Goal: Entertainment & Leisure: Browse casually

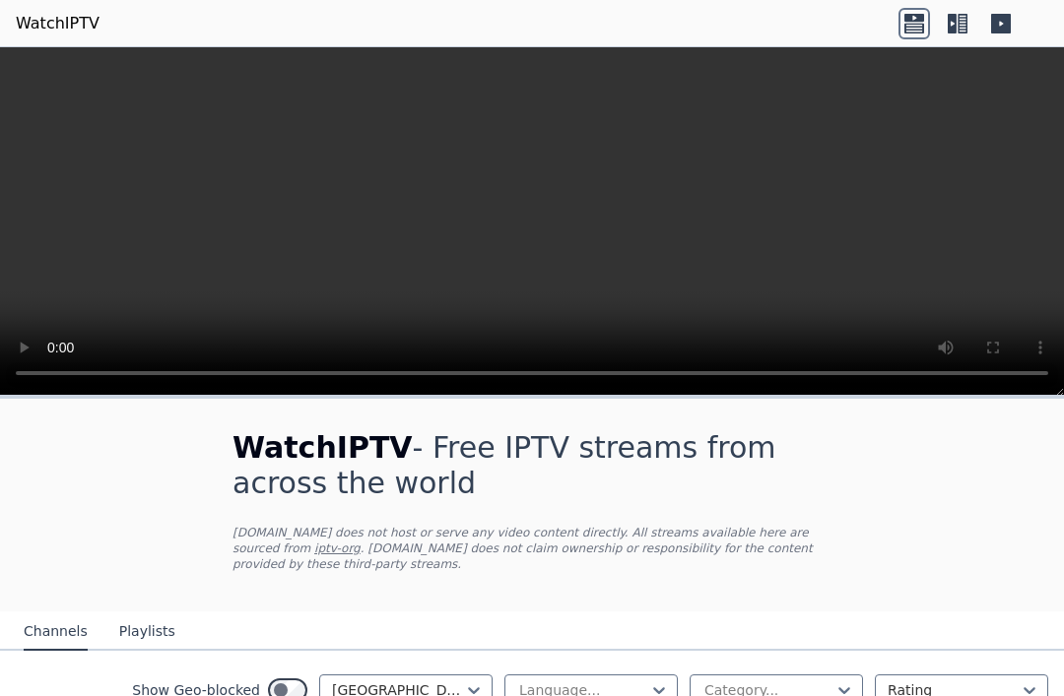
click at [61, 27] on link "WatchIPTV" at bounding box center [58, 24] width 84 height 24
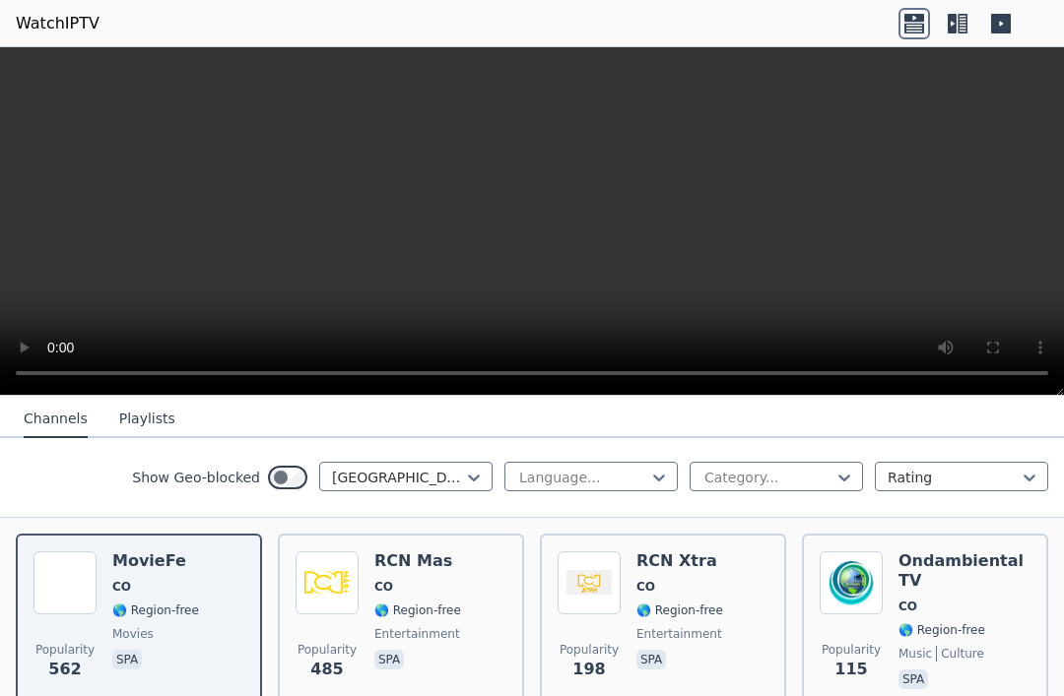
scroll to position [208, 0]
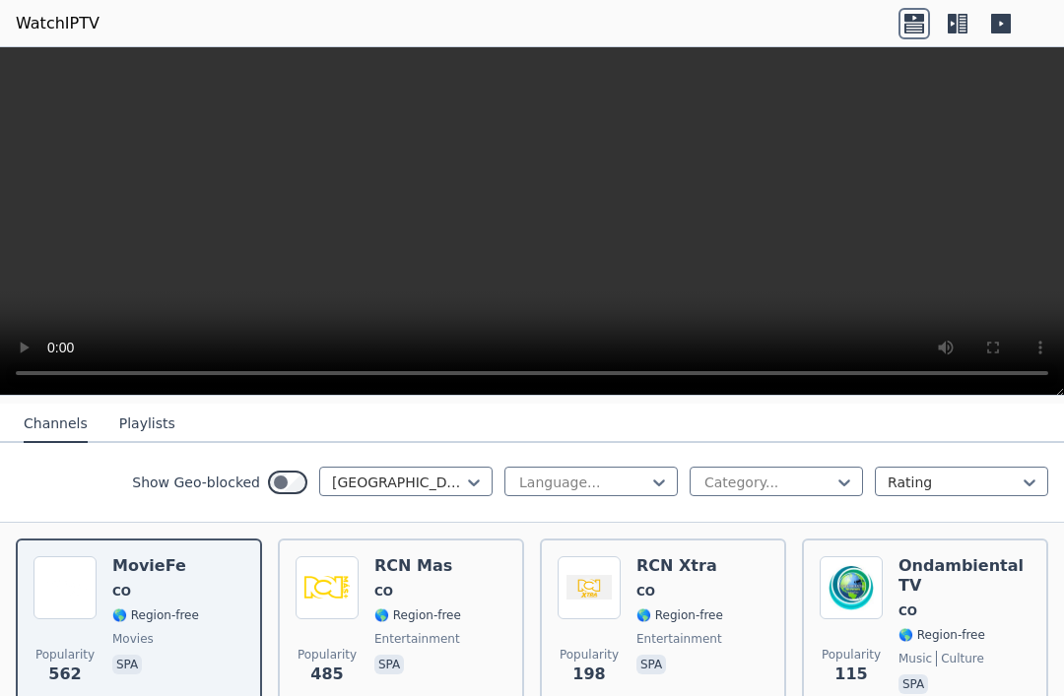
click at [385, 614] on span "🌎 Region-free" at bounding box center [417, 616] width 87 height 16
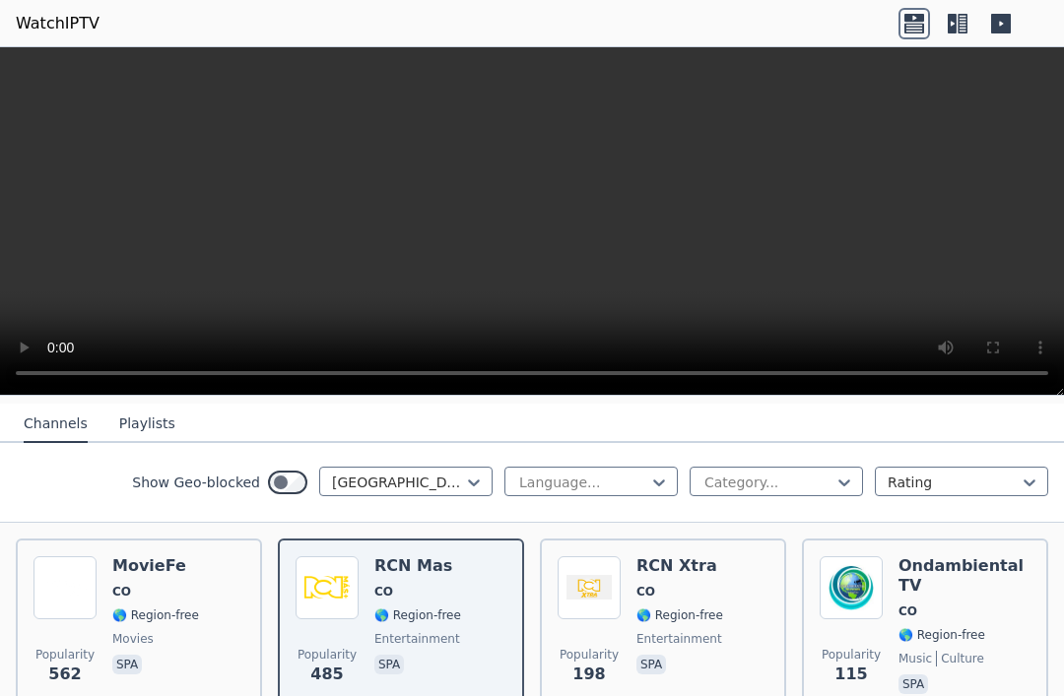
click at [716, 618] on span "🌎 Region-free" at bounding box center [679, 616] width 87 height 16
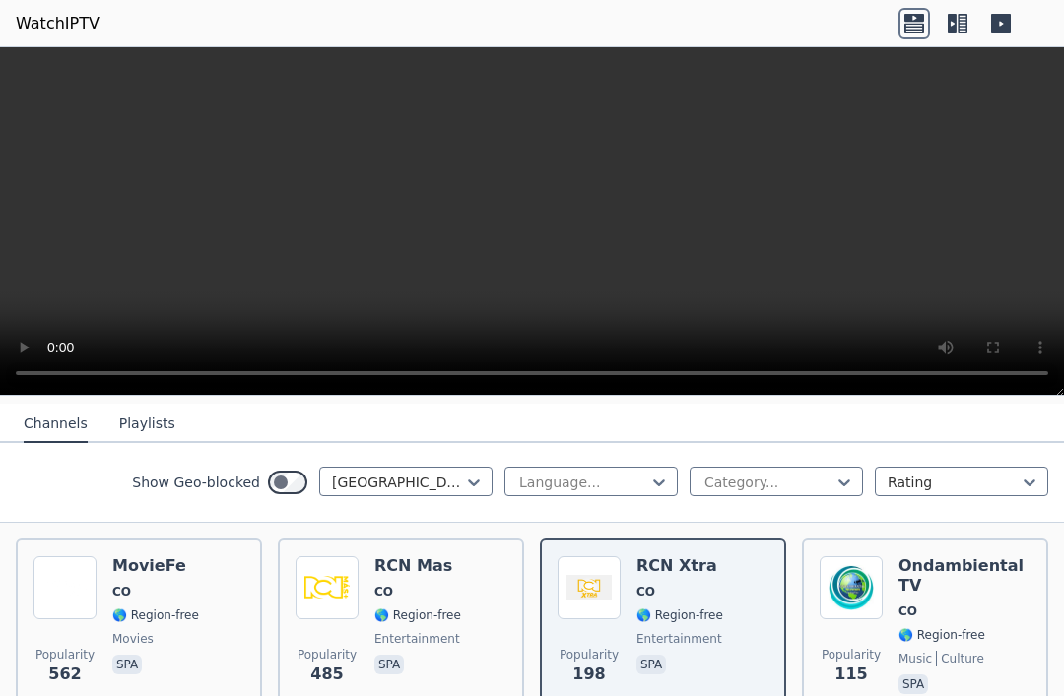
click at [968, 651] on span "culture" at bounding box center [960, 659] width 48 height 16
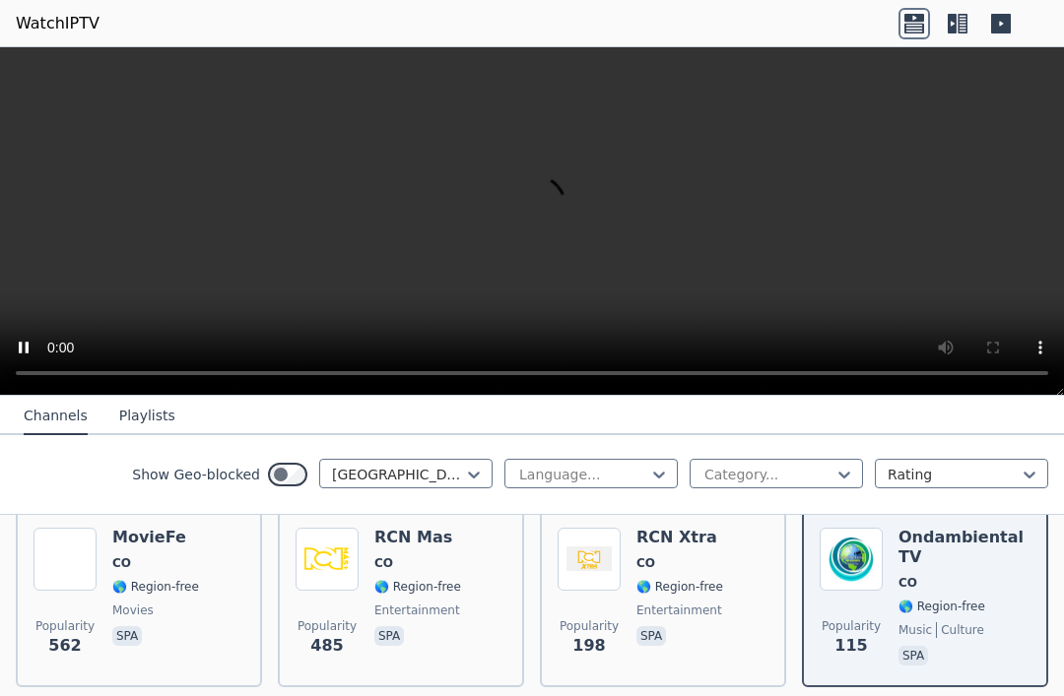
scroll to position [198, 0]
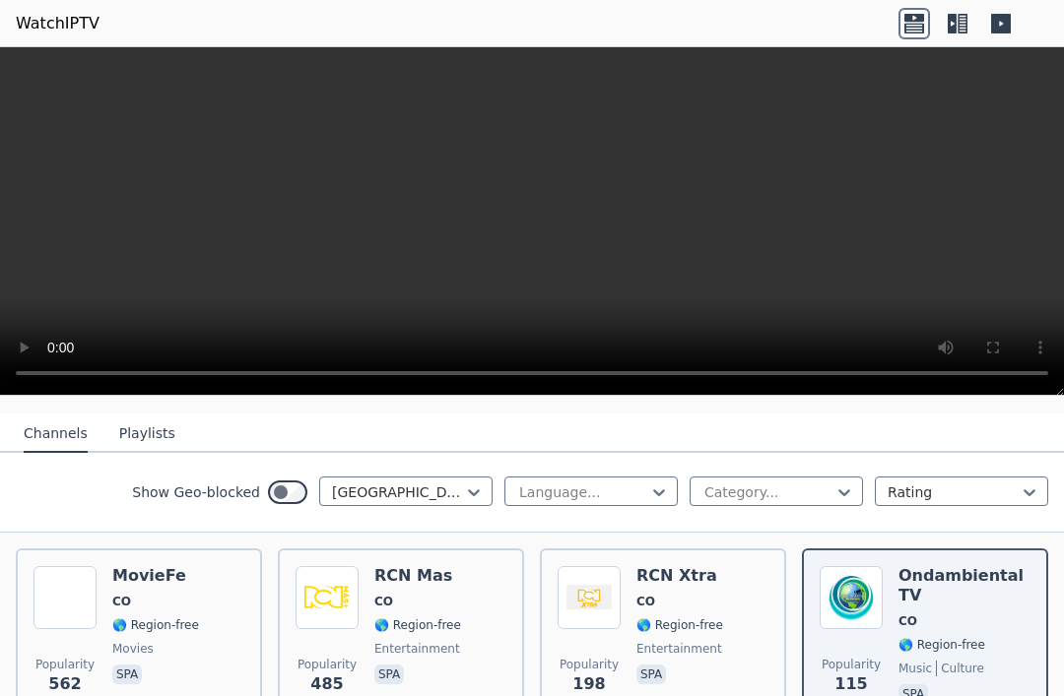
click at [80, 608] on img at bounding box center [64, 597] width 63 height 63
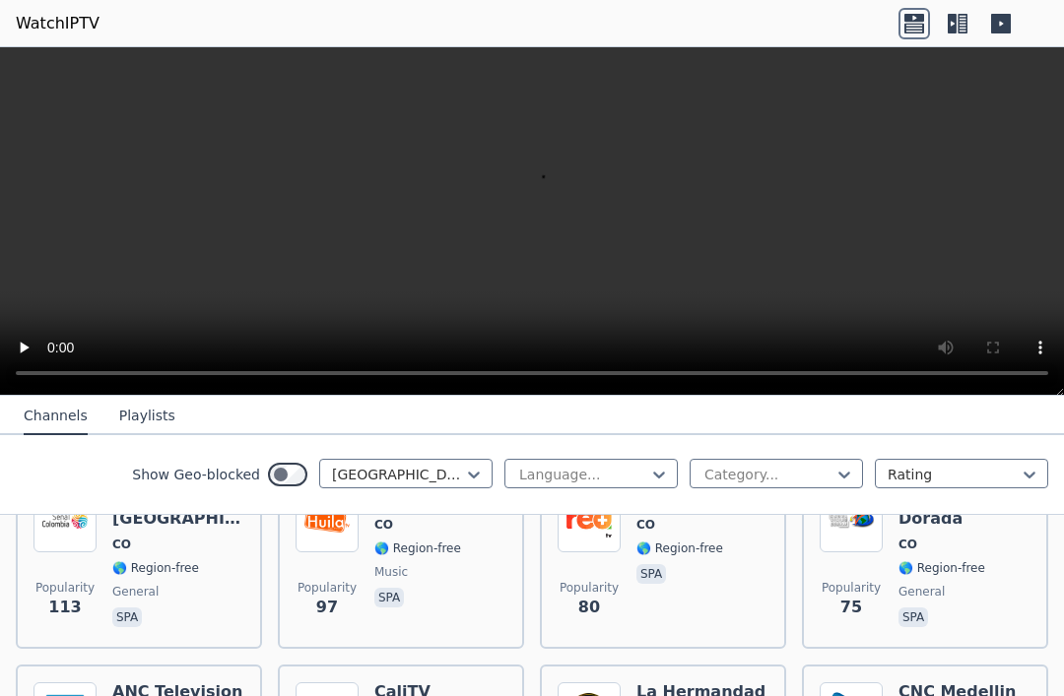
scroll to position [570, 0]
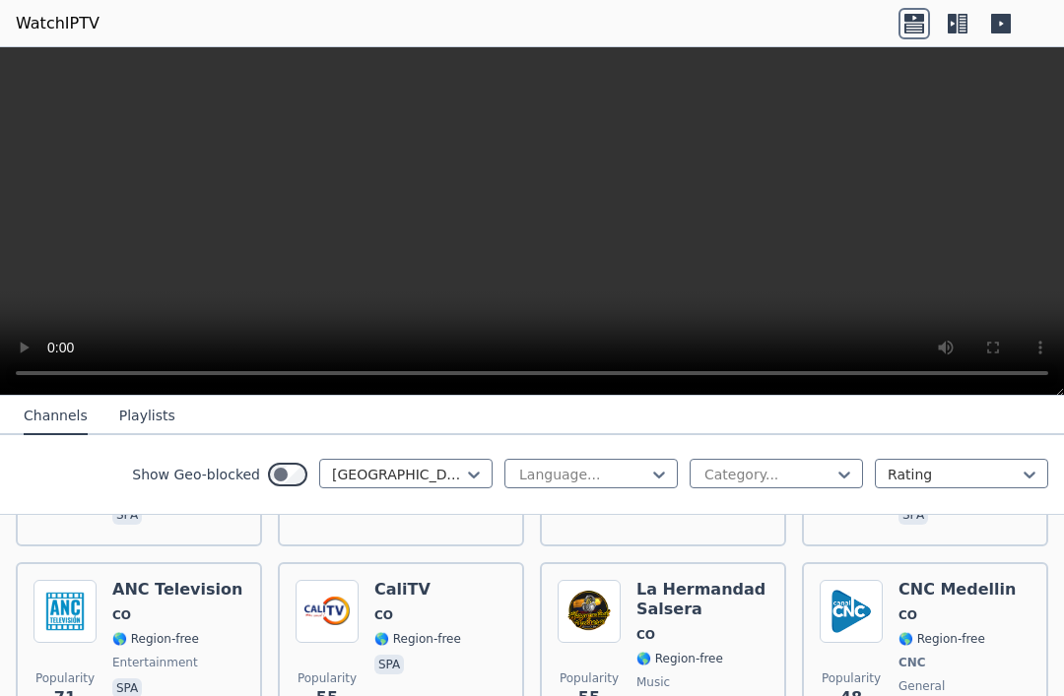
click at [78, 623] on img at bounding box center [64, 611] width 63 height 63
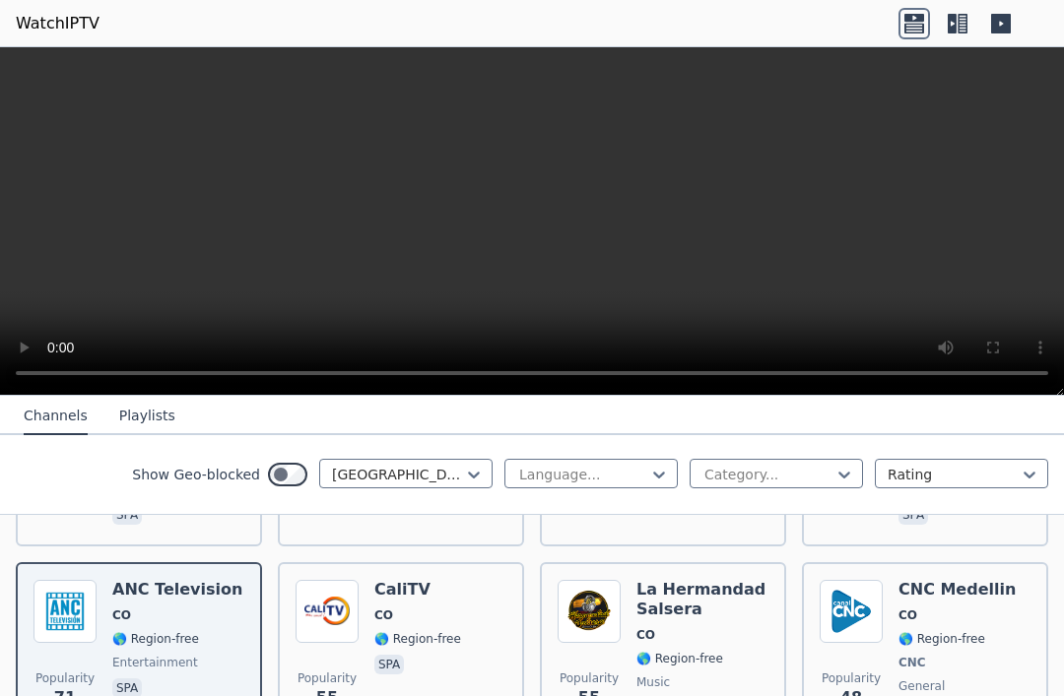
click at [380, 655] on p "spa" at bounding box center [389, 665] width 30 height 20
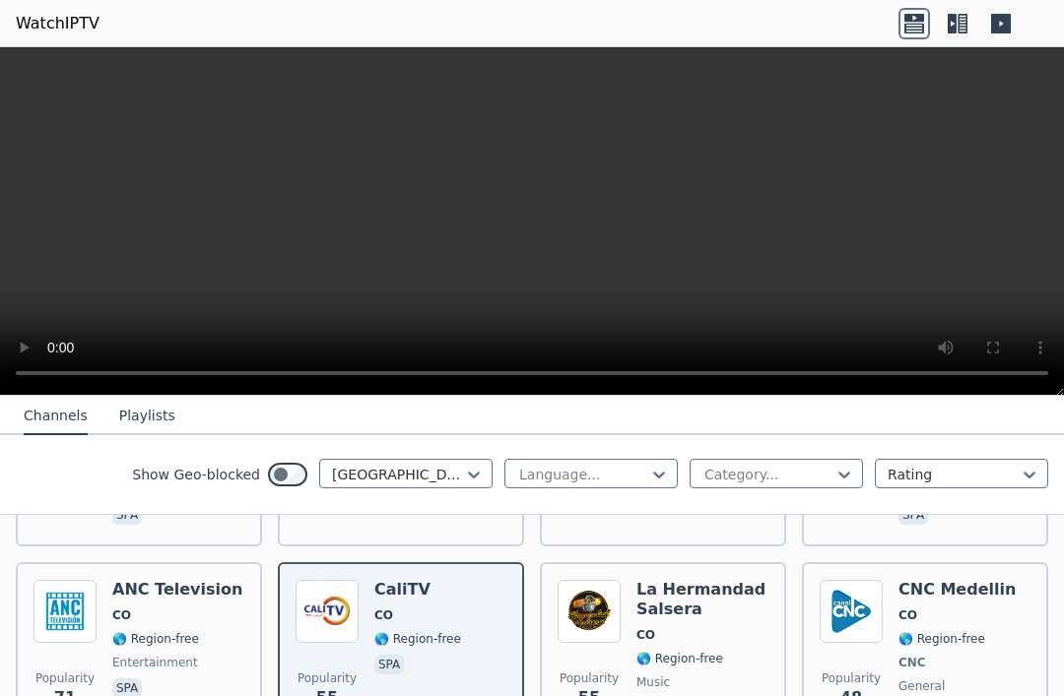
click at [955, 632] on span "🌎 Region-free" at bounding box center [941, 639] width 87 height 16
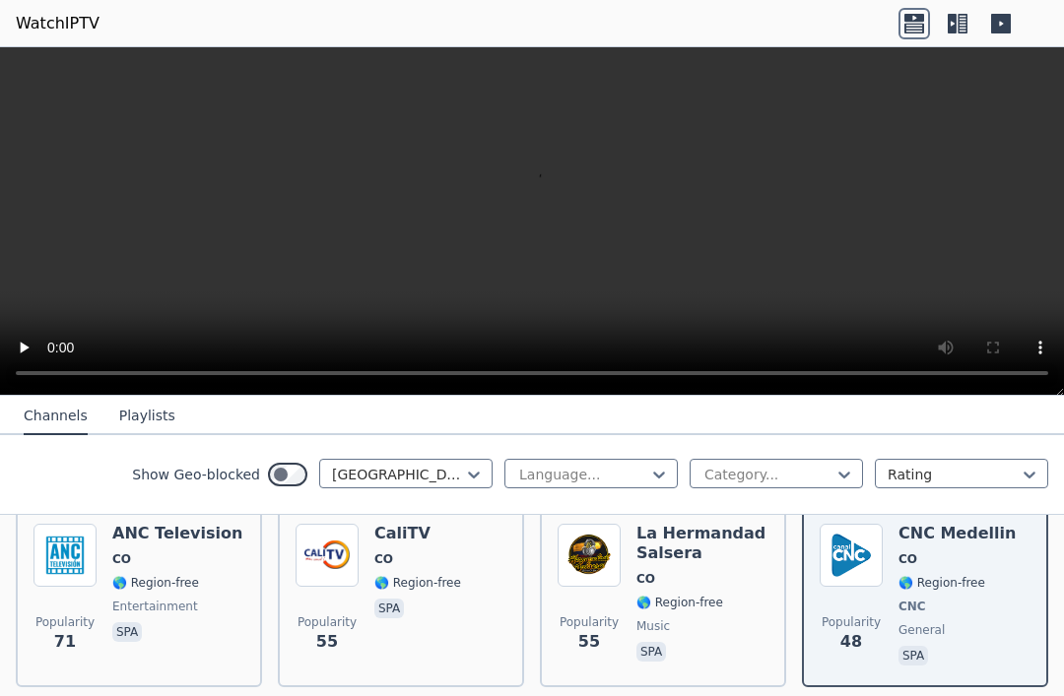
scroll to position [638, 0]
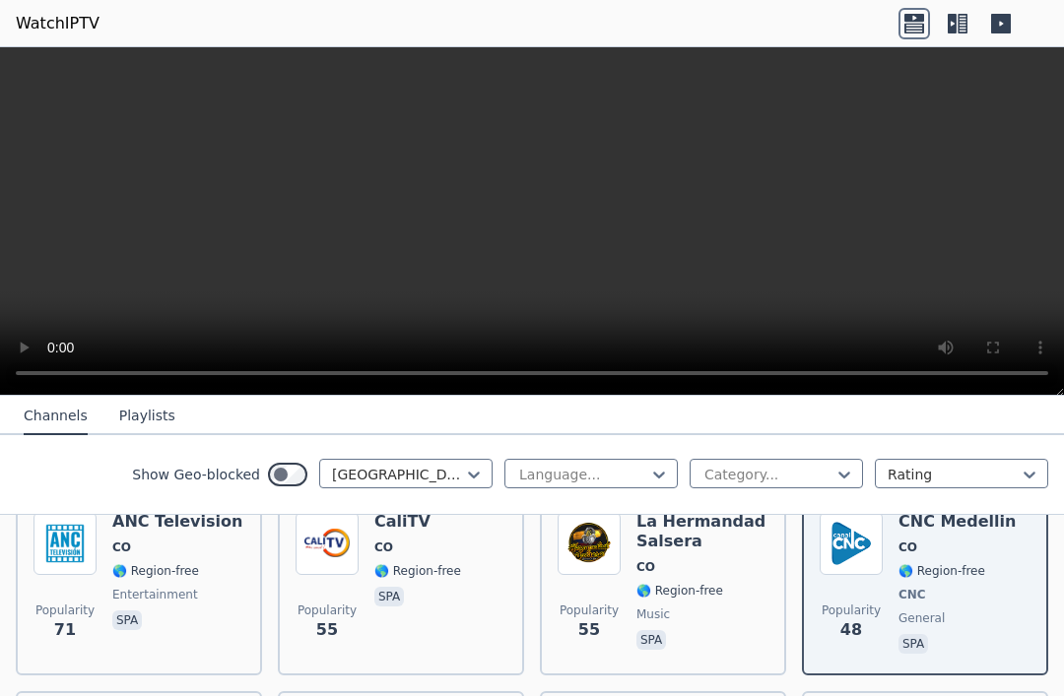
click at [714, 615] on span "music" at bounding box center [702, 615] width 132 height 16
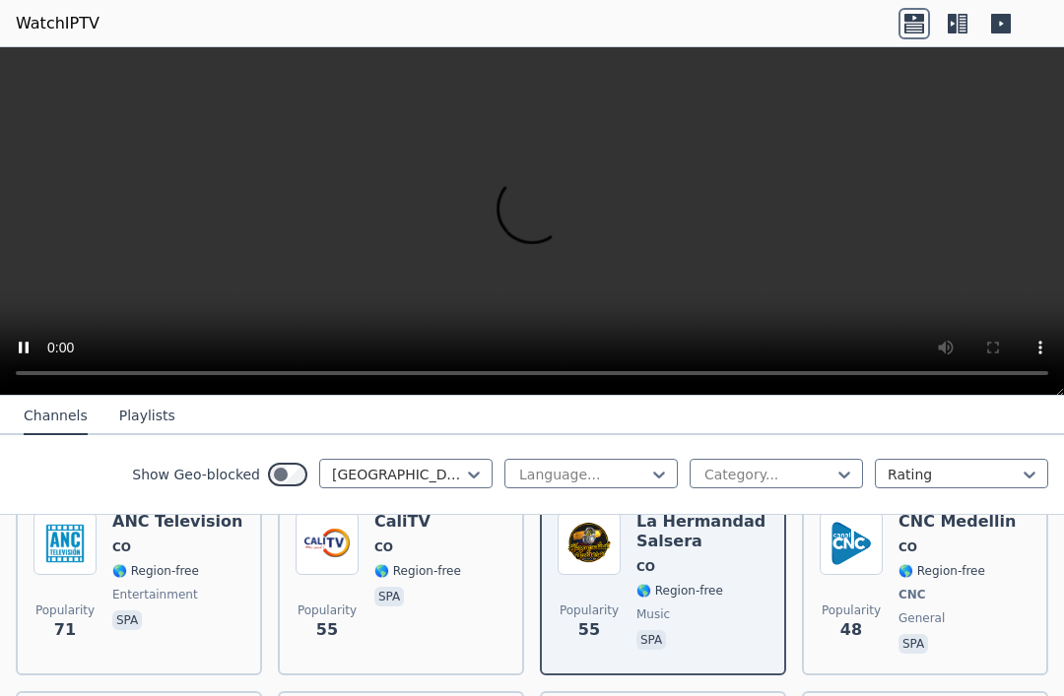
click at [777, 339] on video at bounding box center [532, 221] width 1064 height 349
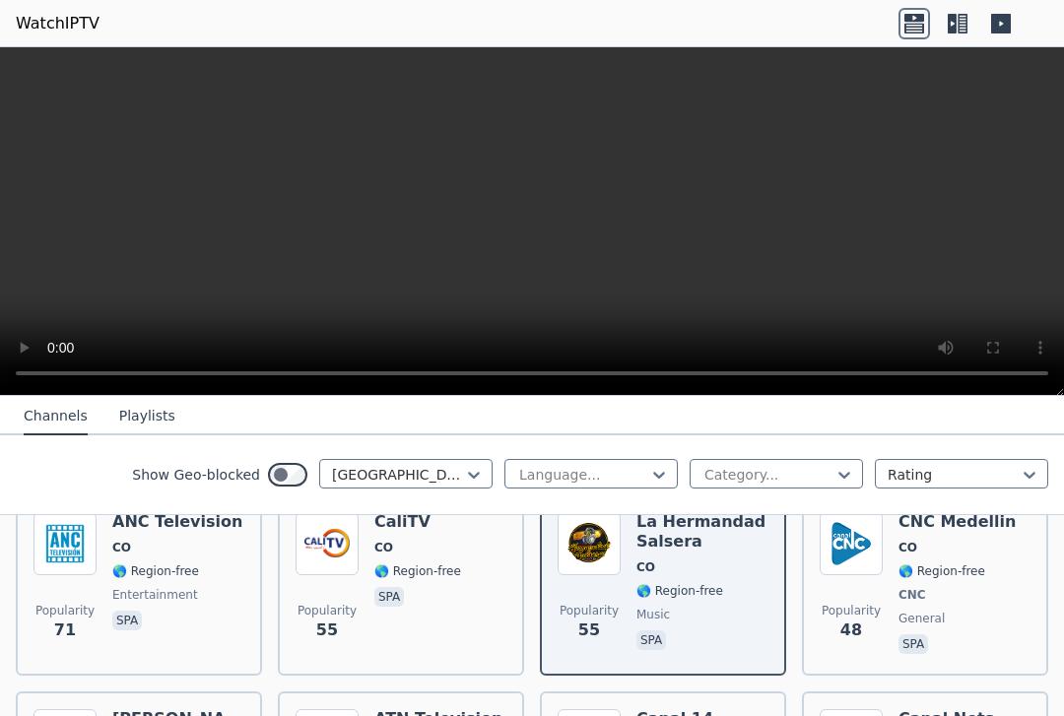
click at [13, 66] on video at bounding box center [532, 221] width 1064 height 349
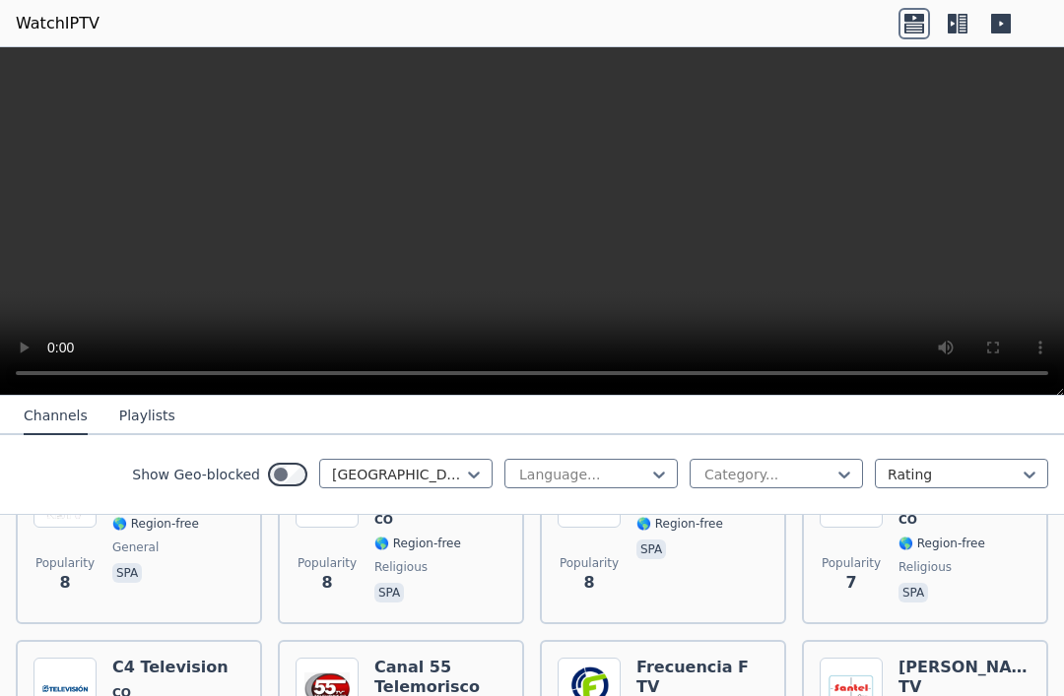
scroll to position [3560, 0]
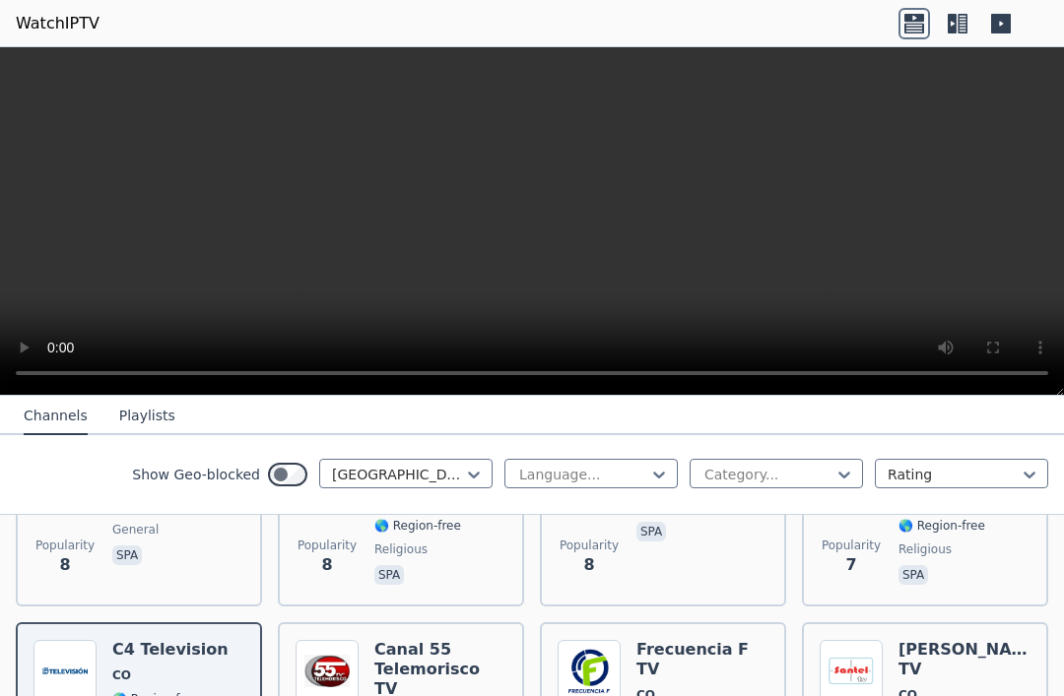
click at [405, 640] on h6 "Canal 55 Telemorisco TV" at bounding box center [440, 669] width 132 height 59
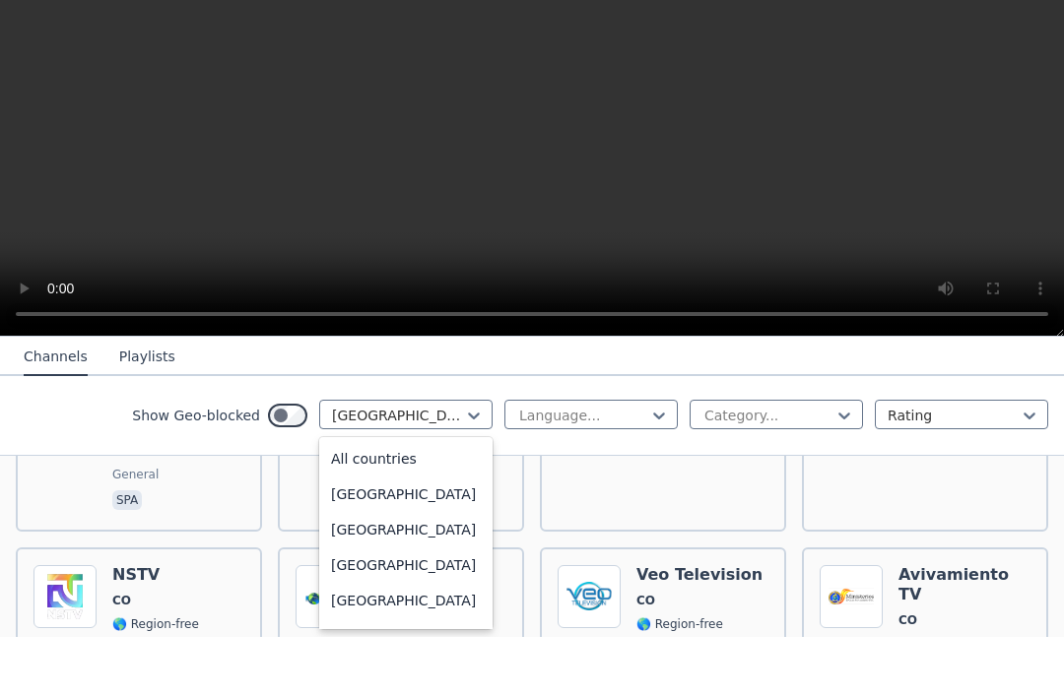
scroll to position [1447, 0]
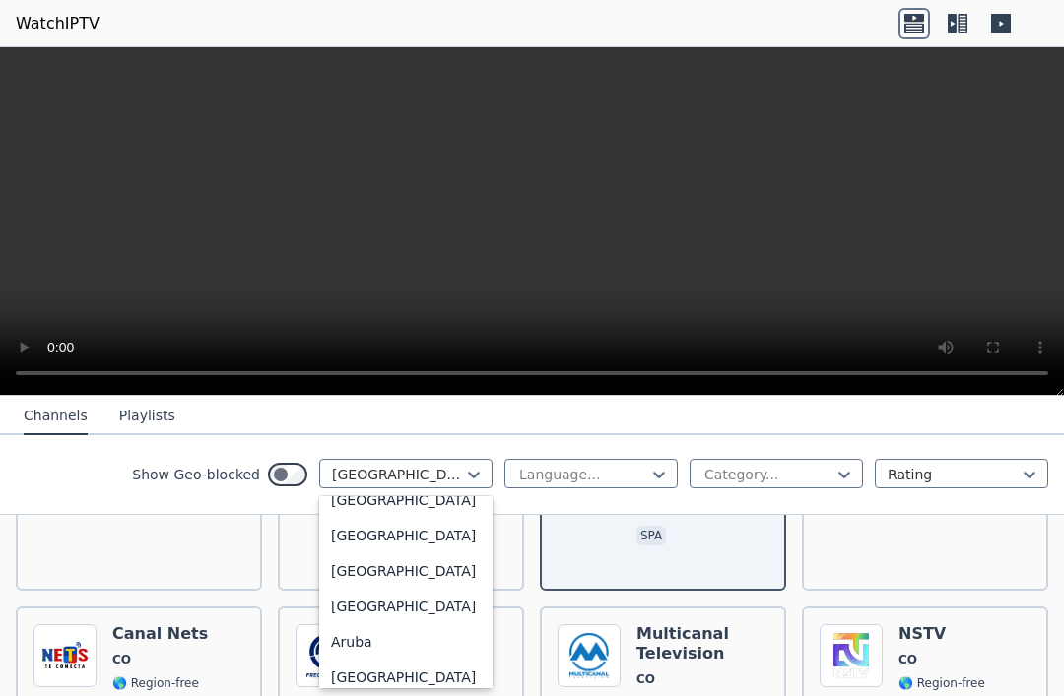
scroll to position [180, 0]
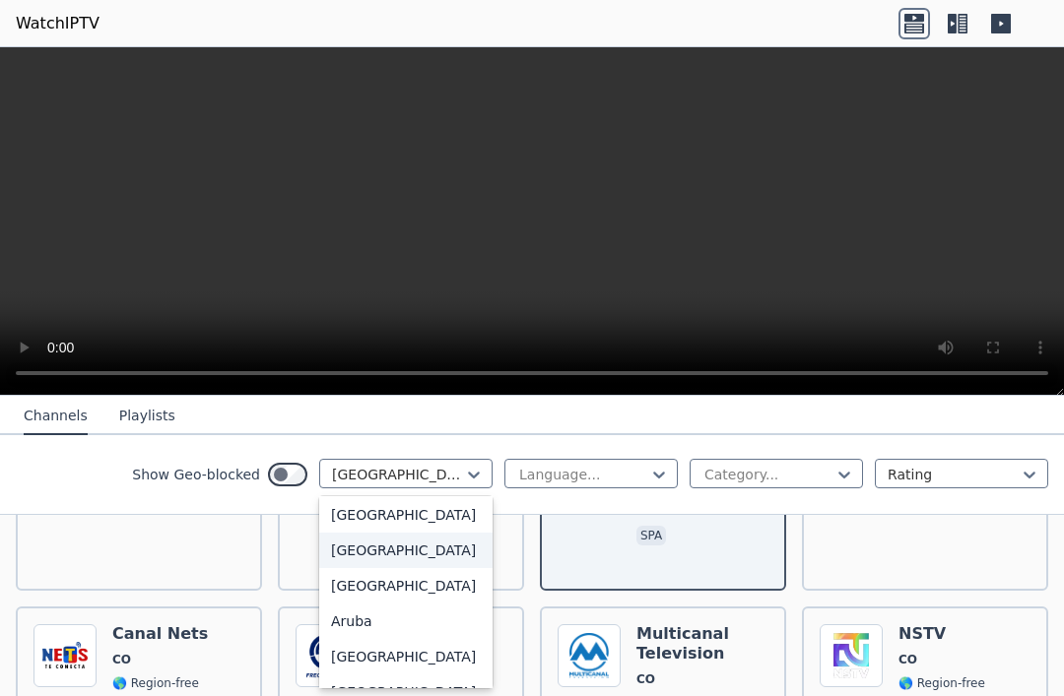
click at [407, 568] on div "[GEOGRAPHIC_DATA]" at bounding box center [405, 550] width 173 height 35
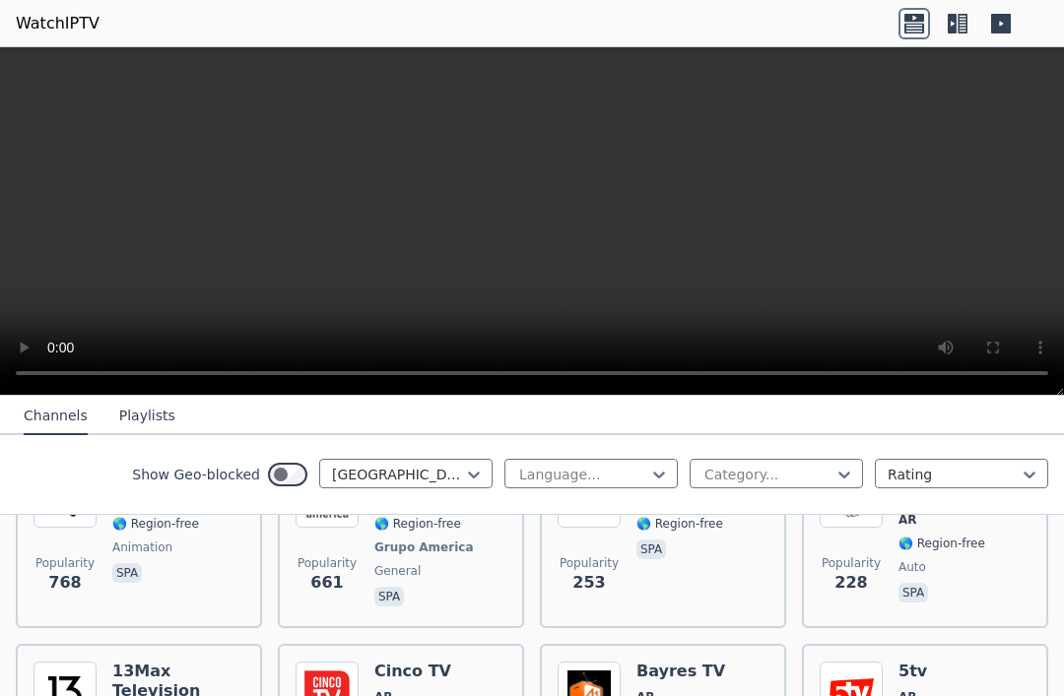
scroll to position [275, 0]
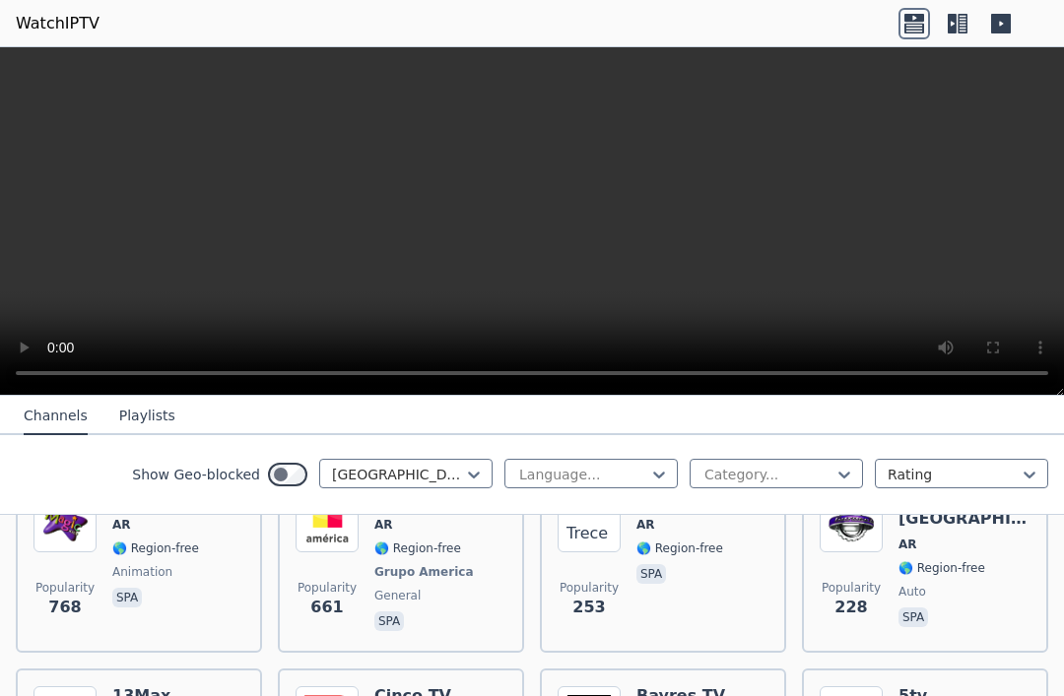
click at [428, 576] on span "Grupo America" at bounding box center [423, 572] width 99 height 16
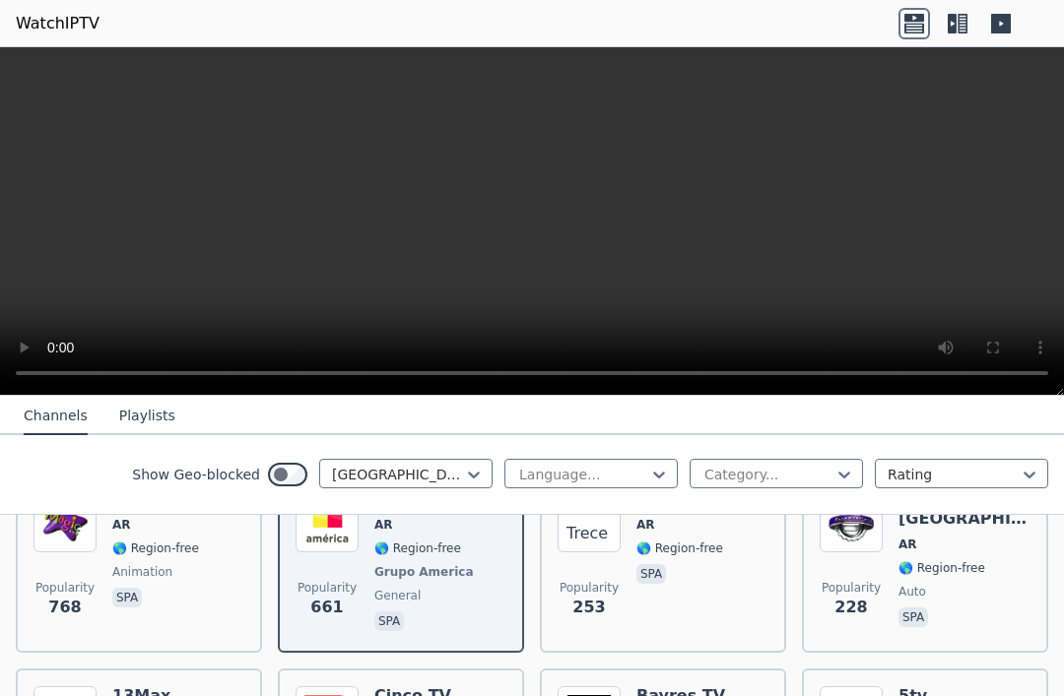
click at [693, 583] on span "spa" at bounding box center [679, 576] width 87 height 24
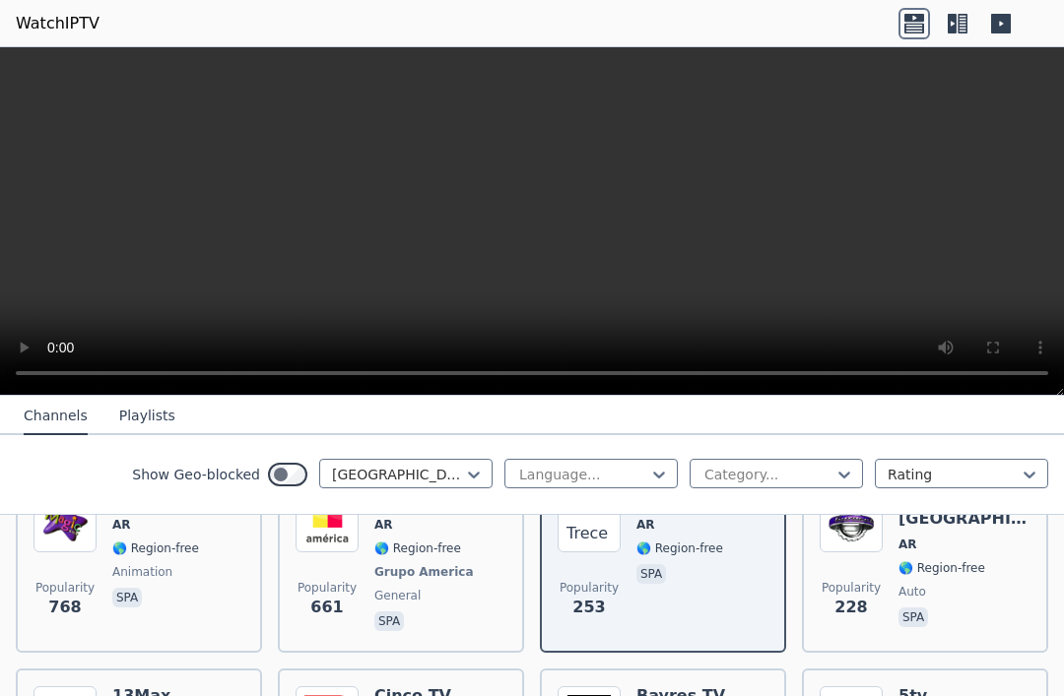
click at [937, 546] on span "AR" at bounding box center [964, 545] width 132 height 16
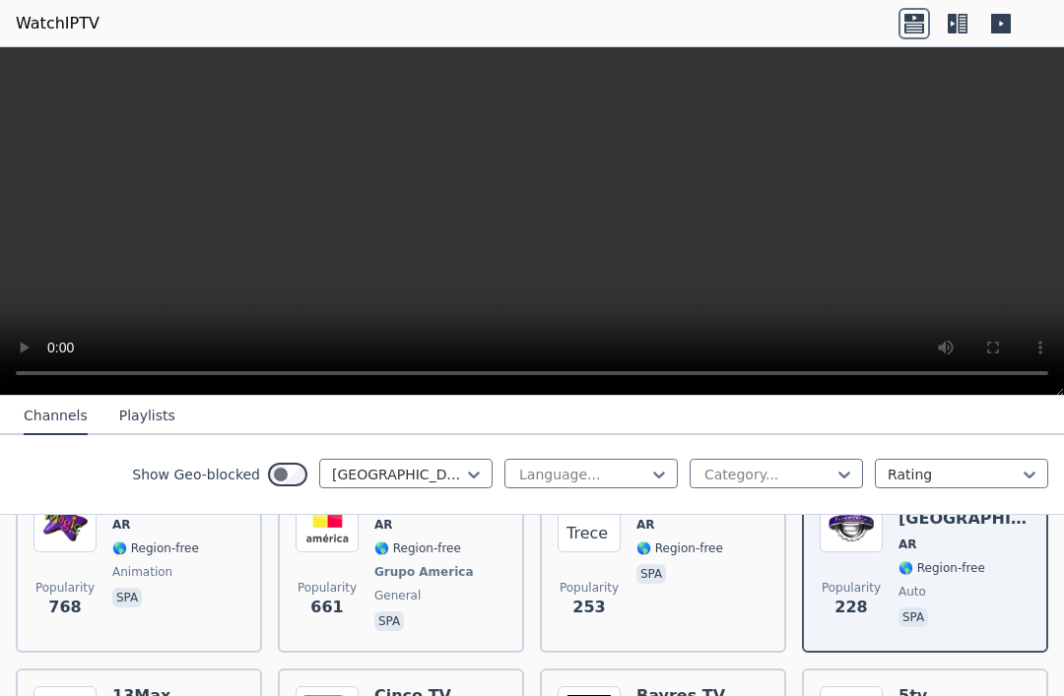
click at [195, 564] on span "animation" at bounding box center [160, 572] width 97 height 16
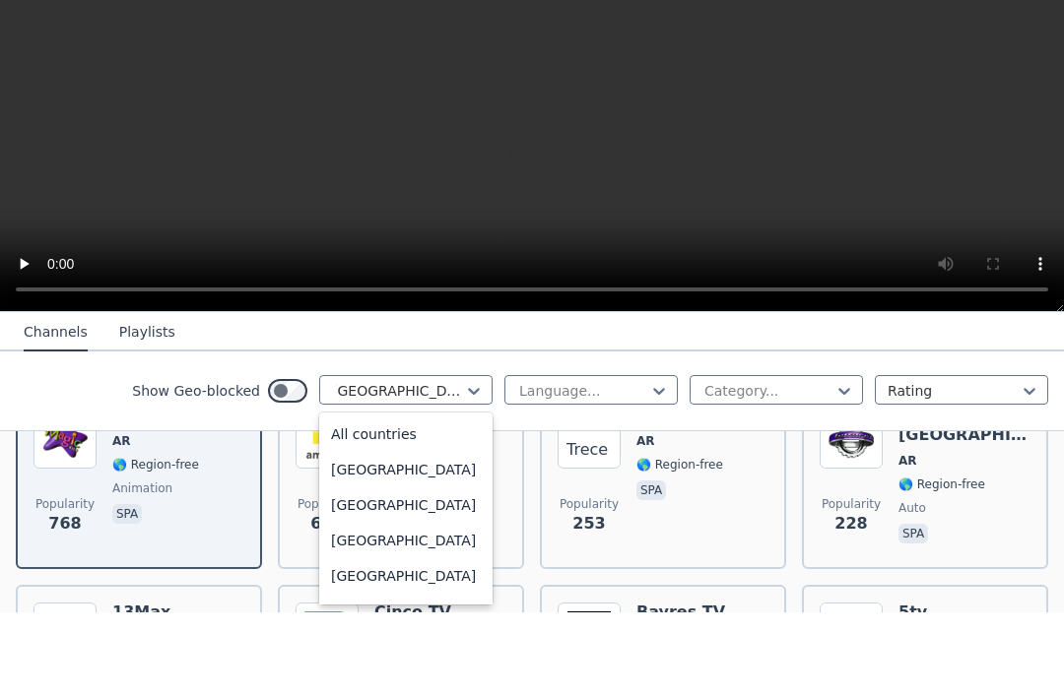
scroll to position [21, 0]
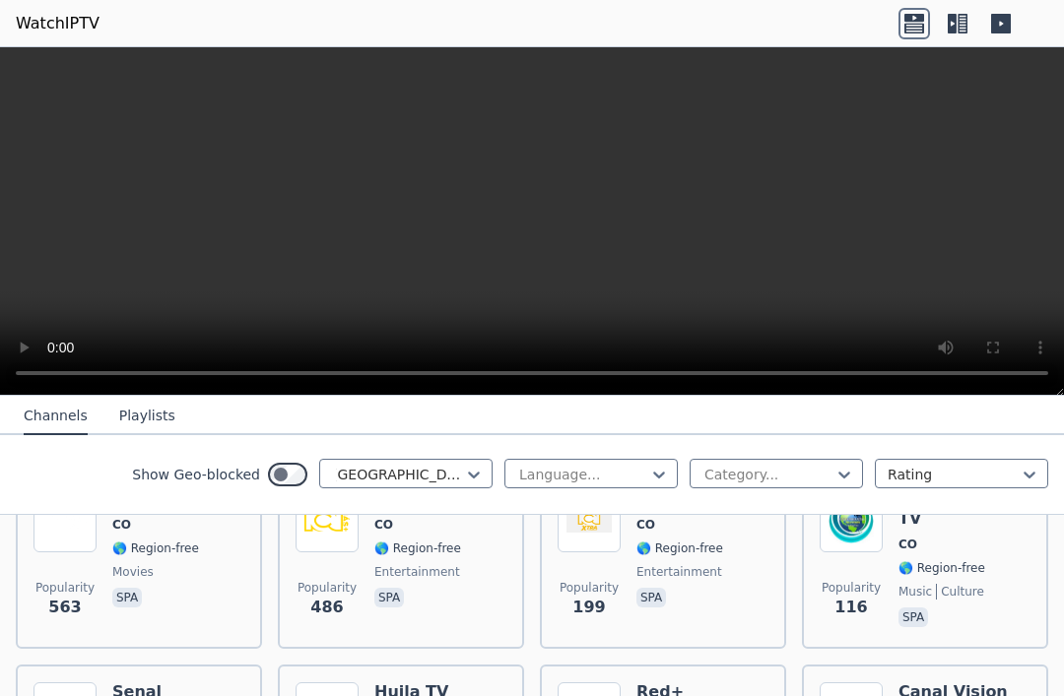
click at [56, 28] on link "WatchIPTV" at bounding box center [58, 24] width 84 height 24
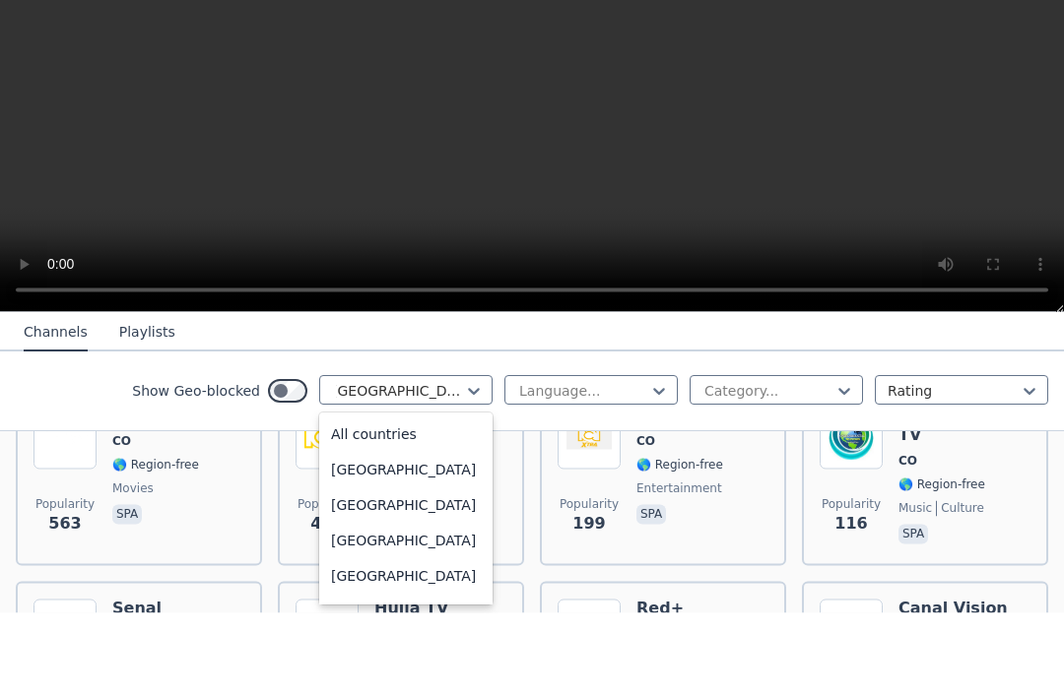
scroll to position [1447, 0]
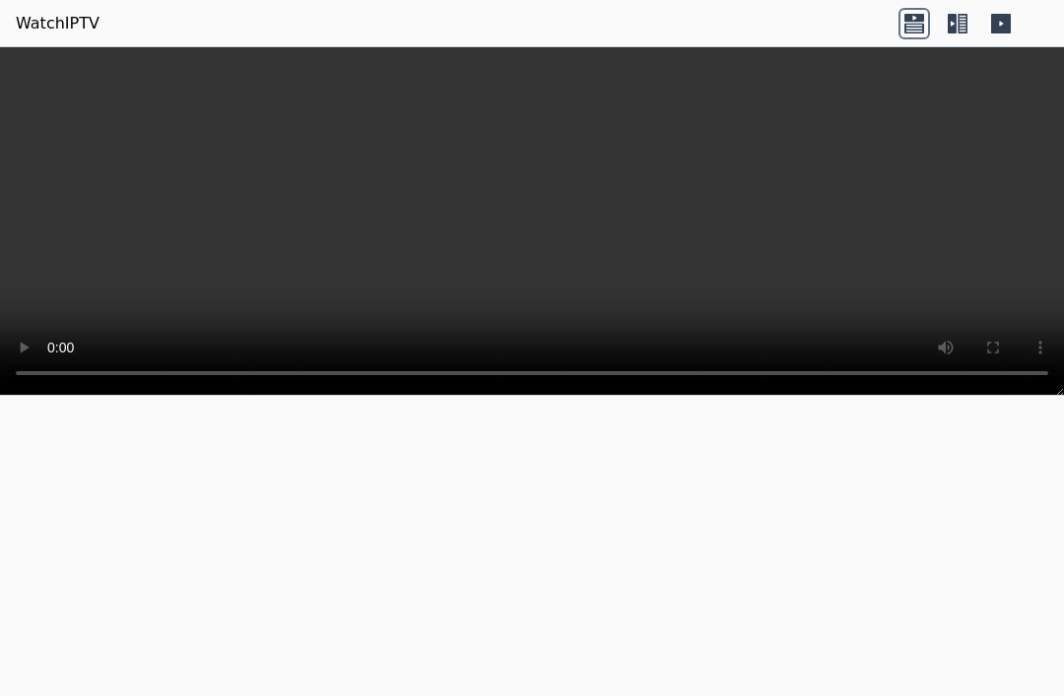
click at [915, 36] on icon at bounding box center [914, 24] width 32 height 32
click at [1000, 28] on icon at bounding box center [1001, 24] width 20 height 20
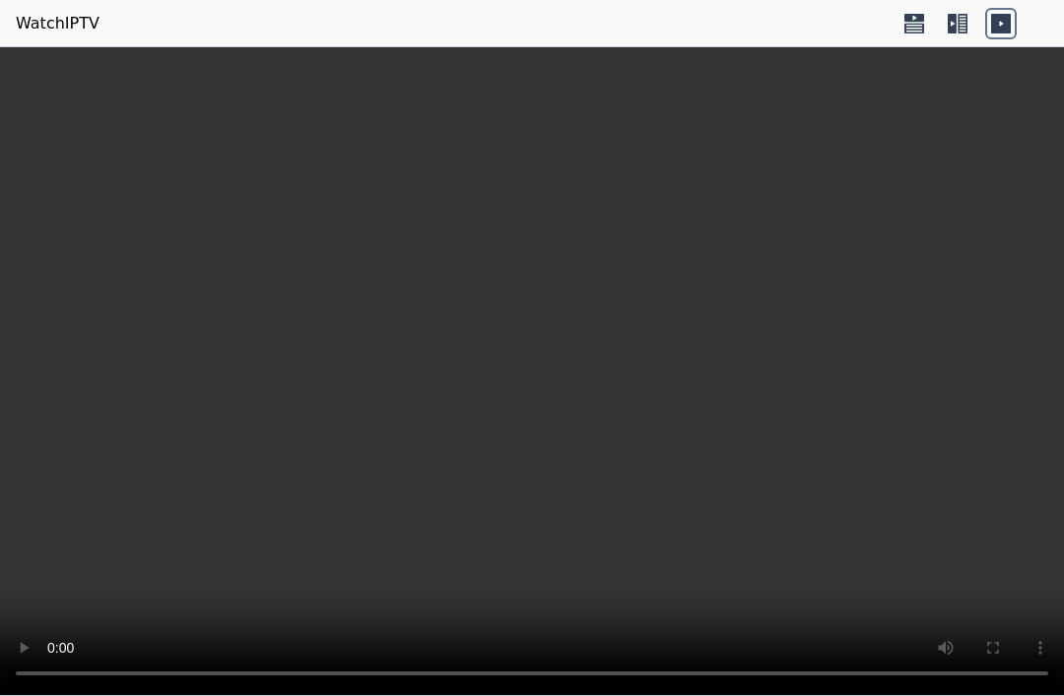
click at [956, 15] on icon at bounding box center [952, 24] width 9 height 20
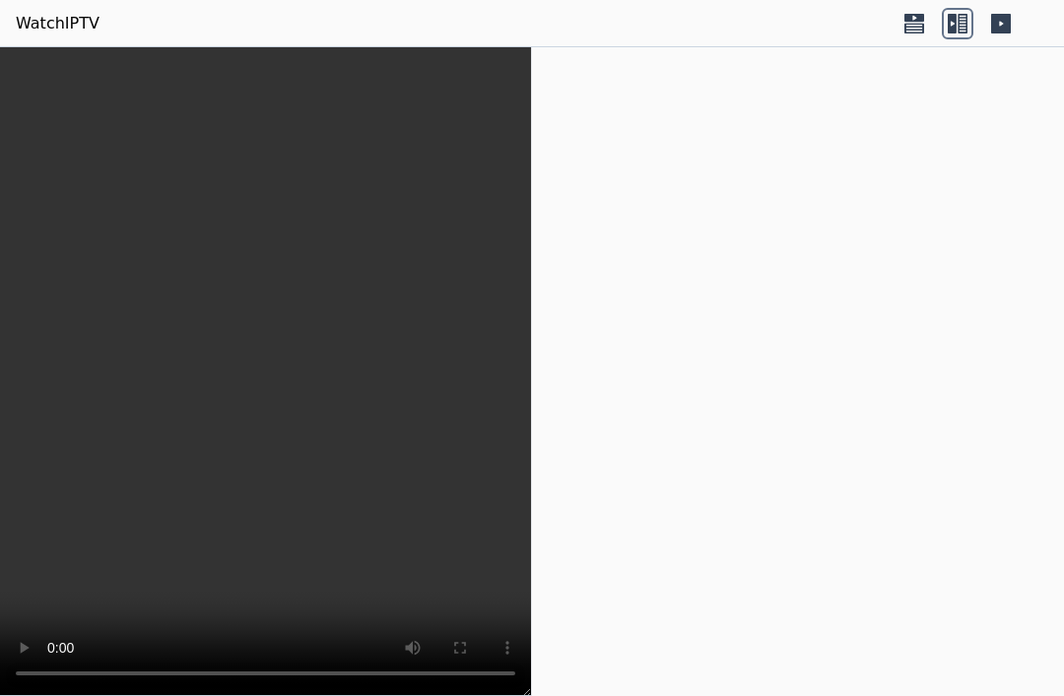
click at [910, 25] on icon at bounding box center [914, 24] width 32 height 32
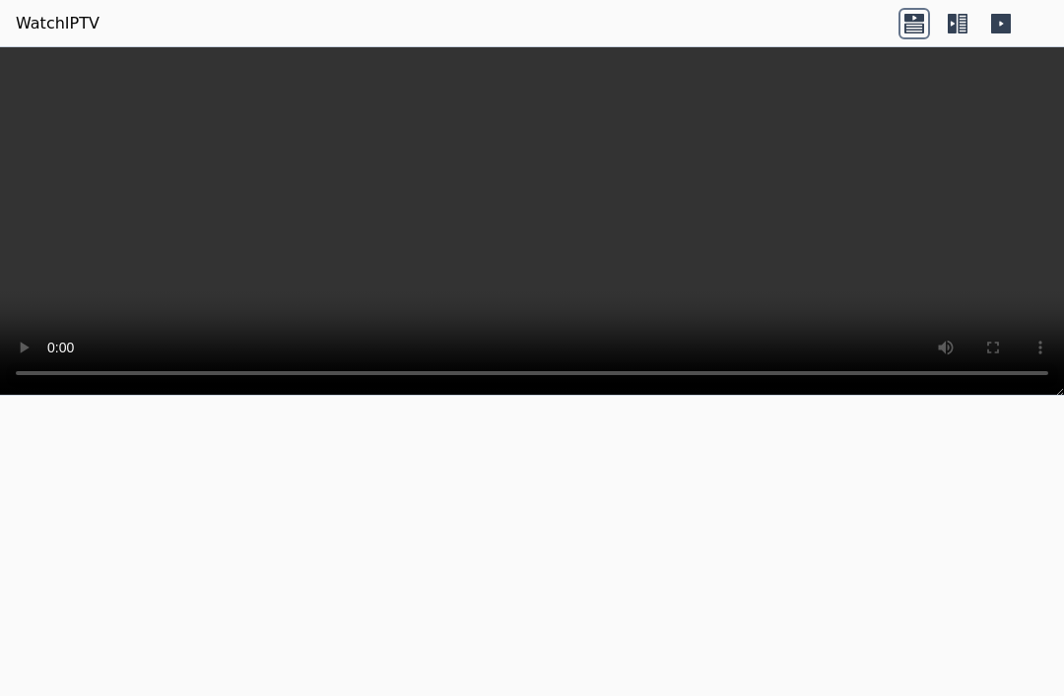
click at [54, 31] on link "WatchIPTV" at bounding box center [58, 24] width 84 height 24
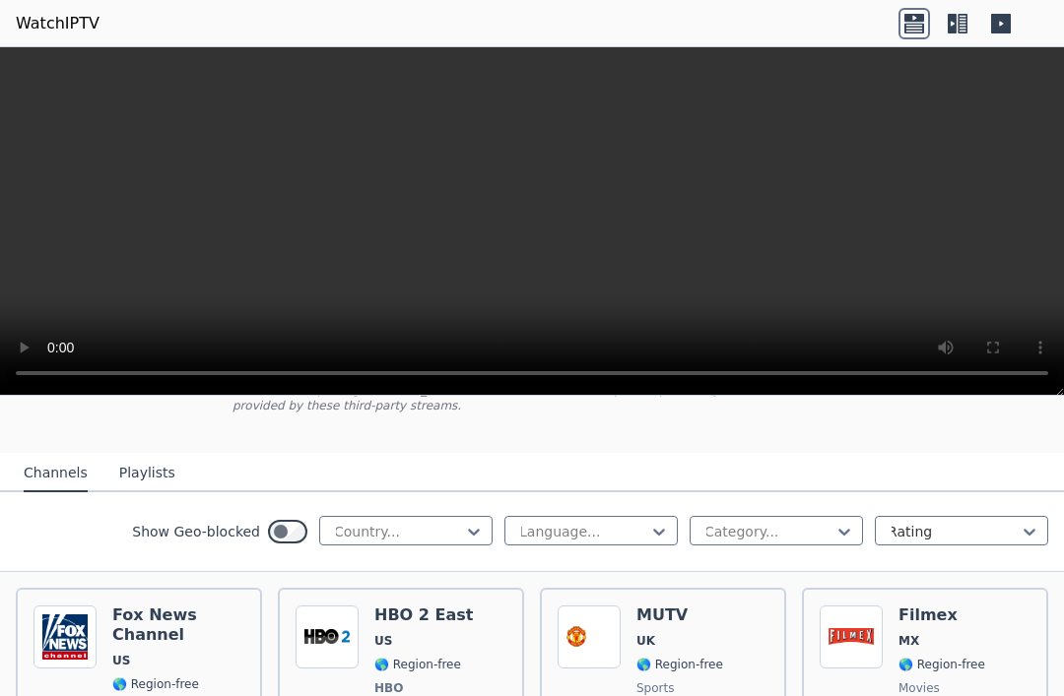
scroll to position [175, 0]
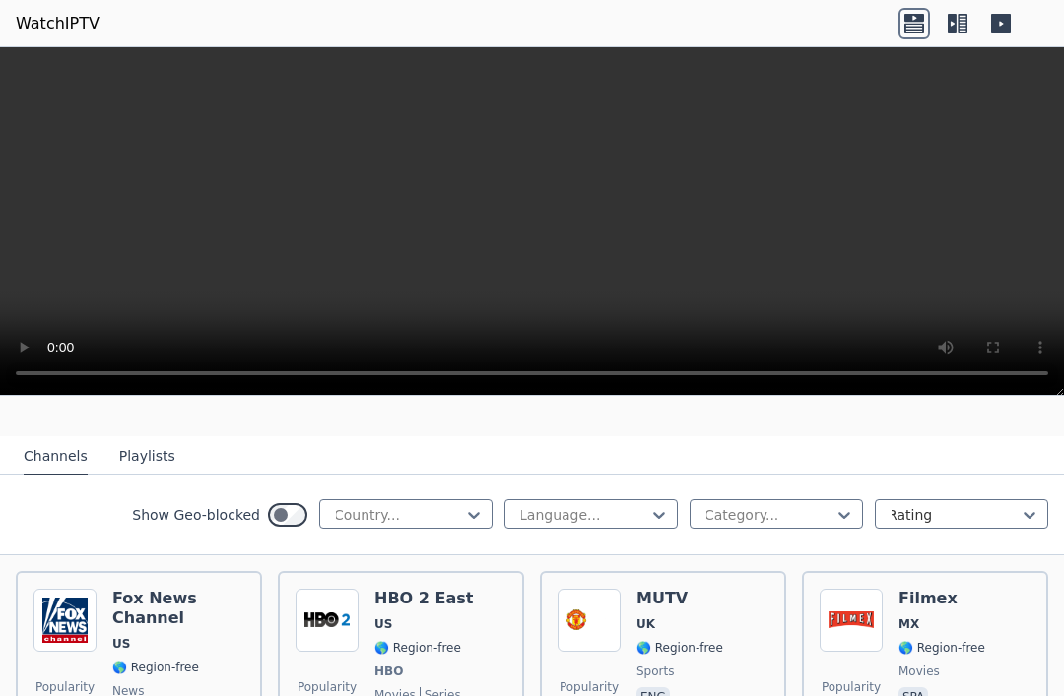
click at [94, 610] on img at bounding box center [64, 620] width 63 height 63
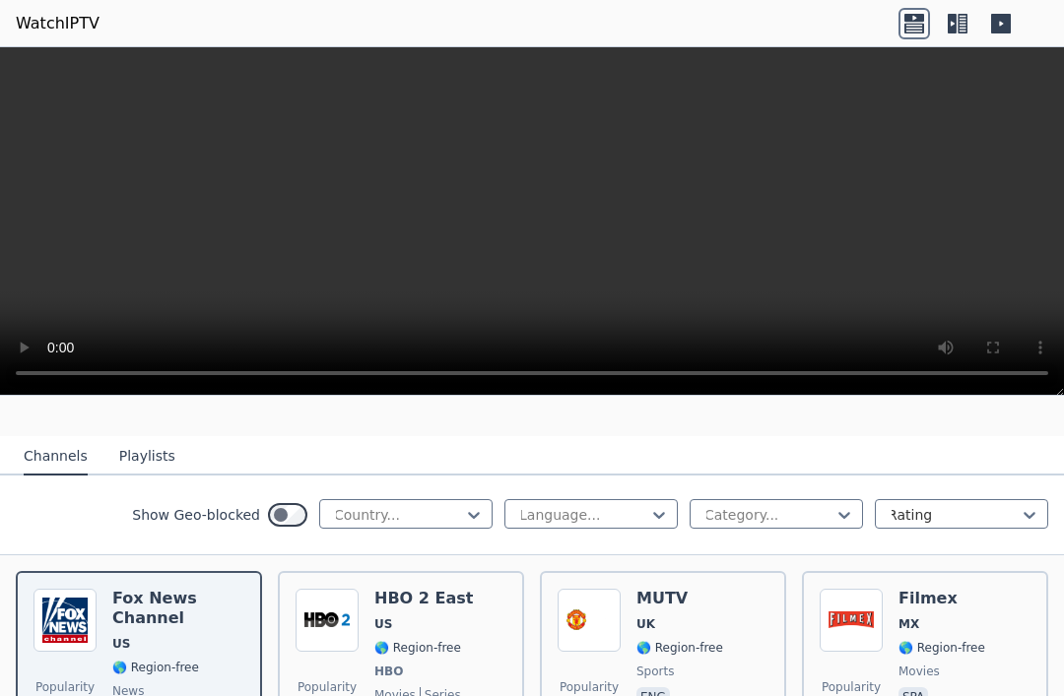
click at [457, 624] on span "US" at bounding box center [423, 625] width 99 height 16
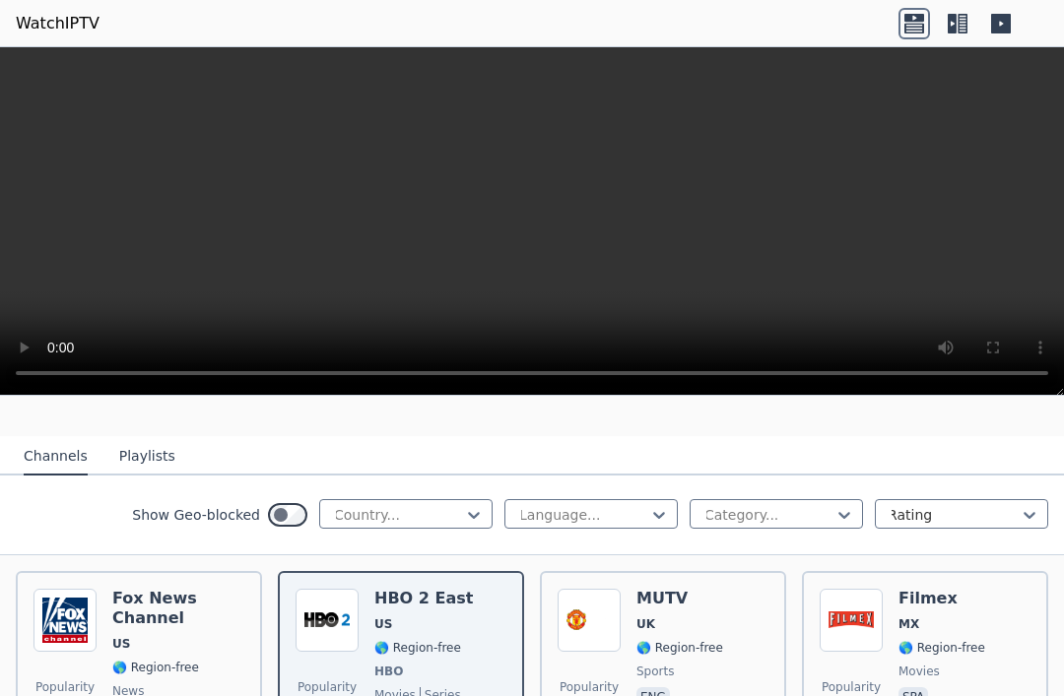
click at [702, 626] on span "UK" at bounding box center [679, 625] width 87 height 16
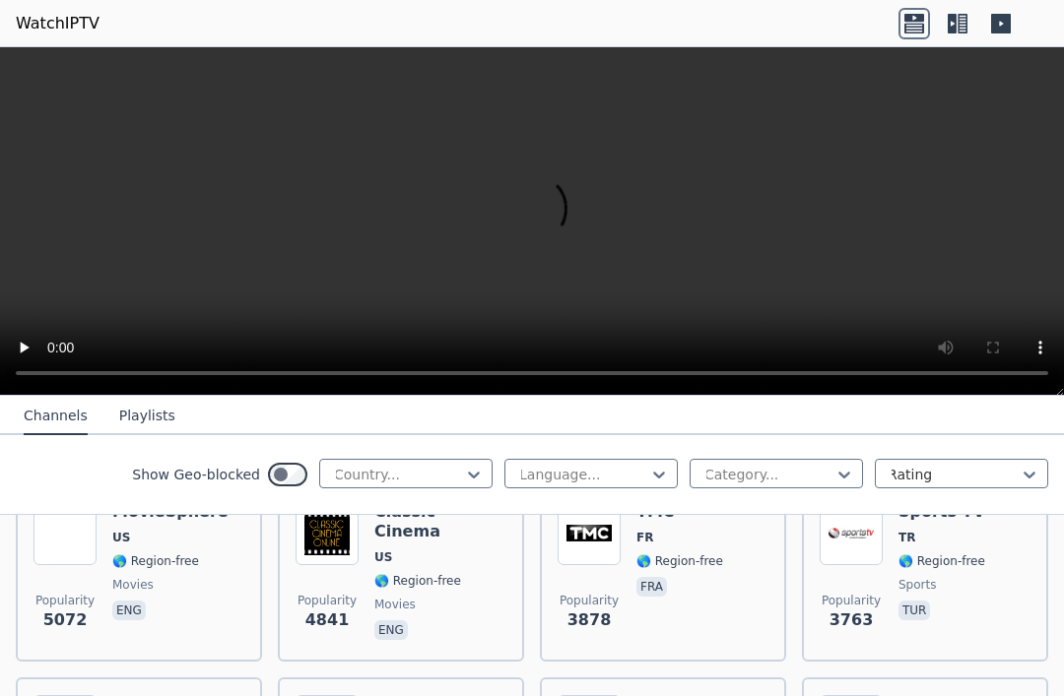
scroll to position [455, 0]
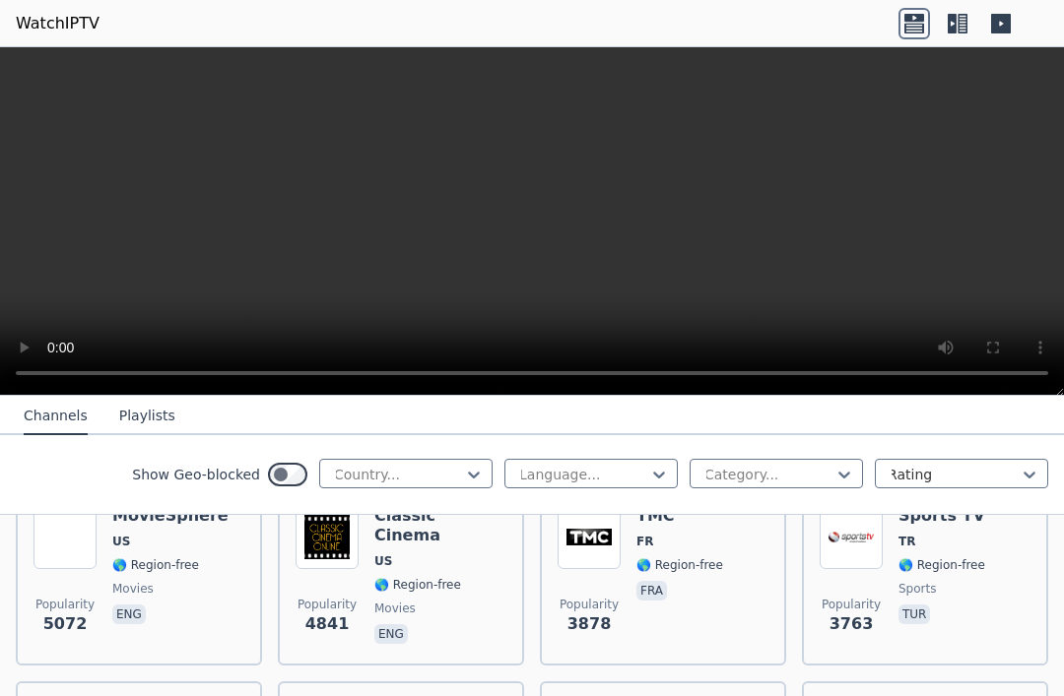
click at [977, 579] on div "Sports TV TR 🌎 Region-free sports tur" at bounding box center [941, 577] width 87 height 142
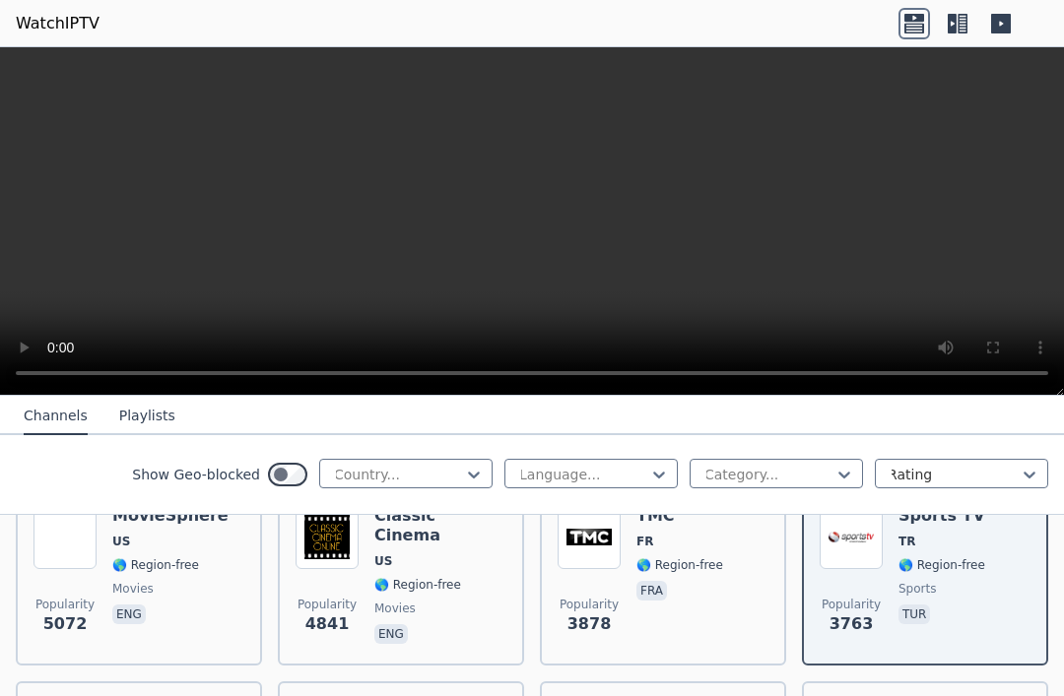
click at [208, 578] on div "MovieSphere US 🌎 Region-free movies eng" at bounding box center [170, 577] width 116 height 142
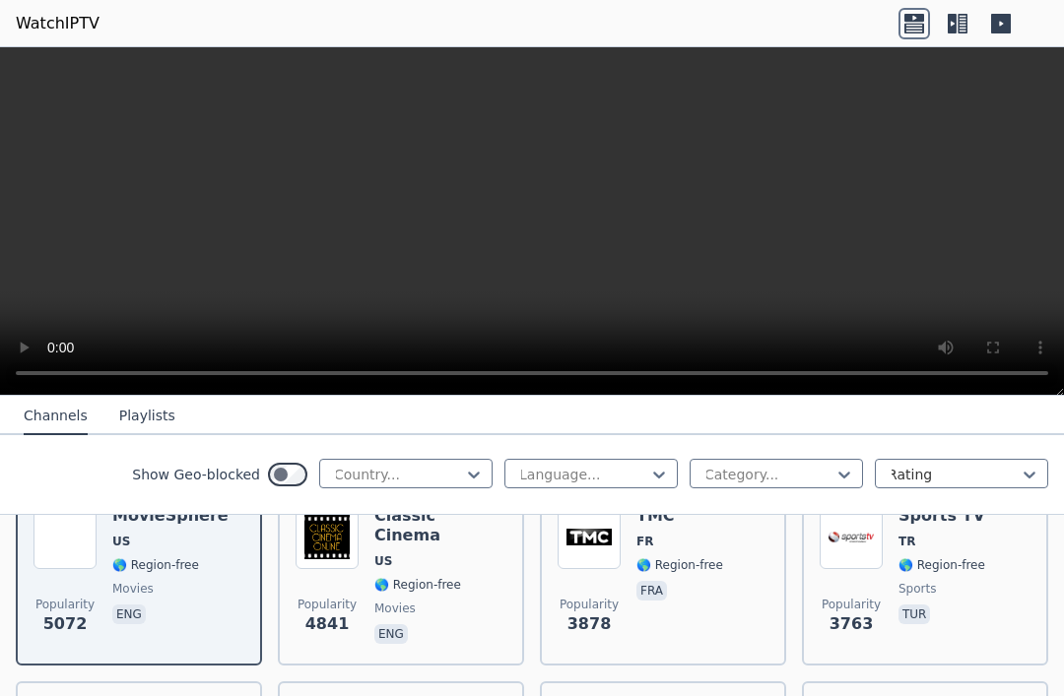
click at [481, 601] on span "movies" at bounding box center [440, 609] width 132 height 16
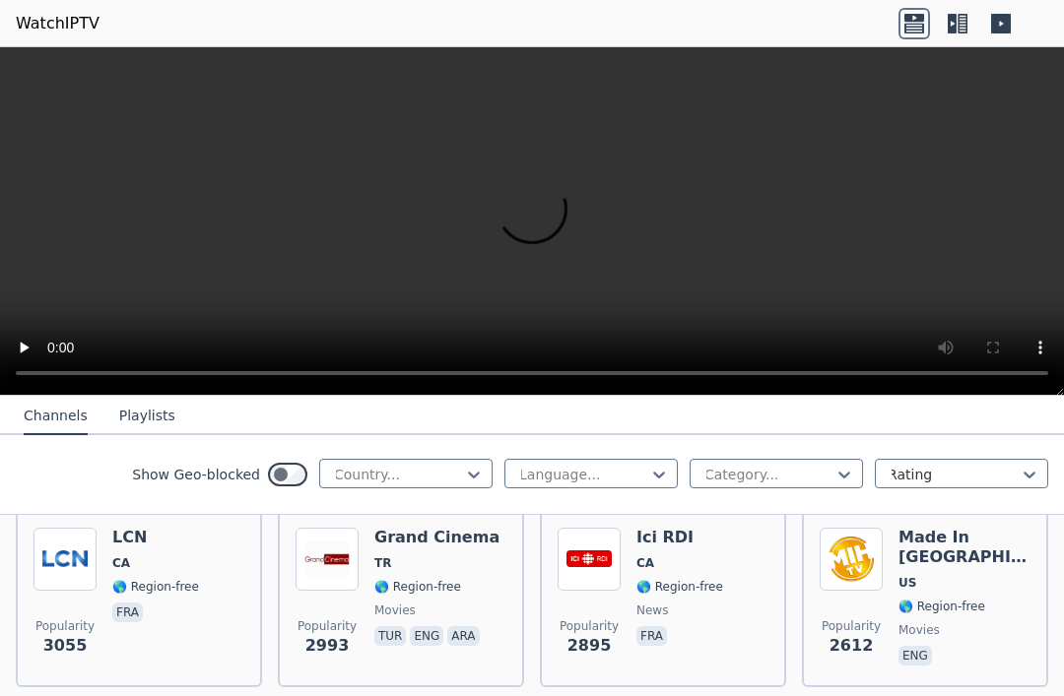
scroll to position [807, 0]
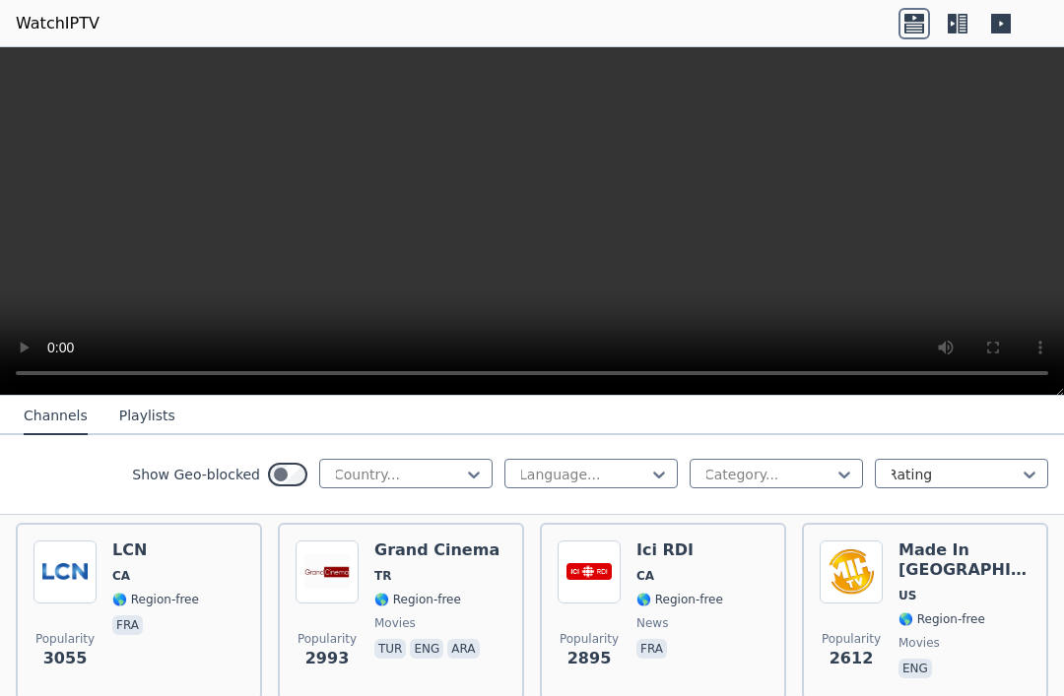
click at [947, 602] on span "US" at bounding box center [964, 596] width 132 height 16
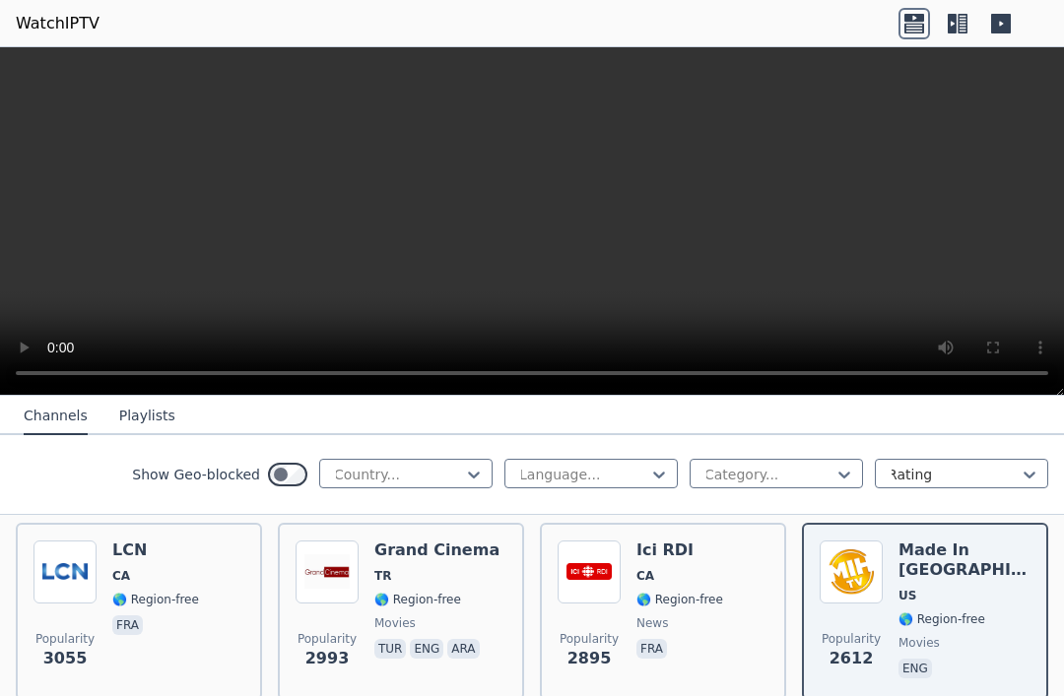
click at [648, 590] on div "Ici RDI CA 🌎 Region-free news fra" at bounding box center [679, 612] width 87 height 142
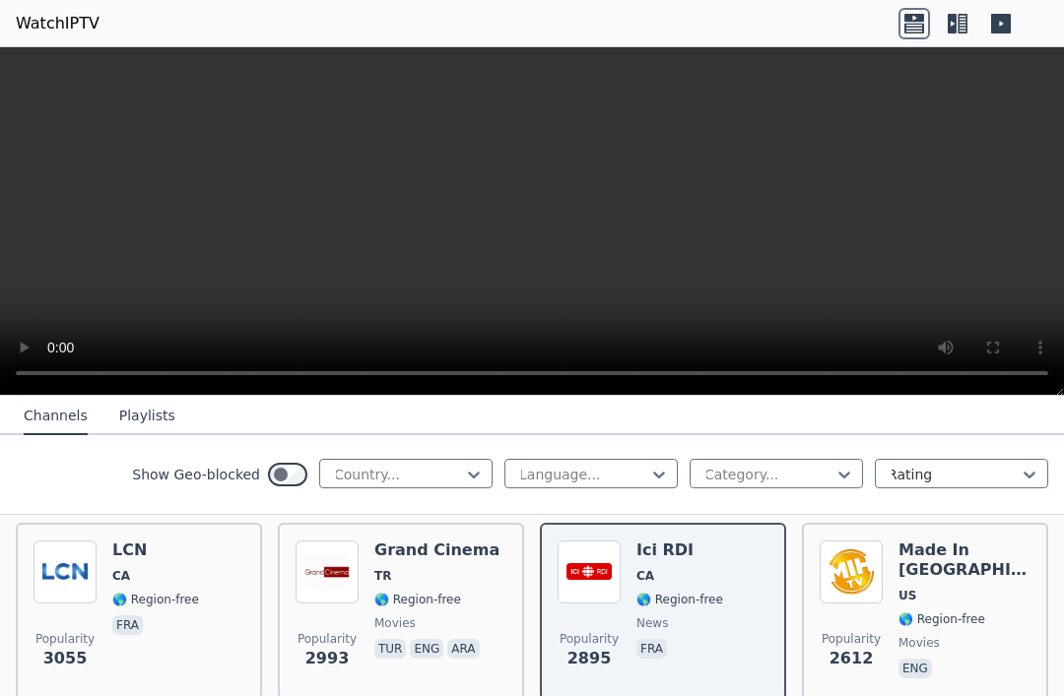
click at [432, 608] on div "Grand Cinema TR 🌎 Region-free movies tur eng ara" at bounding box center [436, 612] width 125 height 142
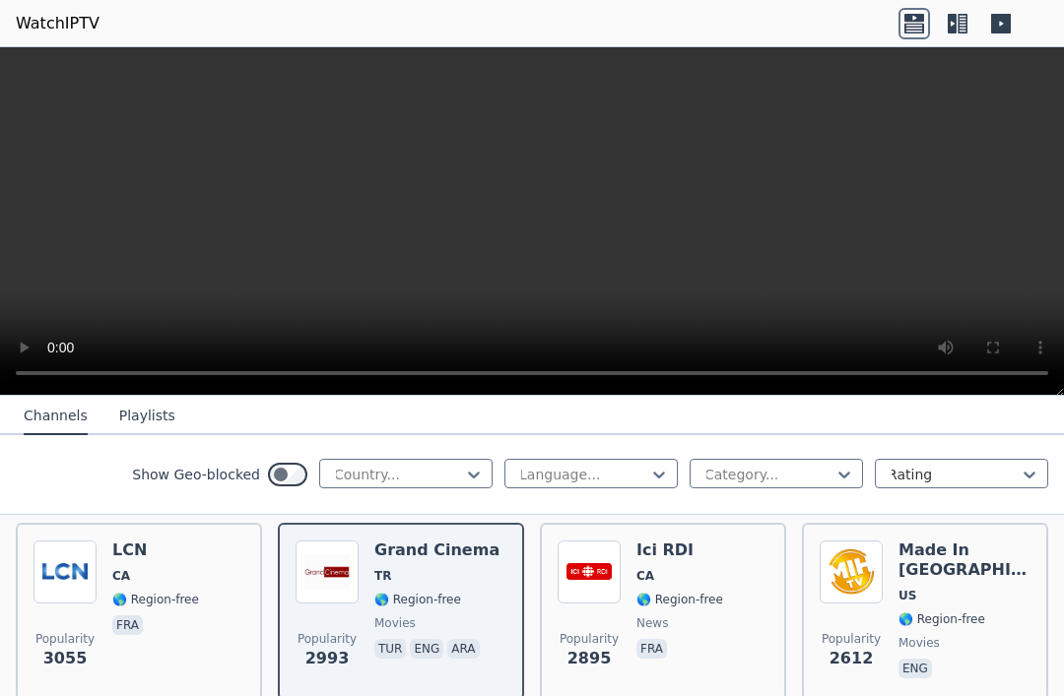
click at [430, 646] on p "eng" at bounding box center [426, 649] width 33 height 20
click at [429, 642] on p "eng" at bounding box center [426, 649] width 33 height 20
click at [432, 637] on div "Grand Cinema TR 🌎 Region-free movies tur eng ara" at bounding box center [436, 612] width 125 height 142
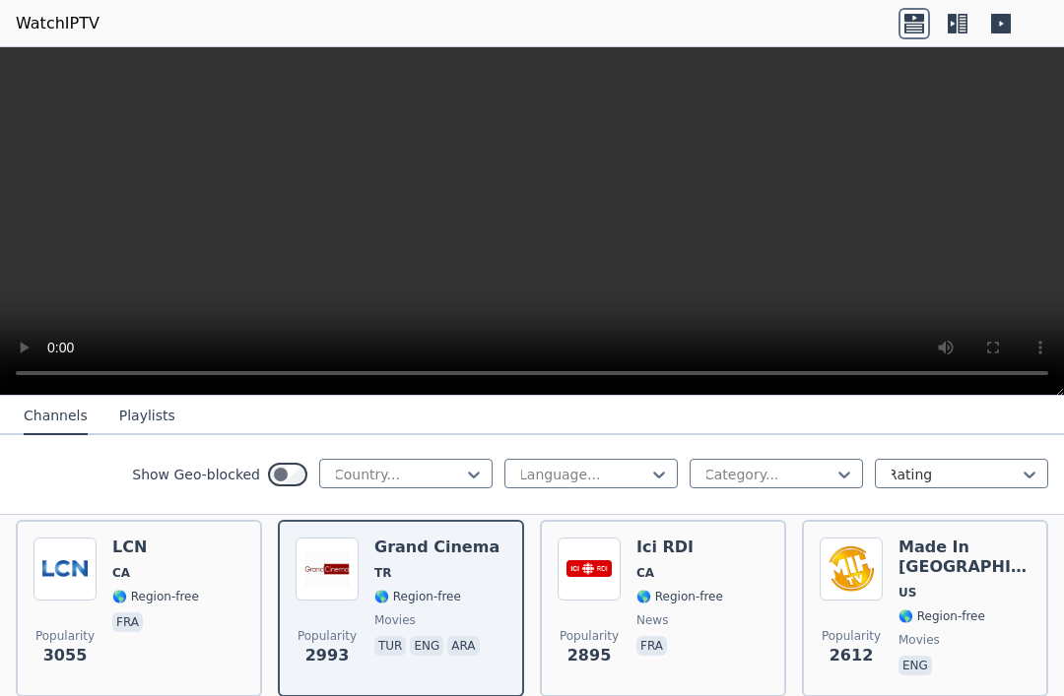
scroll to position [804, 0]
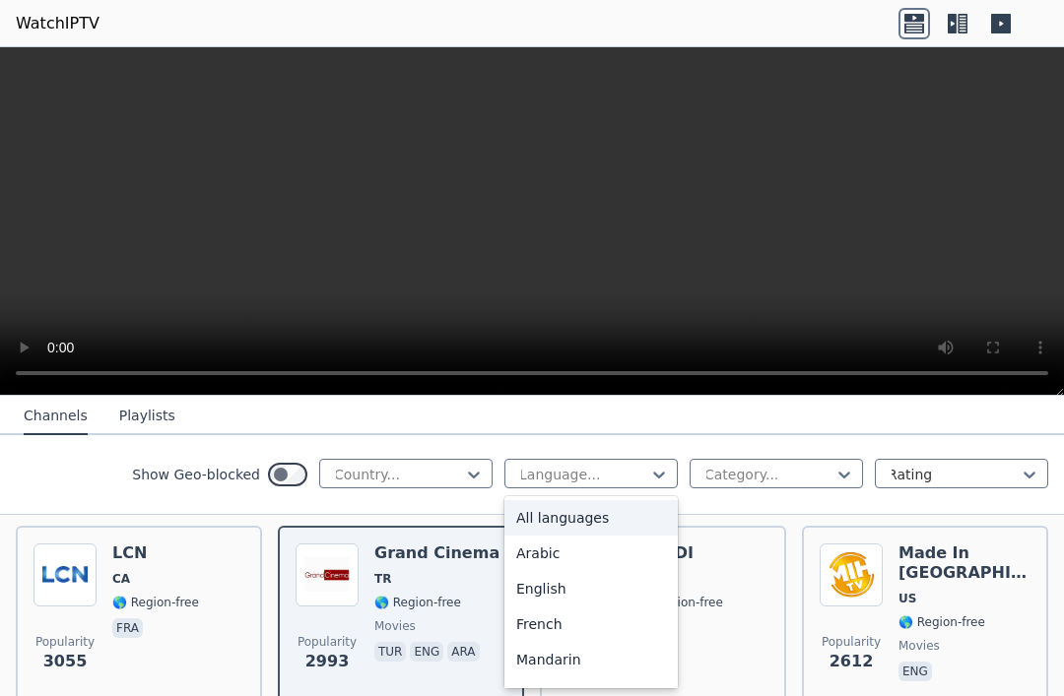
click at [962, 31] on icon at bounding box center [958, 24] width 32 height 32
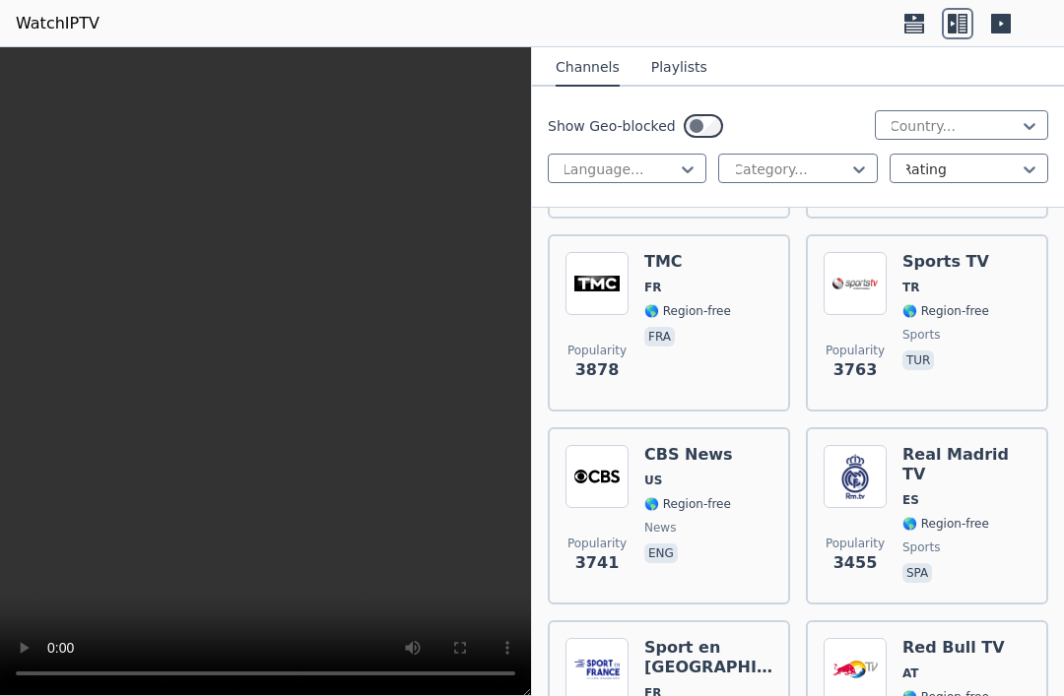
click at [965, 500] on div "Real Madrid TV ES 🌎 Region-free sports spa" at bounding box center [966, 516] width 128 height 142
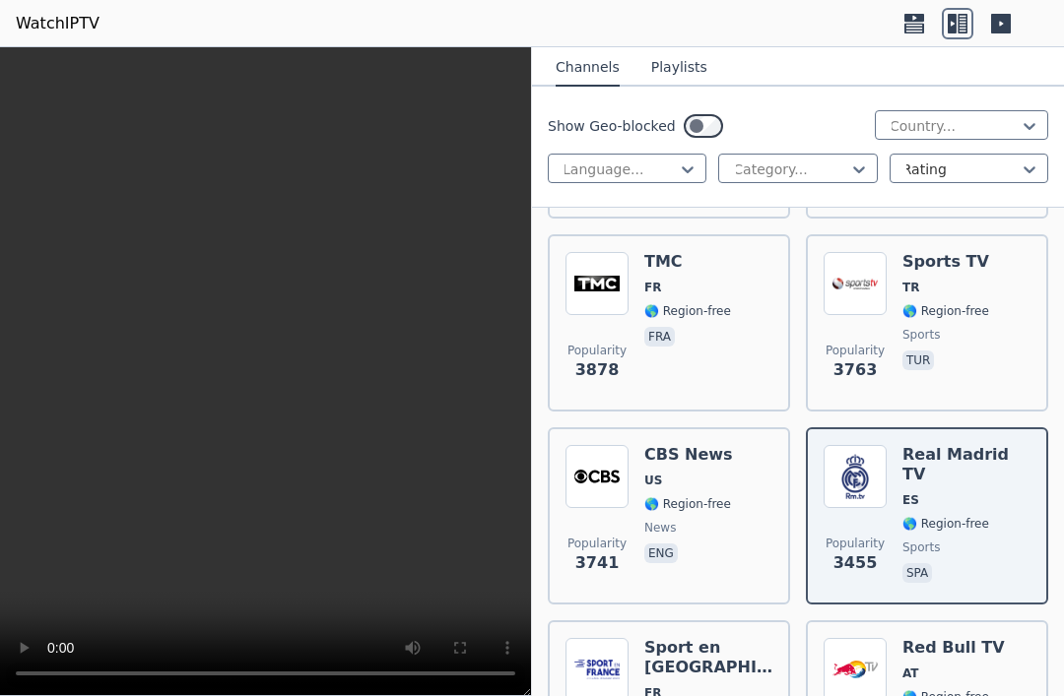
click at [711, 524] on div "CBS News US 🌎 Region-free news eng" at bounding box center [688, 516] width 89 height 142
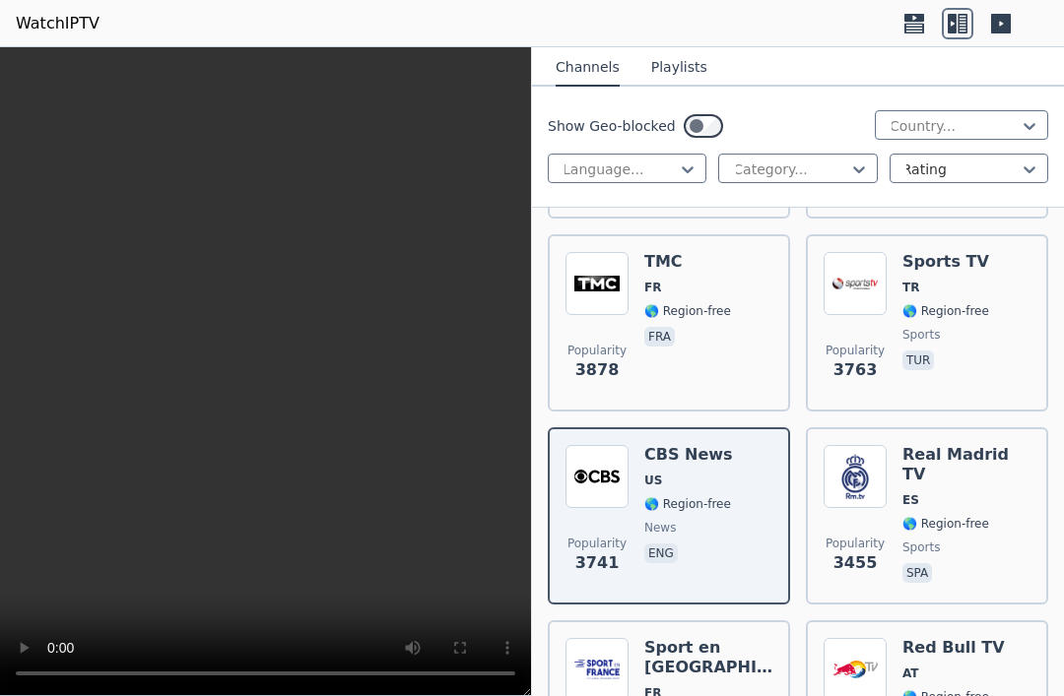
click at [988, 516] on span "🌎 Region-free" at bounding box center [966, 524] width 128 height 16
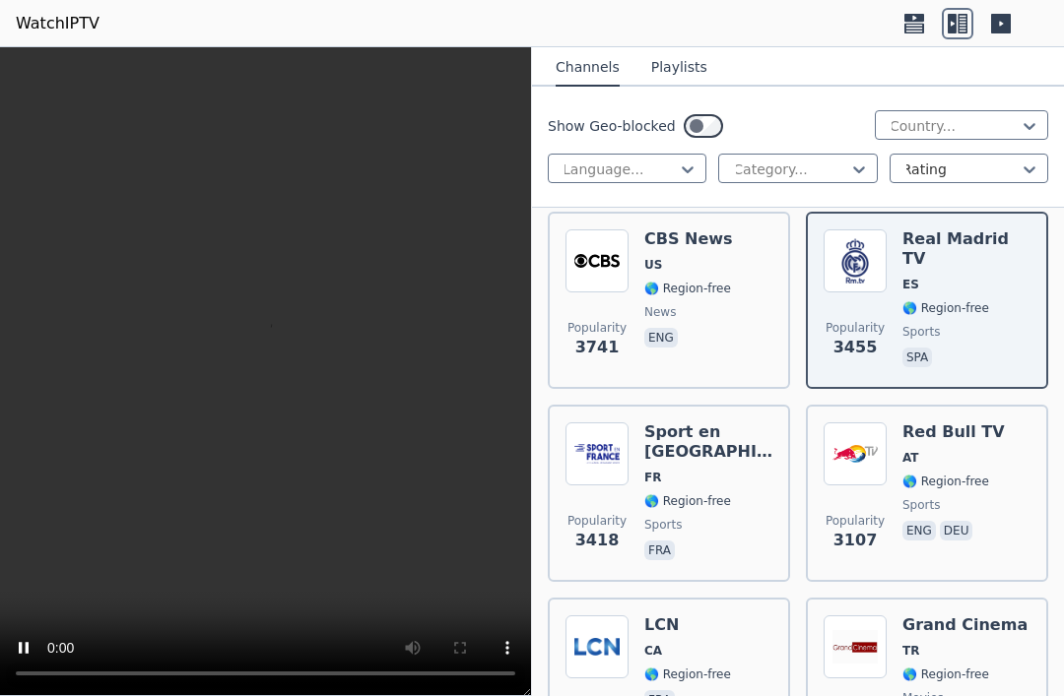
scroll to position [1019, 0]
click at [986, 522] on span "eng deu" at bounding box center [953, 534] width 102 height 24
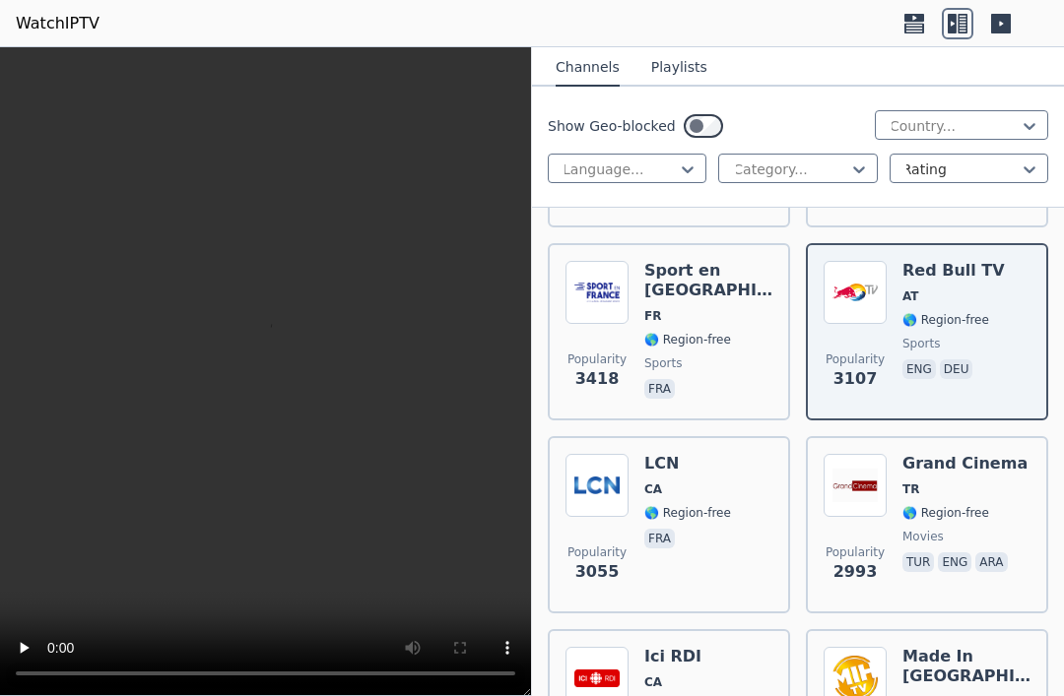
scroll to position [1186, 0]
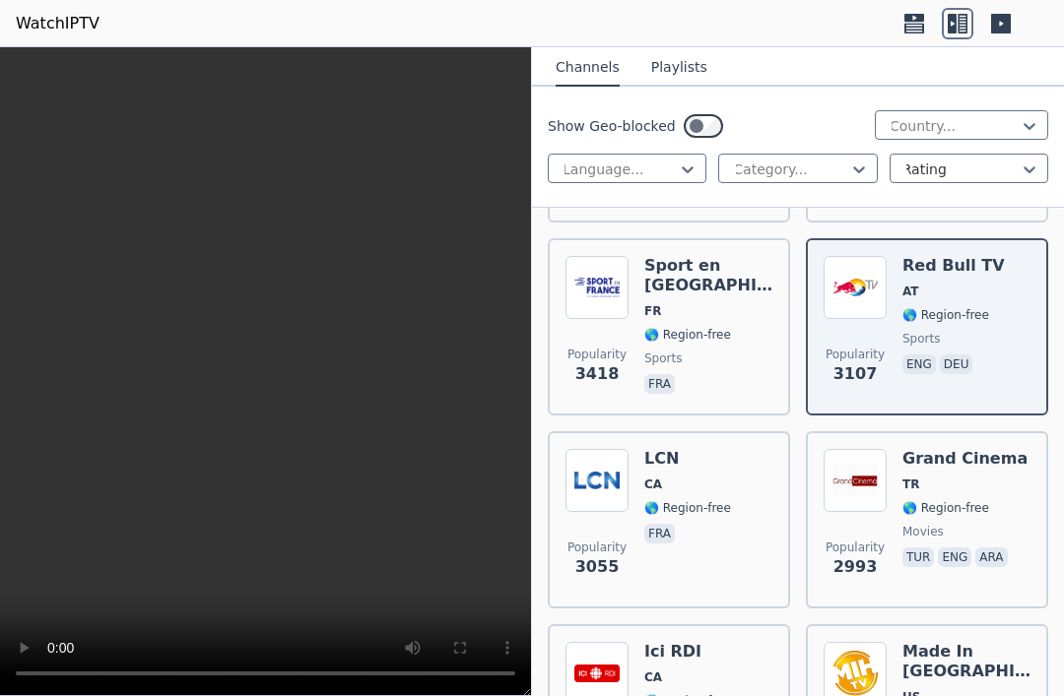
click at [990, 500] on span "🌎 Region-free" at bounding box center [964, 508] width 125 height 16
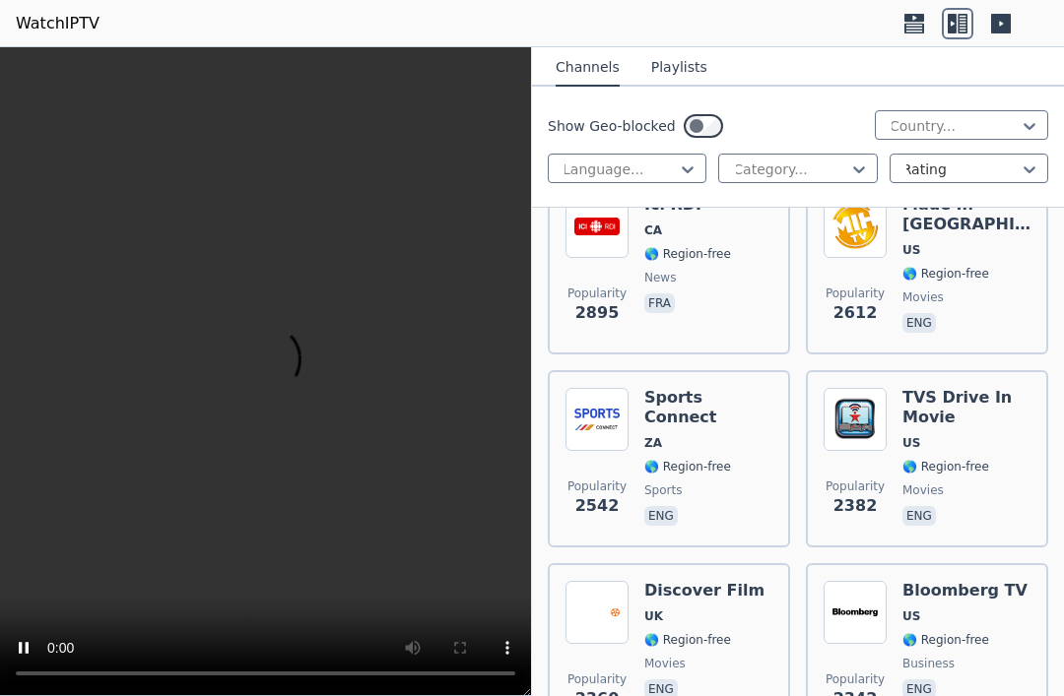
scroll to position [1614, 0]
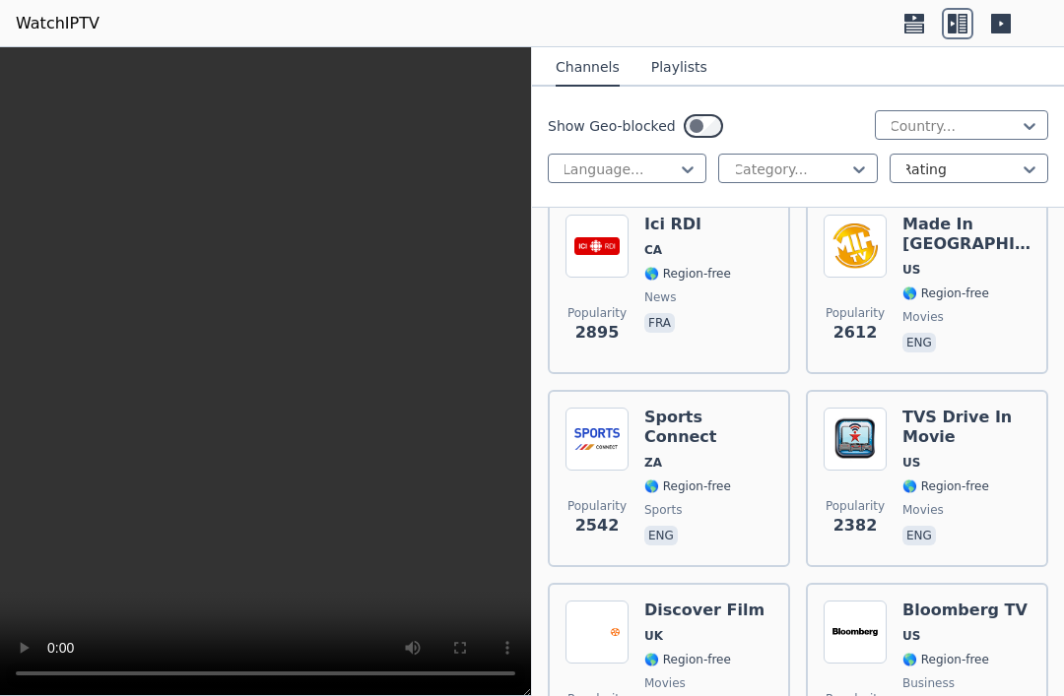
click at [1006, 479] on span "🌎 Region-free" at bounding box center [966, 487] width 128 height 16
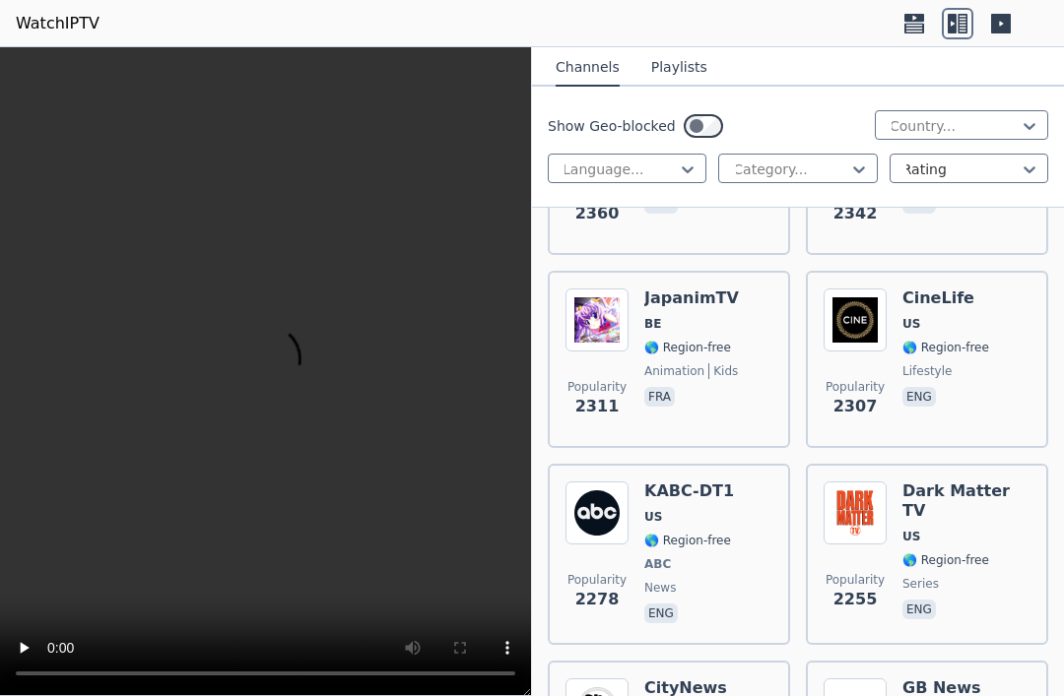
scroll to position [2121, 0]
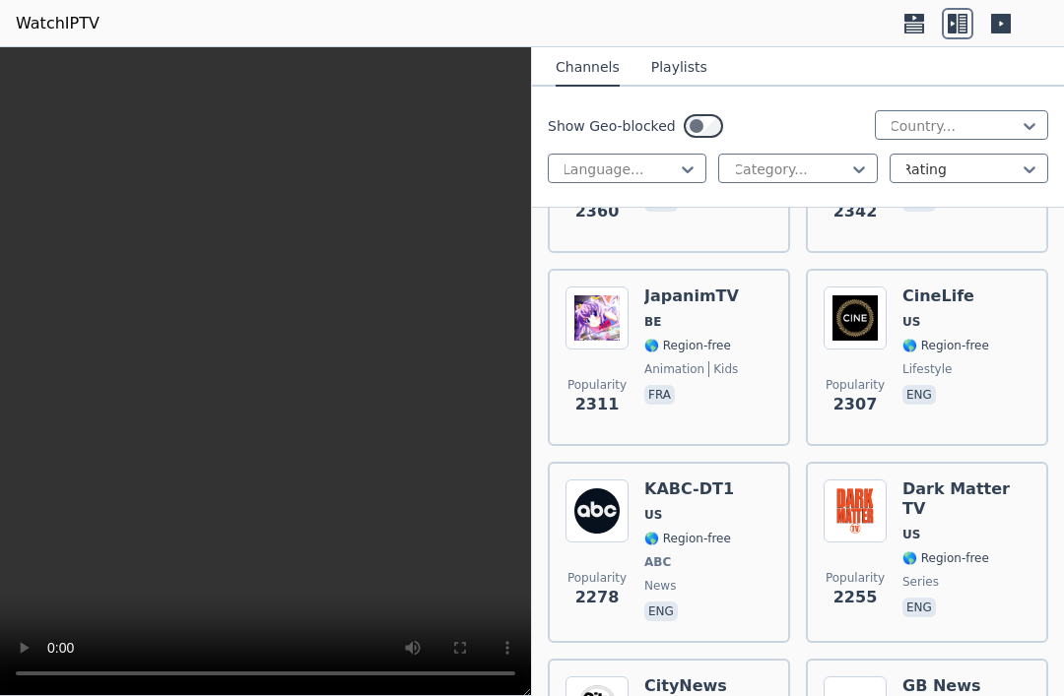
click at [991, 357] on div "Popularity 2307 CineLife US 🌎 Region-free lifestyle eng" at bounding box center [927, 358] width 207 height 142
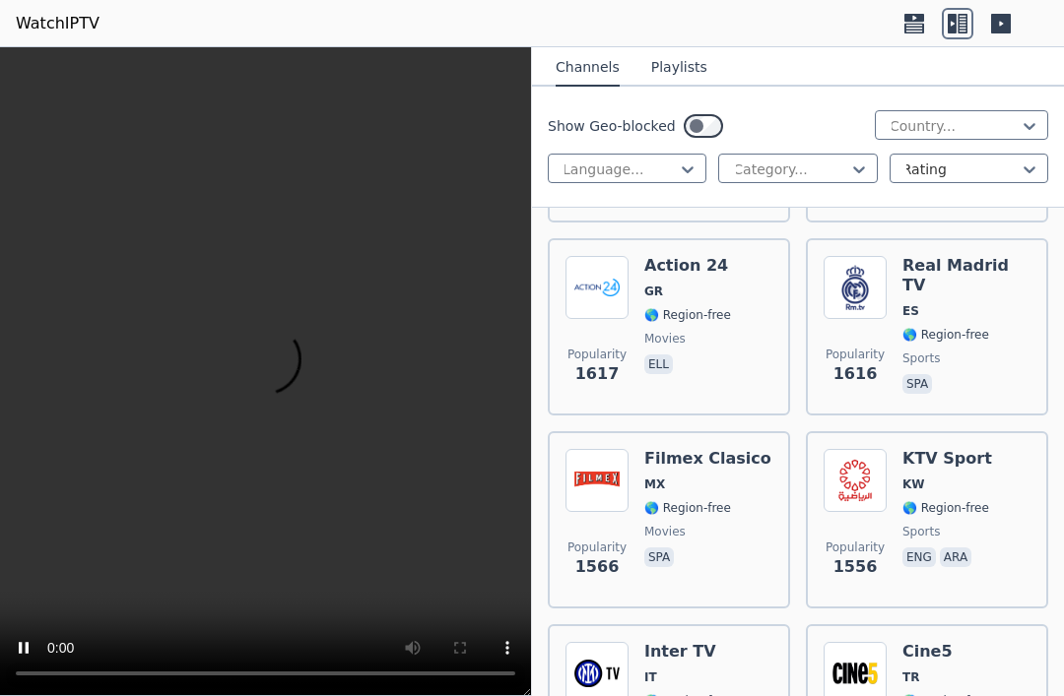
scroll to position [3505, 0]
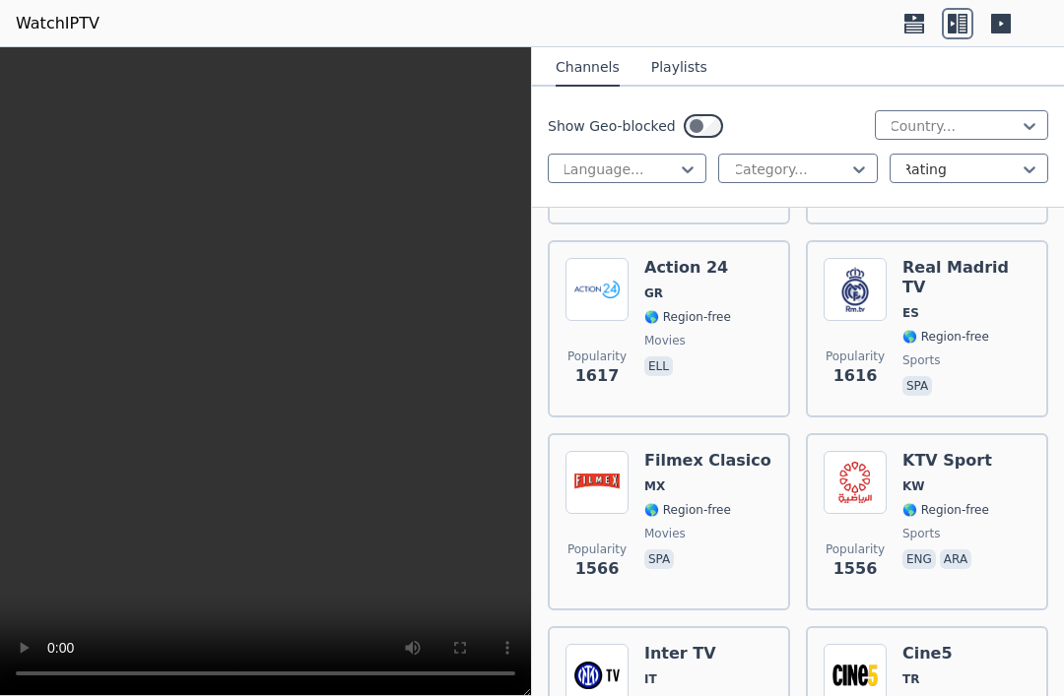
click at [962, 502] on span "🌎 Region-free" at bounding box center [945, 510] width 87 height 16
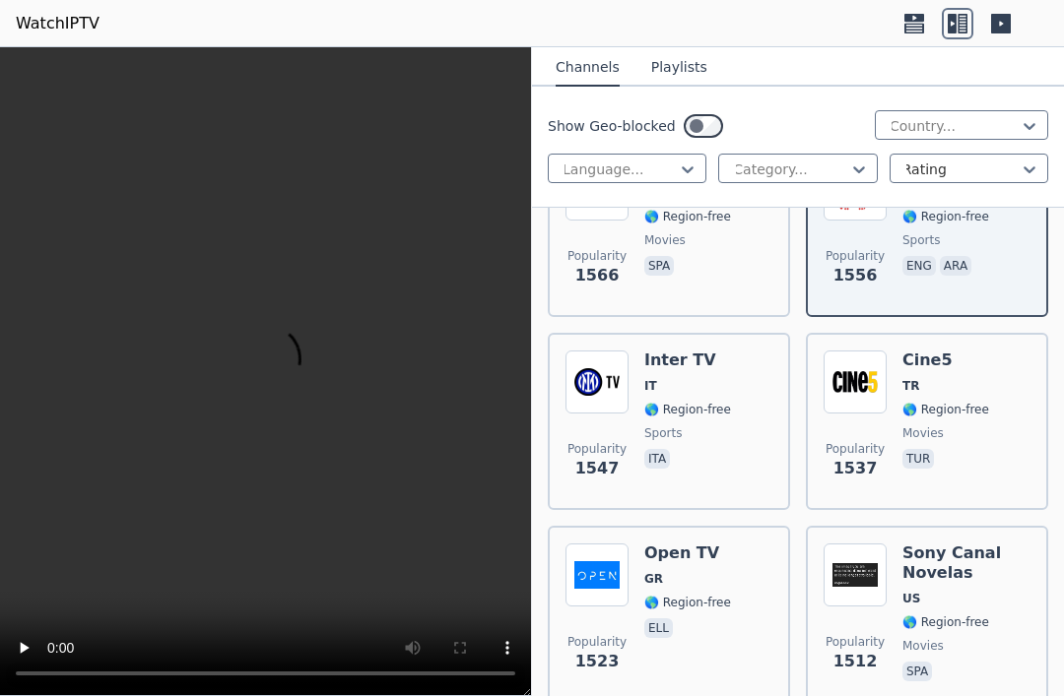
scroll to position [3804, 0]
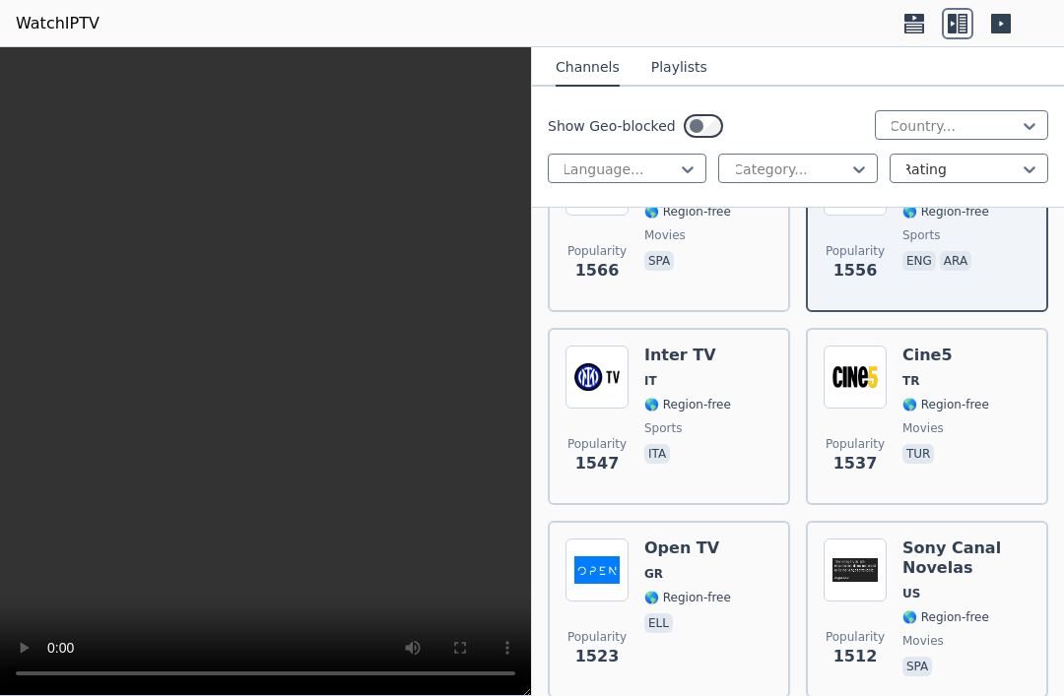
click at [979, 421] on span "movies" at bounding box center [945, 429] width 87 height 16
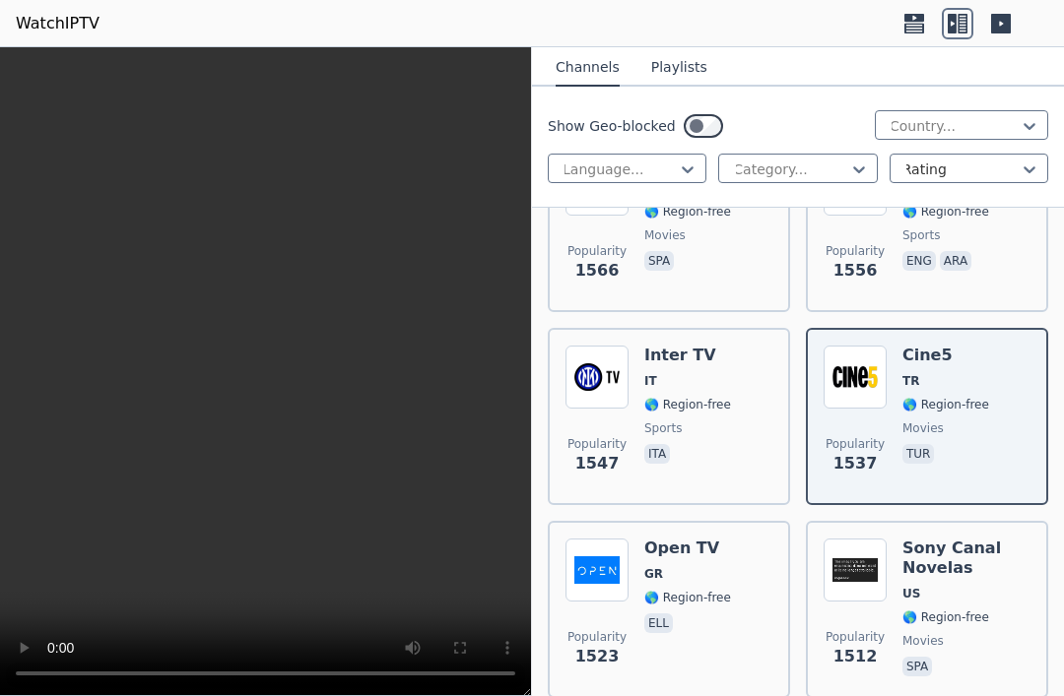
click at [997, 569] on div "Sony Canal Novelas US 🌎 Region-free movies spa" at bounding box center [966, 610] width 128 height 142
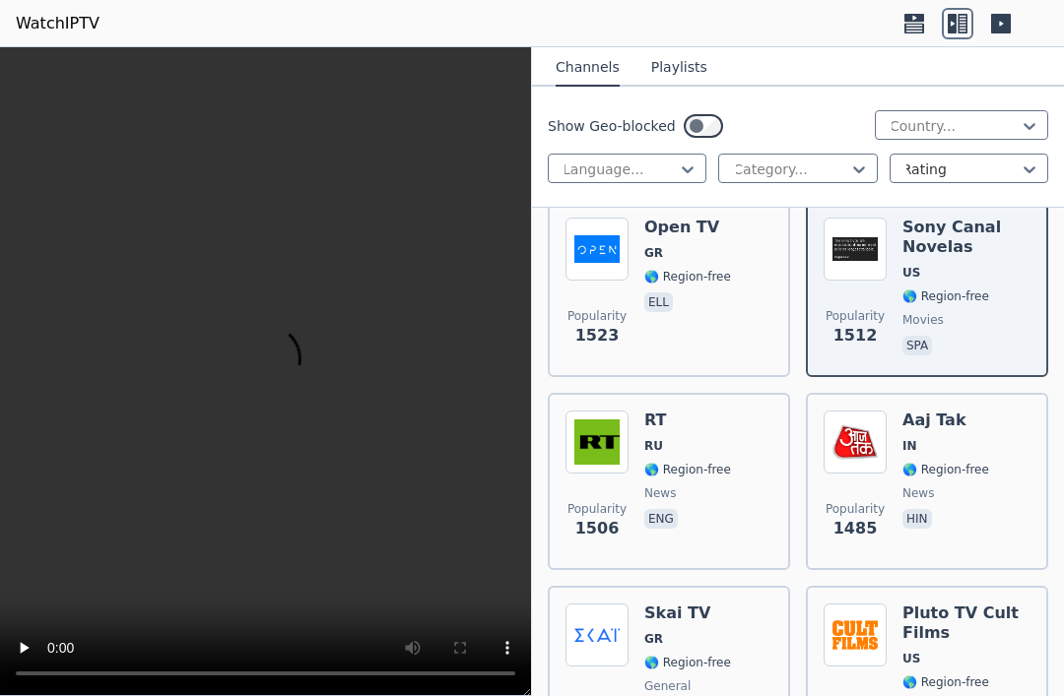
scroll to position [4142, 0]
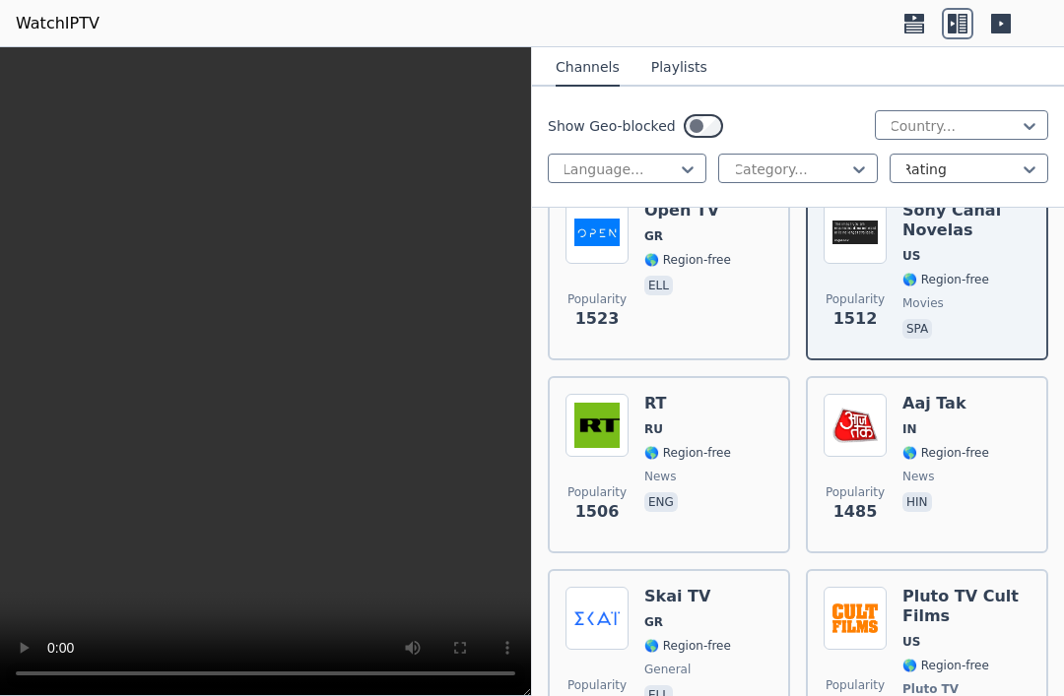
click at [722, 469] on span "news" at bounding box center [687, 477] width 87 height 16
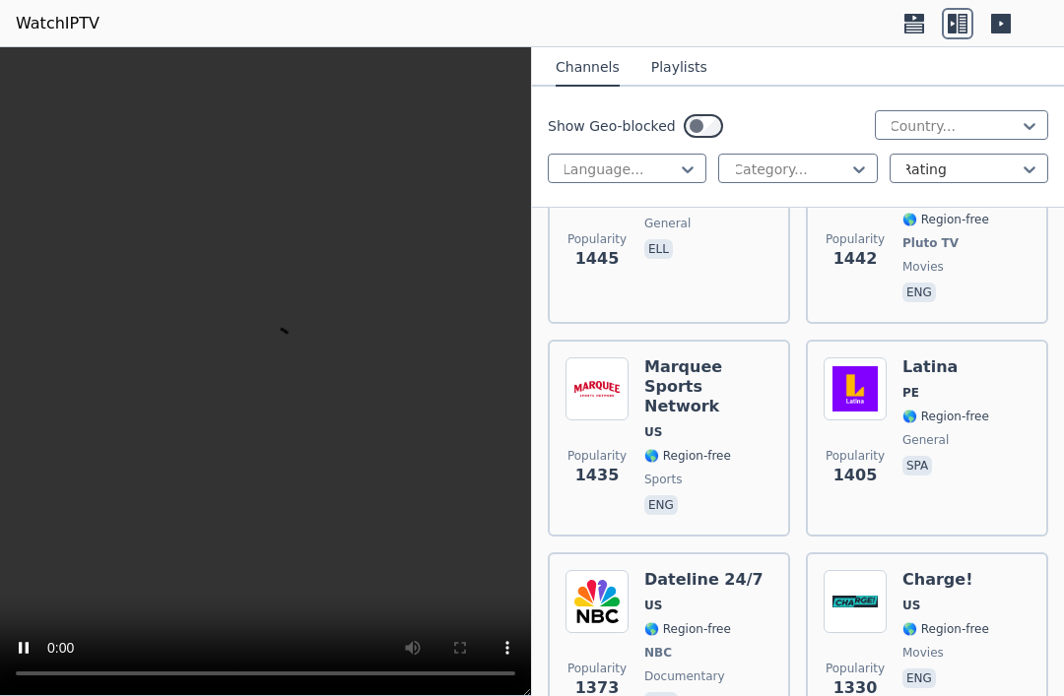
scroll to position [4634, 0]
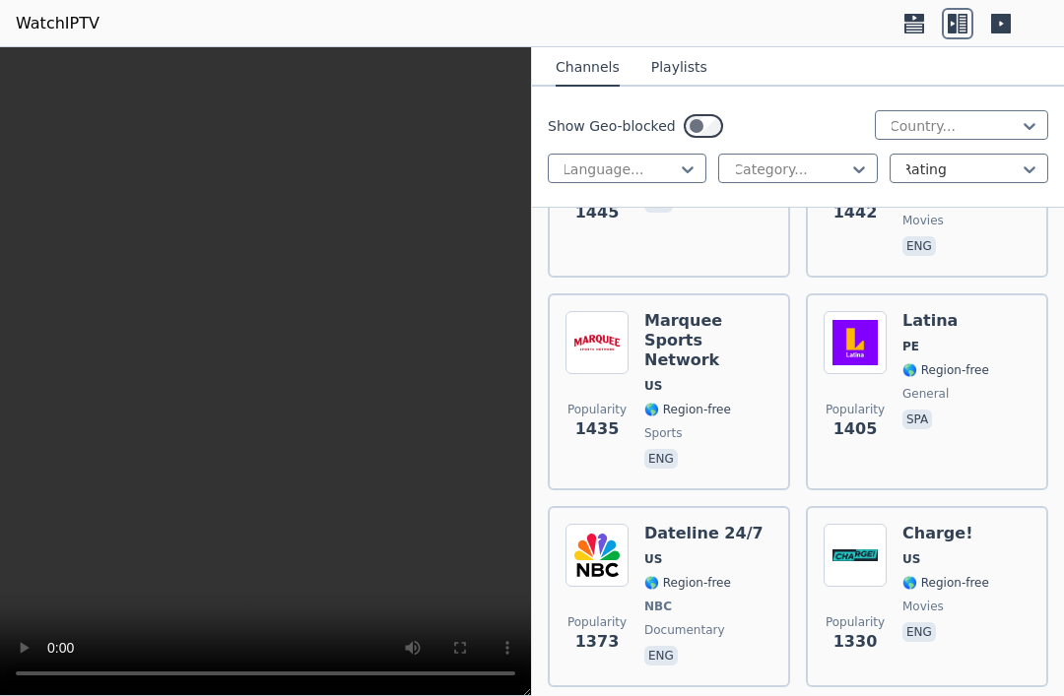
click at [1002, 386] on div "Popularity 1405 Latina PE 🌎 Region-free general spa" at bounding box center [927, 392] width 207 height 162
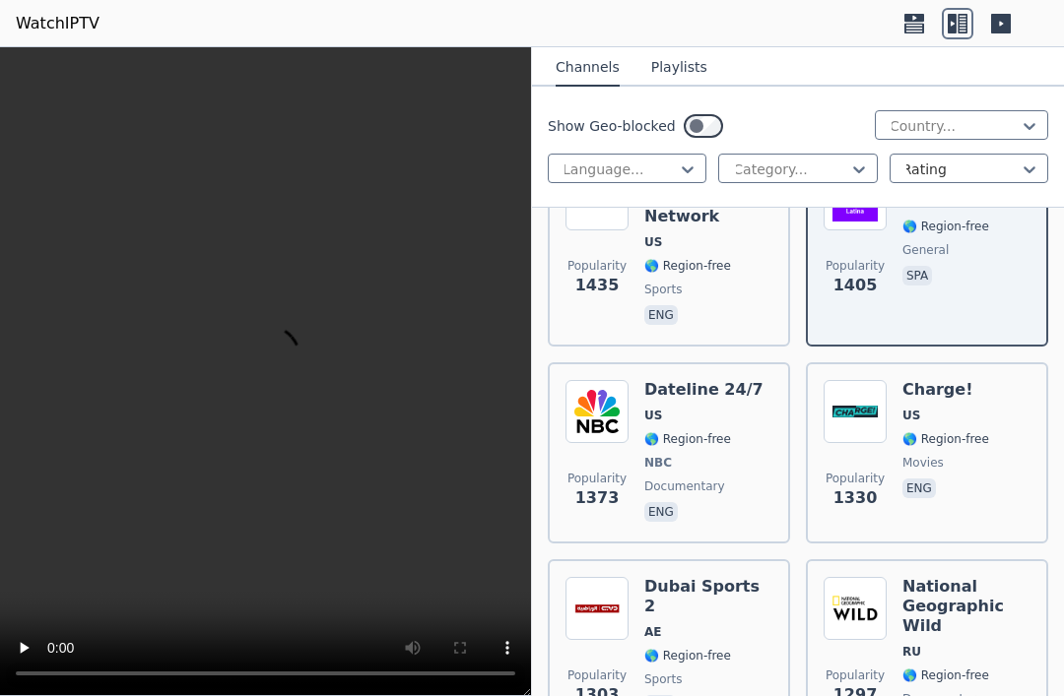
scroll to position [4836, 0]
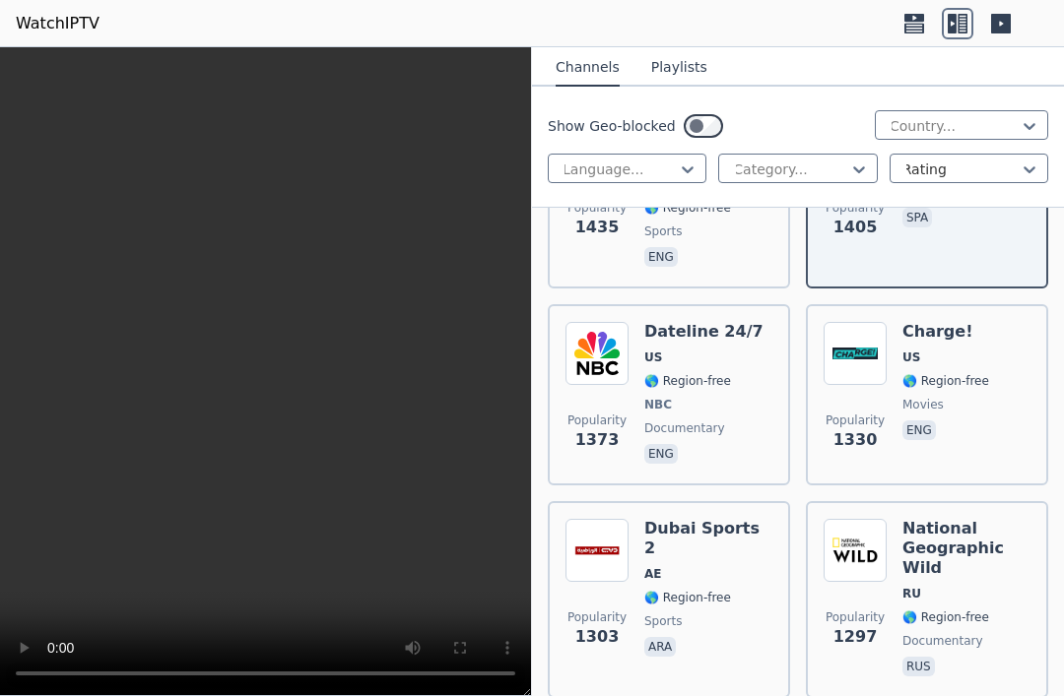
click at [694, 359] on div "Dateline 24/7 US 🌎 Region-free NBC documentary eng" at bounding box center [703, 395] width 119 height 146
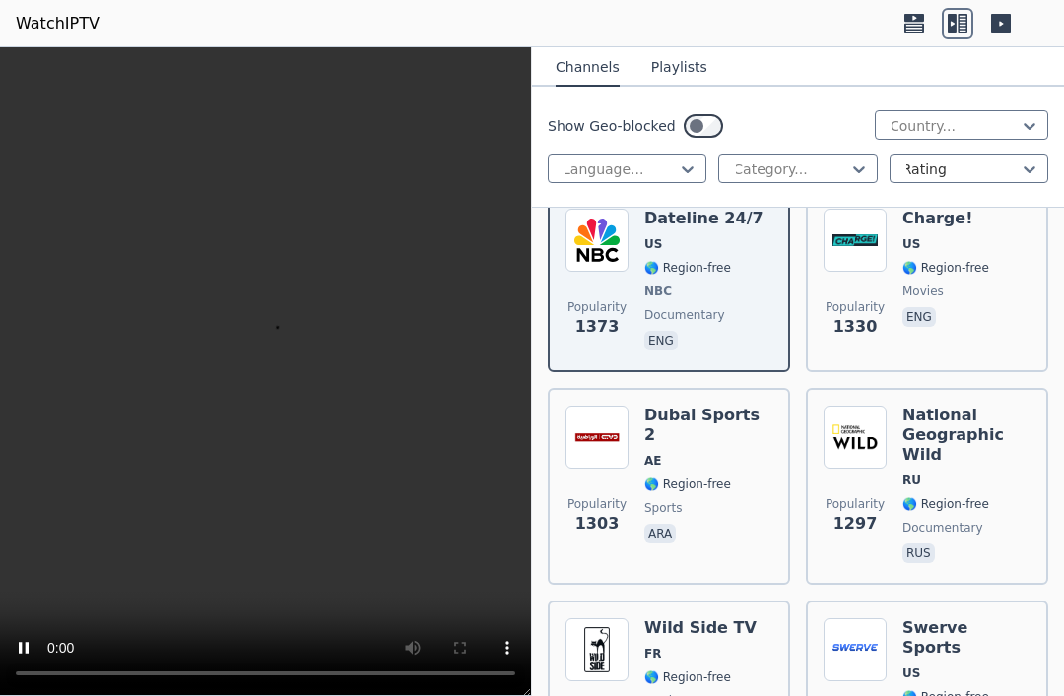
scroll to position [4954, 0]
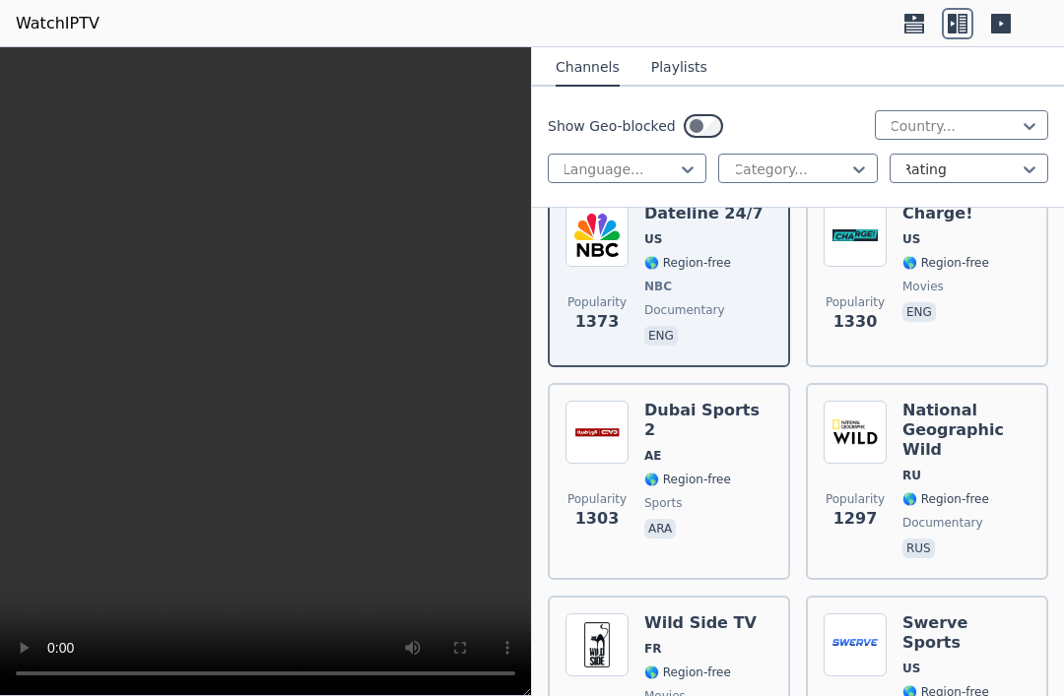
click at [1007, 459] on div "National Geographic Wild RU 🌎 Region-free documentary rus" at bounding box center [966, 482] width 128 height 162
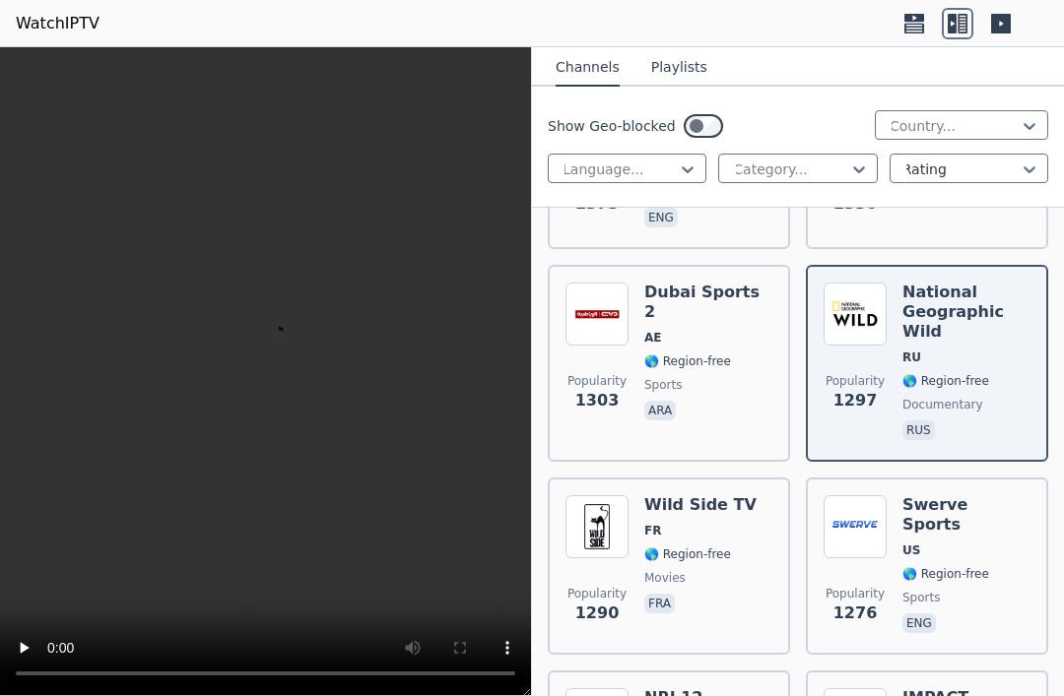
scroll to position [5074, 0]
click at [971, 589] on span "sports" at bounding box center [966, 597] width 128 height 16
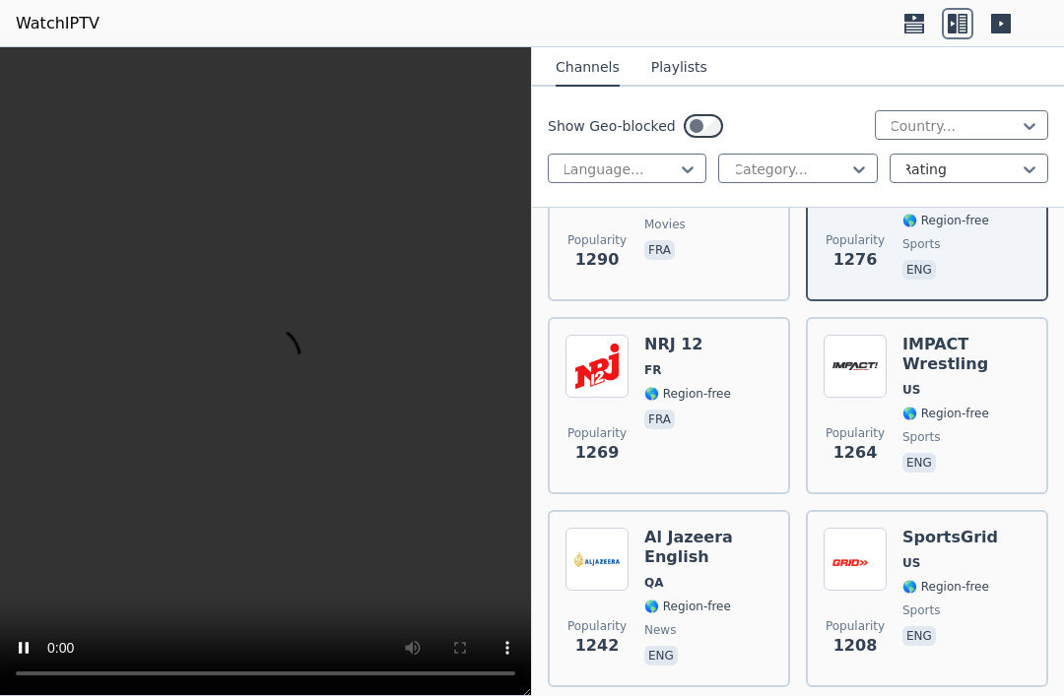
scroll to position [5410, 0]
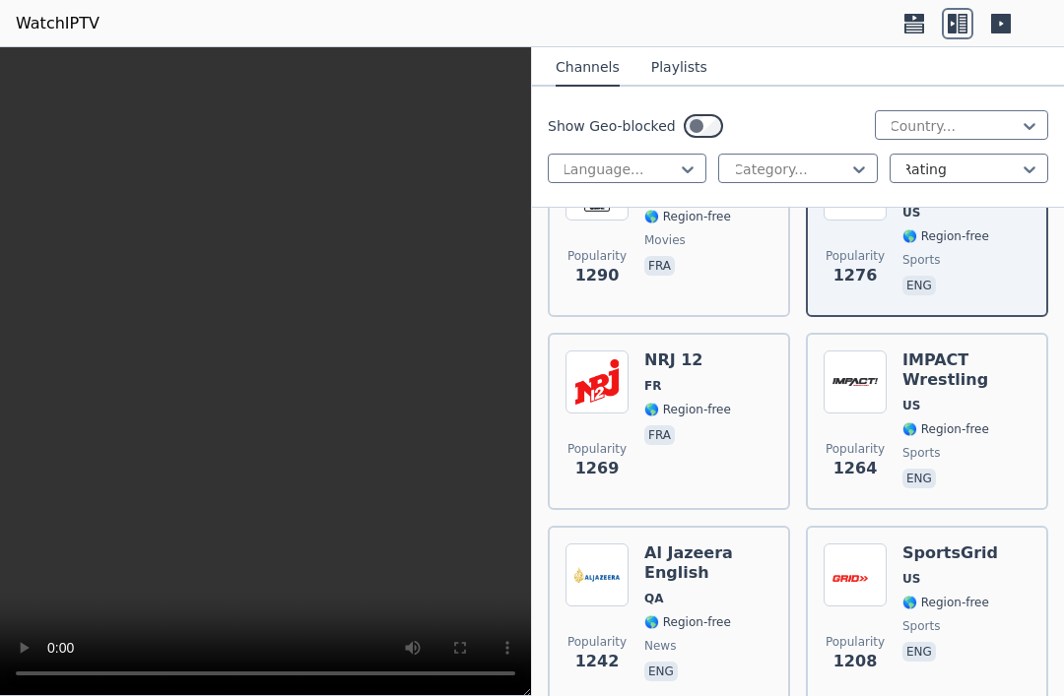
click at [982, 398] on span "US" at bounding box center [966, 406] width 128 height 16
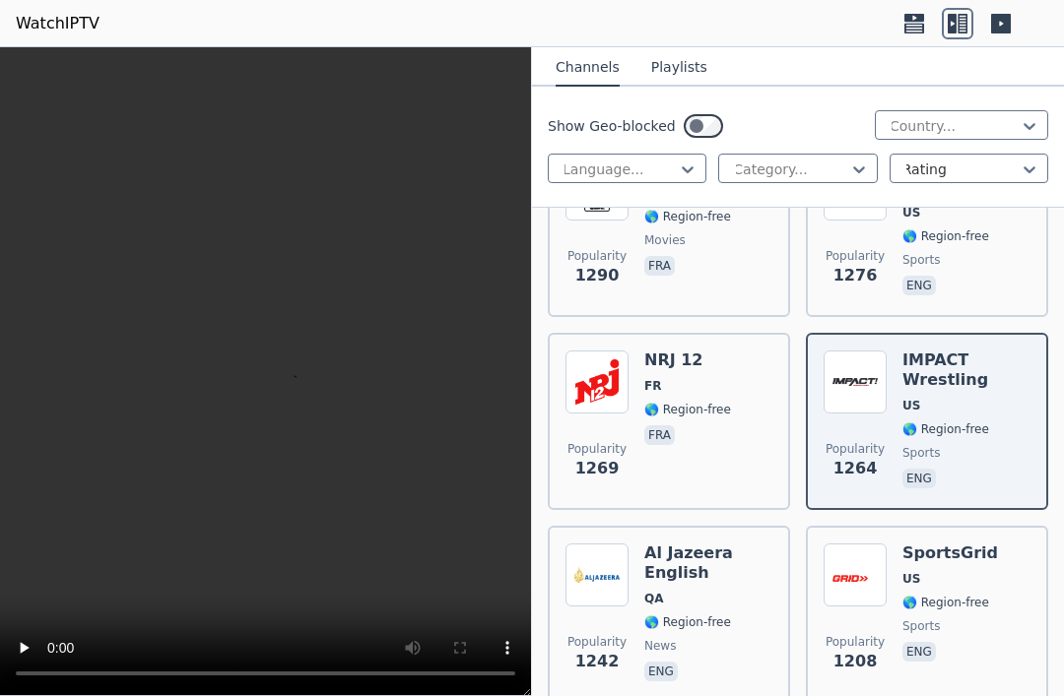
click at [1011, 552] on div "Popularity 1208 SportsGrid US 🌎 Region-free sports eng" at bounding box center [927, 615] width 207 height 142
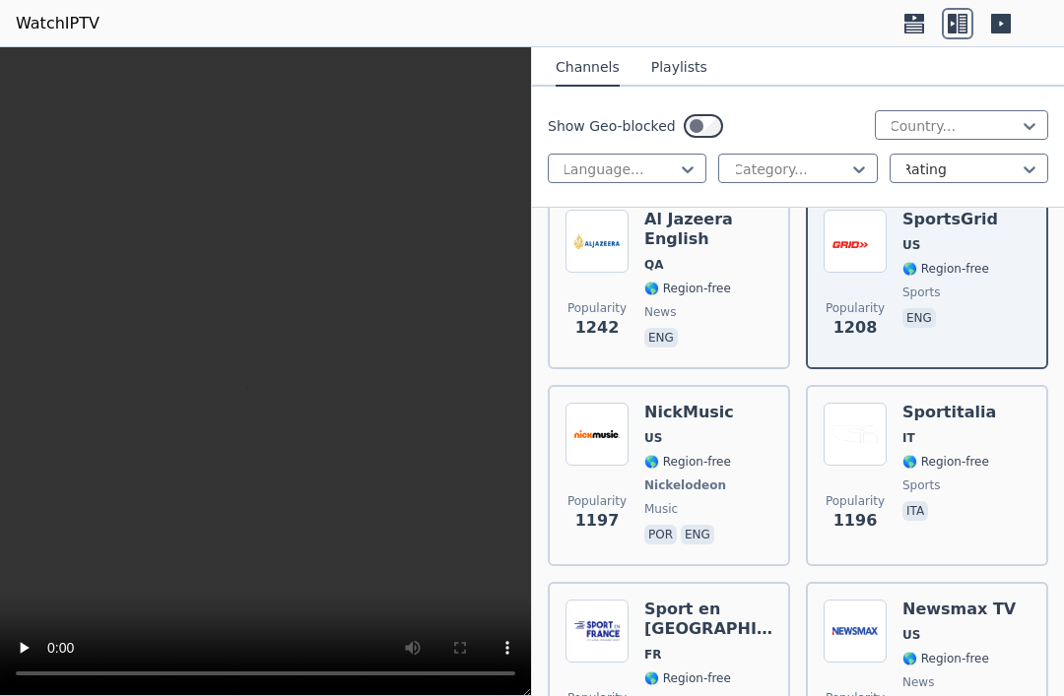
scroll to position [5838, 0]
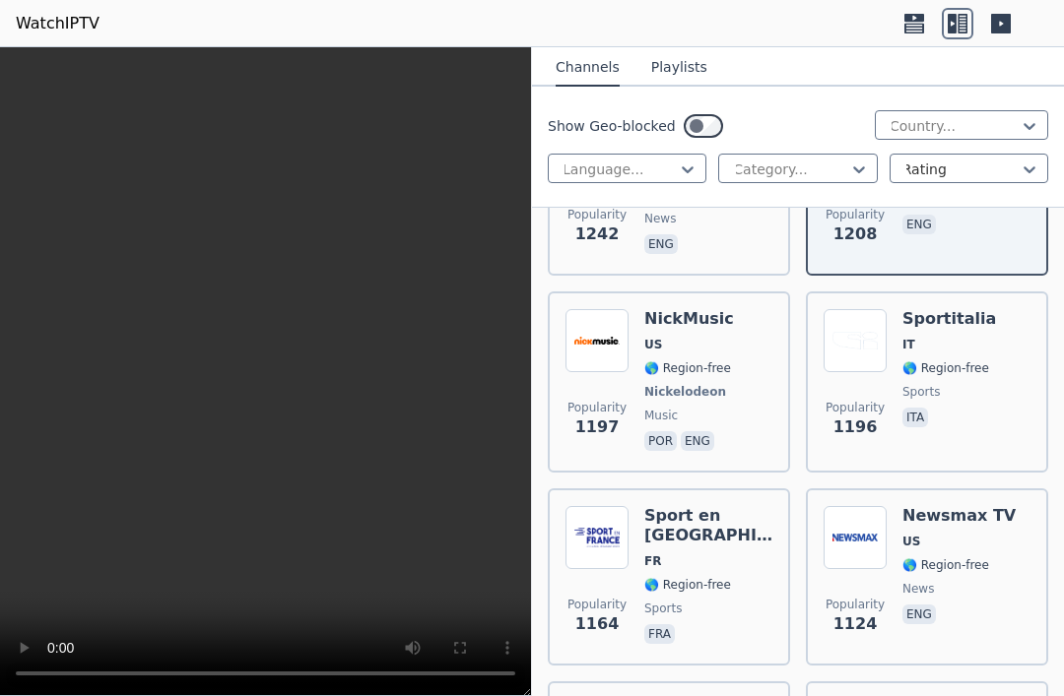
click at [720, 347] on div "NickMusic US 🌎 Region-free Nickelodeon music por eng" at bounding box center [689, 382] width 90 height 146
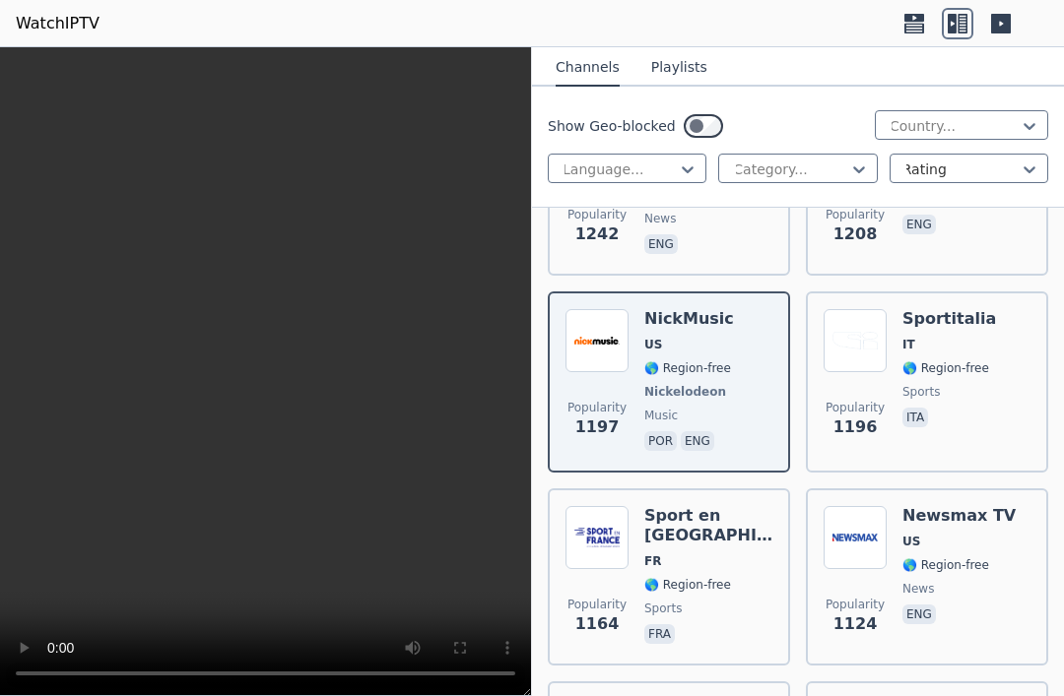
click at [995, 312] on div "Popularity 1196 Sportitalia IT 🌎 Region-free sports ita" at bounding box center [927, 382] width 207 height 146
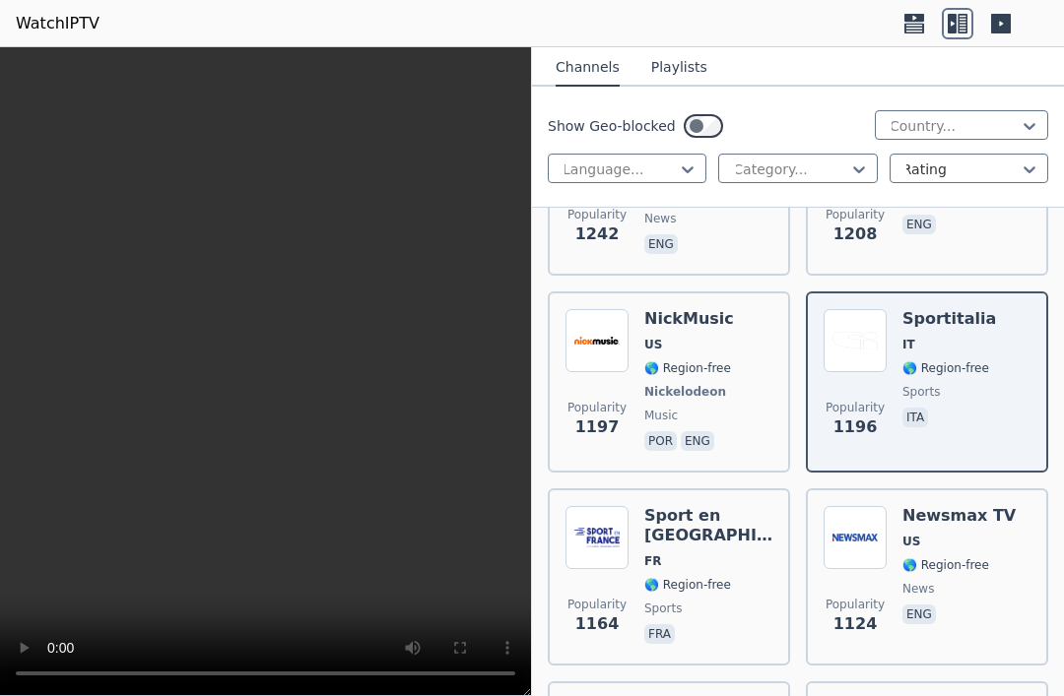
click at [962, 506] on div "Newsmax TV US 🌎 Region-free news eng" at bounding box center [958, 577] width 113 height 142
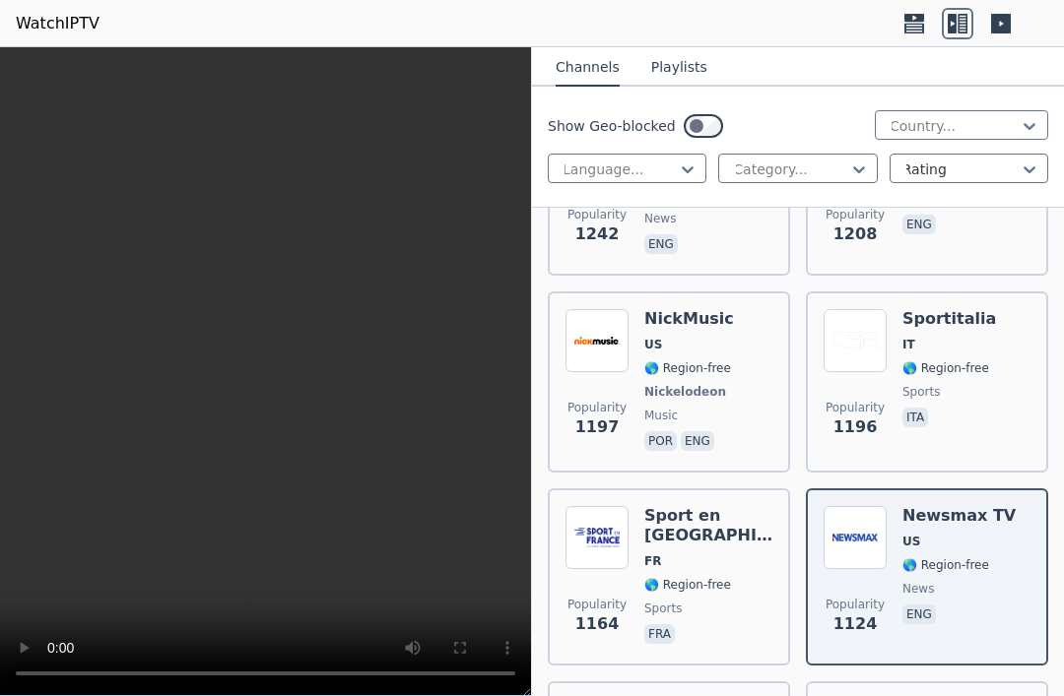
click at [708, 577] on span "🌎 Region-free" at bounding box center [687, 585] width 87 height 16
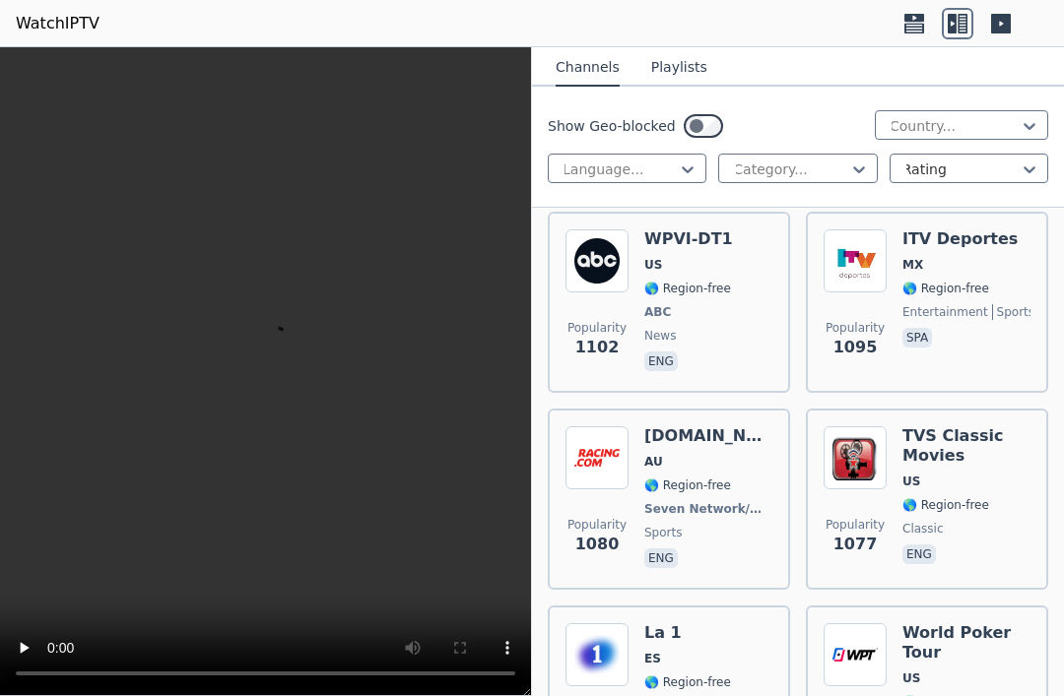
scroll to position [6271, 0]
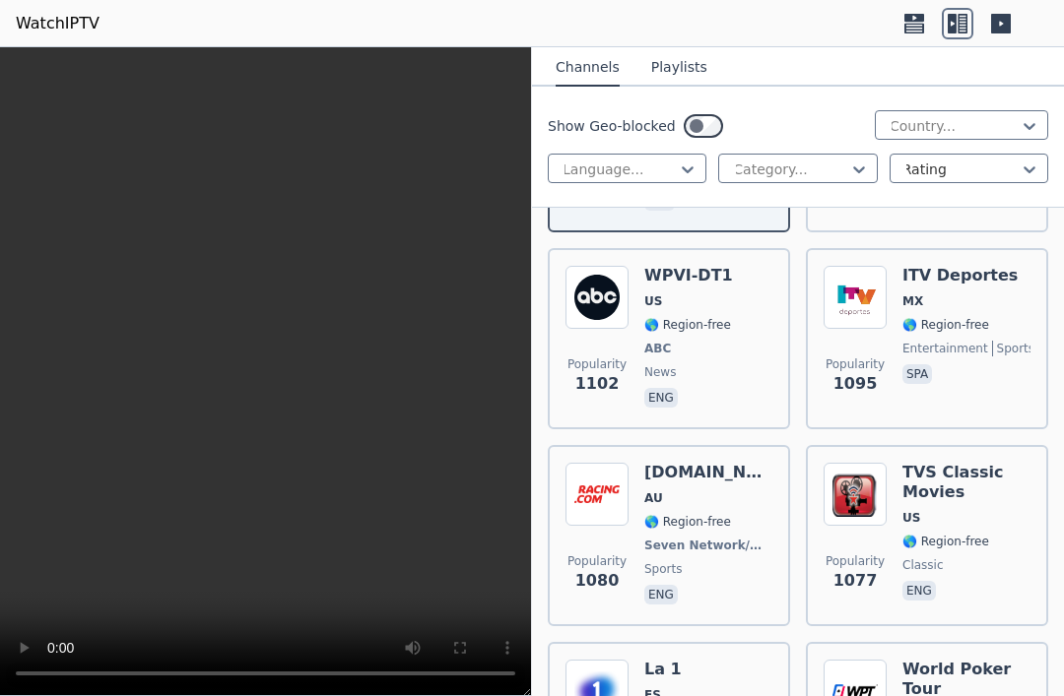
click at [976, 341] on span "entertainment" at bounding box center [945, 349] width 86 height 16
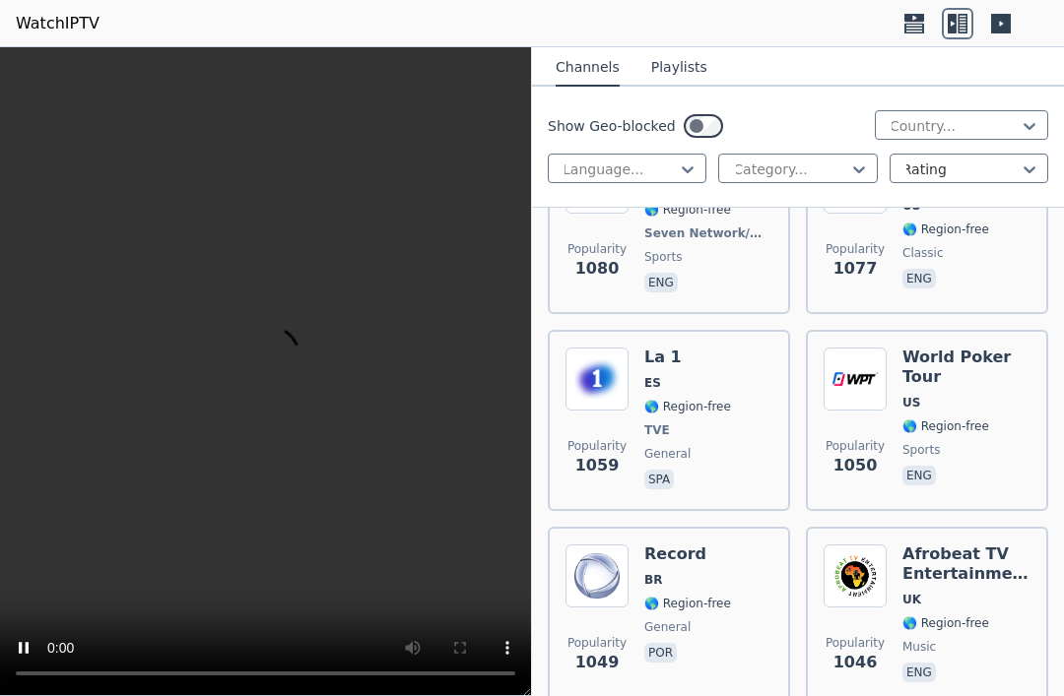
scroll to position [6586, 0]
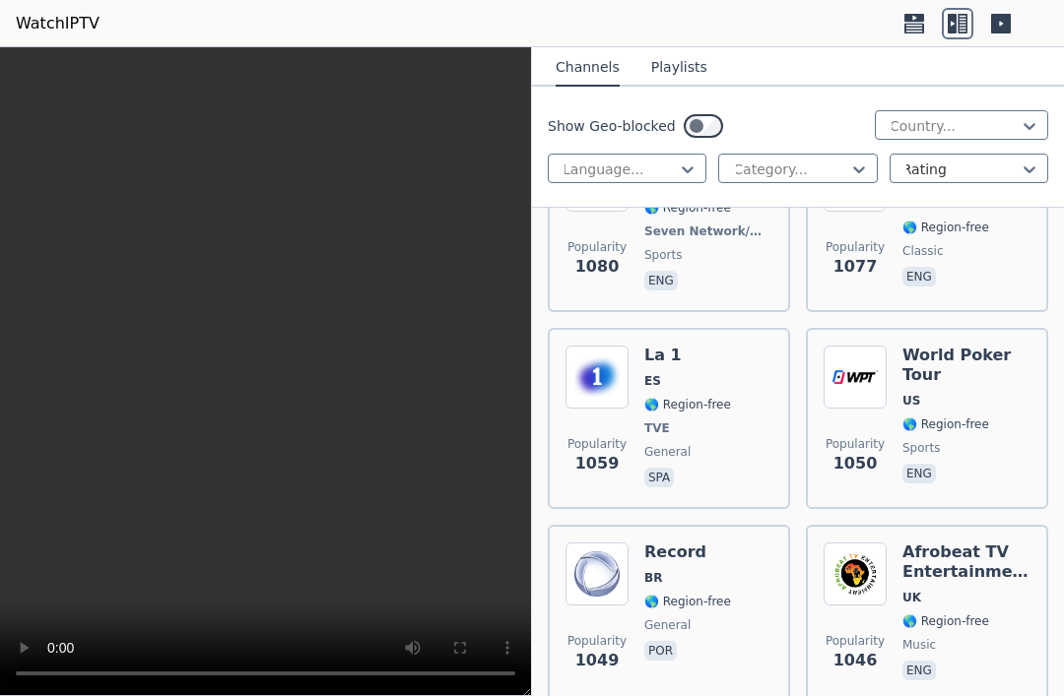
click at [704, 397] on span "🌎 Region-free" at bounding box center [687, 405] width 87 height 16
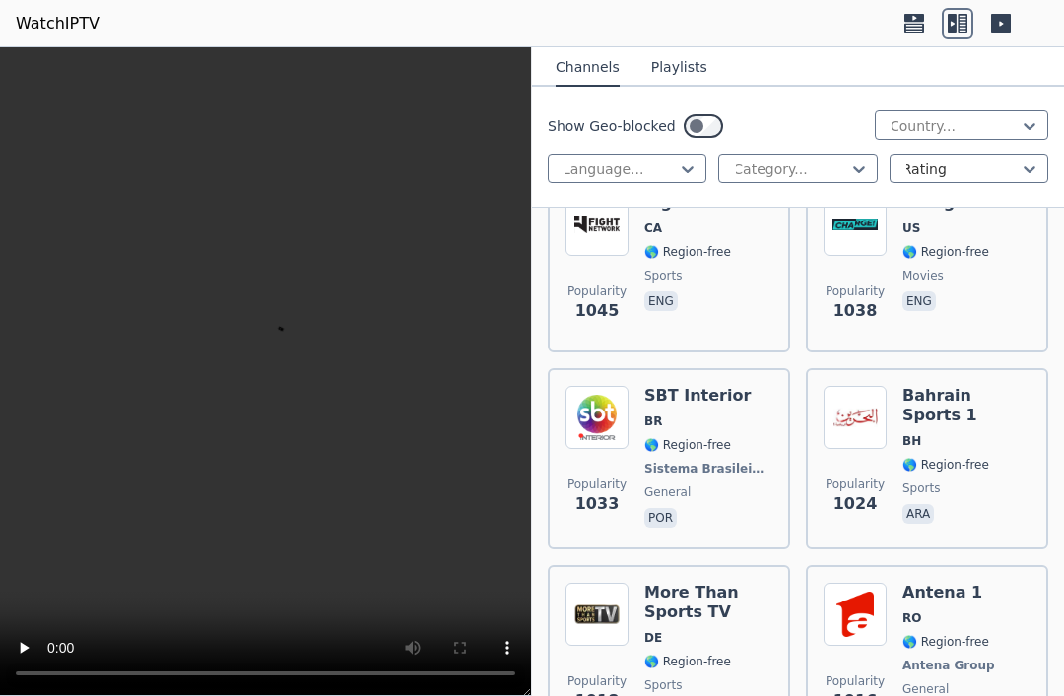
scroll to position [7123, 0]
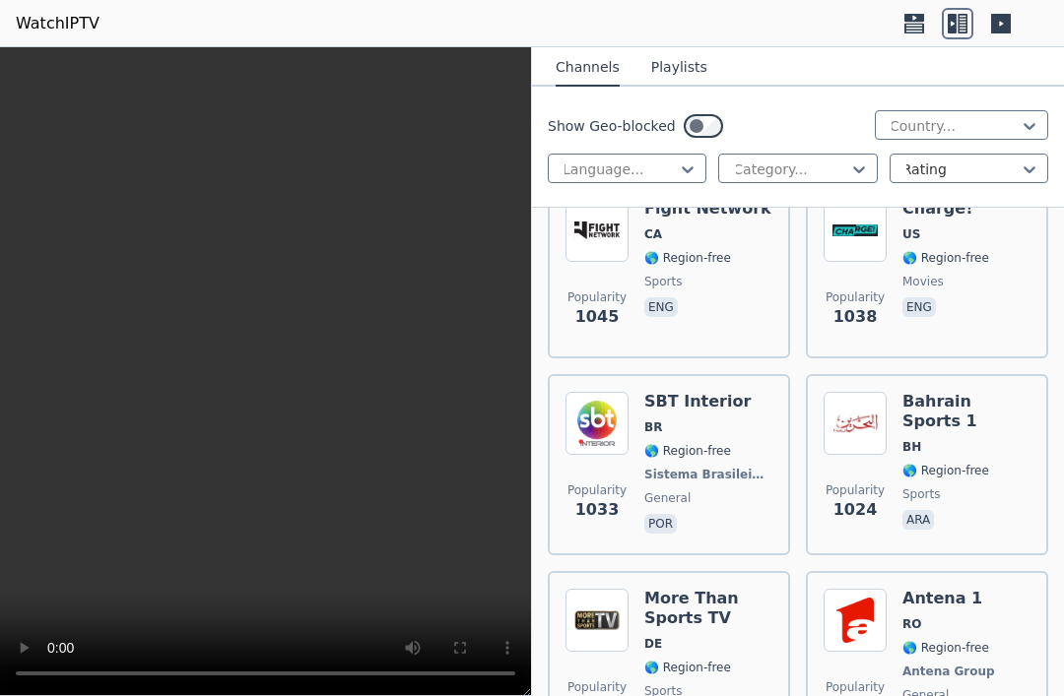
click at [995, 487] on span "sports" at bounding box center [966, 495] width 128 height 16
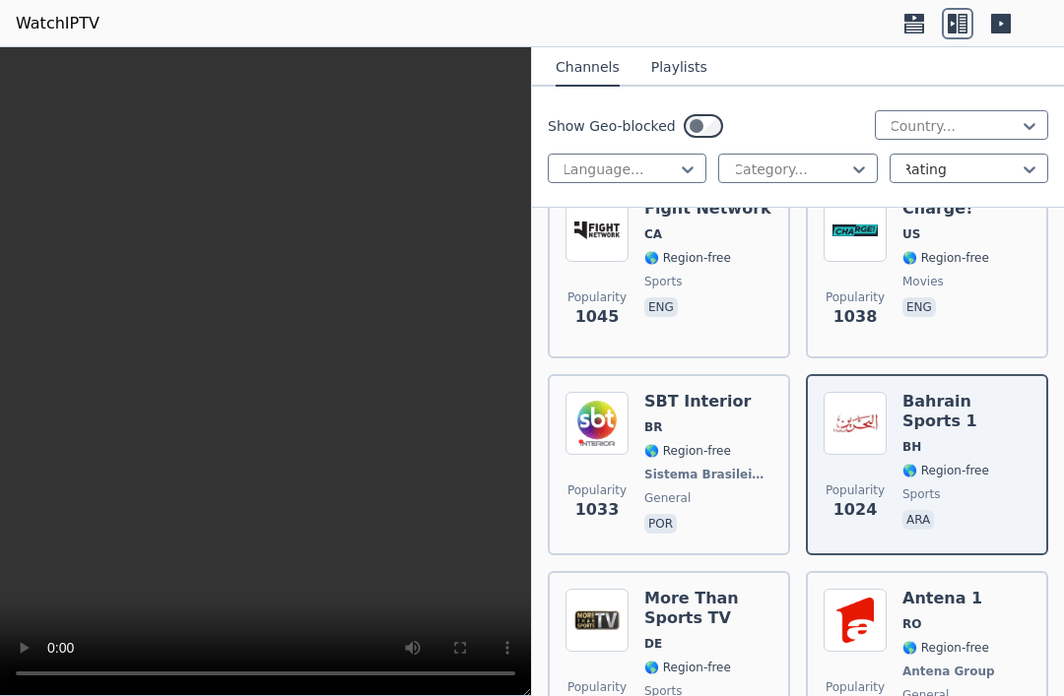
click at [1000, 589] on div "Popularity 1016 Antena 1 RO 🌎 Region-free Antena Group general [PERSON_NAME]" at bounding box center [927, 662] width 207 height 146
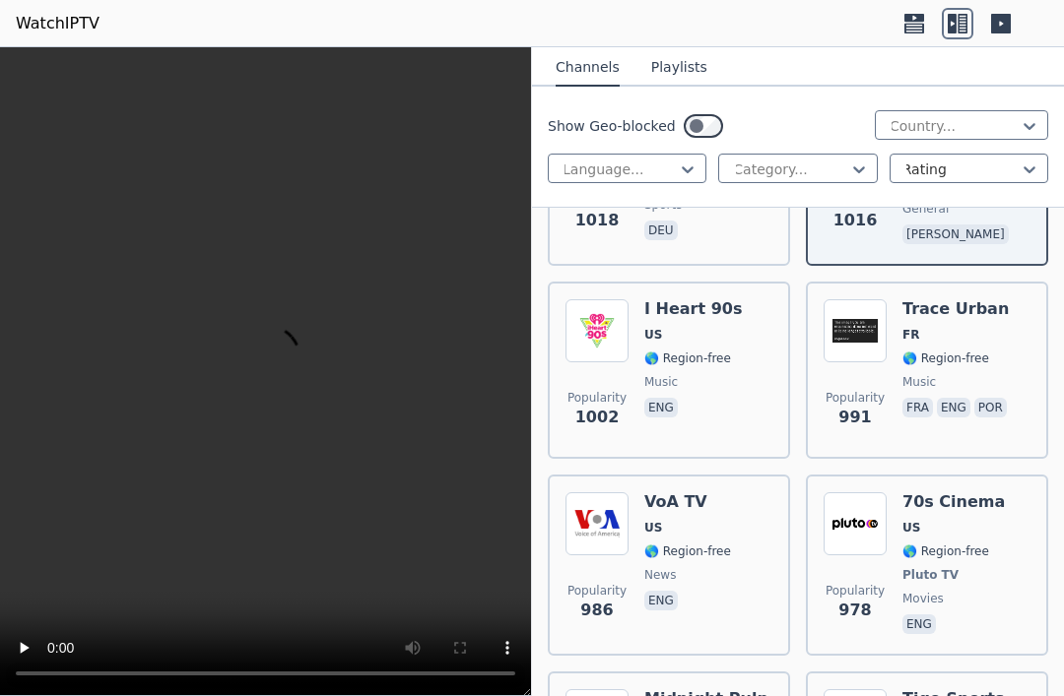
scroll to position [7621, 0]
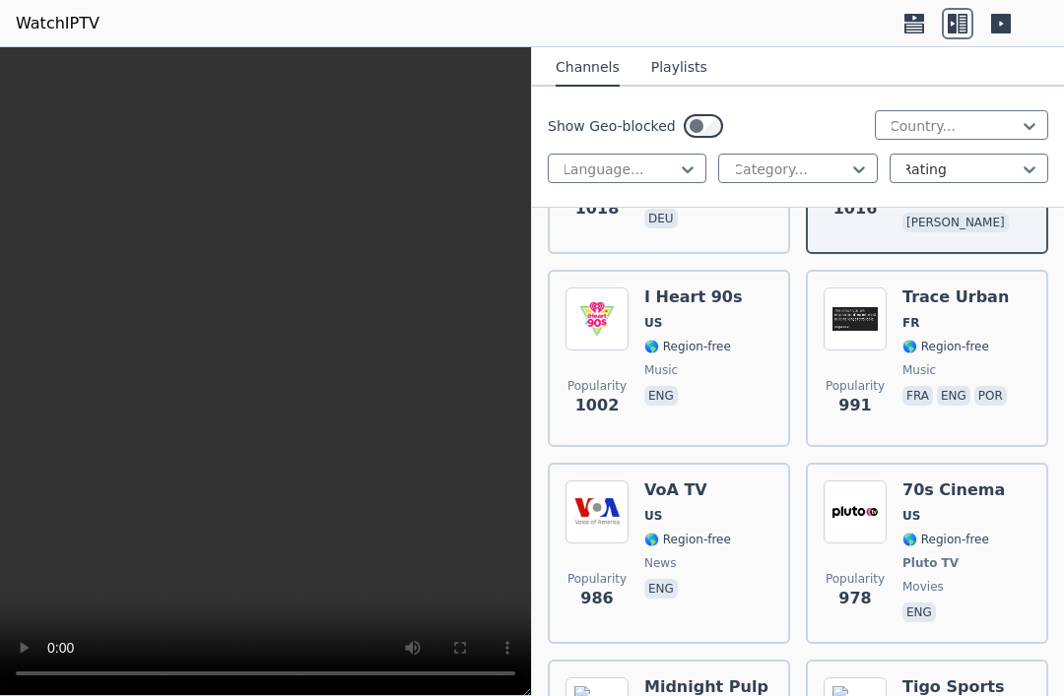
click at [720, 363] on span "music" at bounding box center [693, 371] width 98 height 16
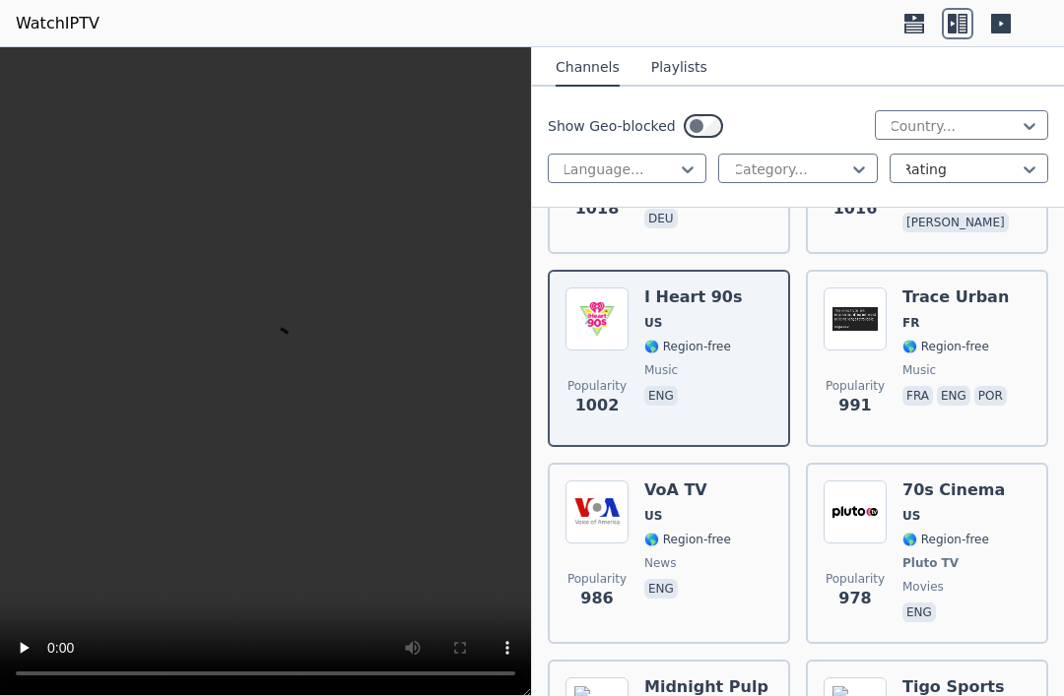
click at [1004, 501] on div "Popularity 978 70s Cinema US 🌎 Region-free Pluto TV movies eng" at bounding box center [927, 554] width 207 height 146
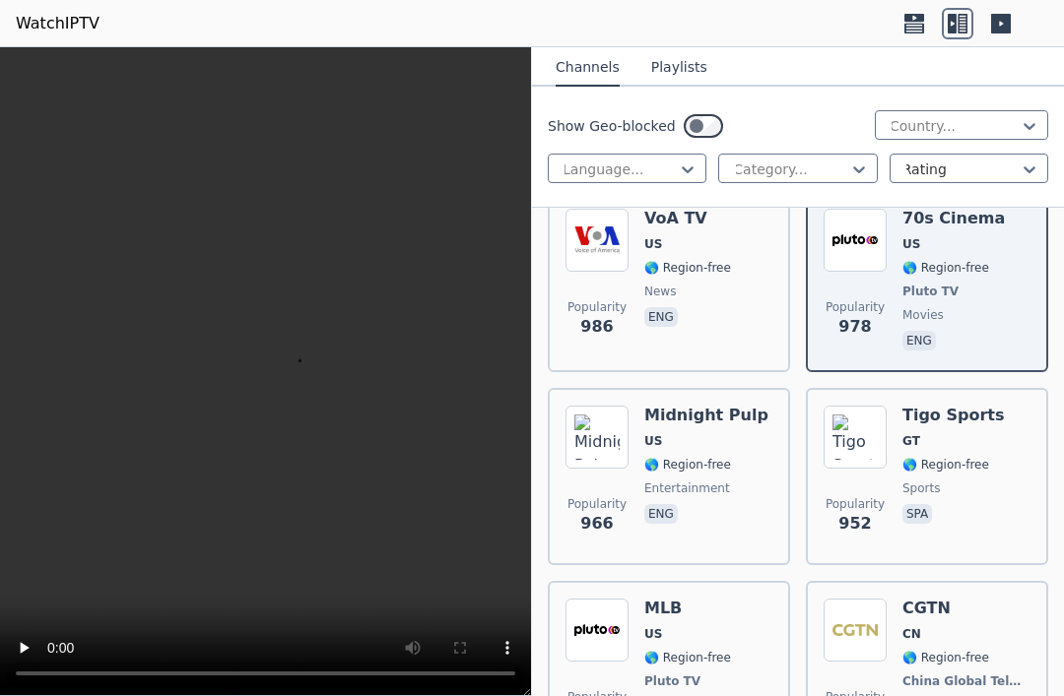
scroll to position [7894, 0]
click at [1005, 454] on div "Popularity 952 Tigo Sports GT 🌎 Region-free sports spa" at bounding box center [927, 476] width 207 height 142
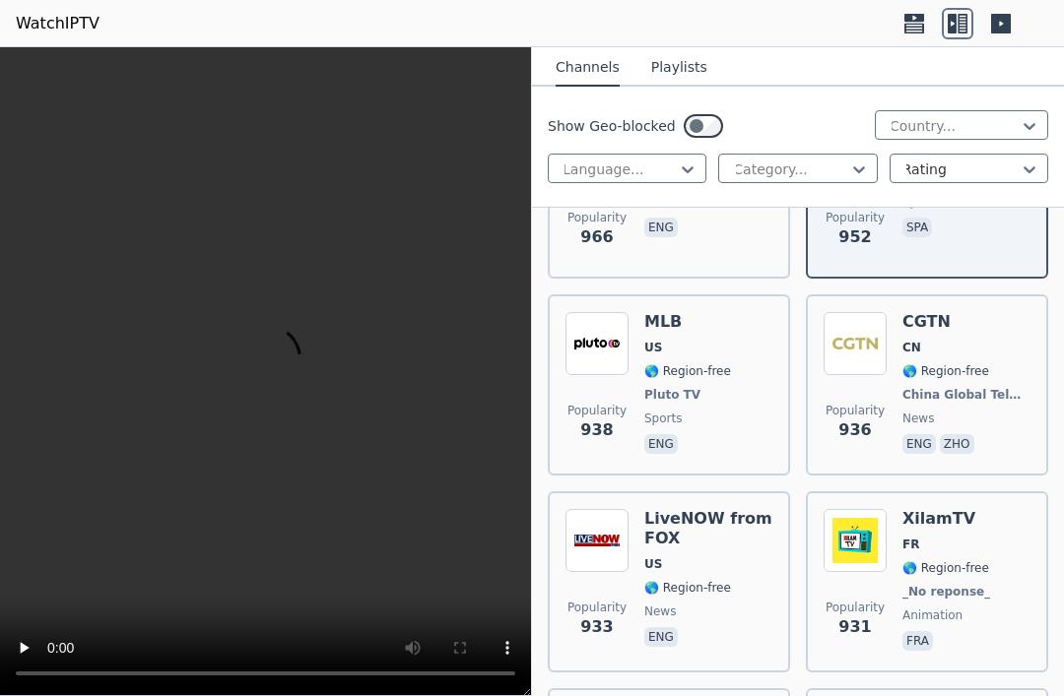
scroll to position [8182, 0]
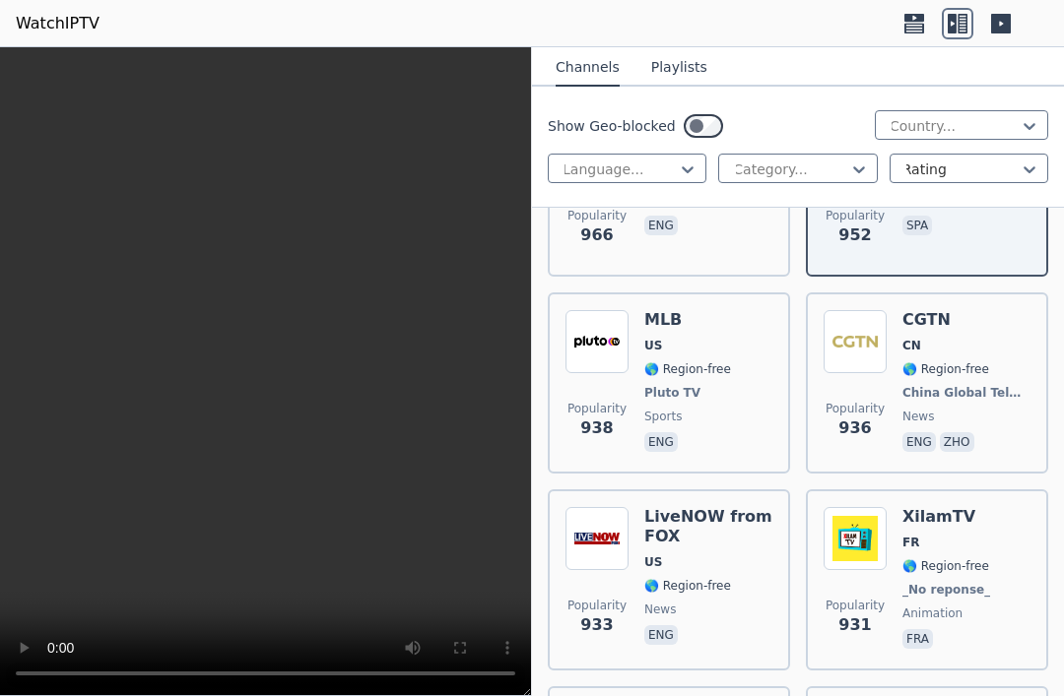
click at [1007, 409] on span "news" at bounding box center [966, 417] width 128 height 16
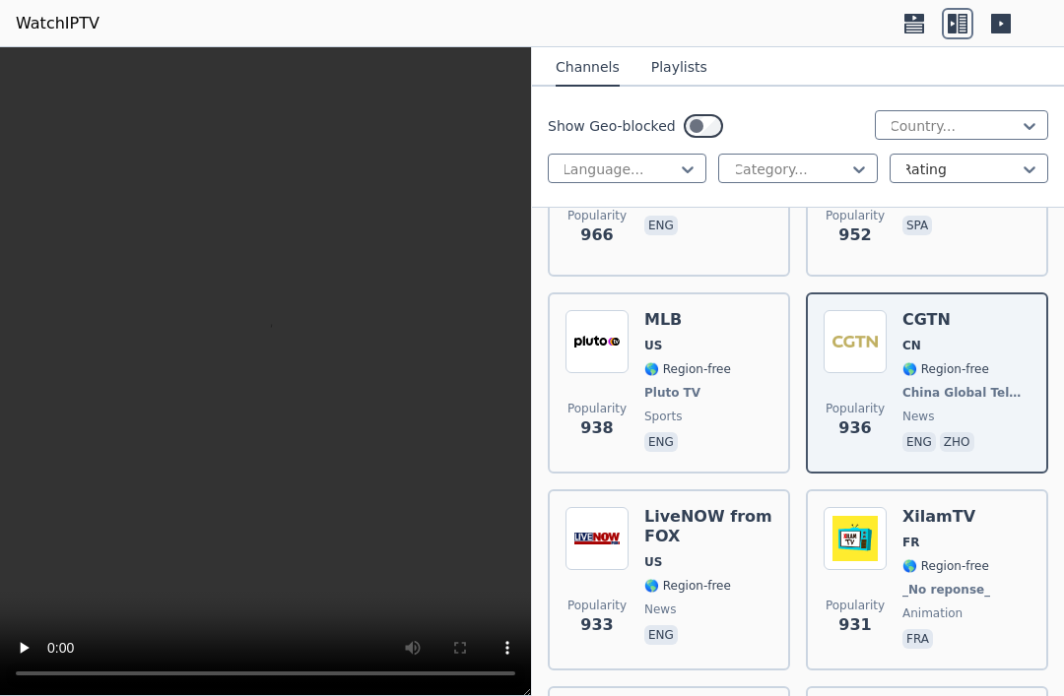
click at [997, 521] on div "Popularity 931 XilamTV FR 🌎 Region-free _No reponse_ animation fra" at bounding box center [927, 580] width 207 height 146
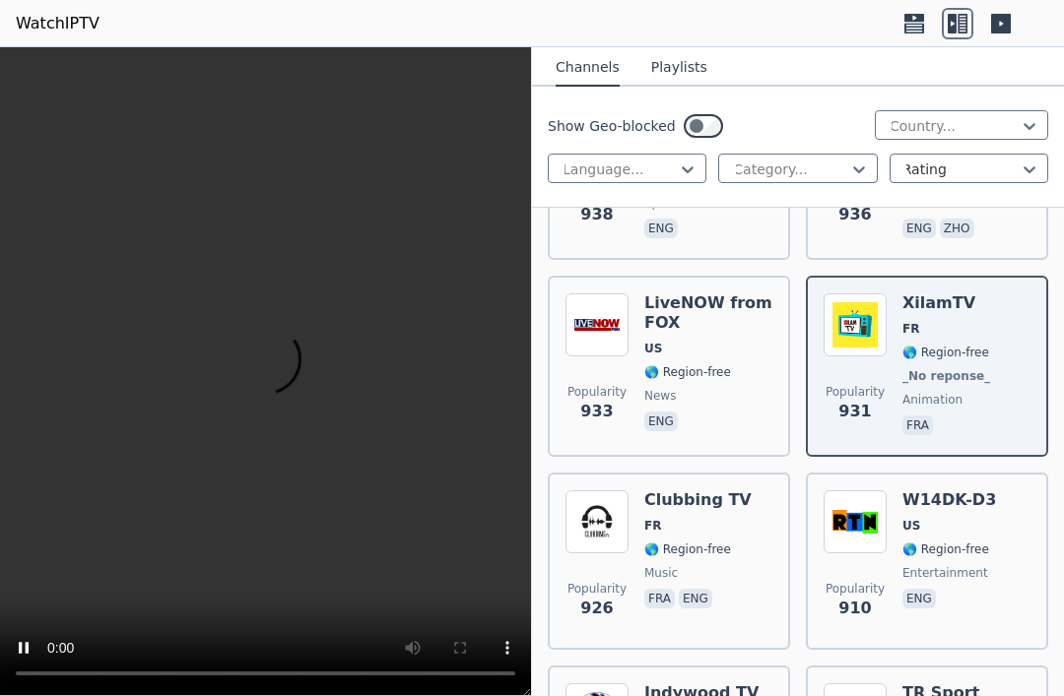
scroll to position [8369, 0]
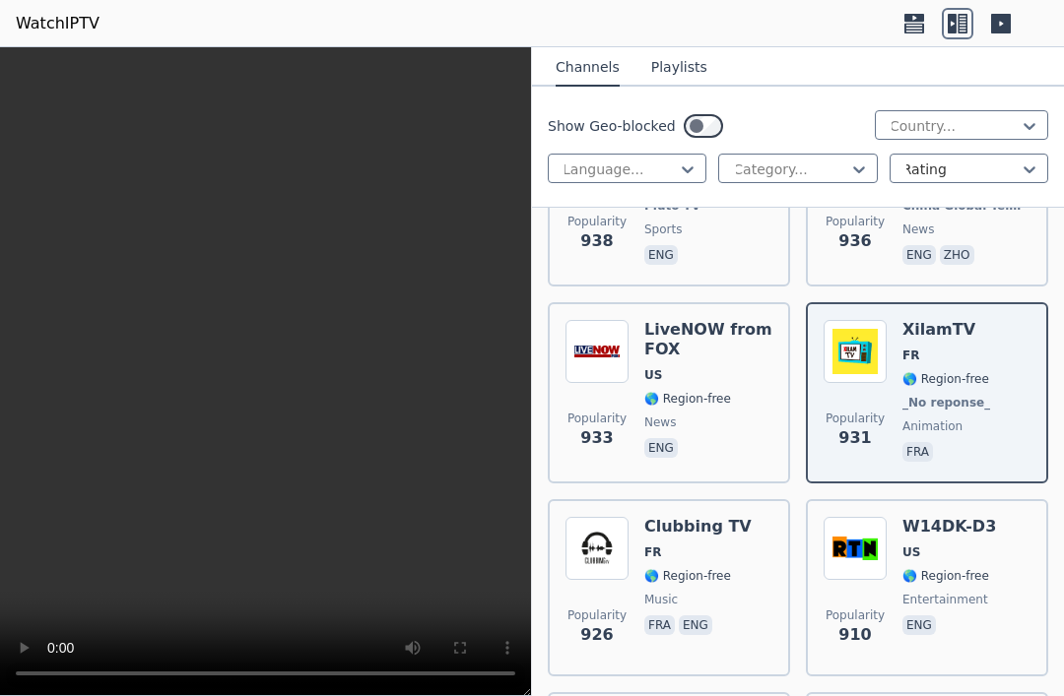
click at [733, 391] on span "🌎 Region-free" at bounding box center [708, 399] width 128 height 16
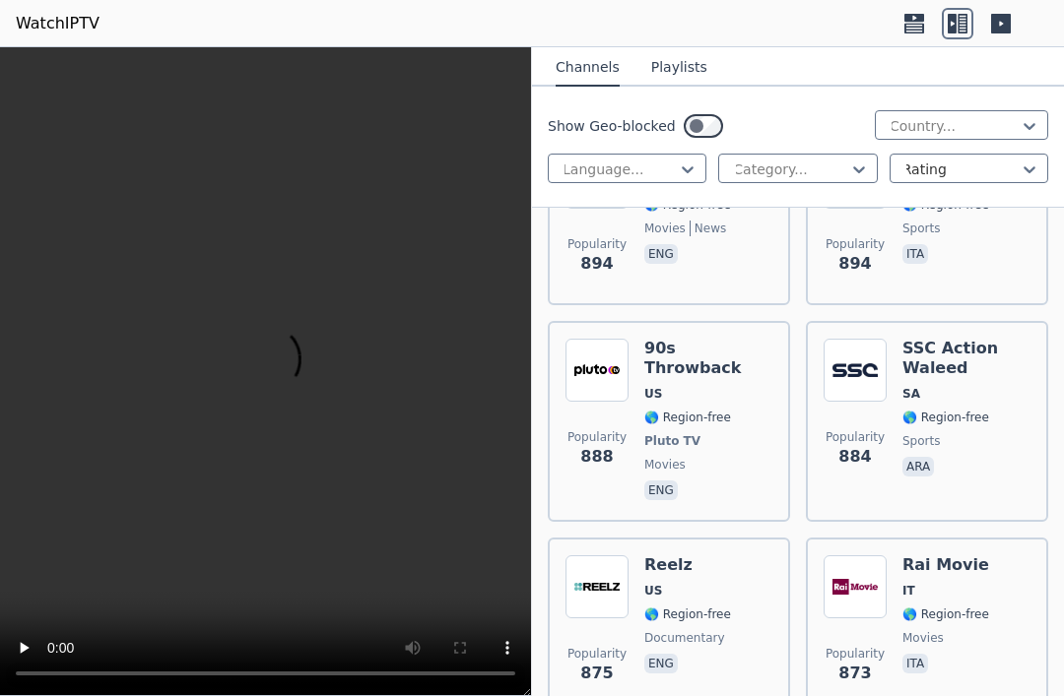
scroll to position [8934, 0]
click at [983, 555] on div "Rai Movie IT 🌎 Region-free movies ita" at bounding box center [945, 626] width 87 height 142
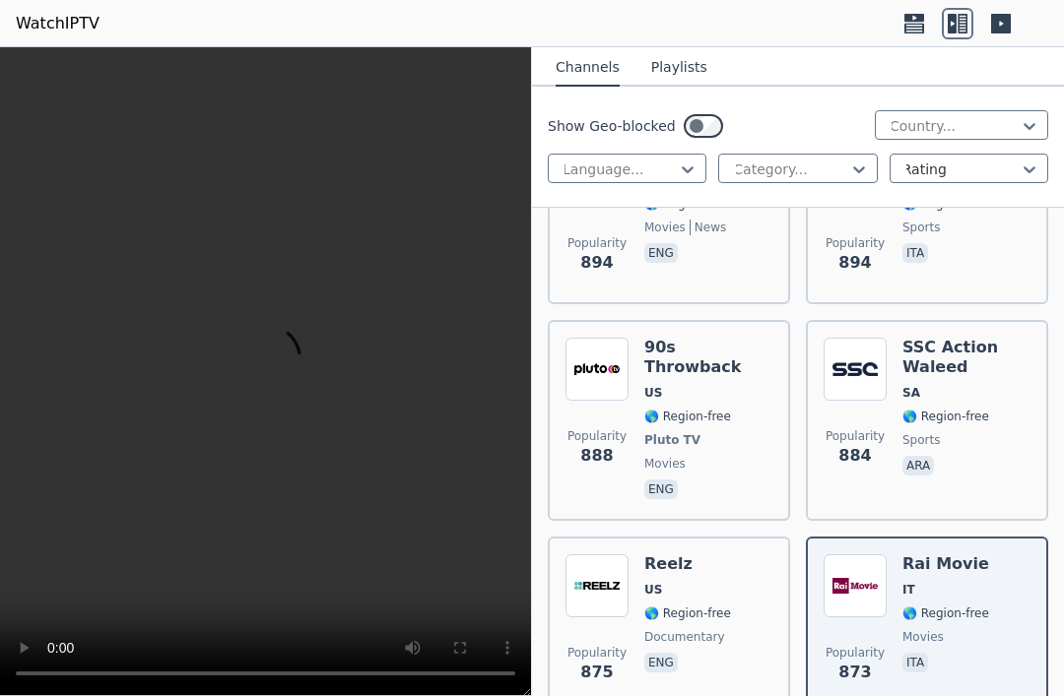
click at [973, 409] on span "🌎 Region-free" at bounding box center [945, 417] width 87 height 16
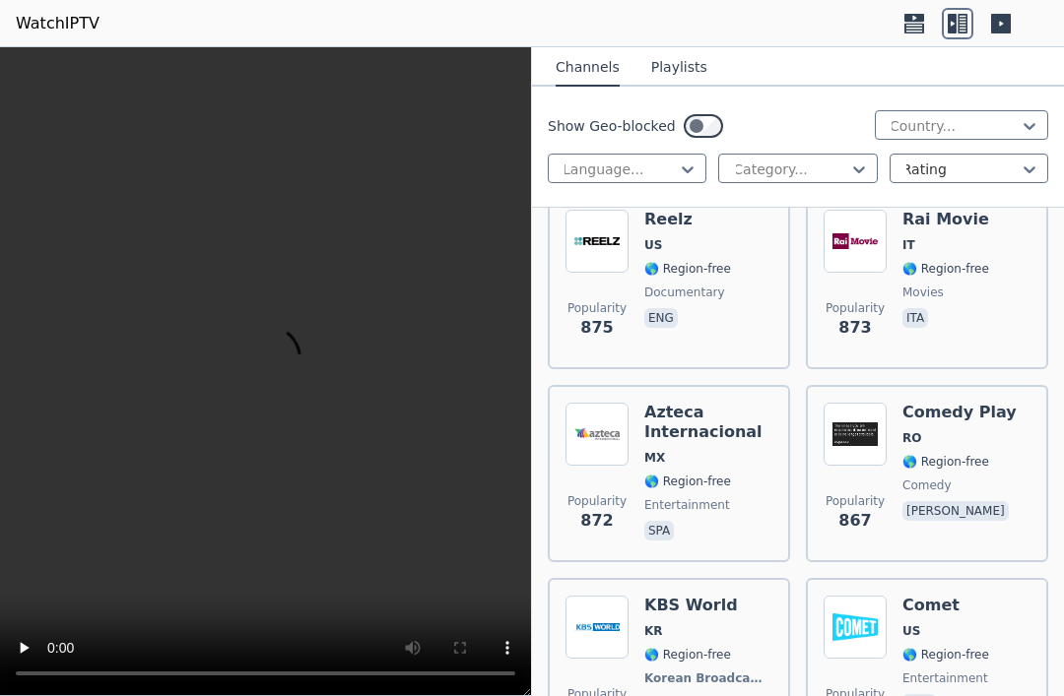
scroll to position [9319, 0]
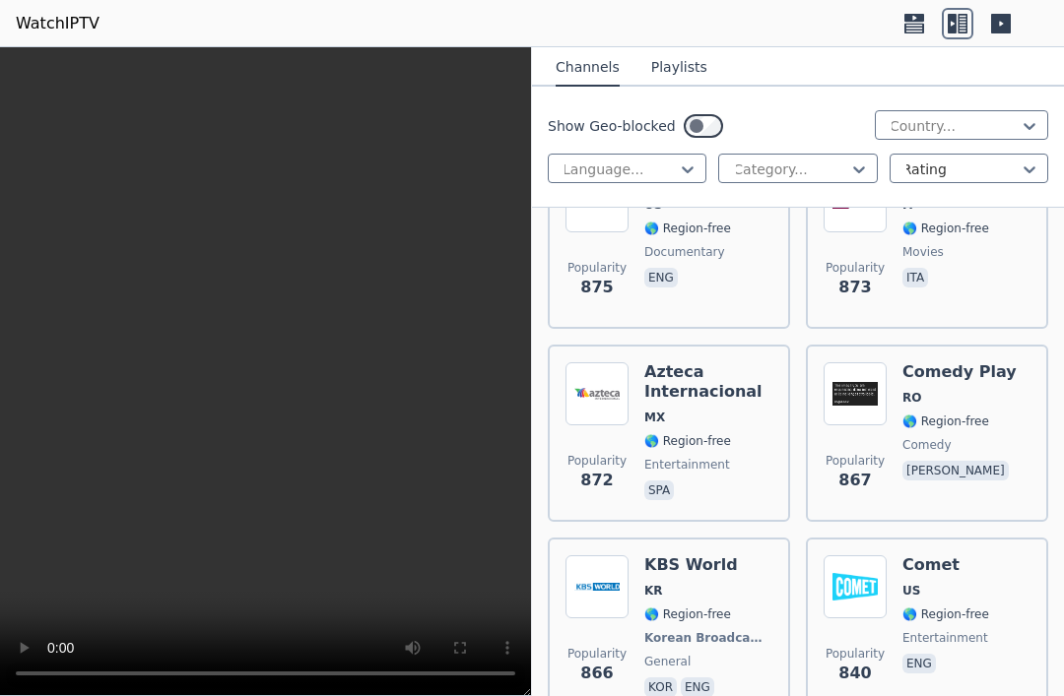
click at [1008, 363] on div "Popularity 867 Comedy Play RO 🌎 Region-free comedy [PERSON_NAME]" at bounding box center [927, 434] width 207 height 142
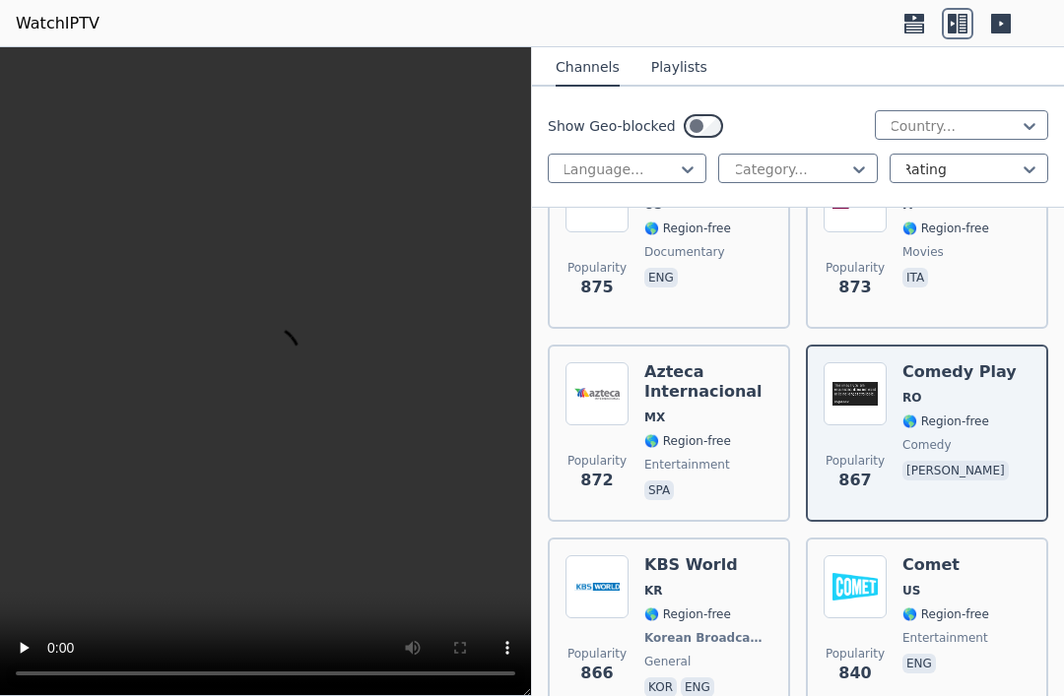
click at [1006, 556] on div "Popularity 840 Comet US 🌎 Region-free entertainment eng" at bounding box center [927, 629] width 207 height 146
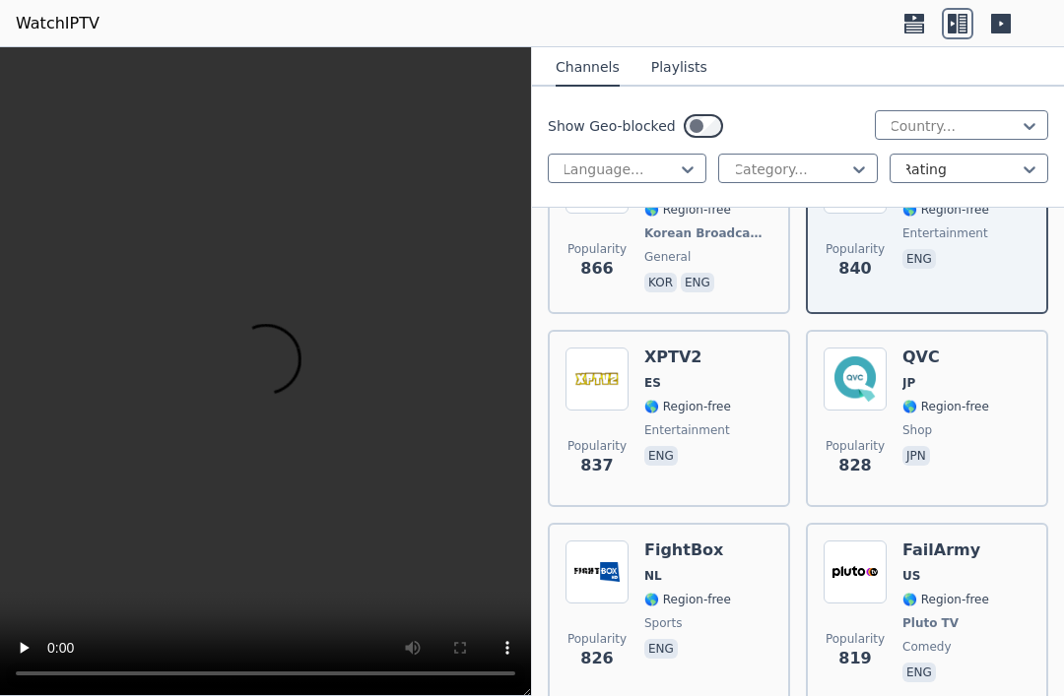
scroll to position [9726, 0]
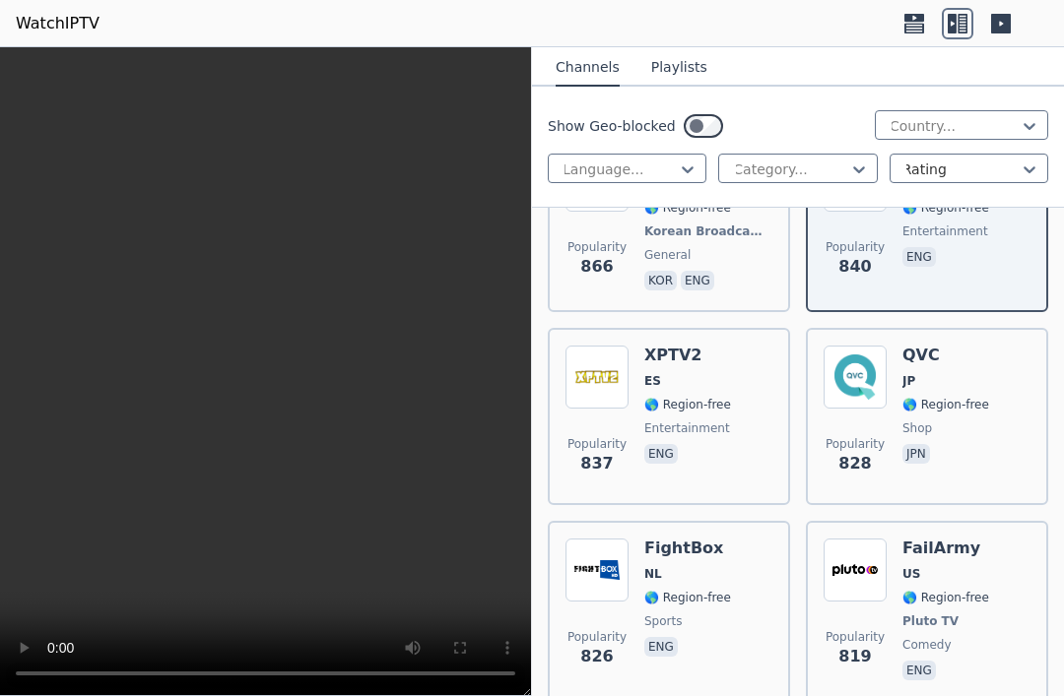
click at [992, 553] on div "Popularity 819 FailArmy US 🌎 Region-free Pluto TV comedy eng" at bounding box center [927, 612] width 207 height 146
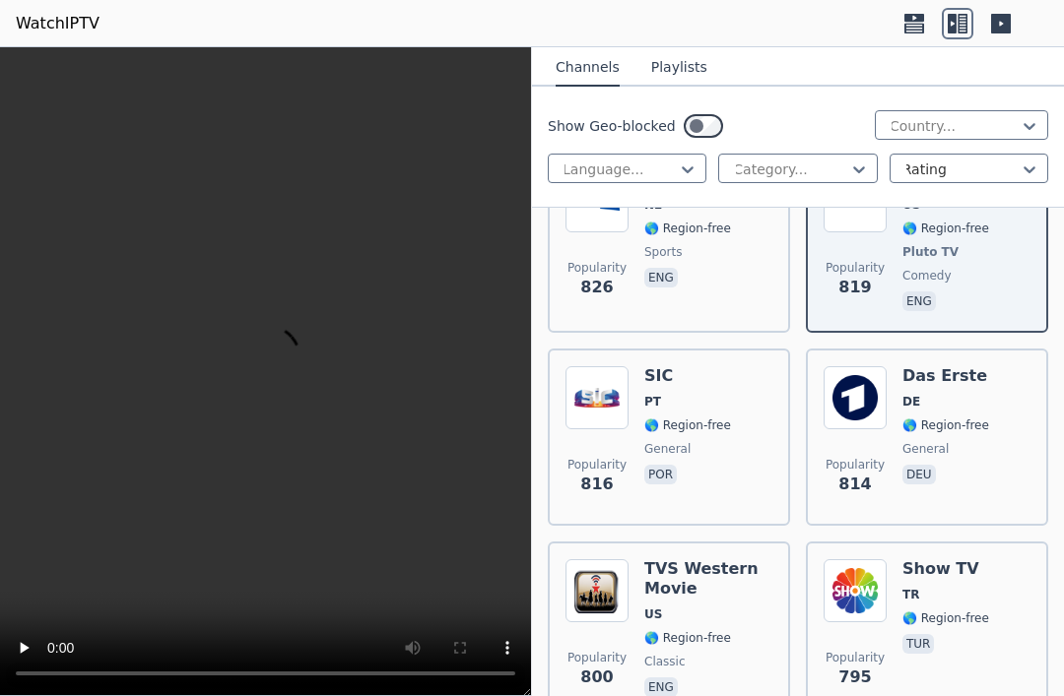
scroll to position [10141, 0]
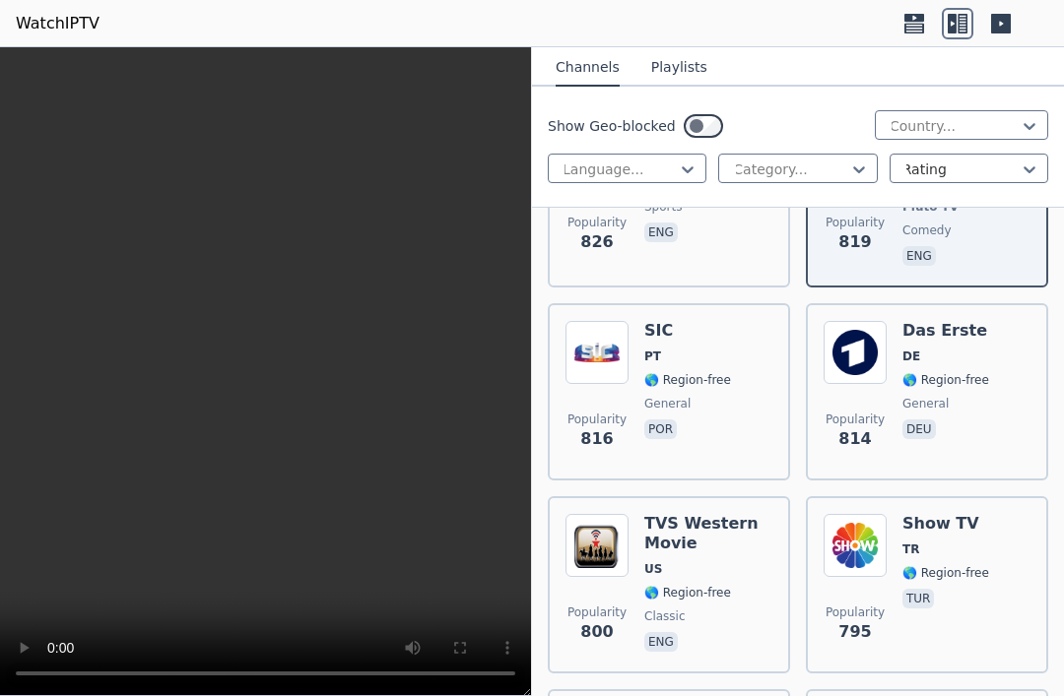
click at [970, 565] on span "🌎 Region-free" at bounding box center [945, 573] width 87 height 16
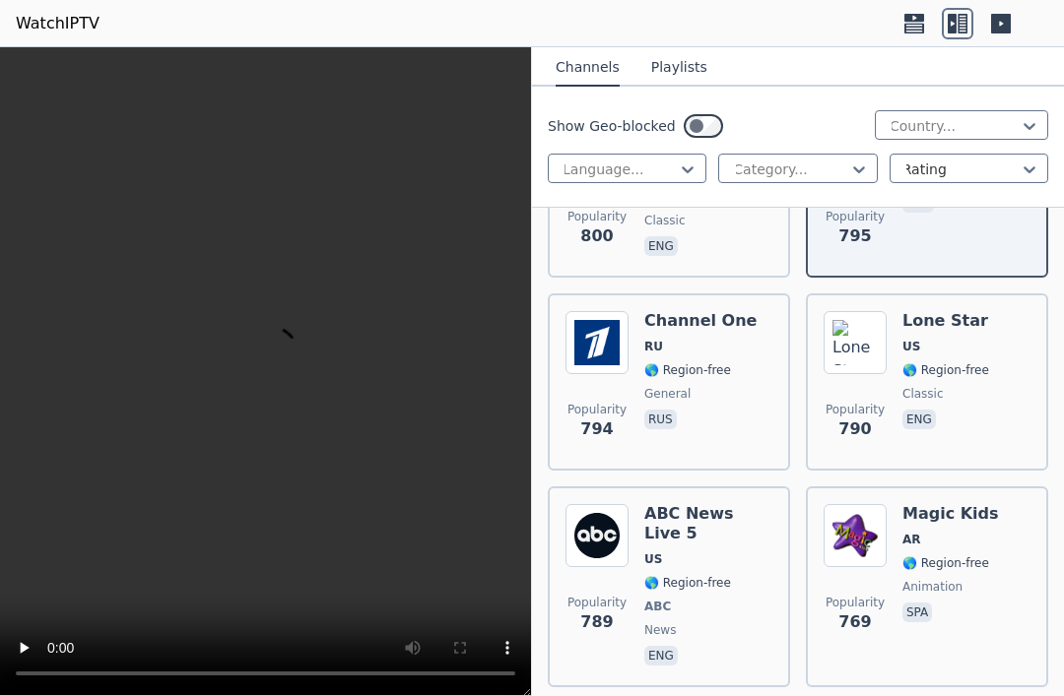
scroll to position [10552, 0]
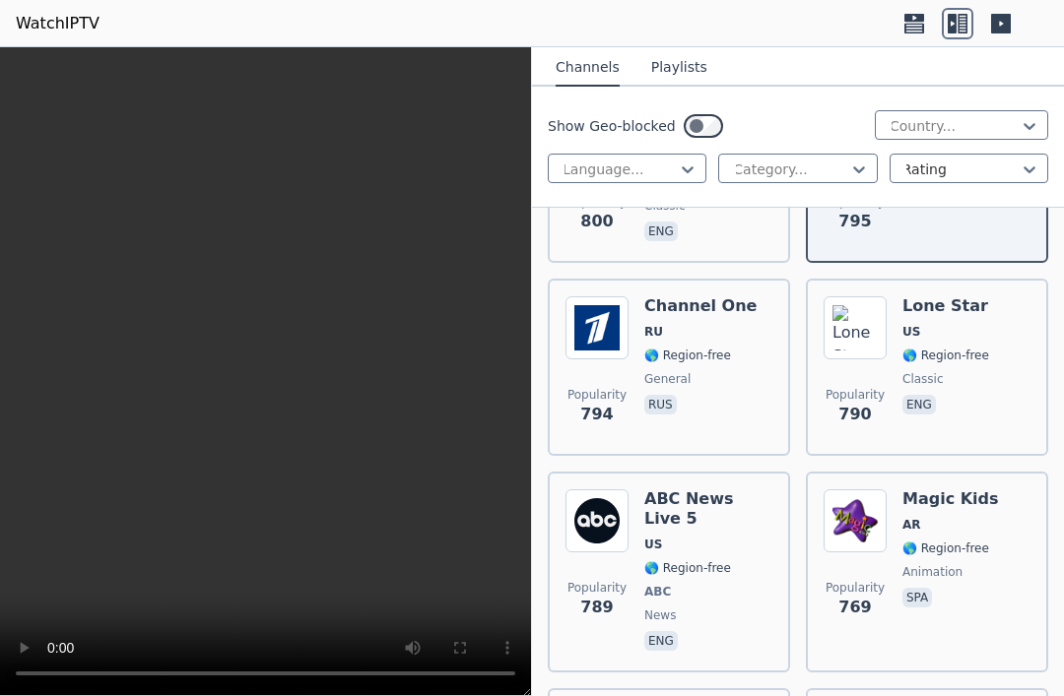
click at [715, 395] on span "rus" at bounding box center [700, 407] width 112 height 24
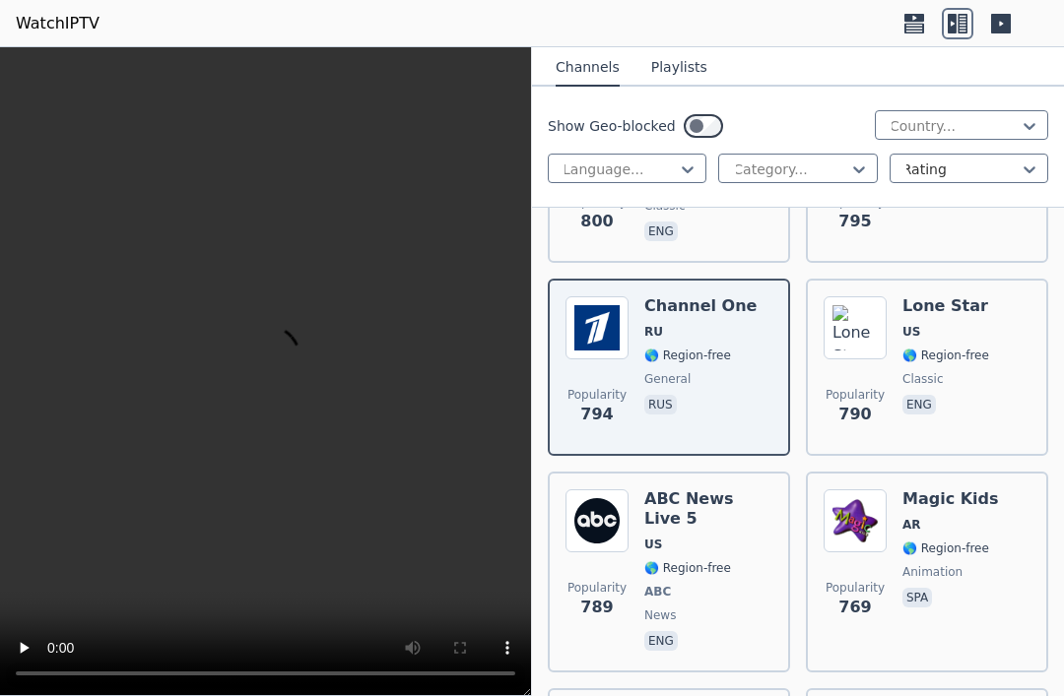
click at [952, 490] on div "Magic Kids AR 🌎 Region-free animation spa" at bounding box center [950, 573] width 97 height 166
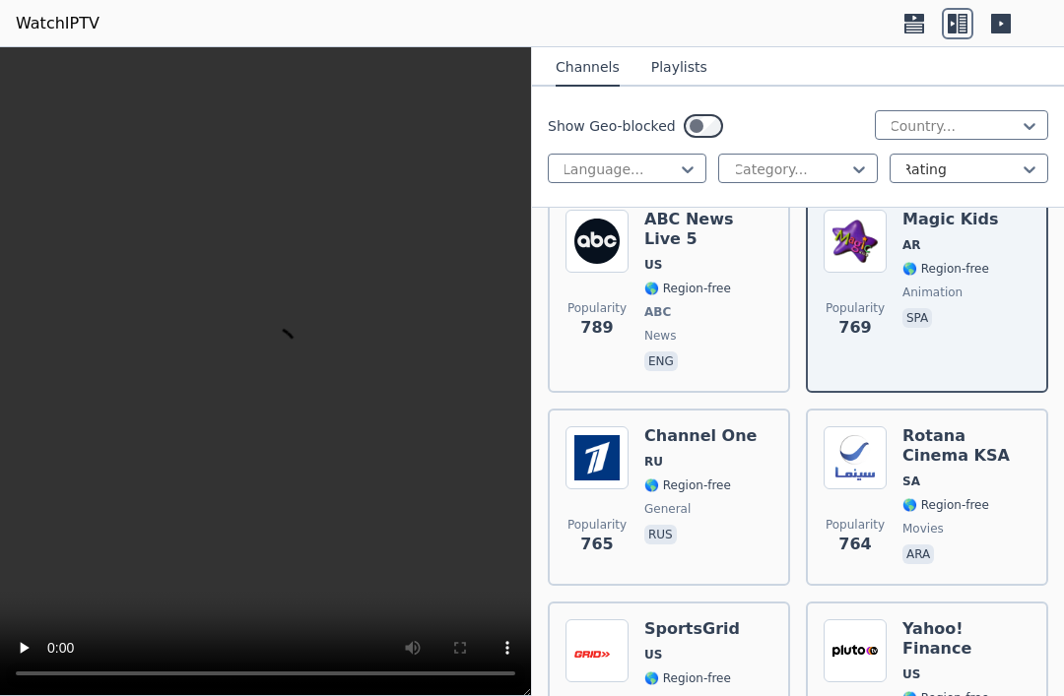
scroll to position [10964, 0]
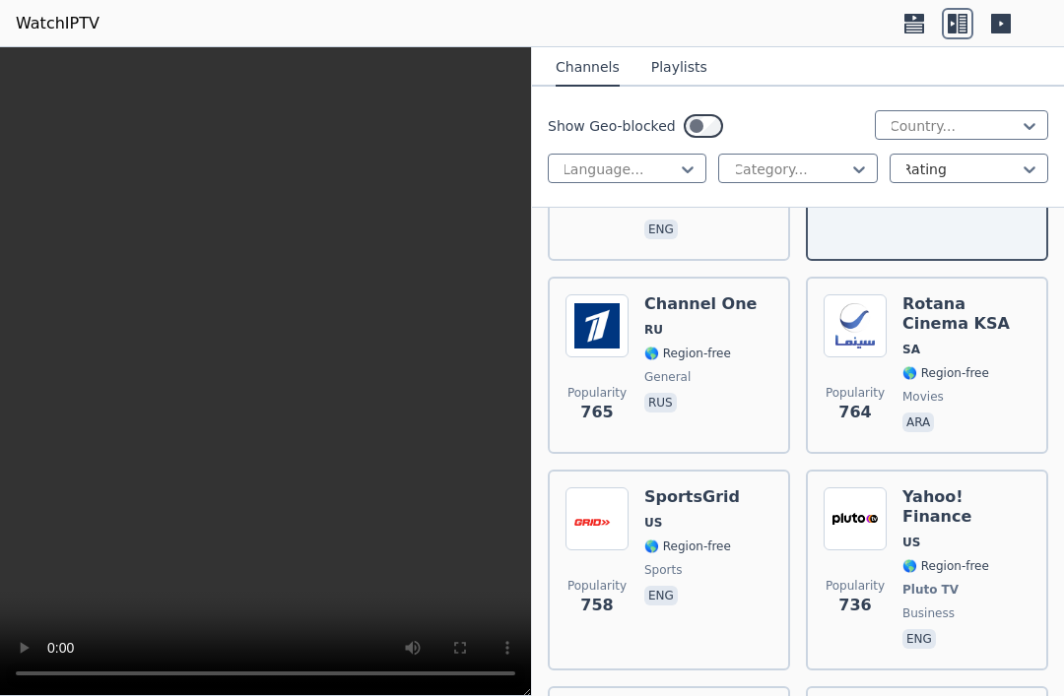
click at [996, 582] on span "Pluto TV" at bounding box center [966, 590] width 128 height 16
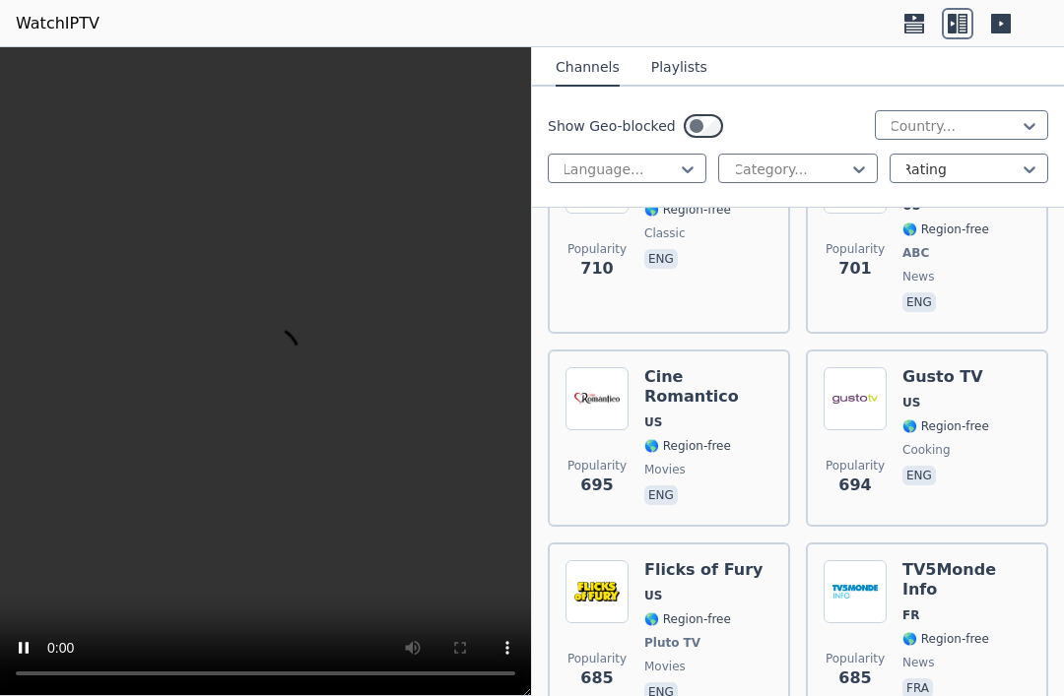
scroll to position [11713, 0]
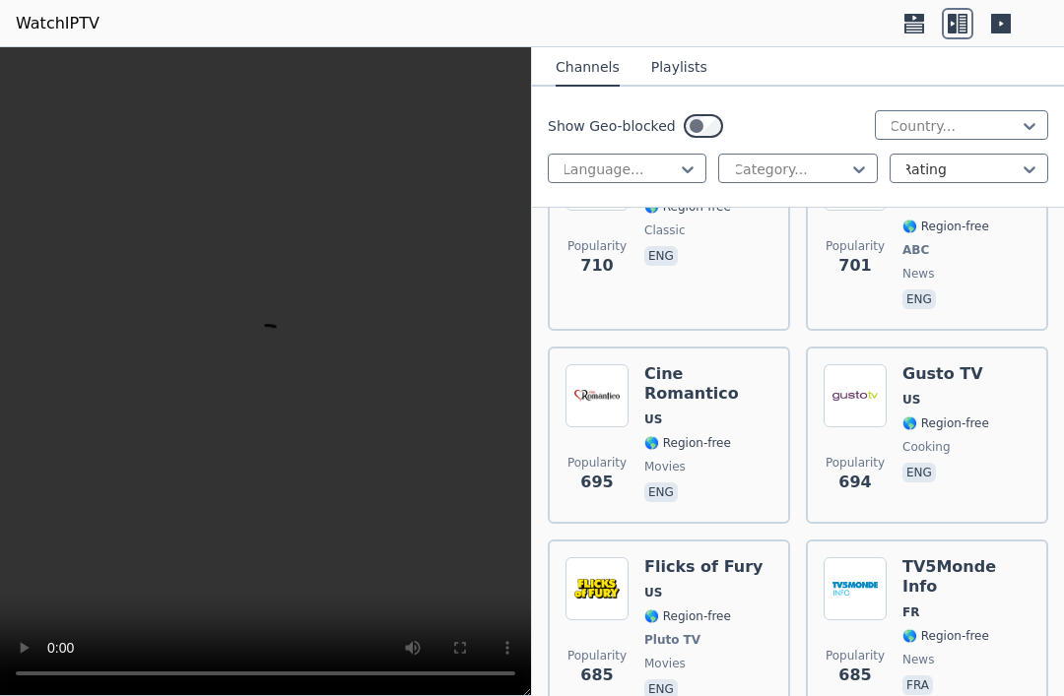
click at [1019, 365] on div "Popularity 694 Gusto TV US 🌎 Region-free cooking eng" at bounding box center [927, 436] width 207 height 142
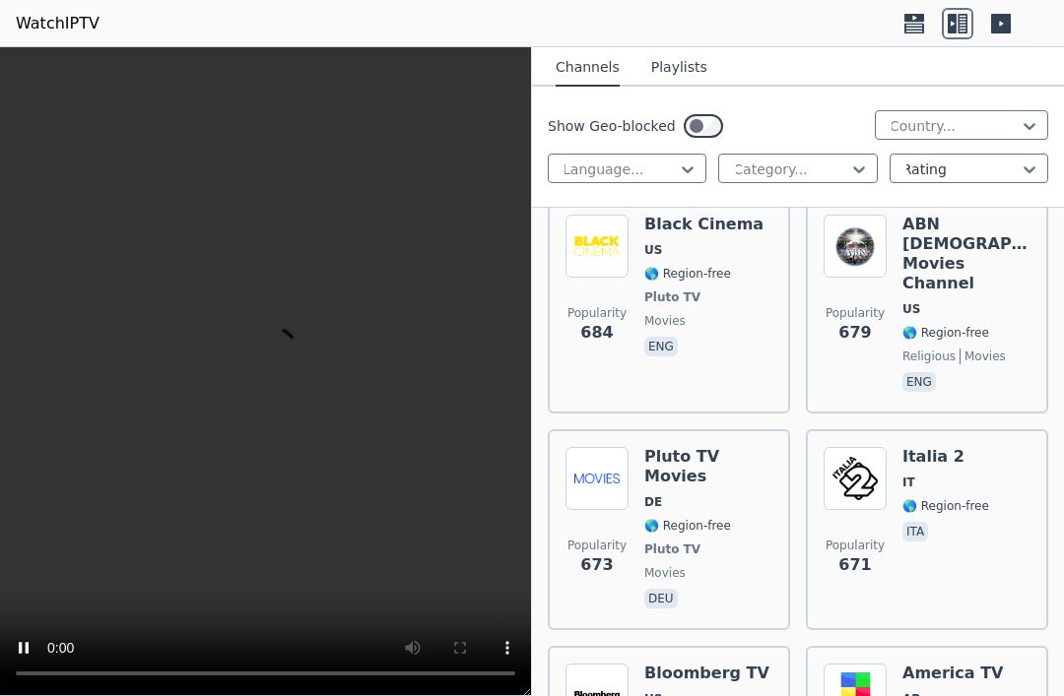
scroll to position [12232, 0]
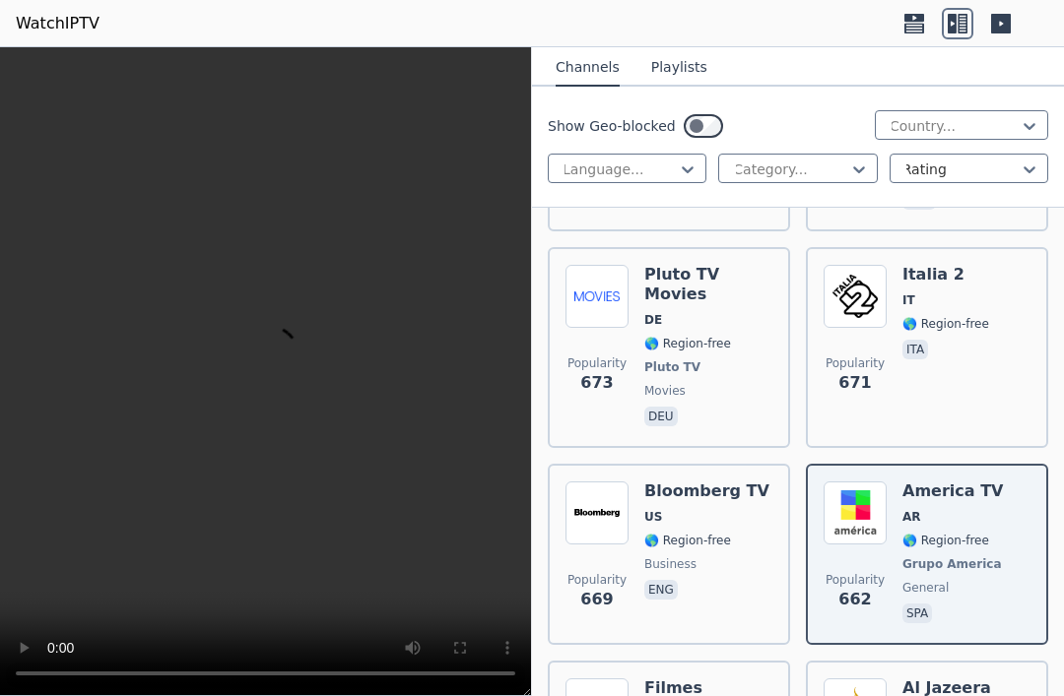
scroll to position [12435, 0]
click at [1013, 483] on div "Popularity 662 America TV AR 🌎 Region-free Grupo America general spa" at bounding box center [927, 556] width 207 height 146
click at [288, 377] on video at bounding box center [265, 371] width 531 height 649
click at [256, 374] on video at bounding box center [265, 371] width 531 height 649
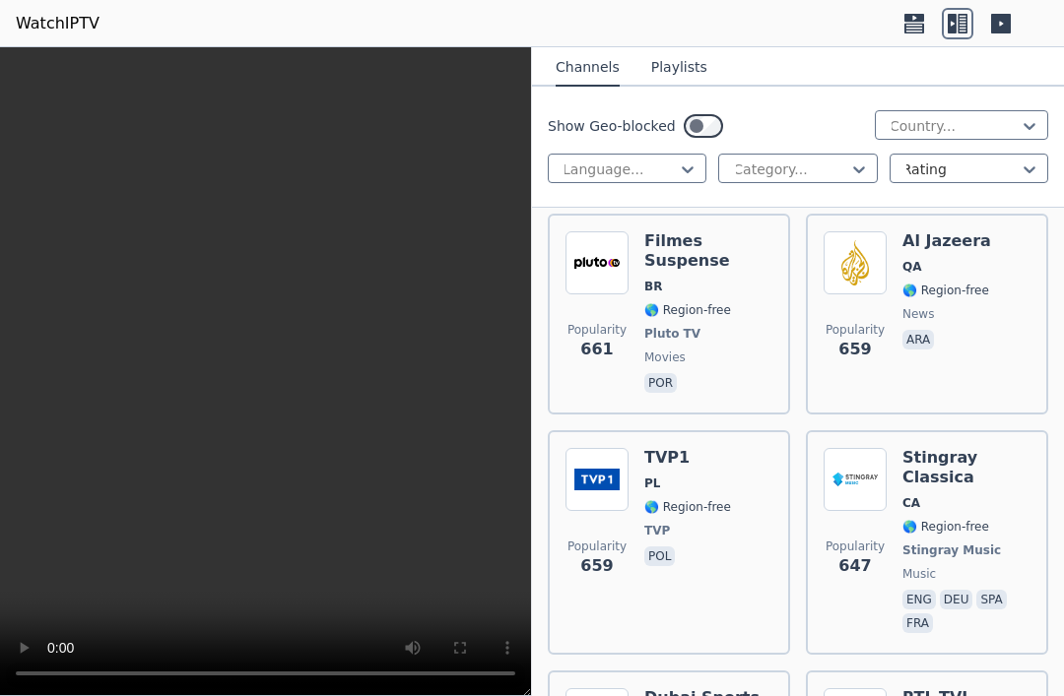
scroll to position [13384, 0]
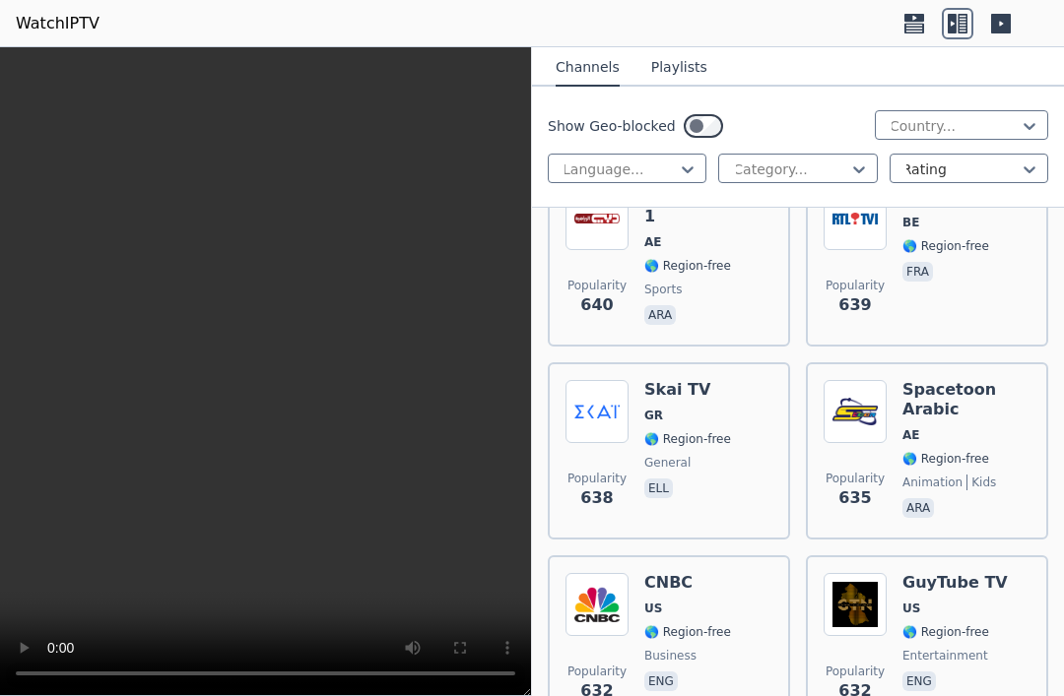
click at [688, 573] on div "CNBC US 🌎 Region-free business eng" at bounding box center [687, 644] width 87 height 142
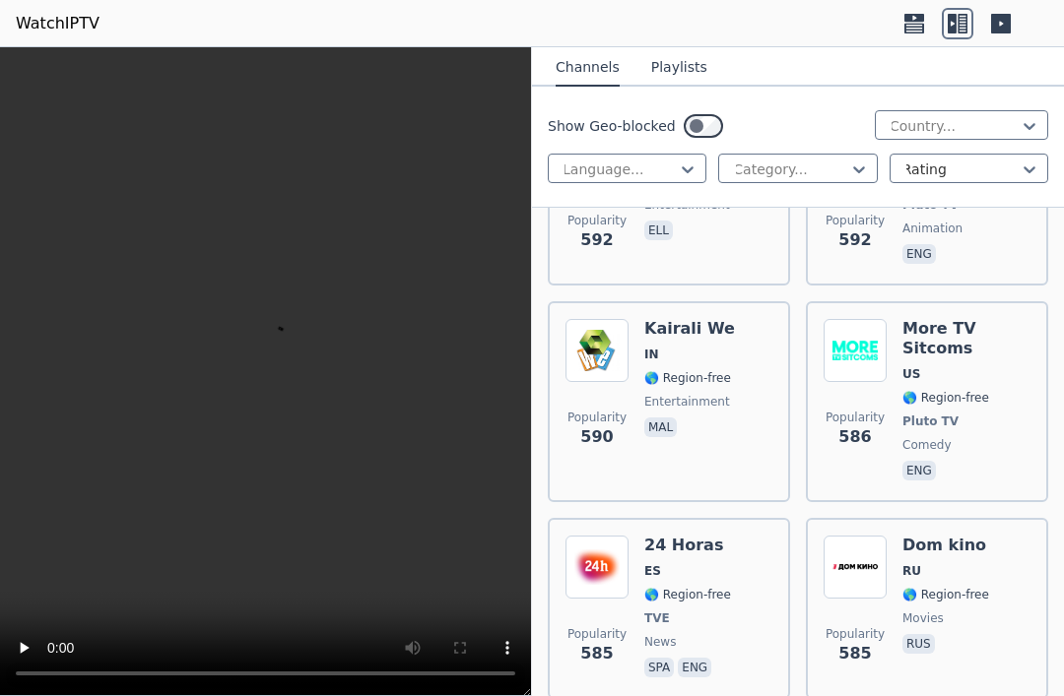
scroll to position [15096, 0]
click at [705, 611] on span "TVE" at bounding box center [687, 619] width 87 height 16
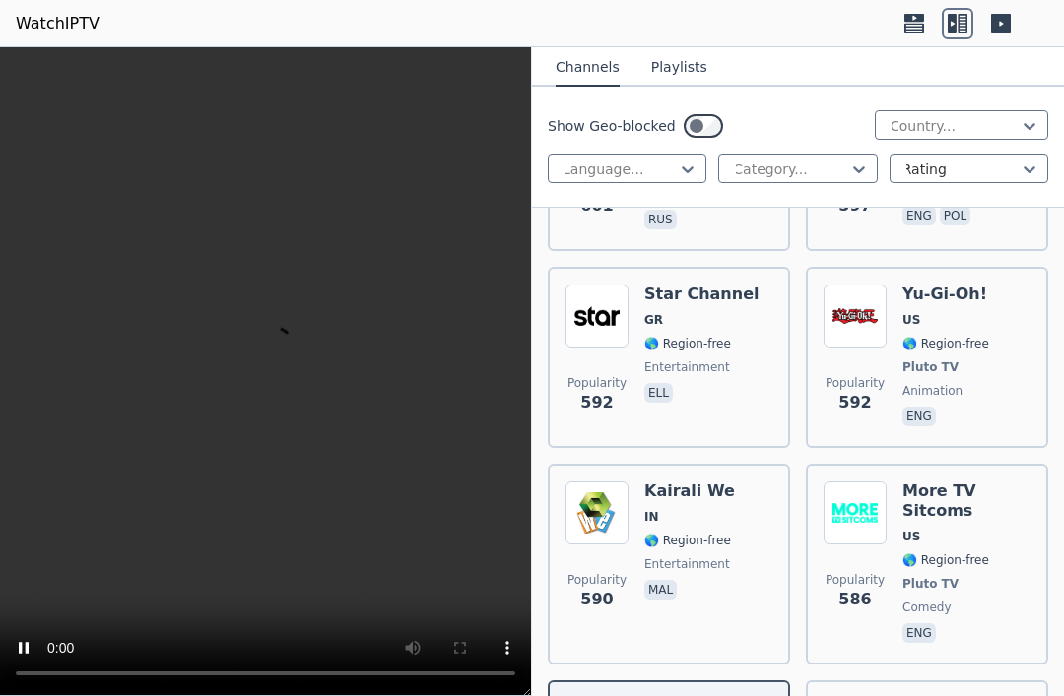
scroll to position [14933, 0]
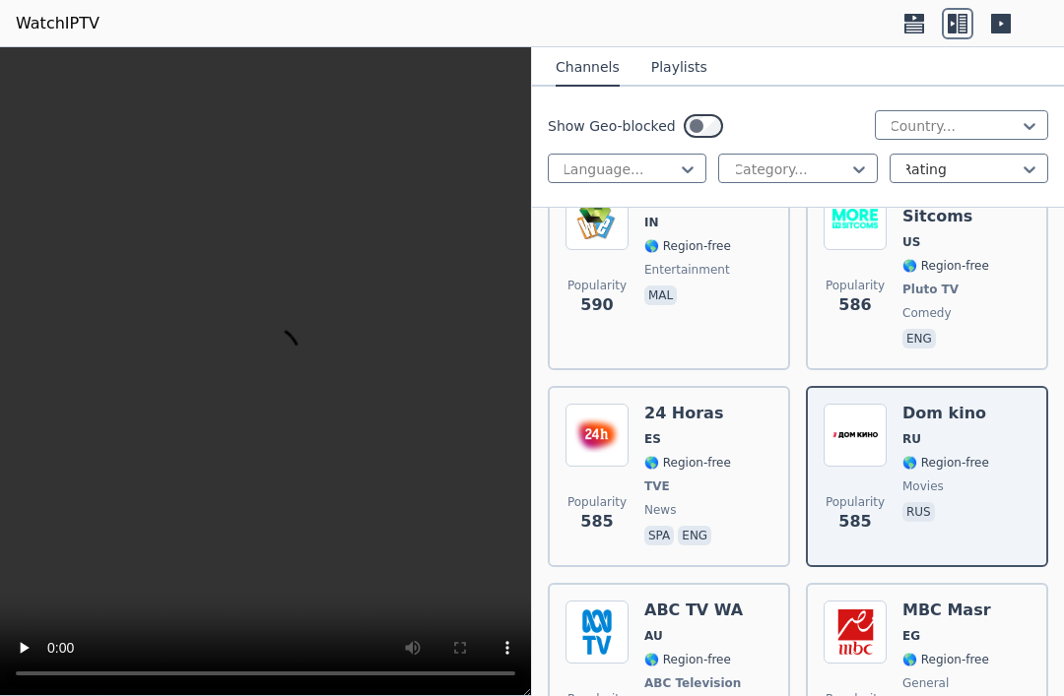
scroll to position [15322, 0]
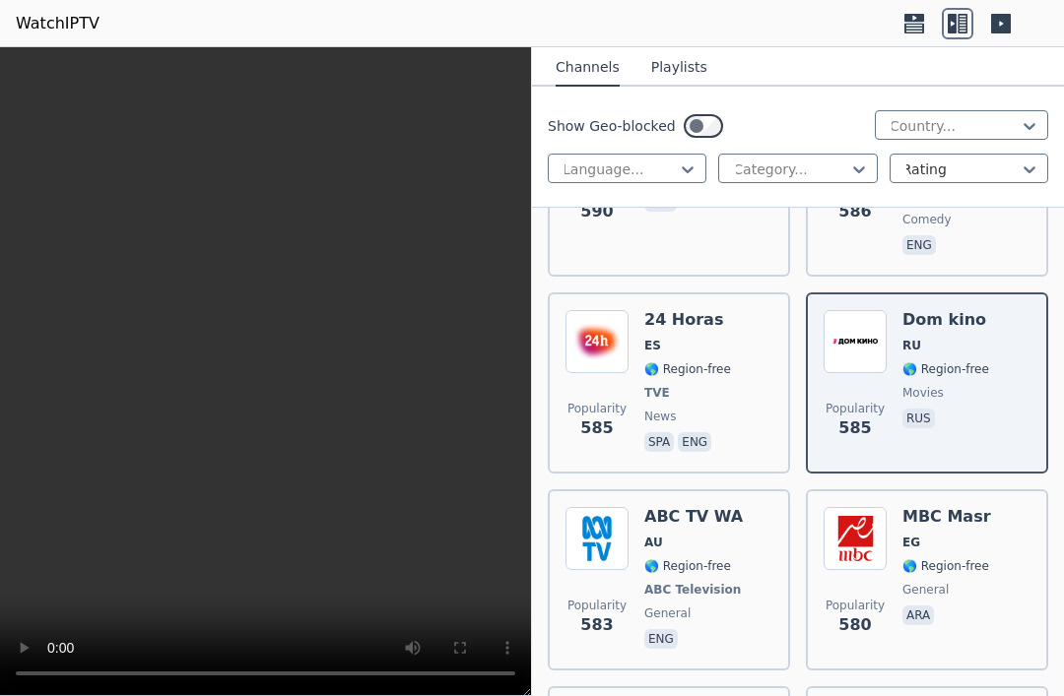
click at [736, 507] on div "Popularity 583 ABC TV WA AU 🌎 Region-free ABC Television general eng" at bounding box center [668, 580] width 207 height 146
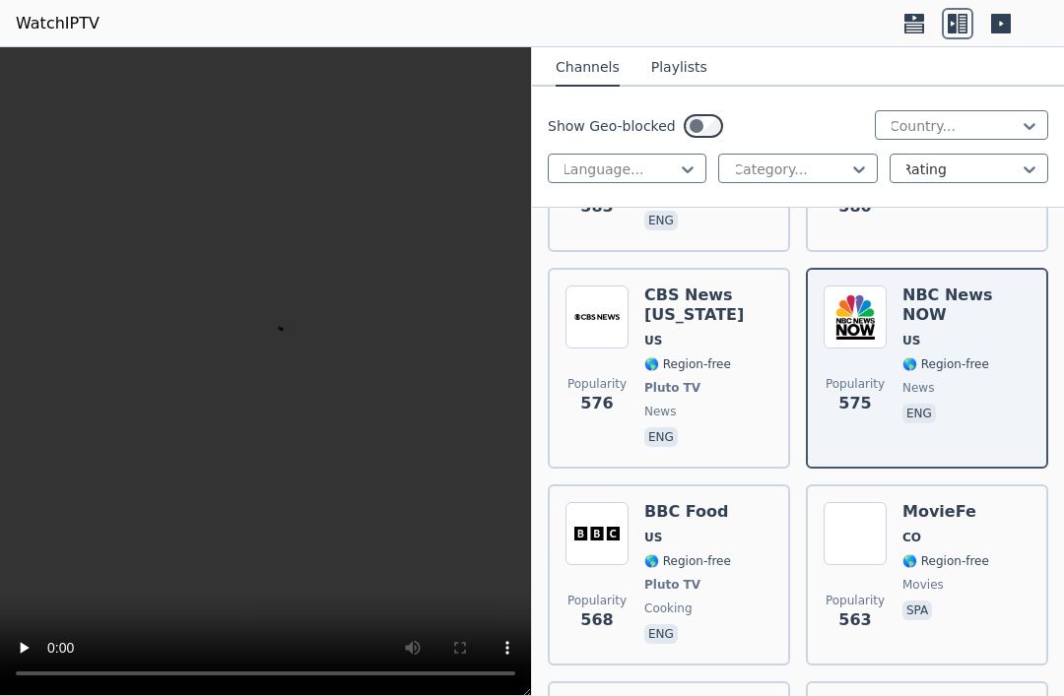
scroll to position [15746, 0]
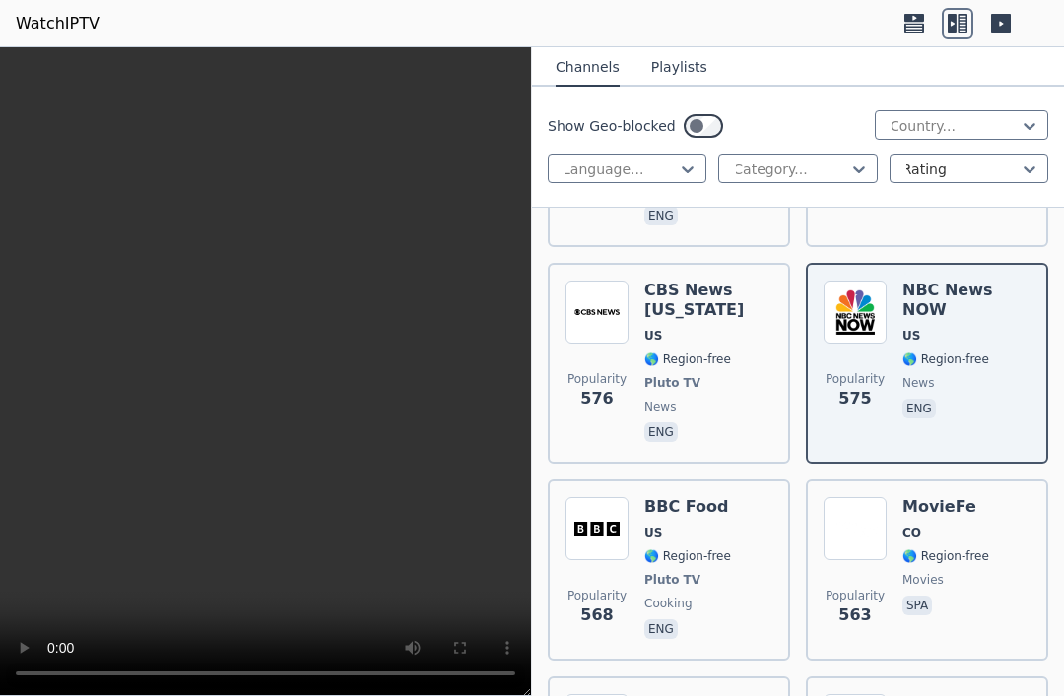
click at [995, 497] on div "Popularity 563 MovieFe CO 🌎 Region-free movies spa" at bounding box center [927, 570] width 207 height 146
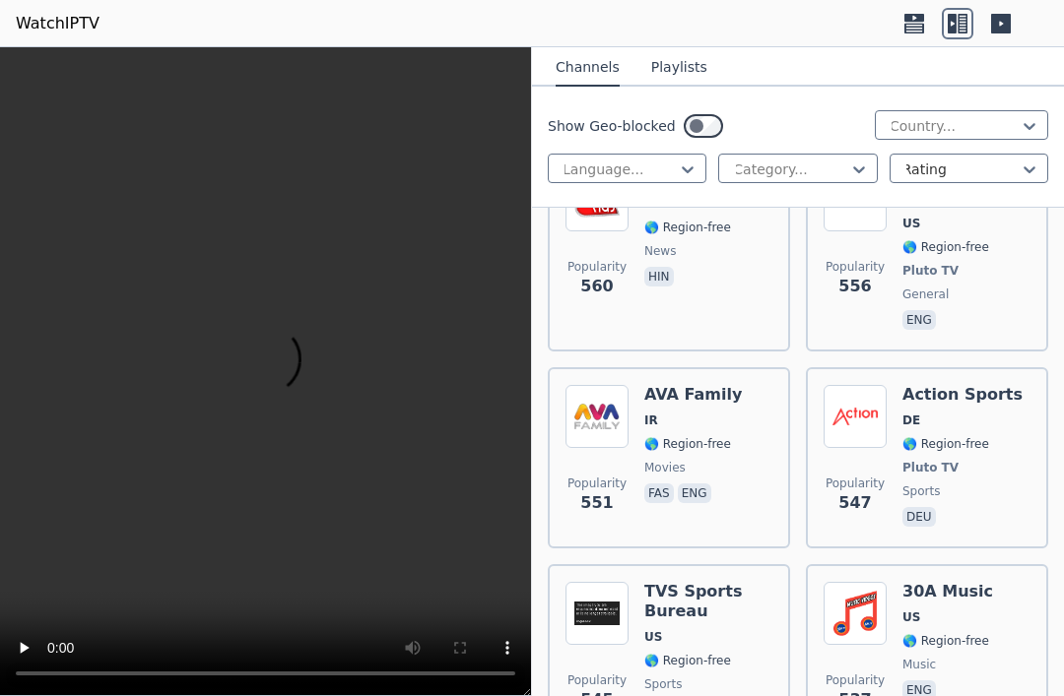
scroll to position [16270, 0]
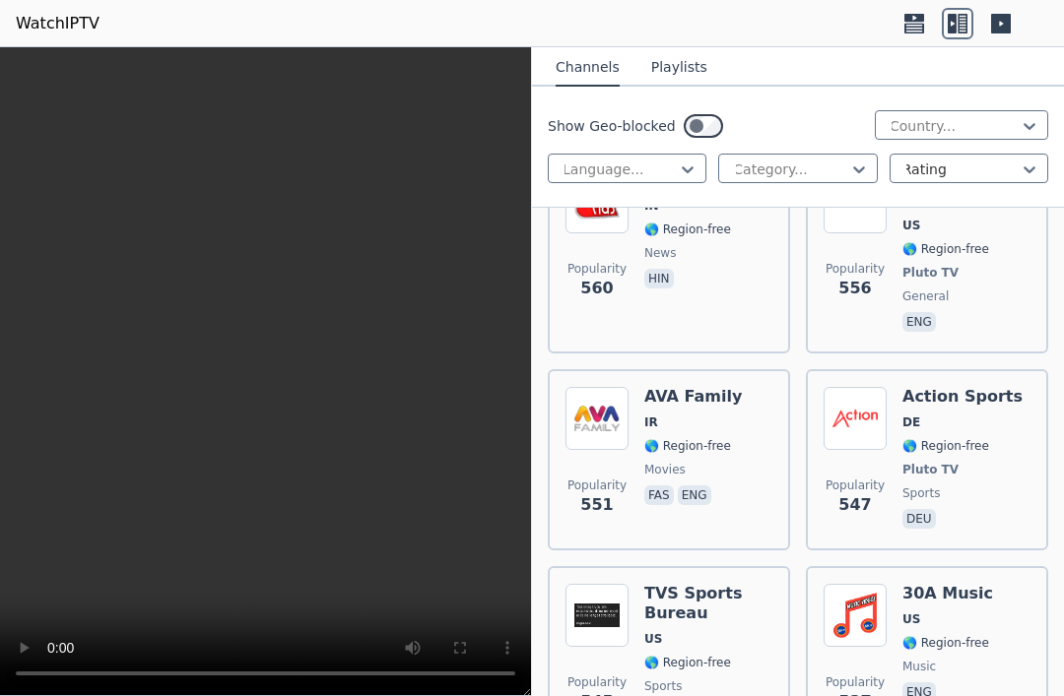
click at [677, 71] on button "Playlists" at bounding box center [679, 67] width 56 height 37
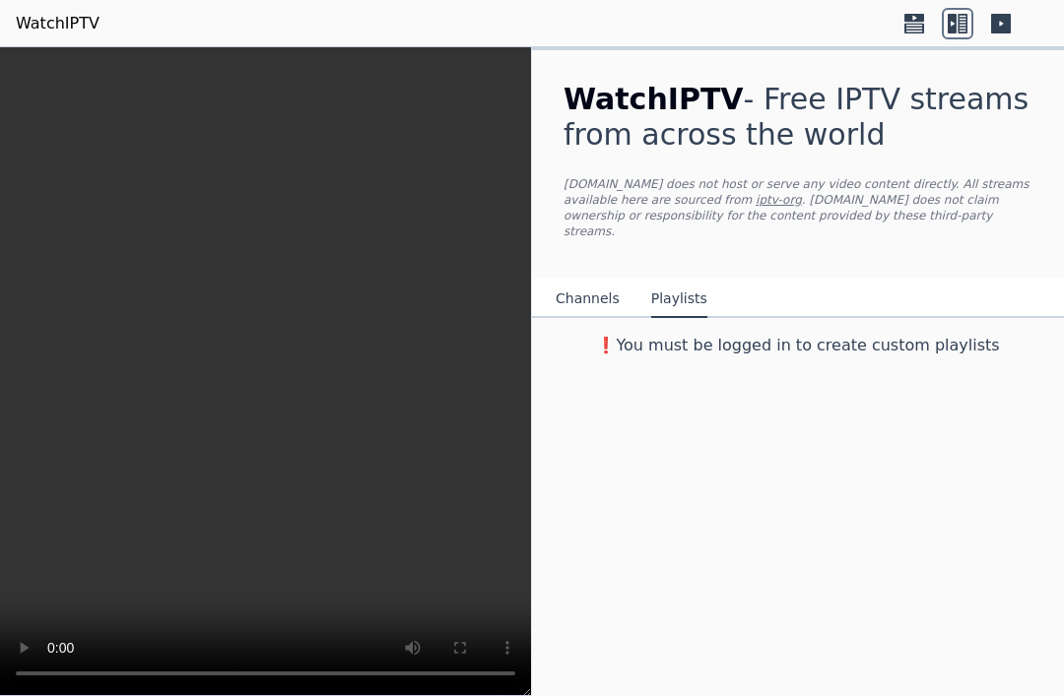
click at [608, 281] on button "Channels" at bounding box center [588, 299] width 64 height 37
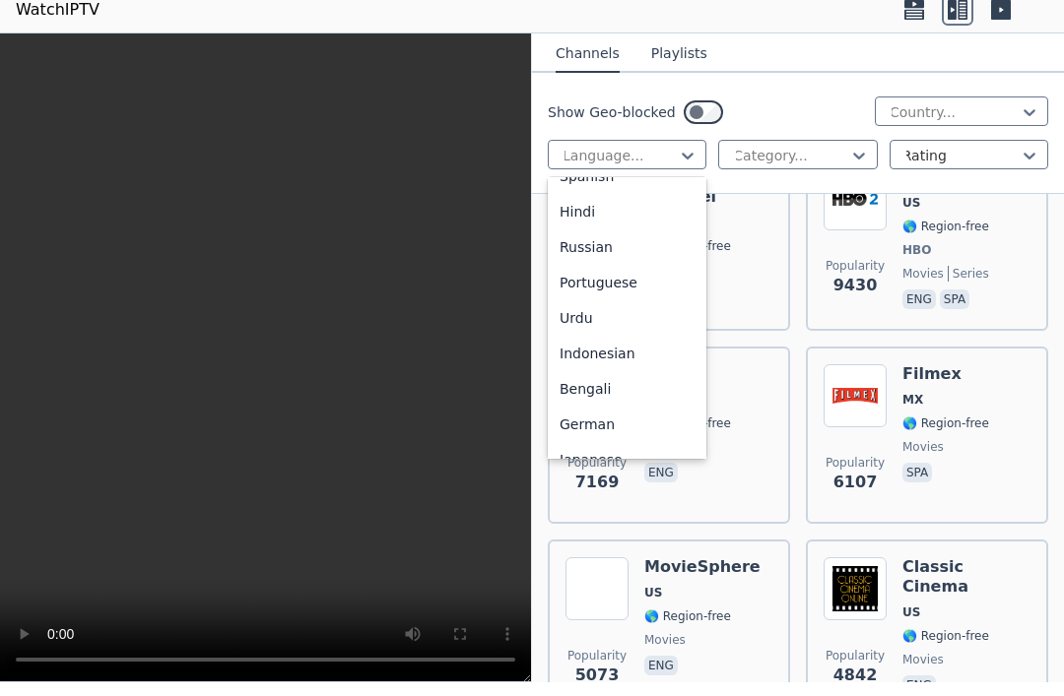
scroll to position [198, 0]
click at [621, 201] on div "Spanish" at bounding box center [627, 191] width 159 height 35
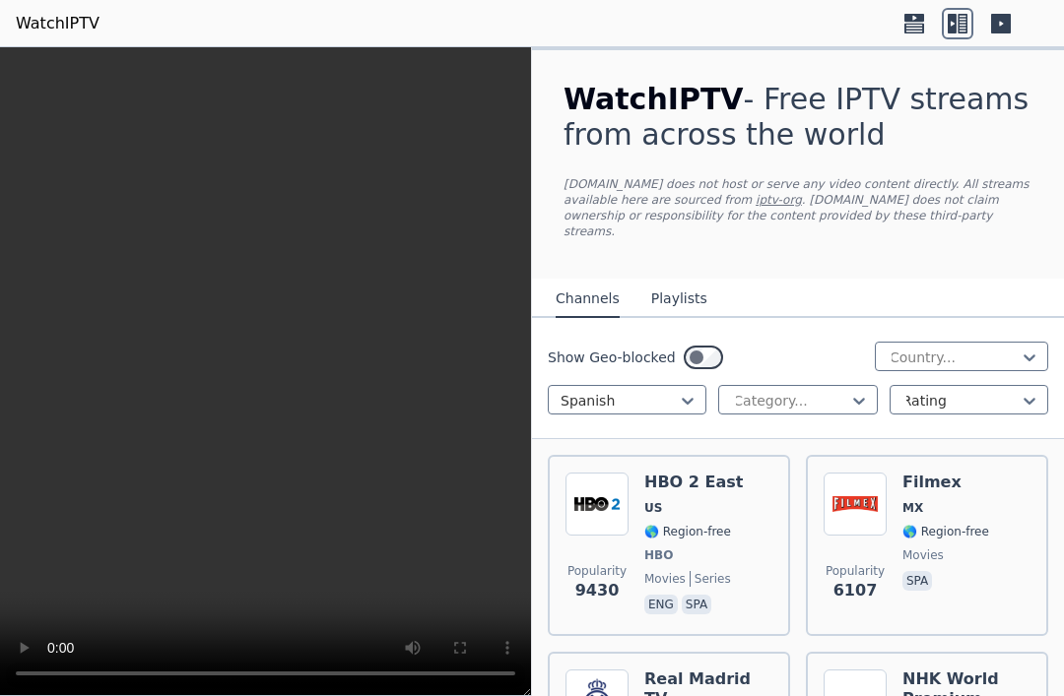
click at [753, 535] on div "Popularity 9430 HBO 2 East US 🌎 Region-free HBO movies series eng spa" at bounding box center [668, 546] width 207 height 146
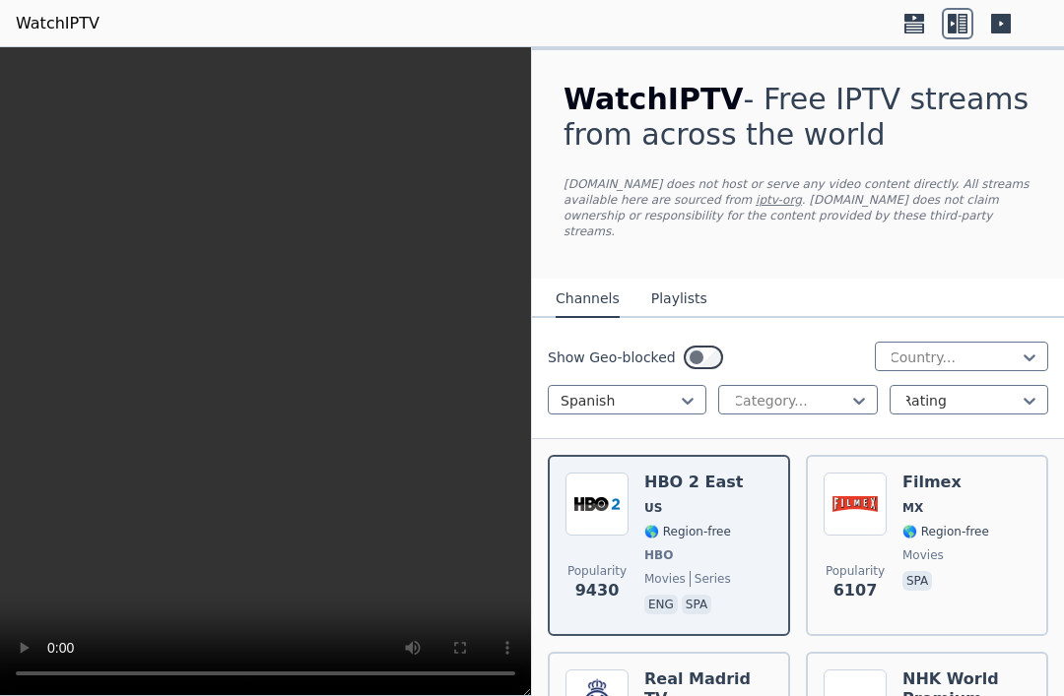
click at [968, 571] on span "spa" at bounding box center [945, 583] width 87 height 24
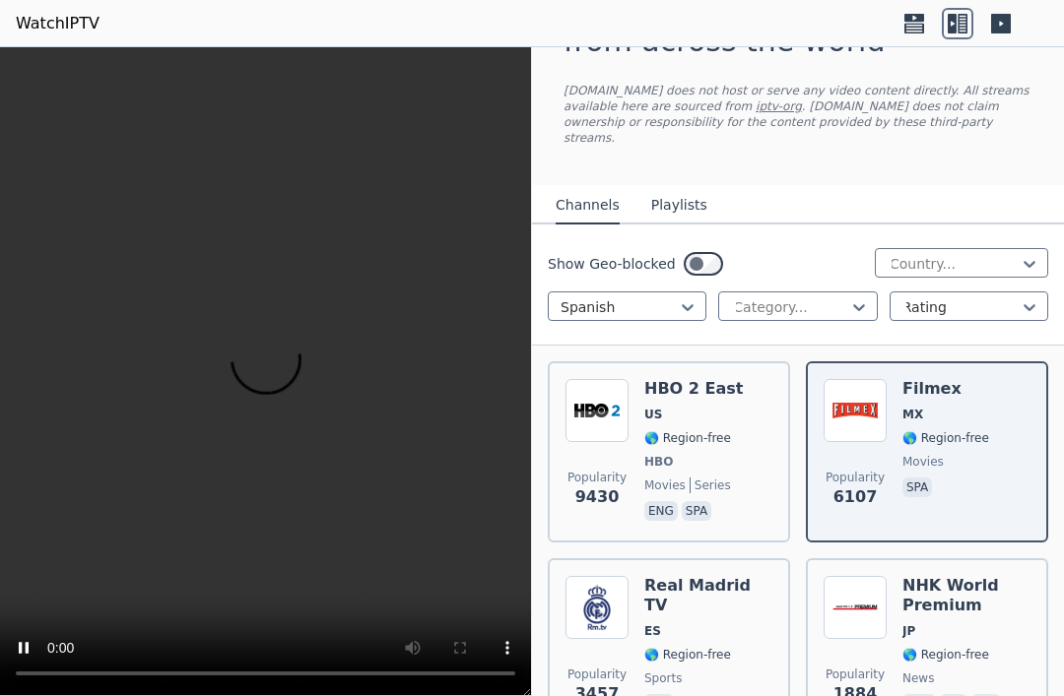
scroll to position [247, 0]
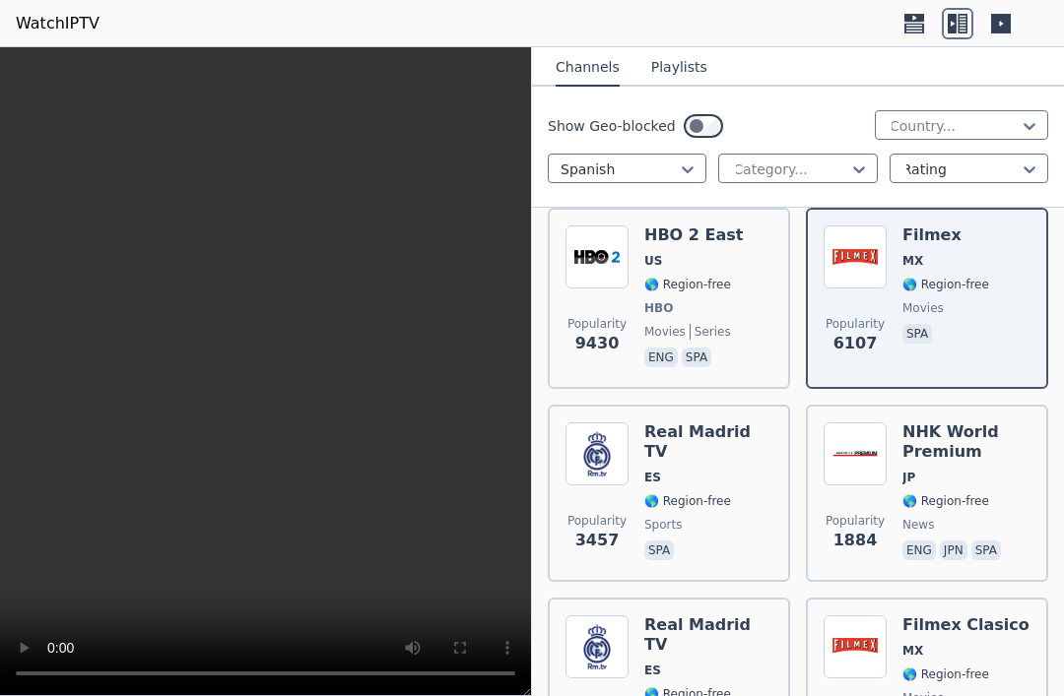
click at [980, 517] on span "news" at bounding box center [966, 525] width 128 height 16
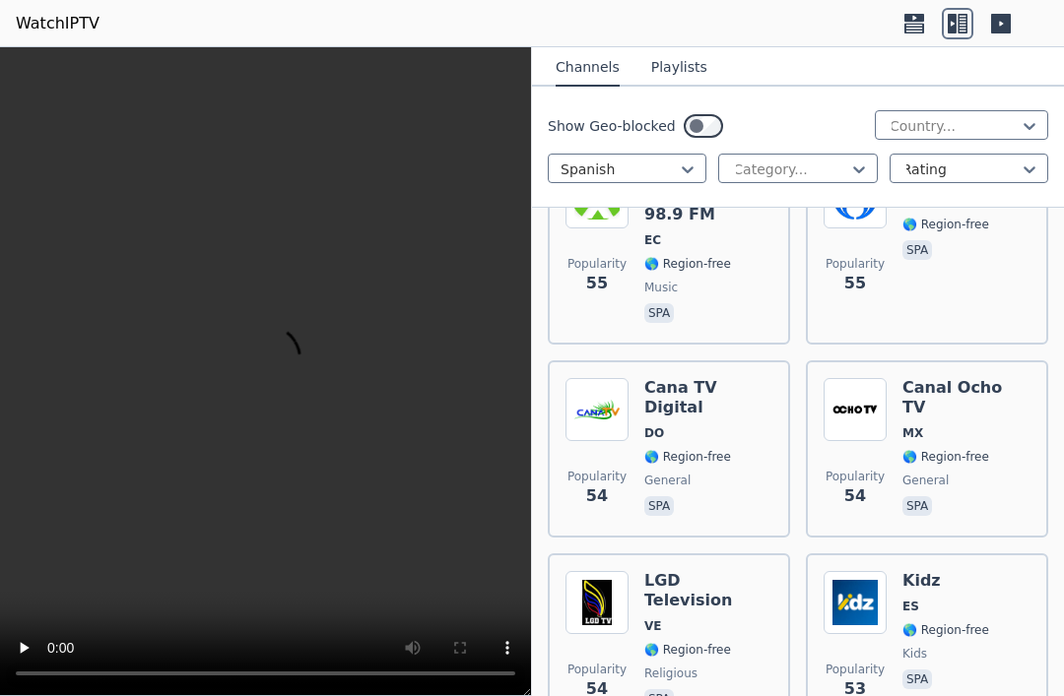
scroll to position [24655, 0]
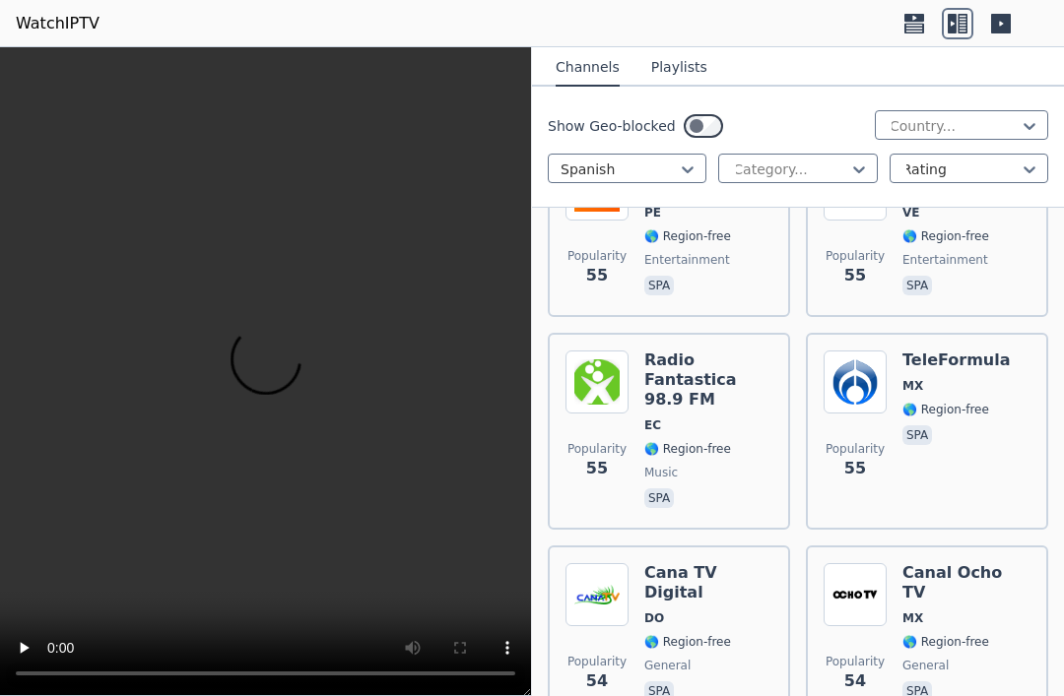
scroll to position [24460, 0]
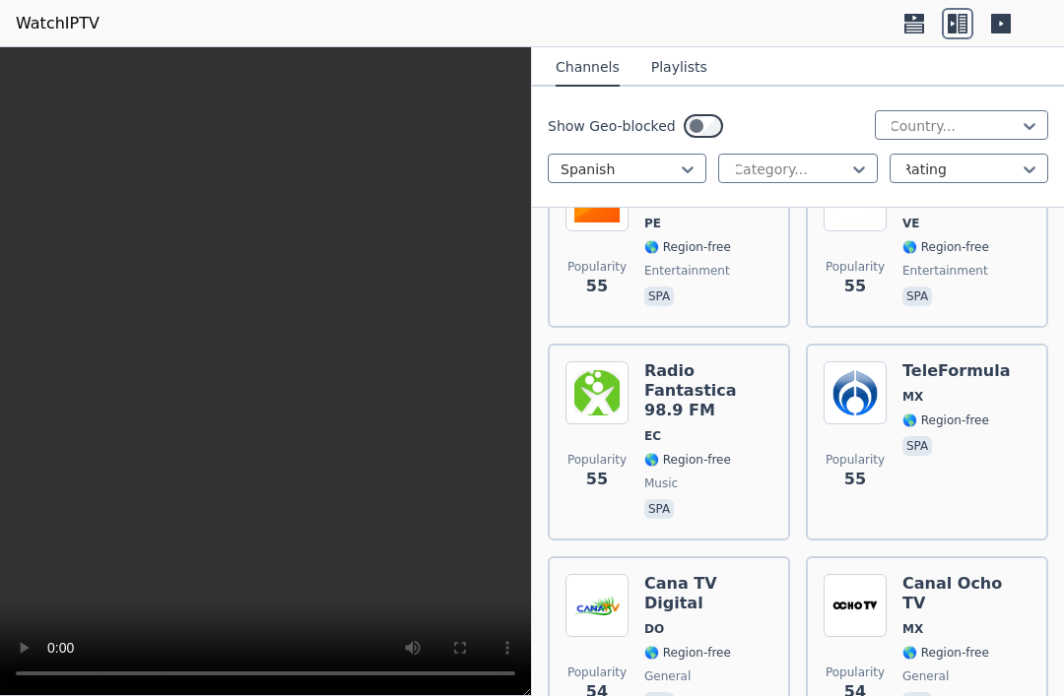
click at [975, 645] on span "🌎 Region-free" at bounding box center [945, 653] width 87 height 16
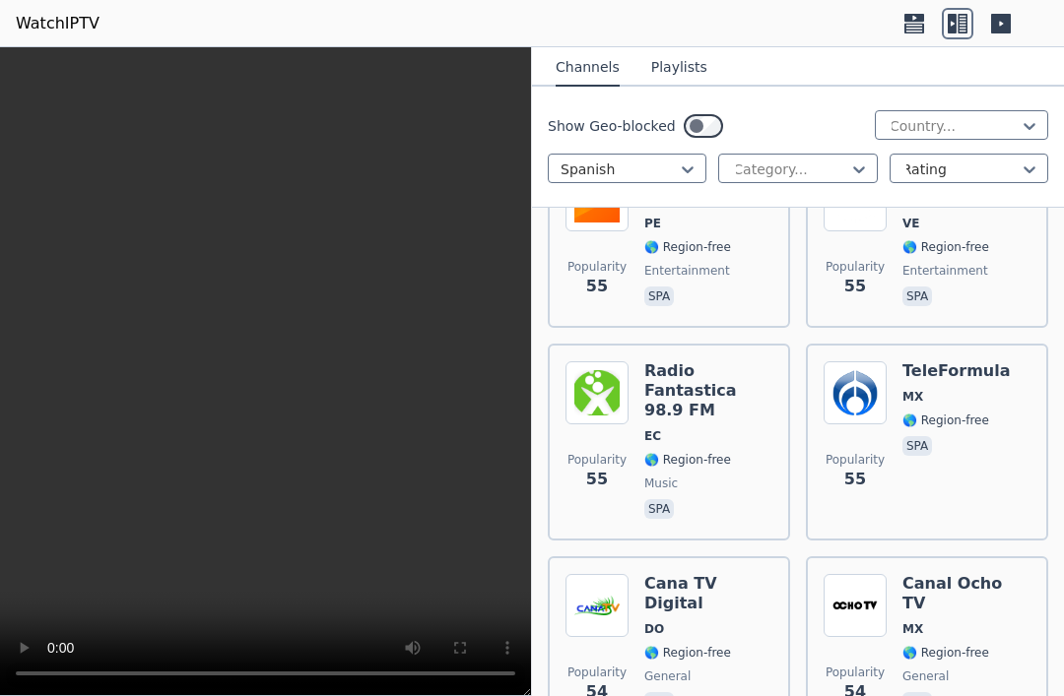
click at [730, 574] on div "Cana TV Digital DO 🌎 Region-free general spa" at bounding box center [708, 645] width 128 height 142
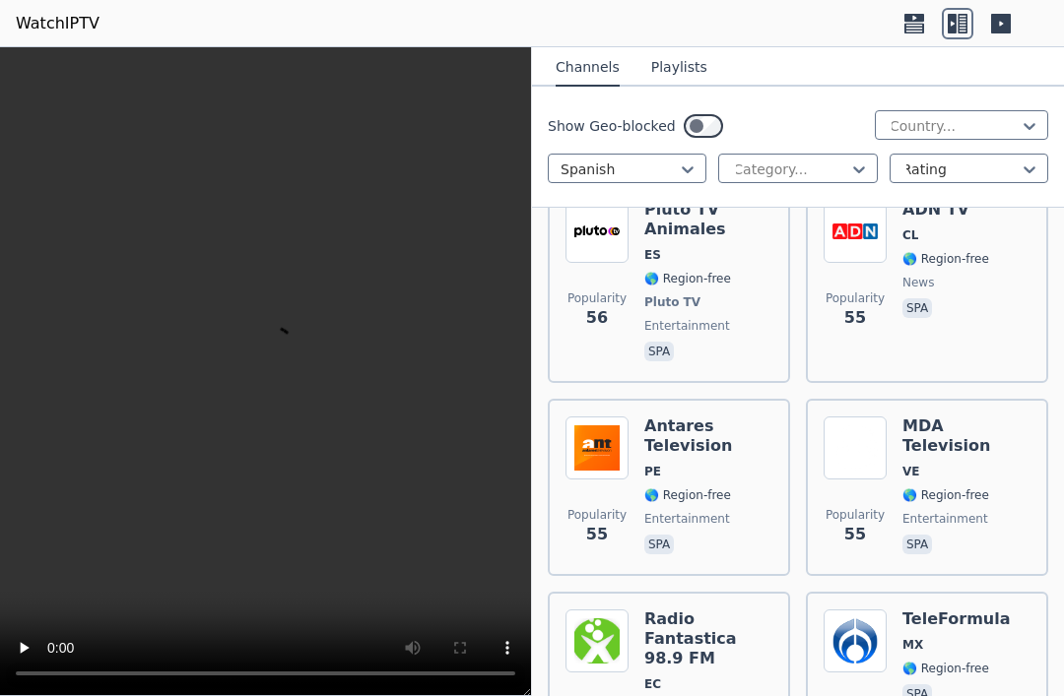
scroll to position [24217, 0]
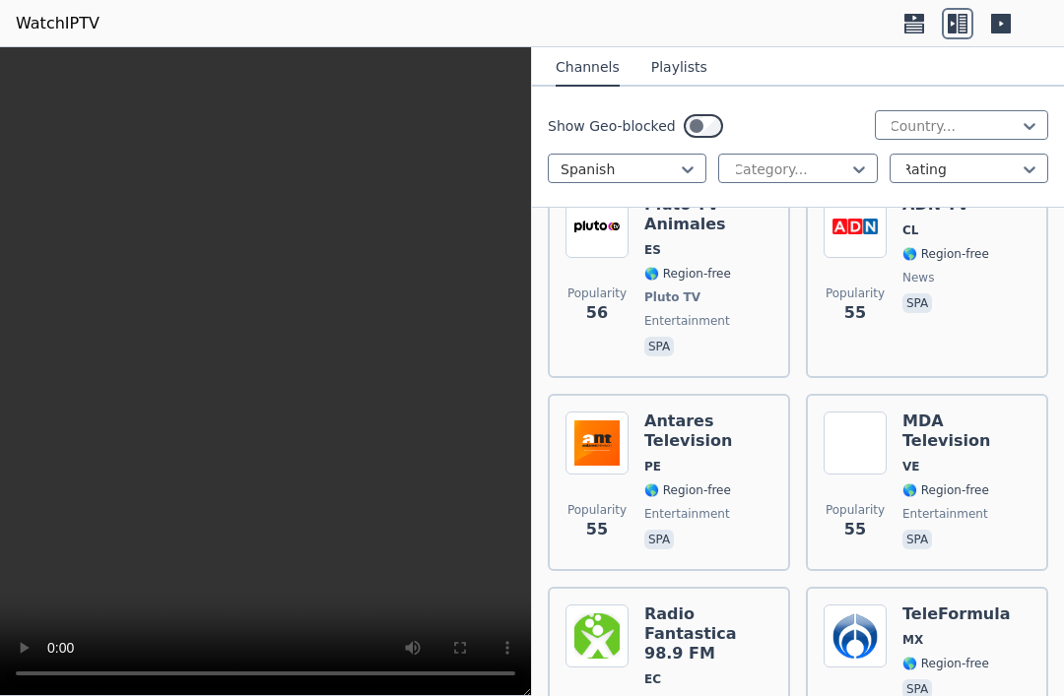
click at [728, 696] on span "🌎 Region-free" at bounding box center [687, 704] width 87 height 16
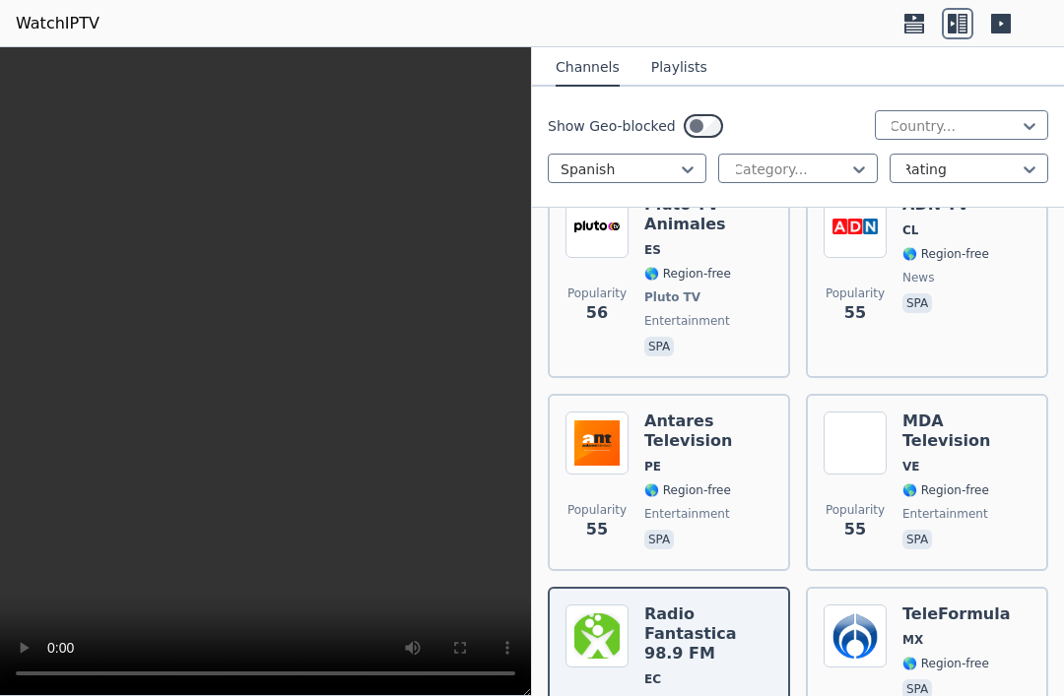
click at [953, 605] on div "TeleFormula MX 🌎 Region-free spa" at bounding box center [955, 686] width 107 height 162
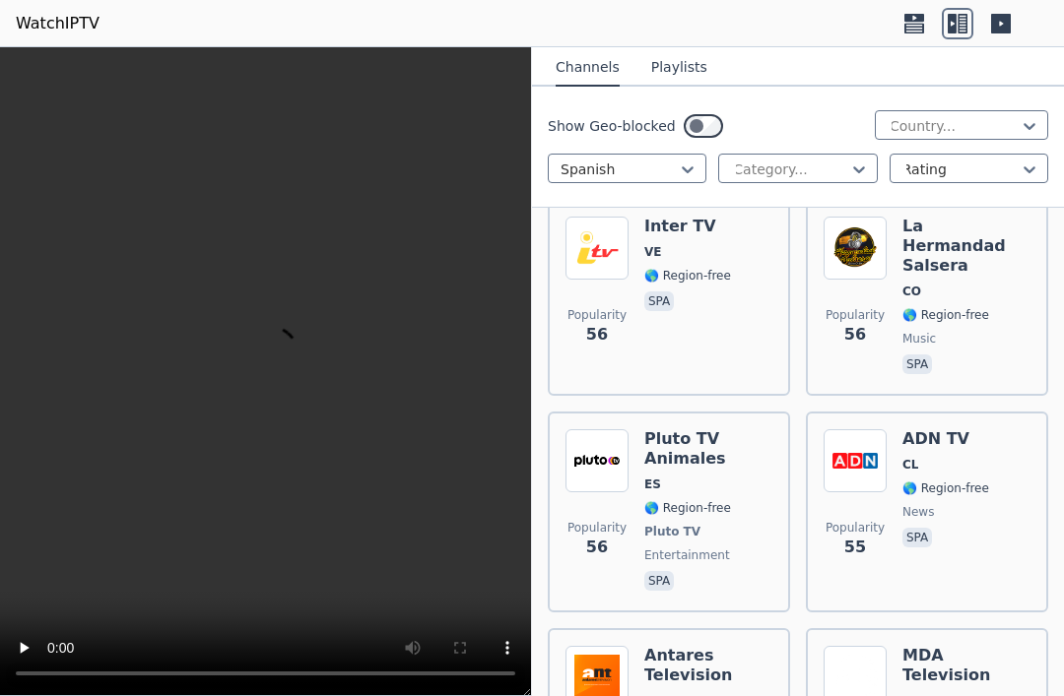
scroll to position [23986, 0]
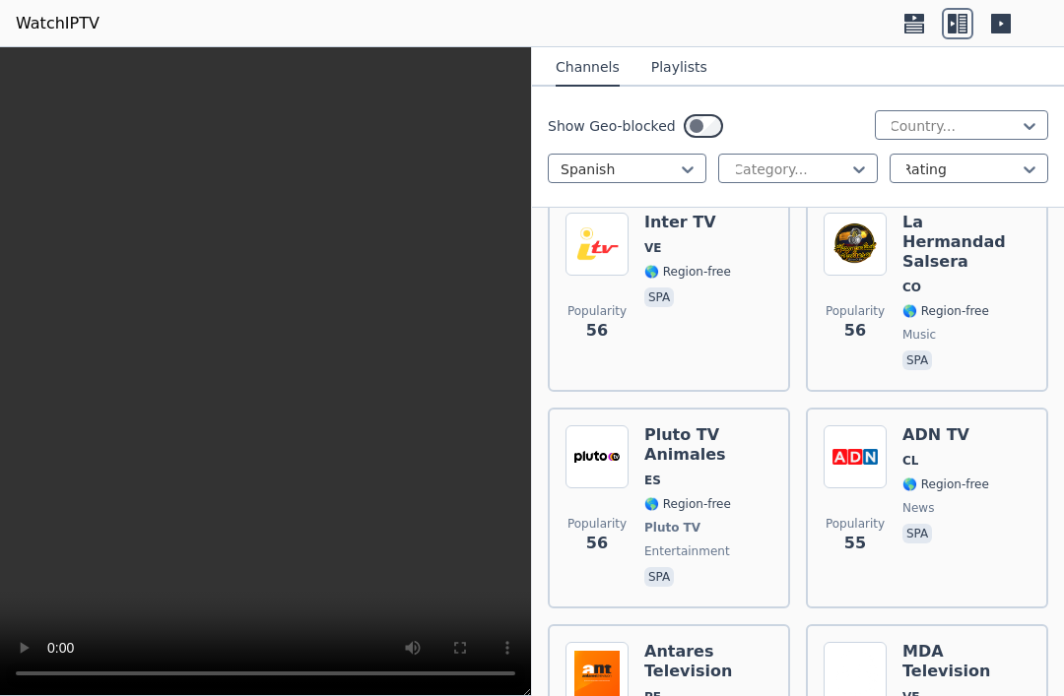
click at [725, 690] on span "PE" at bounding box center [708, 698] width 128 height 16
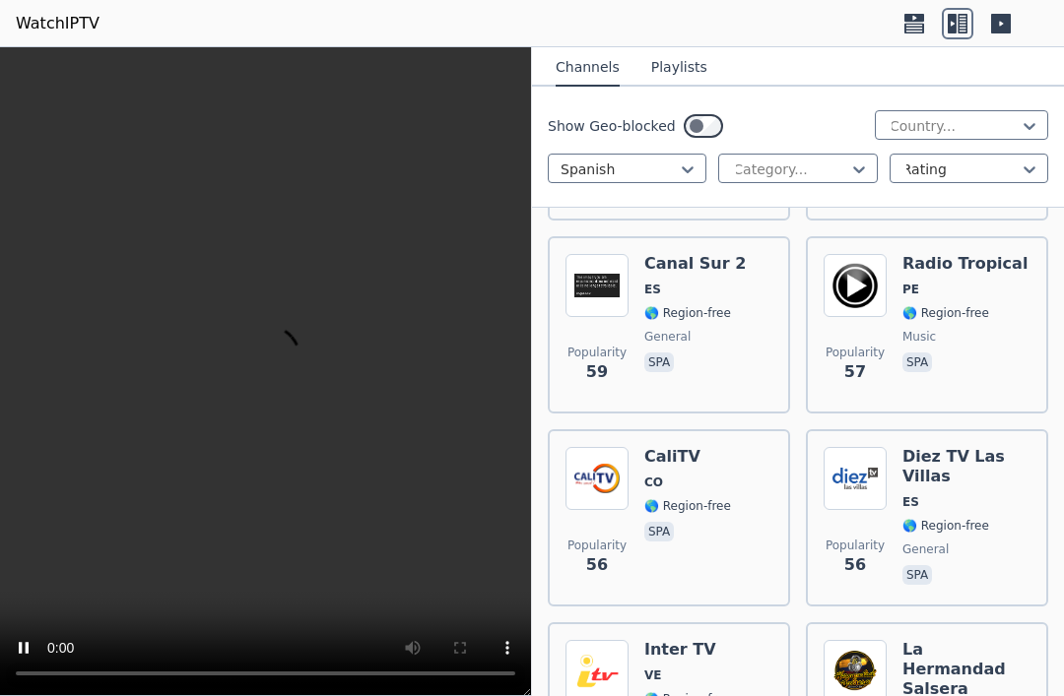
scroll to position [23557, 0]
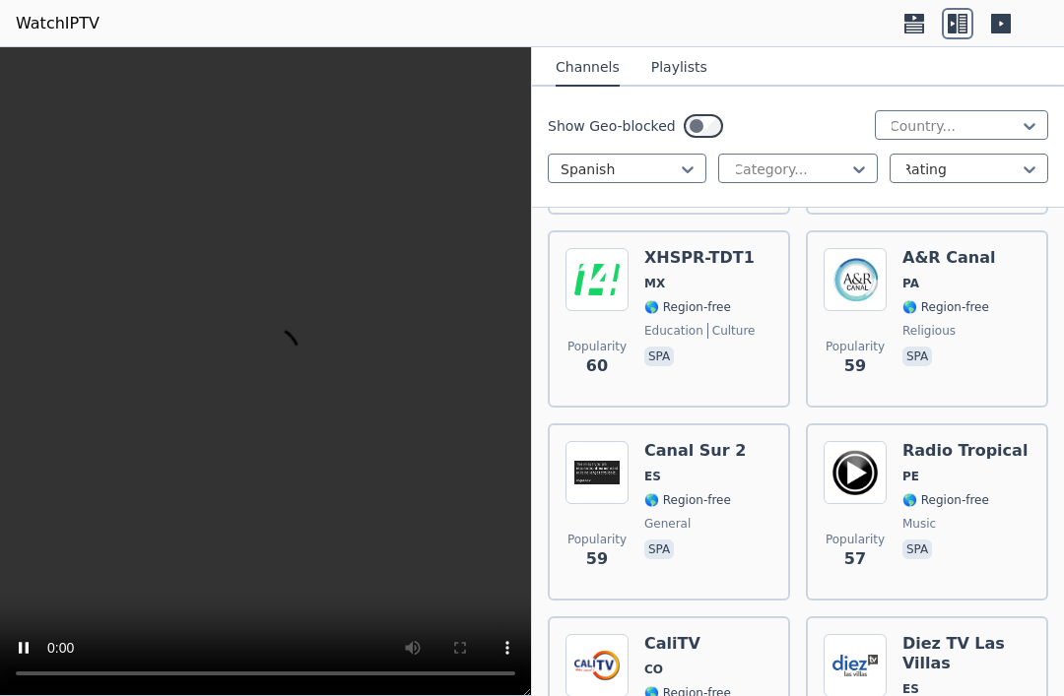
scroll to position [23379, 0]
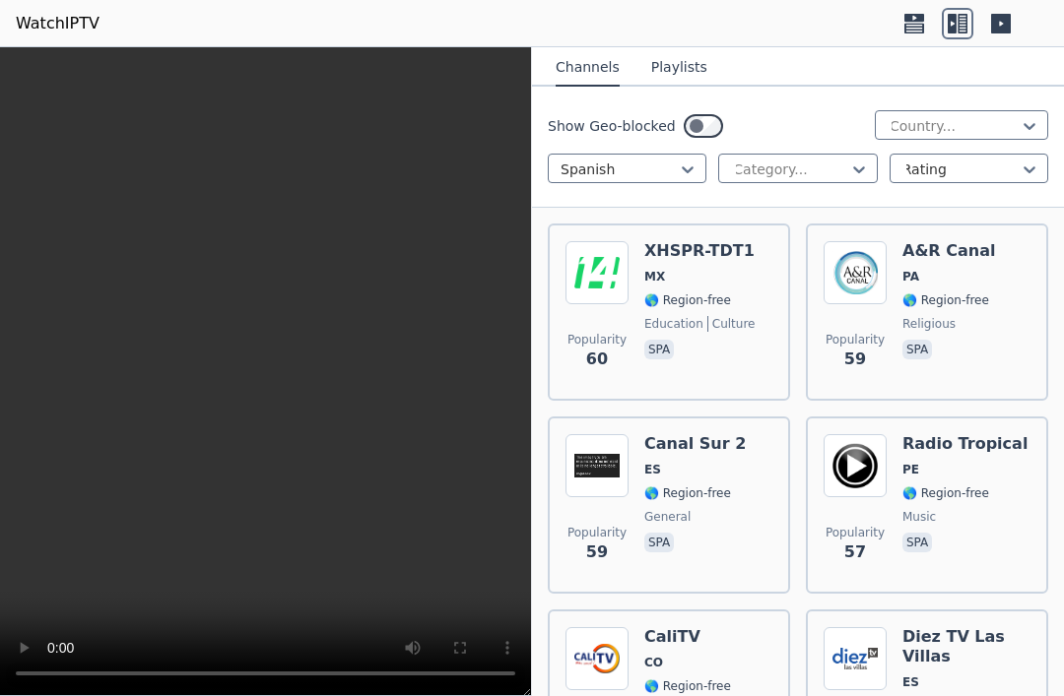
click at [733, 628] on div "Popularity 56 CaliTV CO 🌎 Region-free spa" at bounding box center [668, 699] width 207 height 142
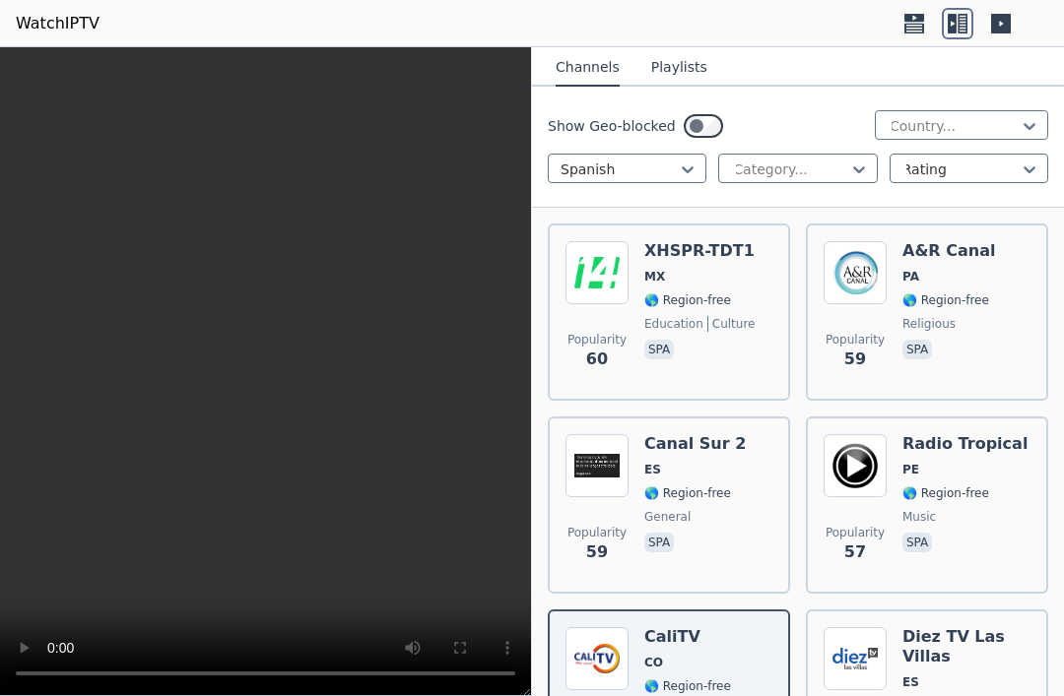
click at [988, 675] on span "ES" at bounding box center [966, 683] width 128 height 16
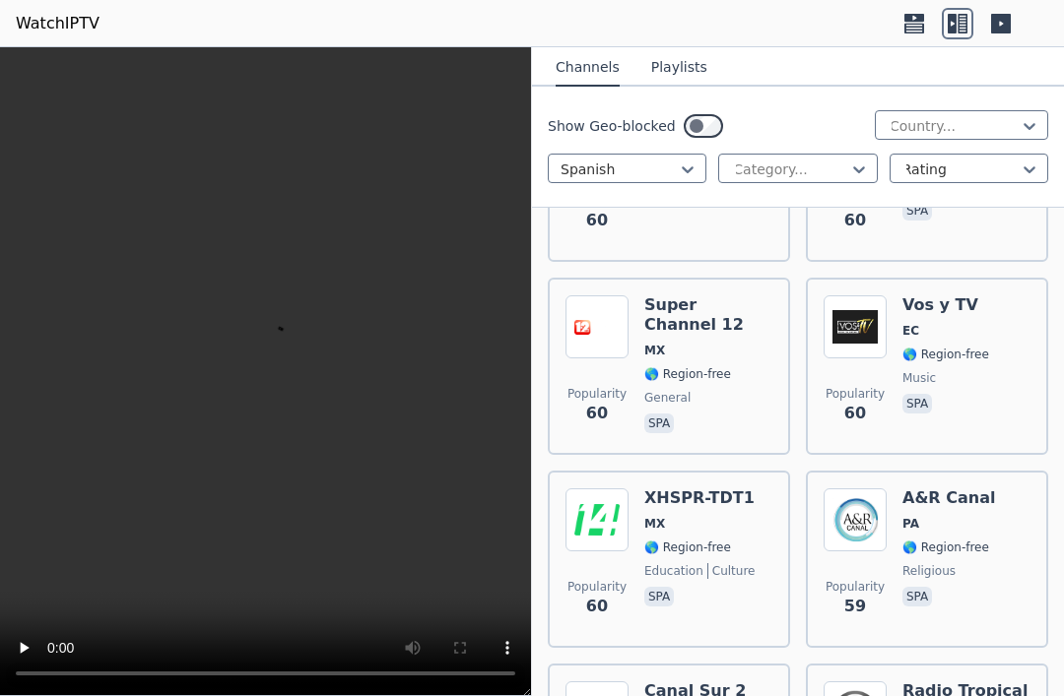
scroll to position [23129, 0]
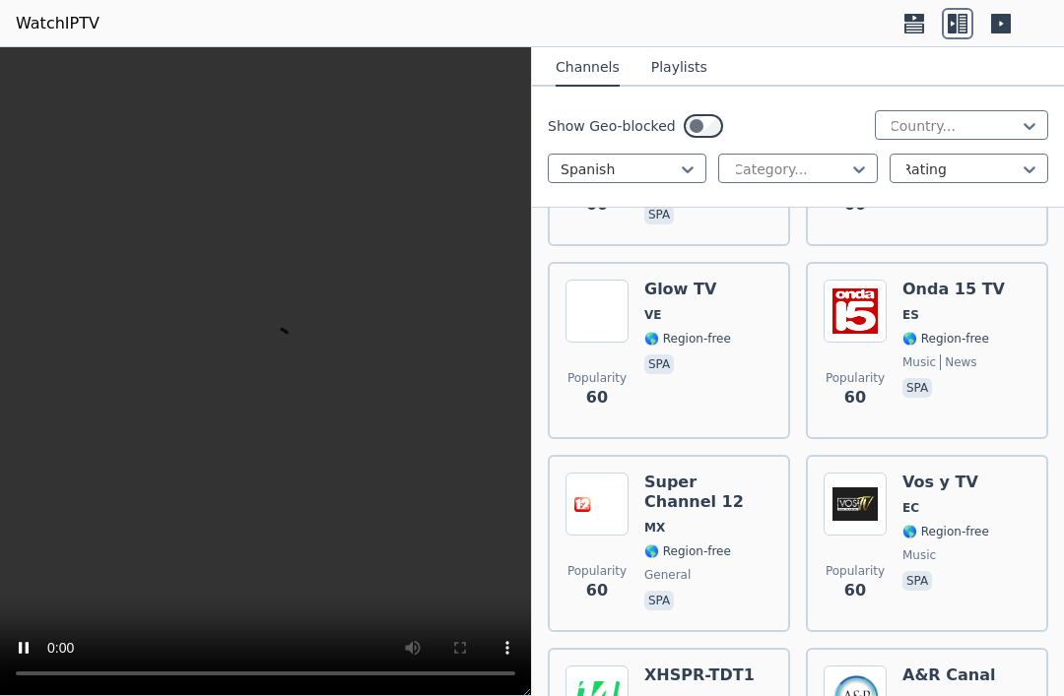
scroll to position [22927, 0]
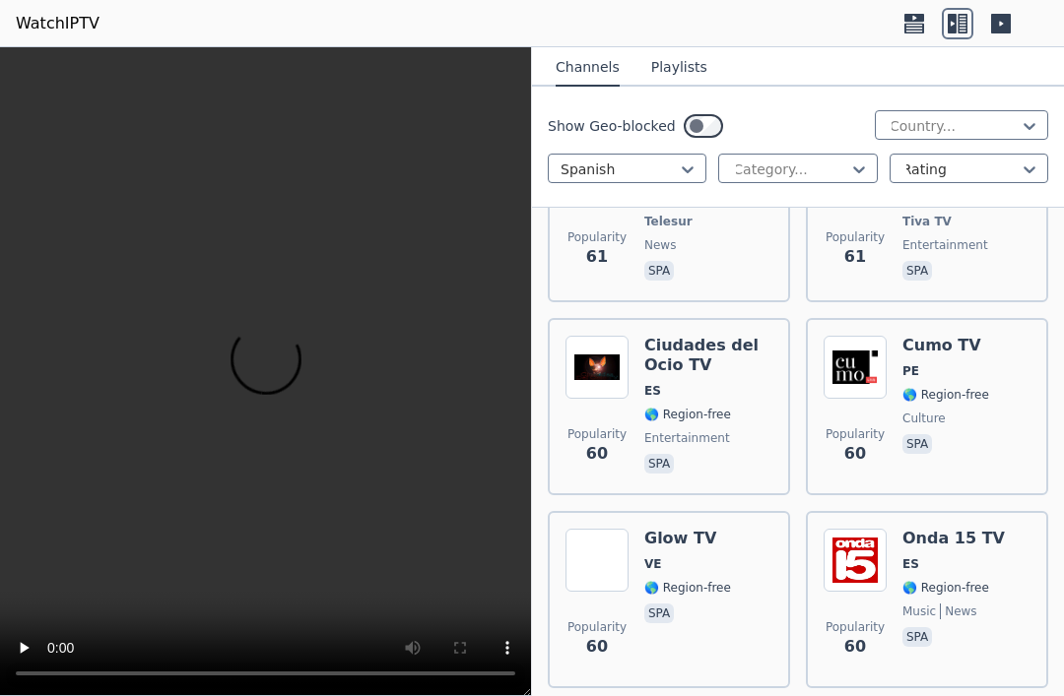
scroll to position [22706, 0]
click at [728, 528] on div "Glow TV VE 🌎 Region-free spa" at bounding box center [687, 599] width 87 height 142
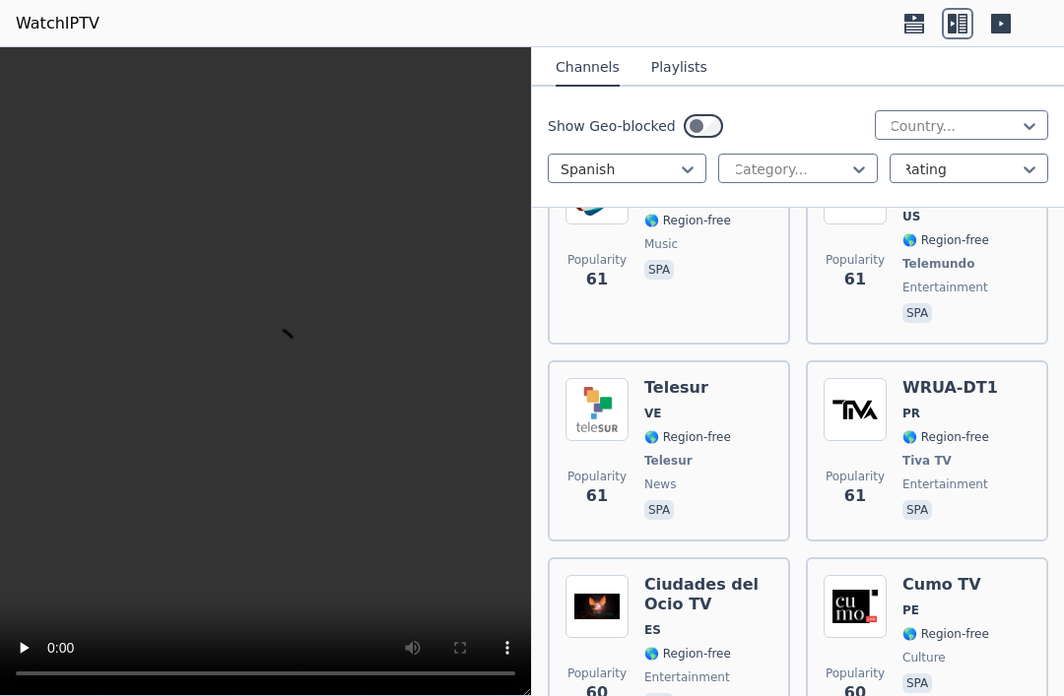
scroll to position [22464, 0]
click at [975, 651] on span "culture" at bounding box center [945, 659] width 87 height 16
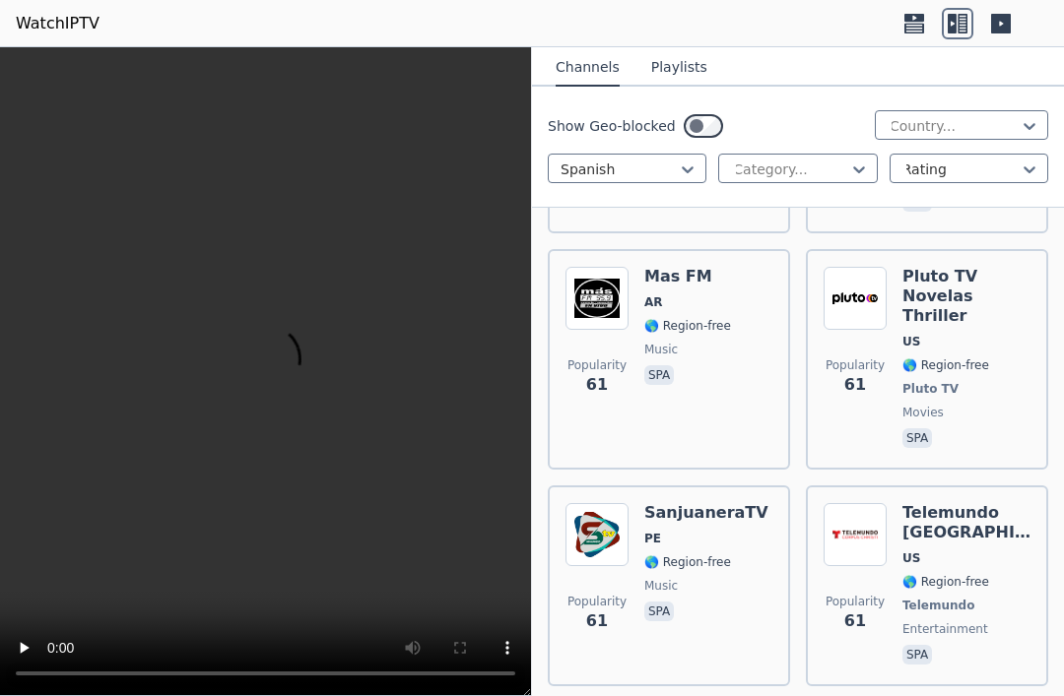
scroll to position [22069, 0]
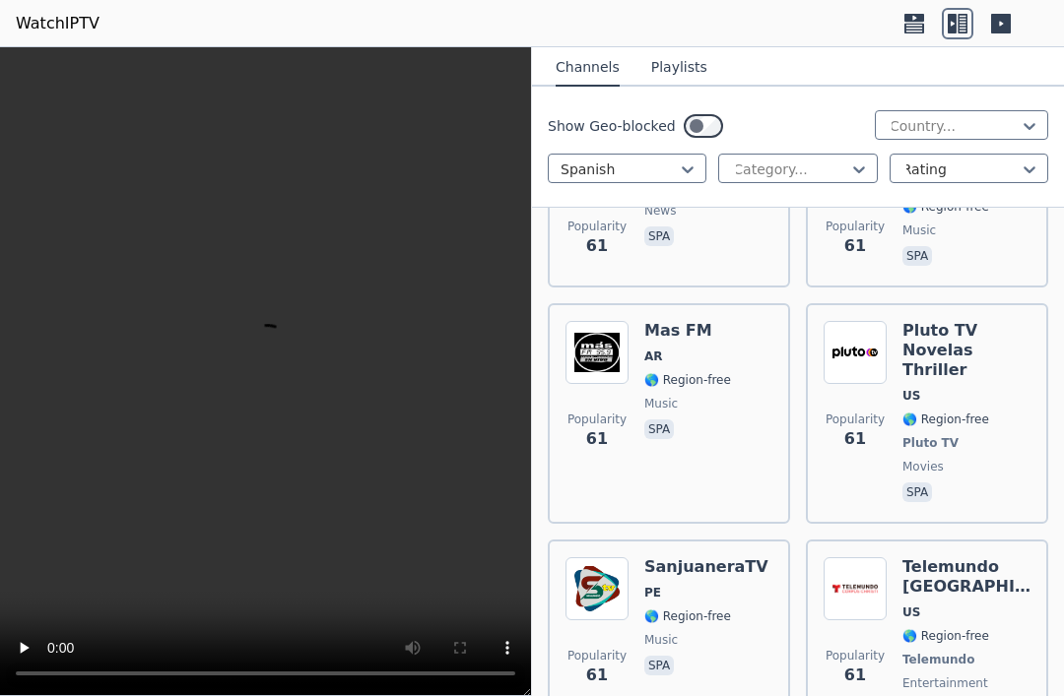
click at [973, 558] on div "Telemundo [GEOGRAPHIC_DATA] [GEOGRAPHIC_DATA] 🌎 Region-free Telemundo entertain…" at bounding box center [966, 641] width 128 height 166
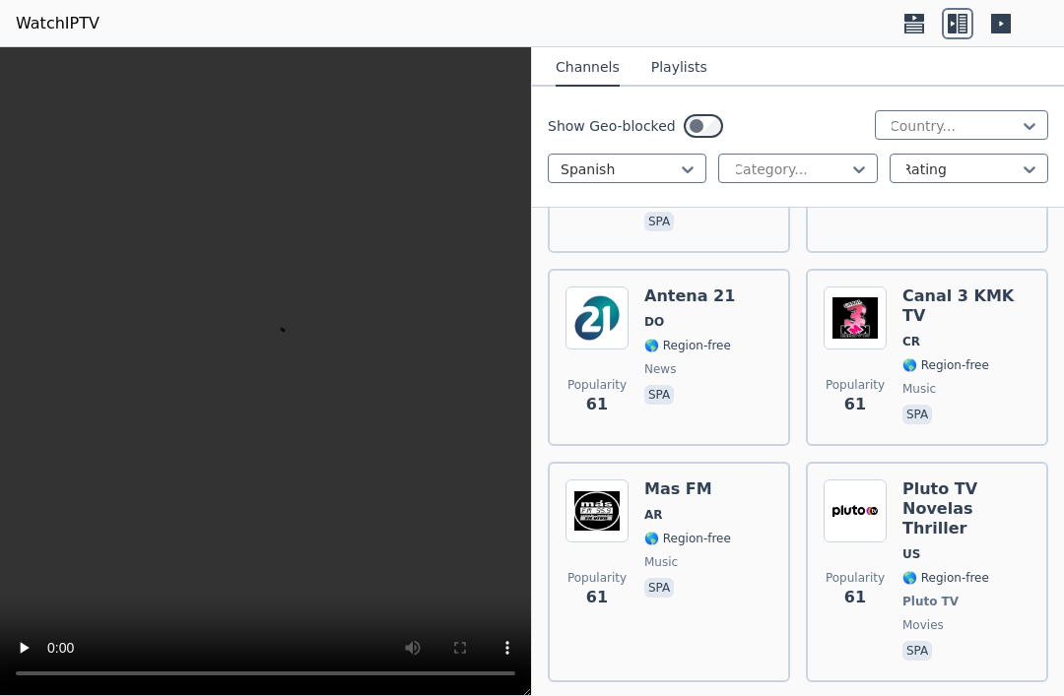
scroll to position [21907, 0]
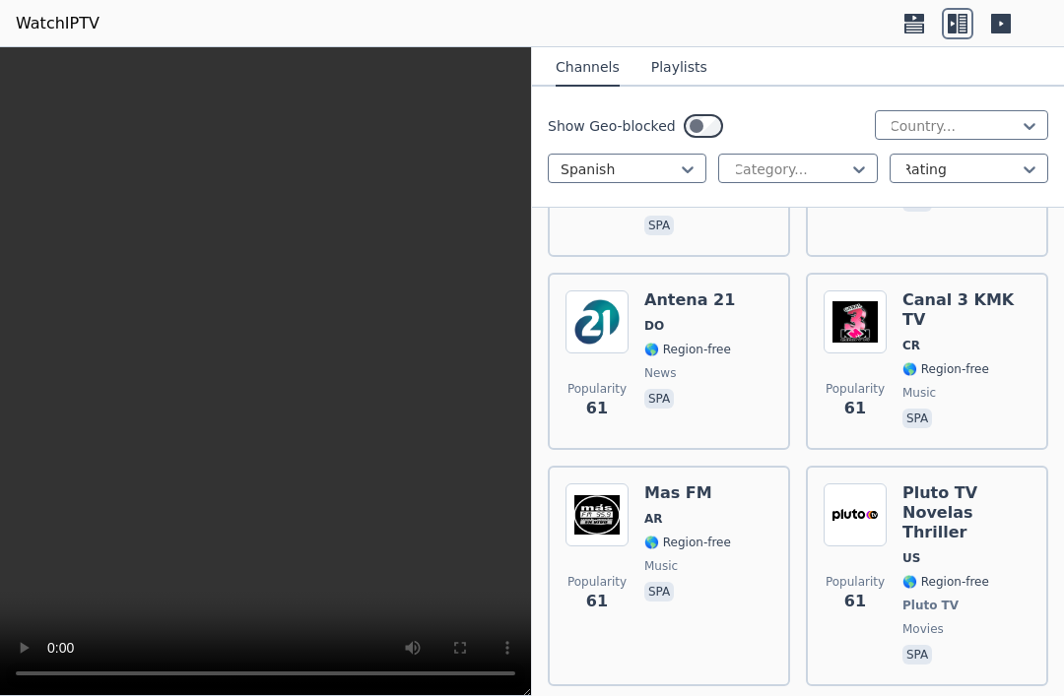
click at [720, 559] on span "music" at bounding box center [687, 567] width 87 height 16
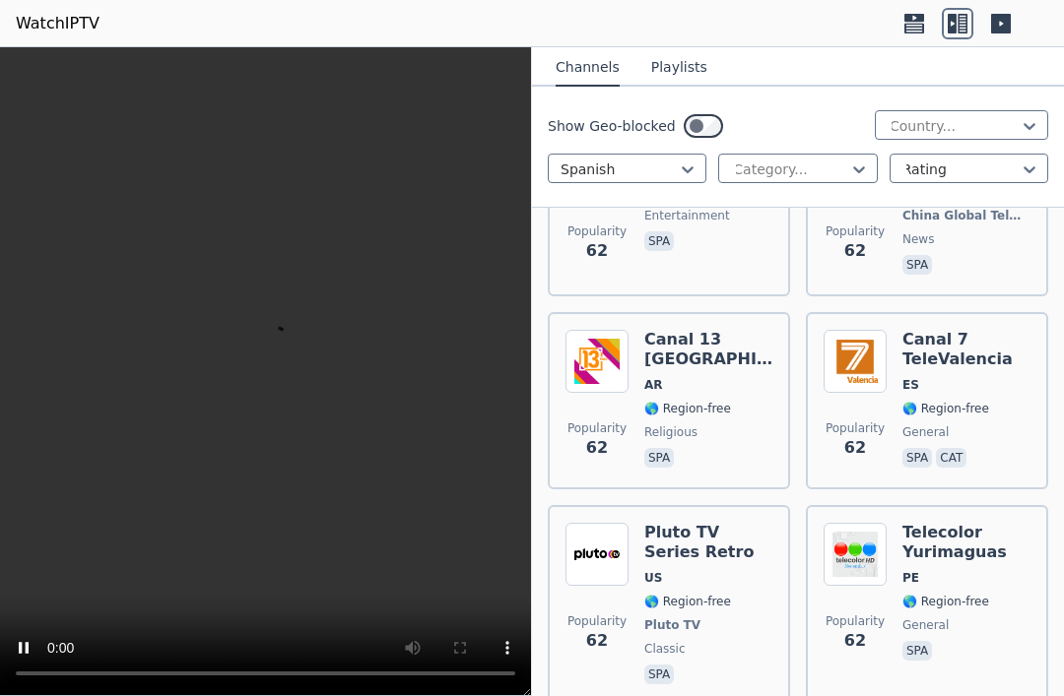
scroll to position [21457, 0]
click at [978, 524] on div "Telecolor Yurimaguas PE 🌎 Region-free general spa" at bounding box center [966, 607] width 128 height 166
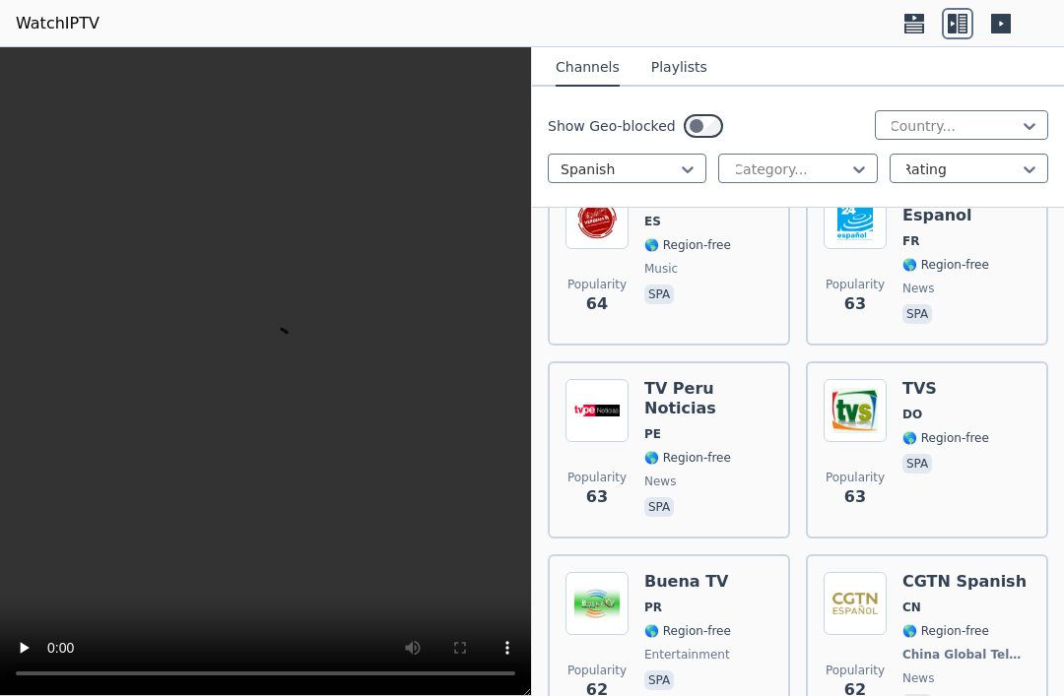
scroll to position [20911, 0]
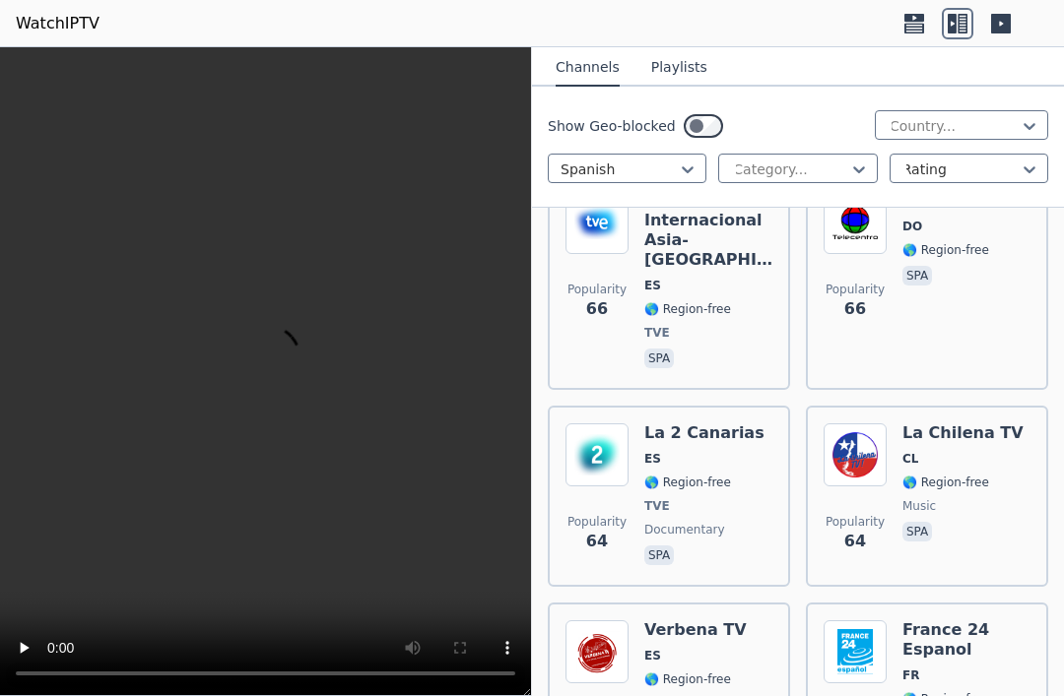
scroll to position [20568, 0]
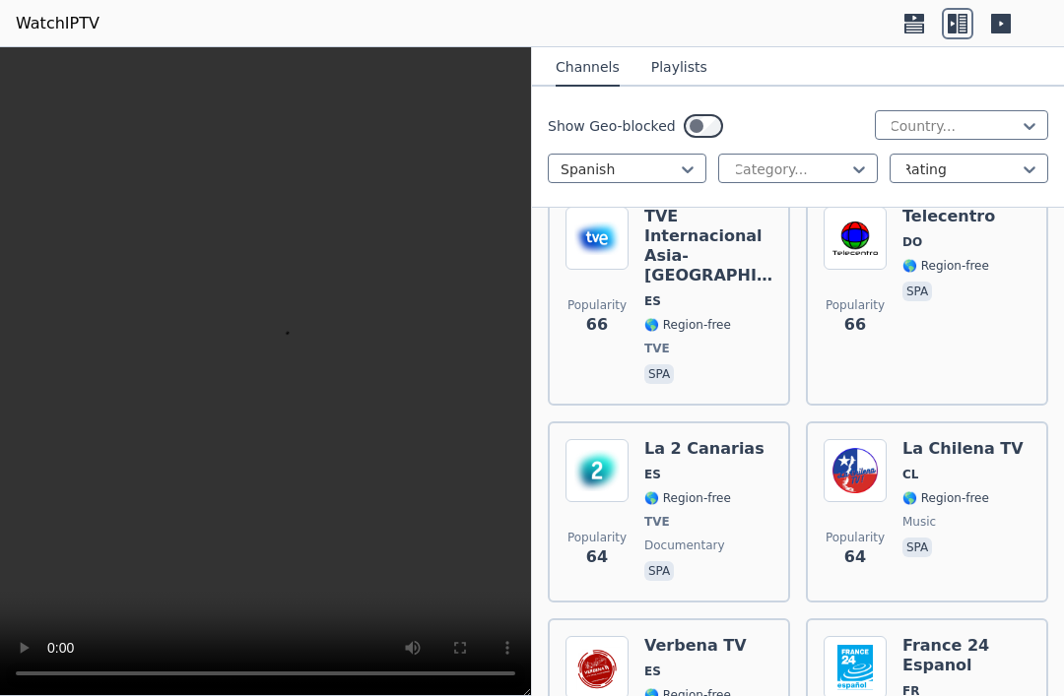
click at [988, 636] on h6 "France 24 Espanol" at bounding box center [966, 655] width 128 height 39
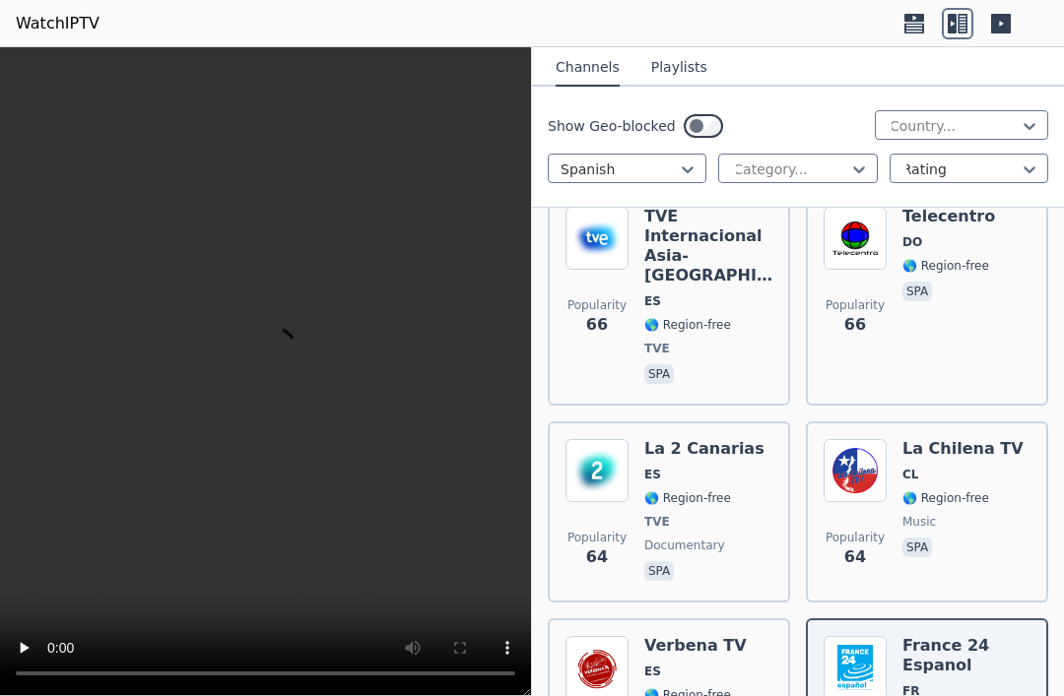
click at [973, 684] on span "FR" at bounding box center [966, 692] width 128 height 16
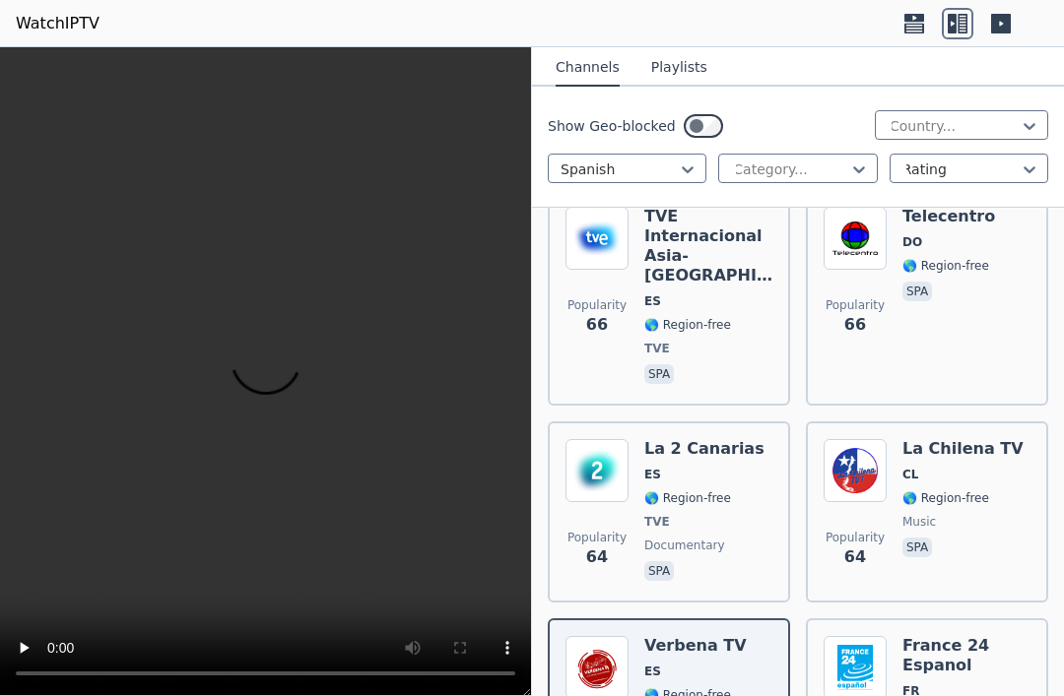
click at [954, 636] on div "[GEOGRAPHIC_DATA] 24 Espanol FR 🌎 Region-free news spa" at bounding box center [966, 707] width 128 height 142
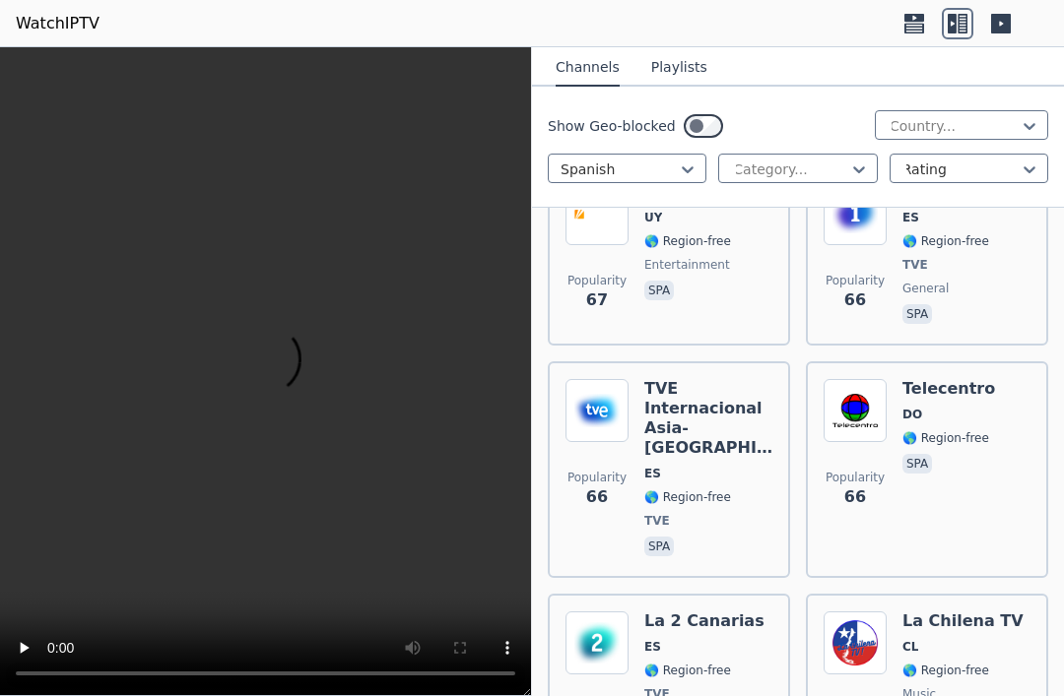
scroll to position [20394, 0]
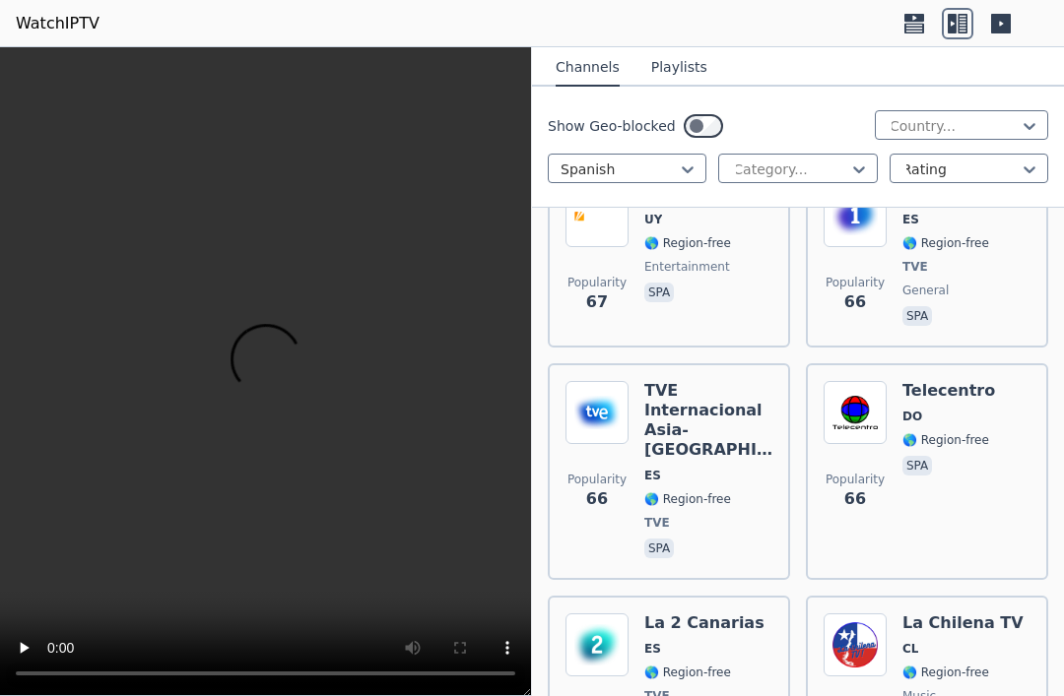
click at [805, 116] on div "Show Geo-blocked Country..." at bounding box center [798, 126] width 500 height 32
click at [729, 689] on span "TVE" at bounding box center [704, 697] width 120 height 16
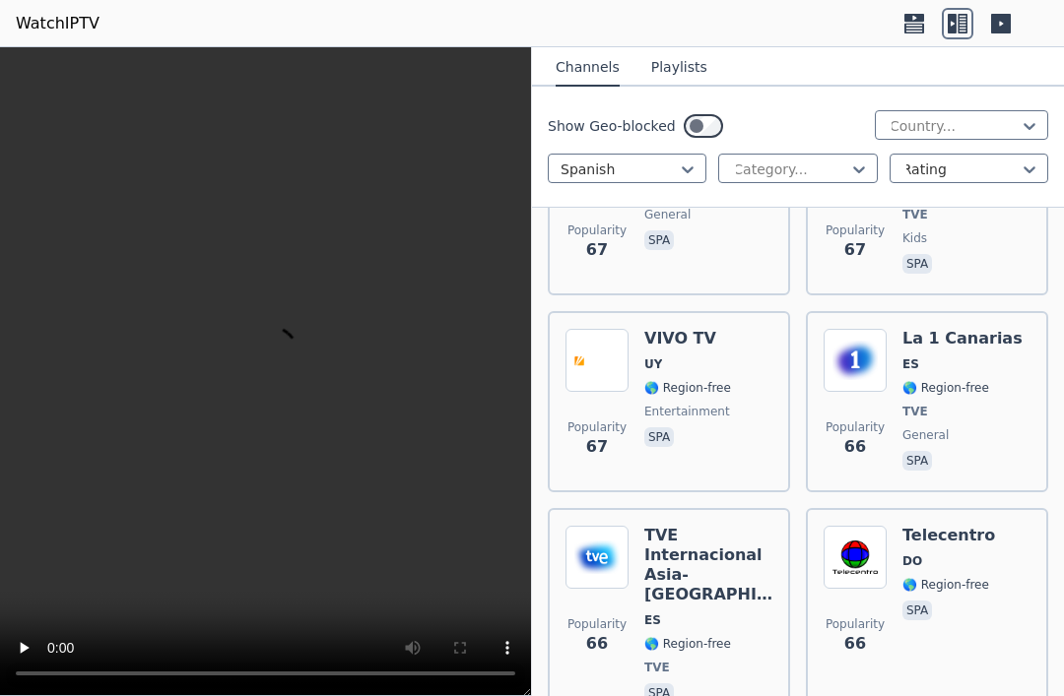
scroll to position [20248, 0]
click at [940, 527] on div "Telecentro DO 🌎 Region-free spa" at bounding box center [948, 617] width 93 height 181
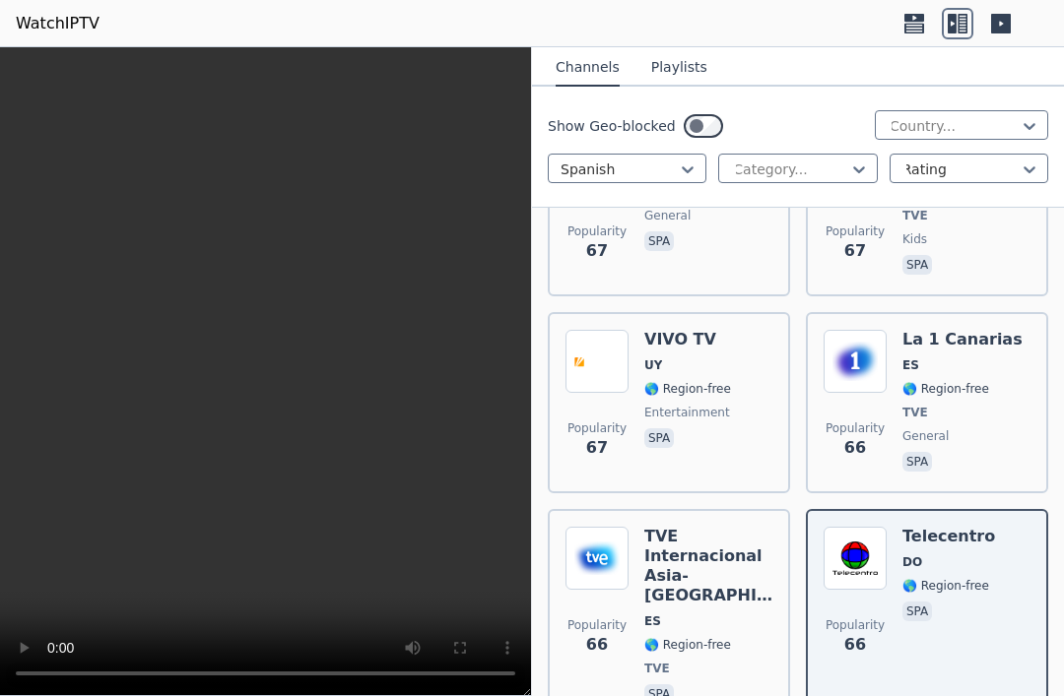
click at [723, 637] on span "🌎 Region-free" at bounding box center [687, 645] width 87 height 16
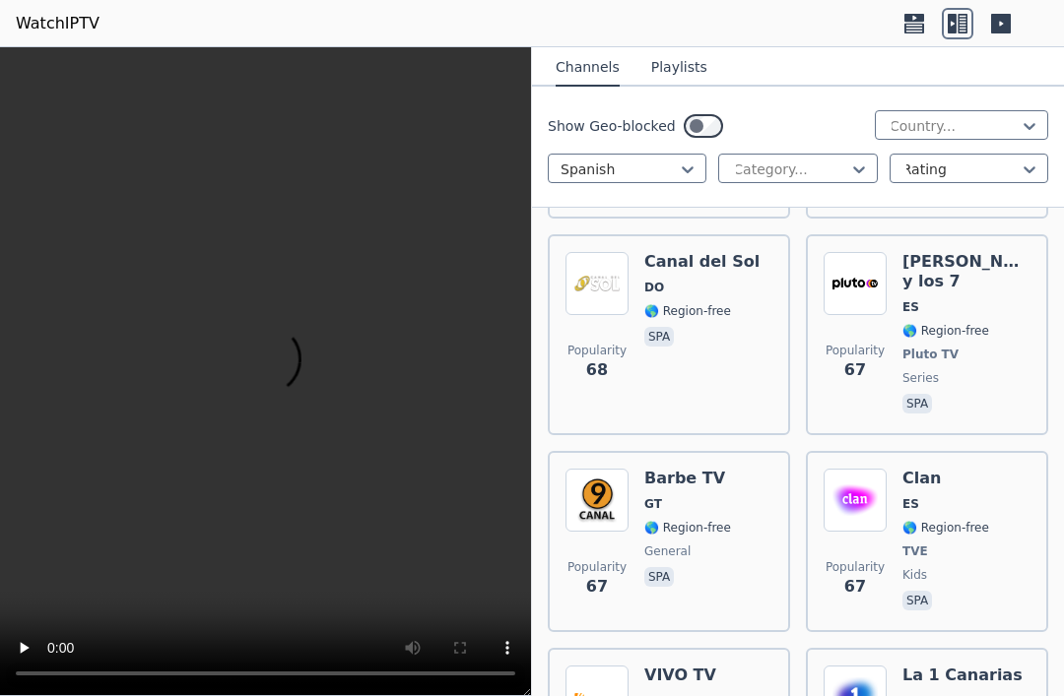
scroll to position [19940, 0]
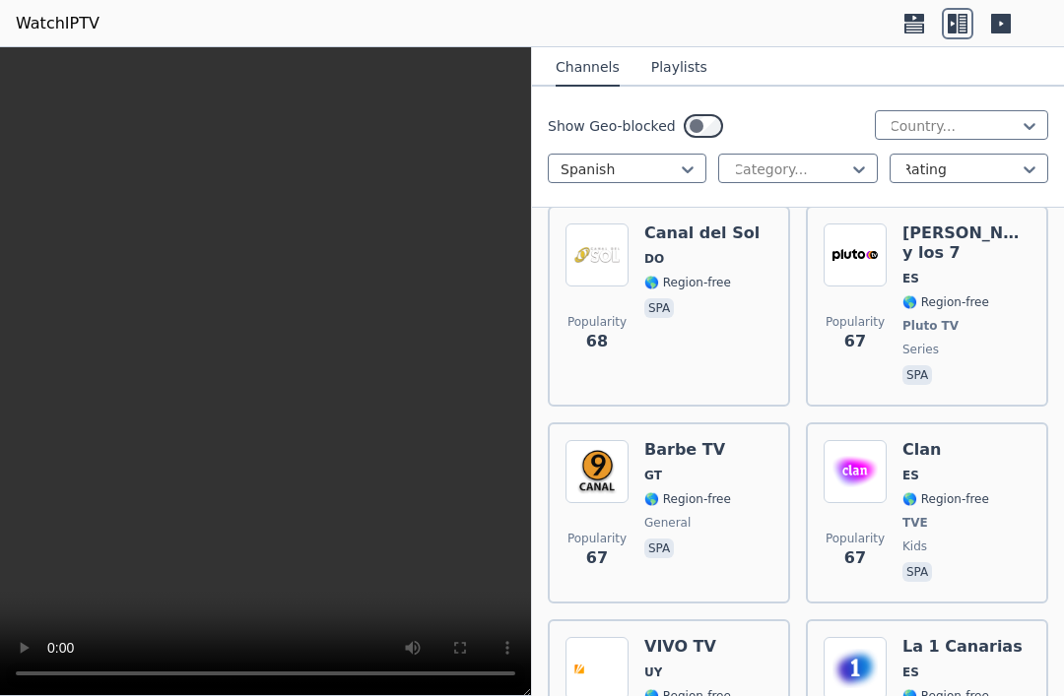
click at [941, 689] on span "🌎 Region-free" at bounding box center [945, 697] width 87 height 16
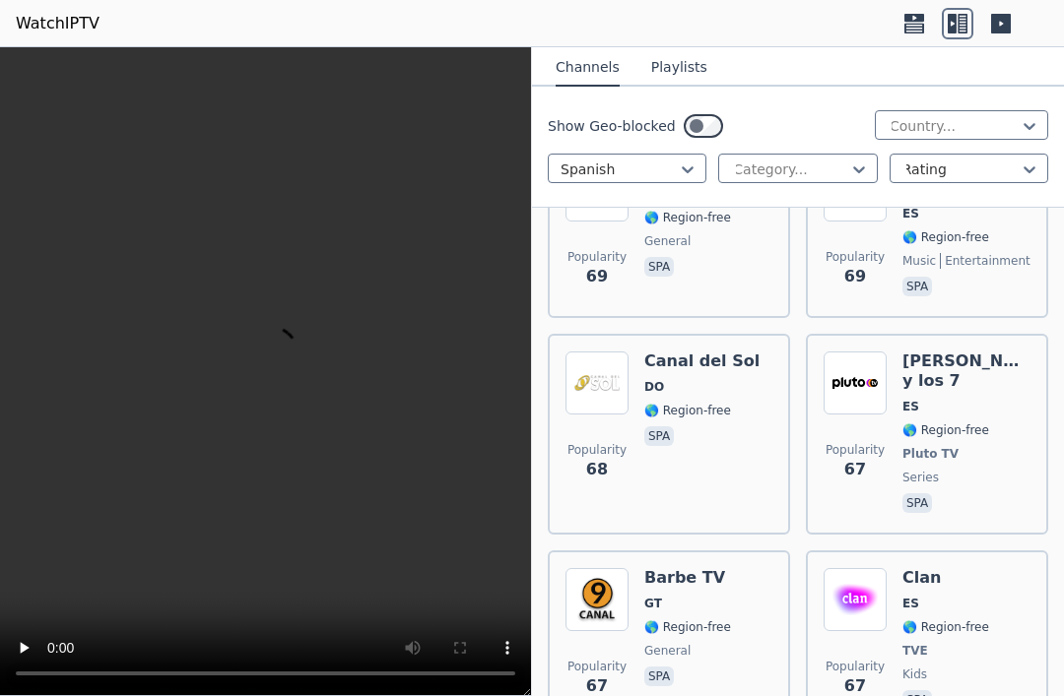
scroll to position [19752, 0]
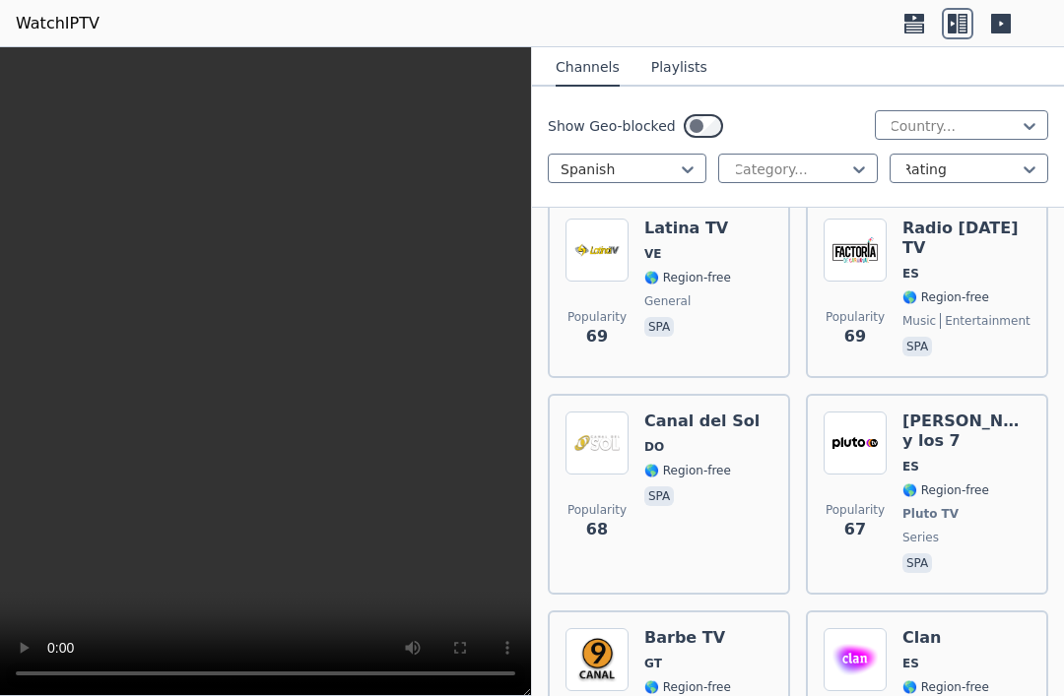
click at [725, 629] on div "Barbe TV GT 🌎 Region-free general spa" at bounding box center [687, 702] width 87 height 146
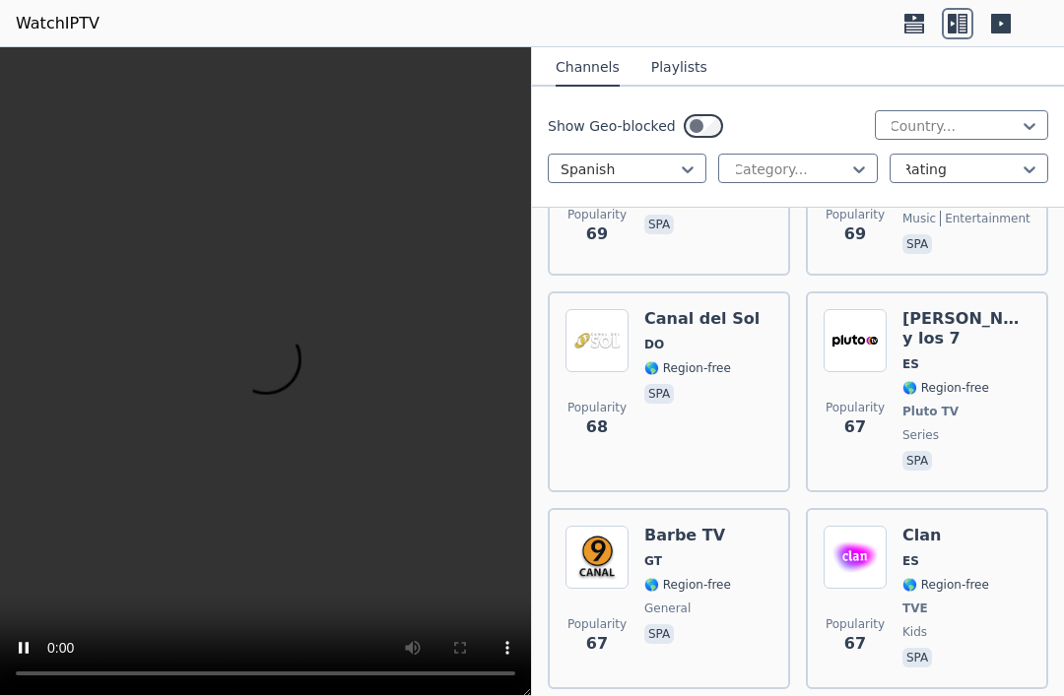
scroll to position [19857, 0]
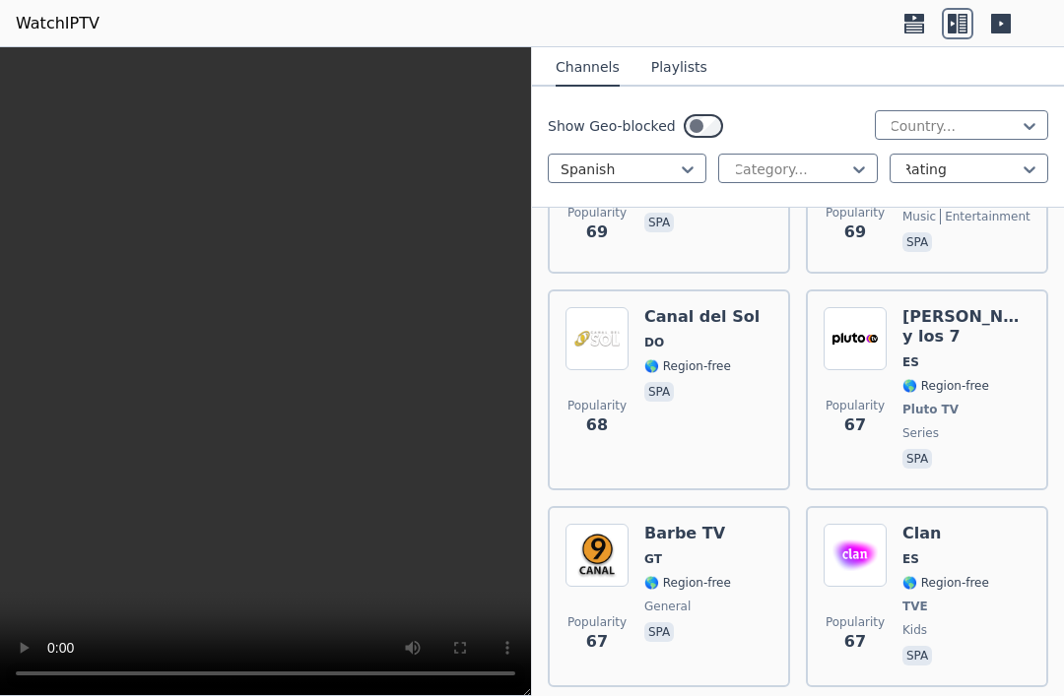
click at [104, 379] on video at bounding box center [265, 371] width 531 height 649
click at [1005, 19] on icon at bounding box center [1001, 24] width 20 height 20
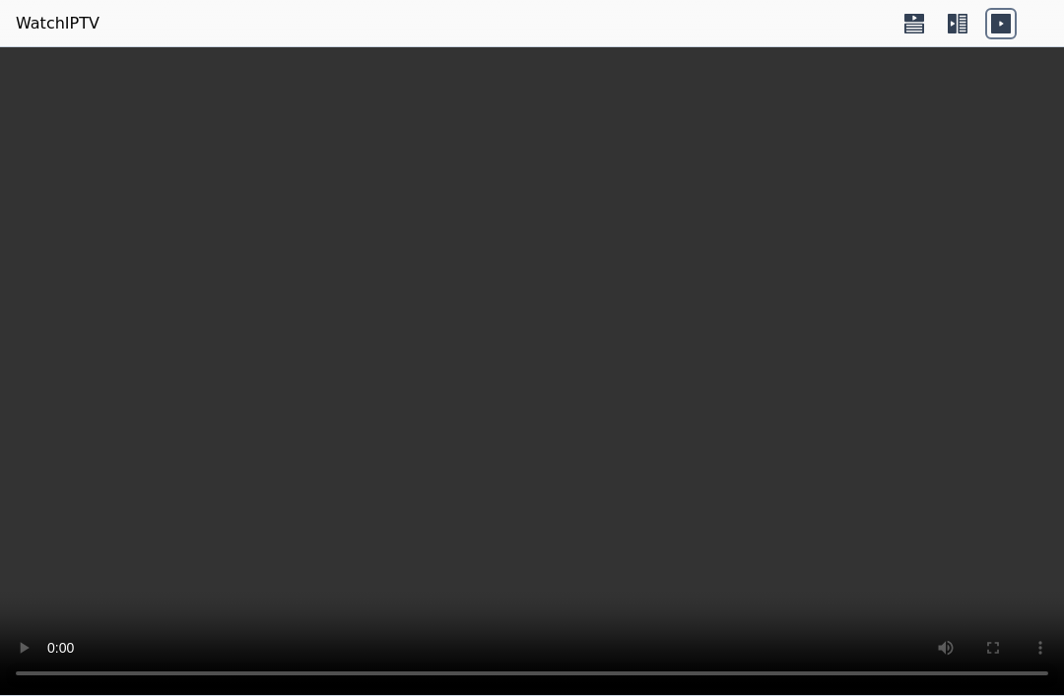
click at [958, 26] on icon at bounding box center [958, 24] width 32 height 32
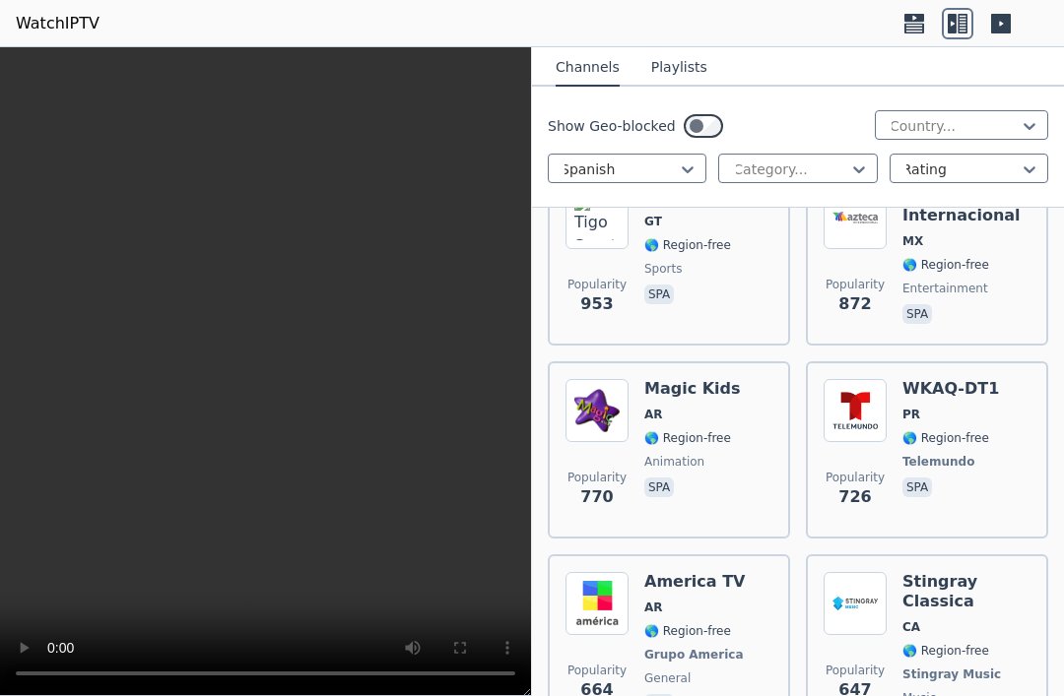
scroll to position [1257, 0]
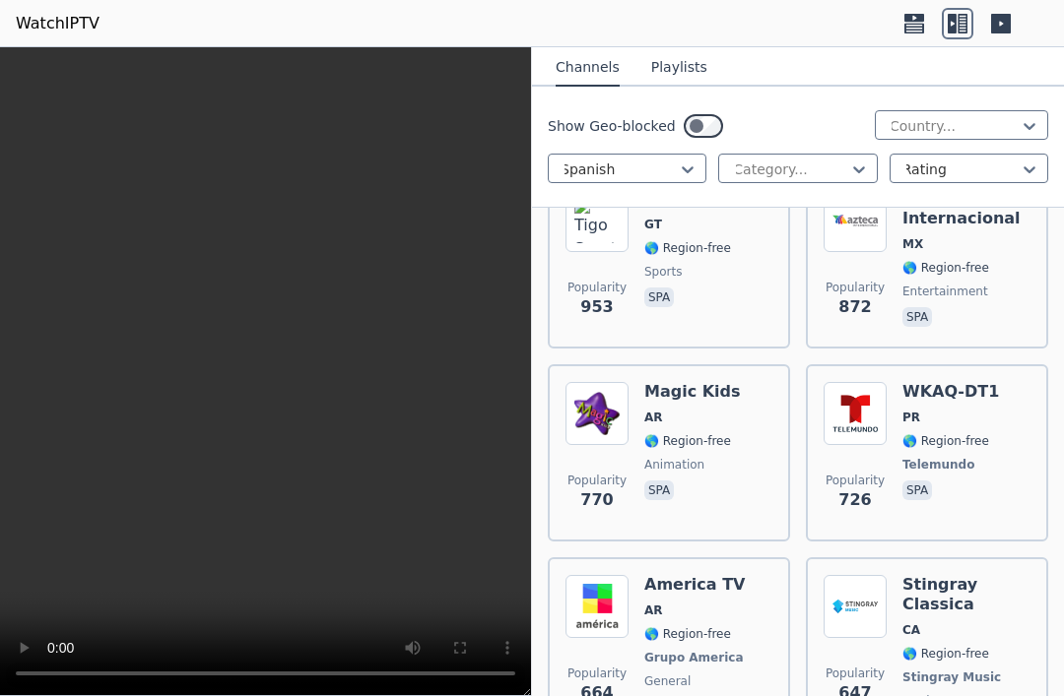
click at [1011, 432] on div "Popularity 726 WKAQ-DT1 PR 🌎 Region-free Telemundo spa" at bounding box center [927, 453] width 207 height 142
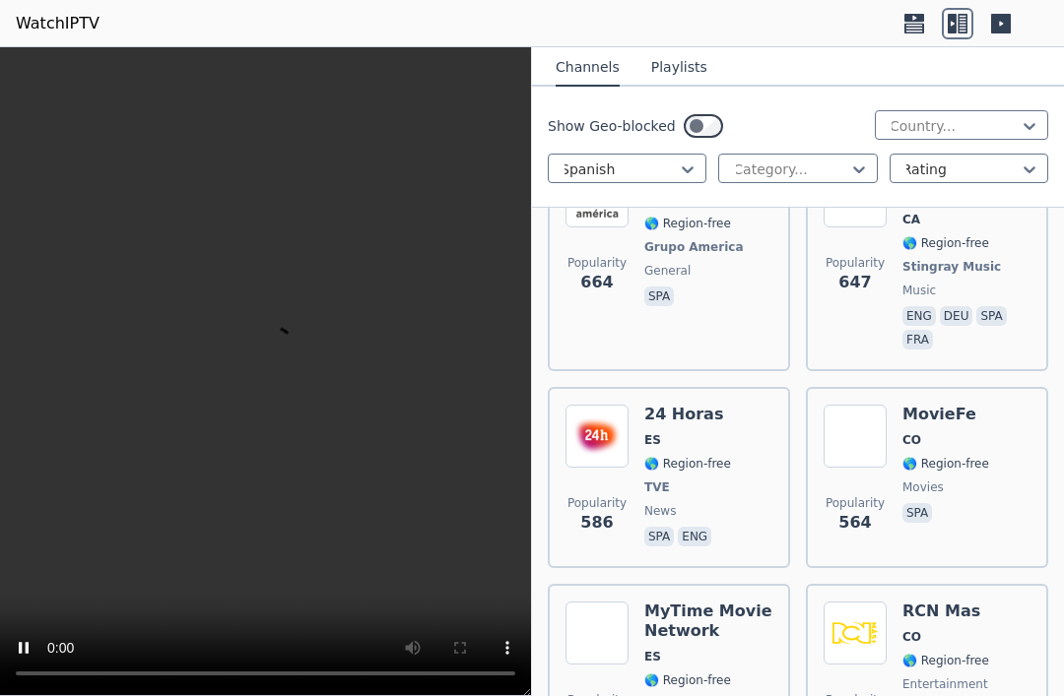
scroll to position [1669, 0]
click at [974, 631] on div "RCN Mas CO 🌎 Region-free entertainment spa" at bounding box center [945, 672] width 87 height 142
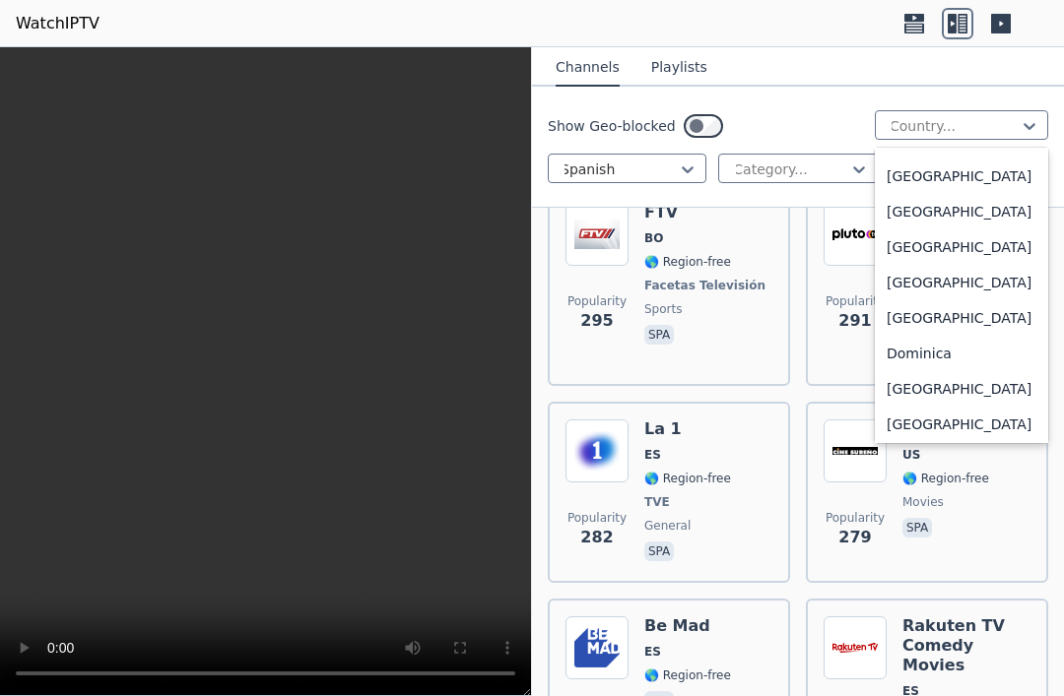
scroll to position [1663, 0]
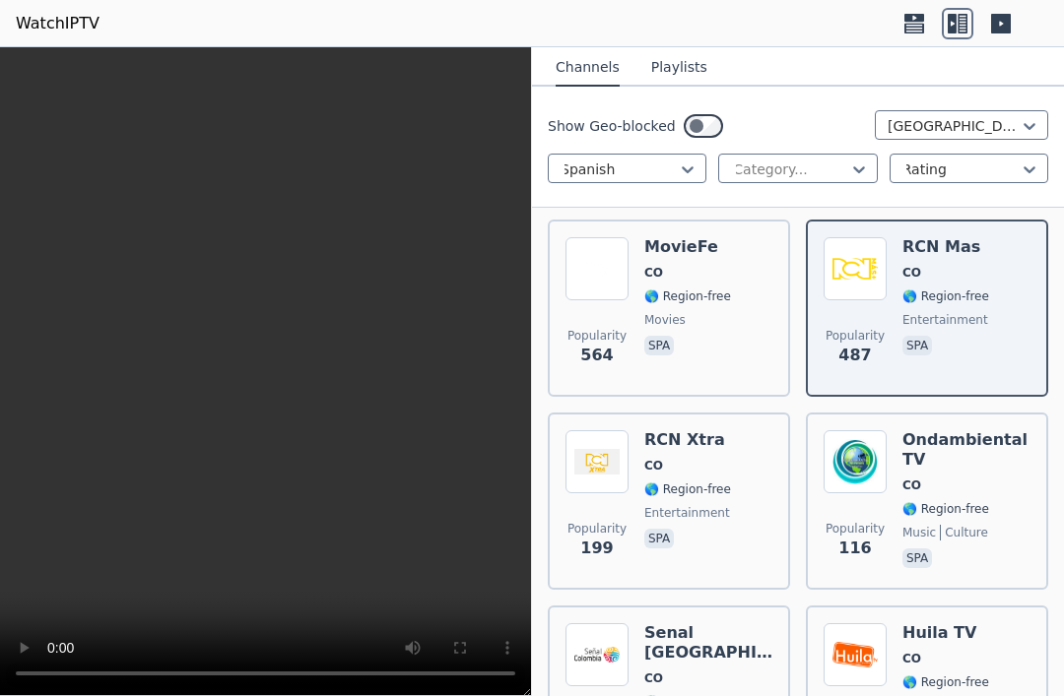
scroll to position [234, 0]
click at [724, 313] on span "movies" at bounding box center [687, 321] width 87 height 16
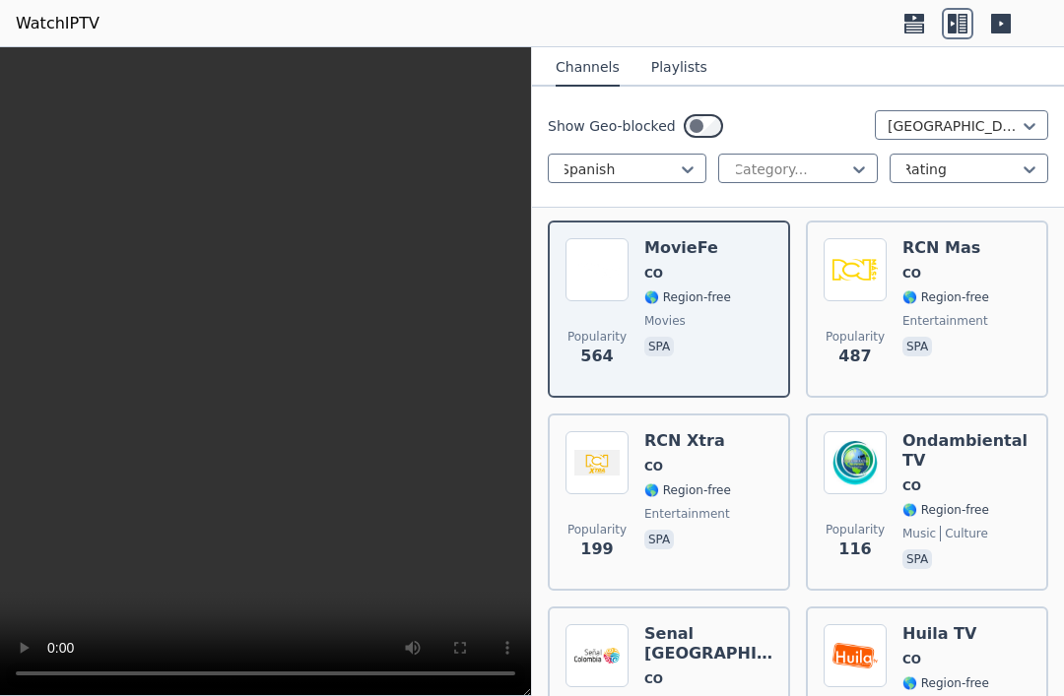
click at [970, 502] on span "🌎 Region-free" at bounding box center [945, 510] width 87 height 16
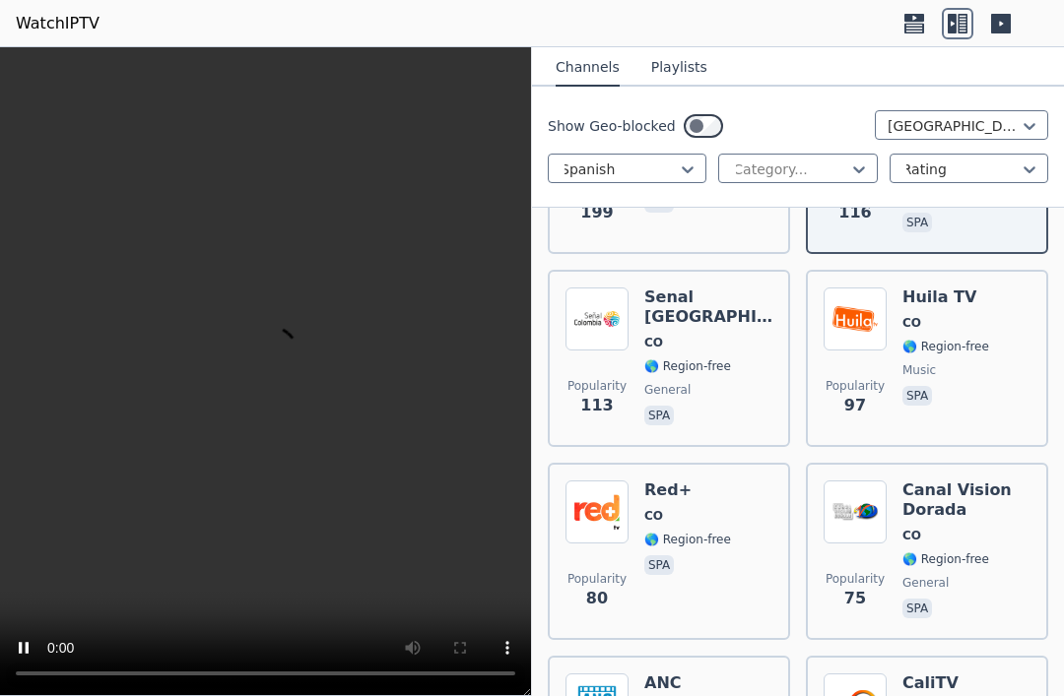
scroll to position [583, 0]
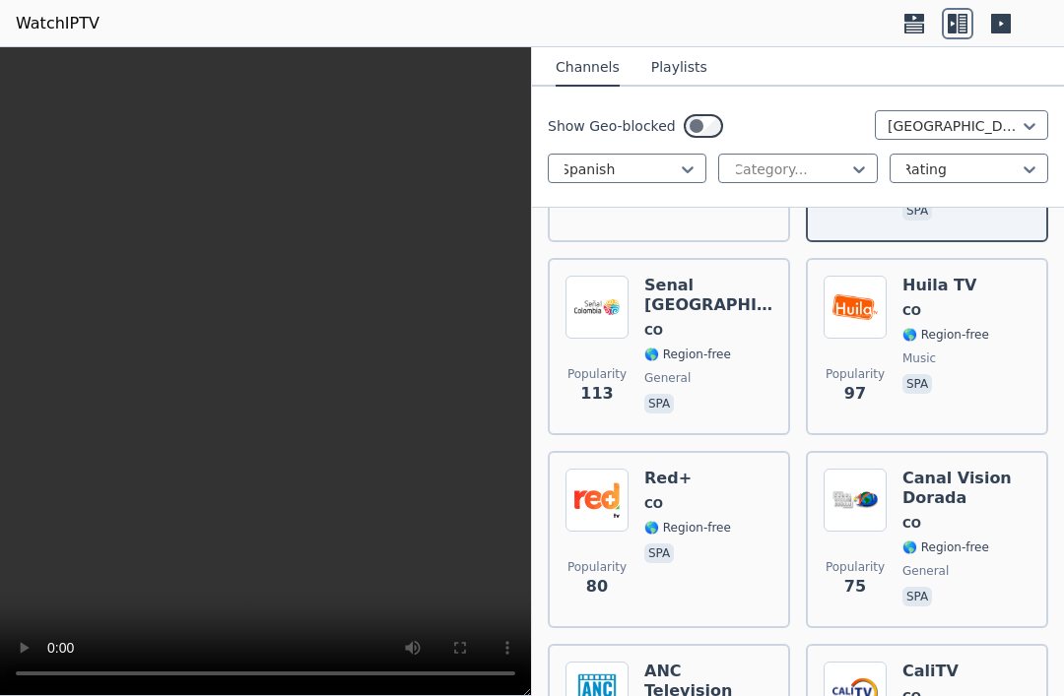
click at [739, 394] on span "spa" at bounding box center [708, 406] width 128 height 24
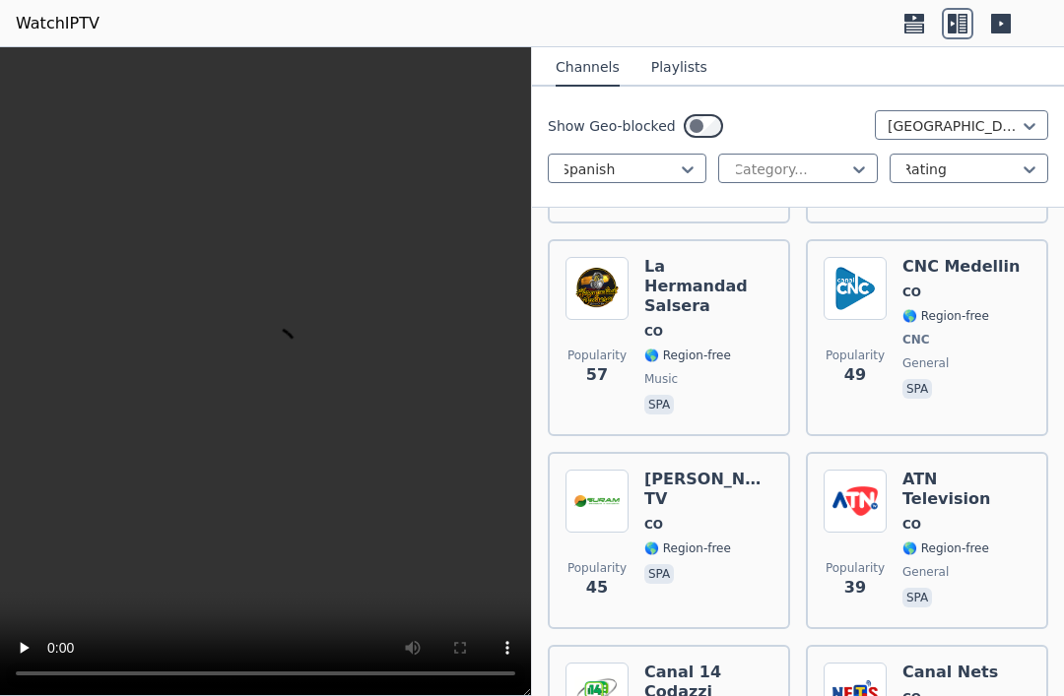
scroll to position [1184, 0]
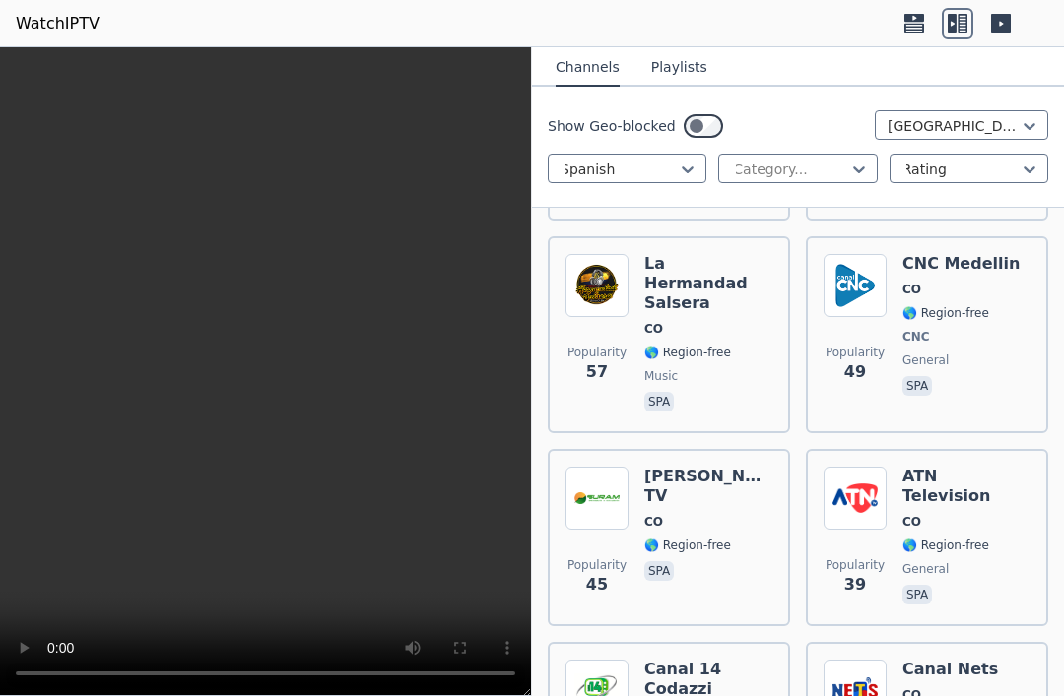
click at [985, 329] on span "CNC" at bounding box center [960, 337] width 117 height 16
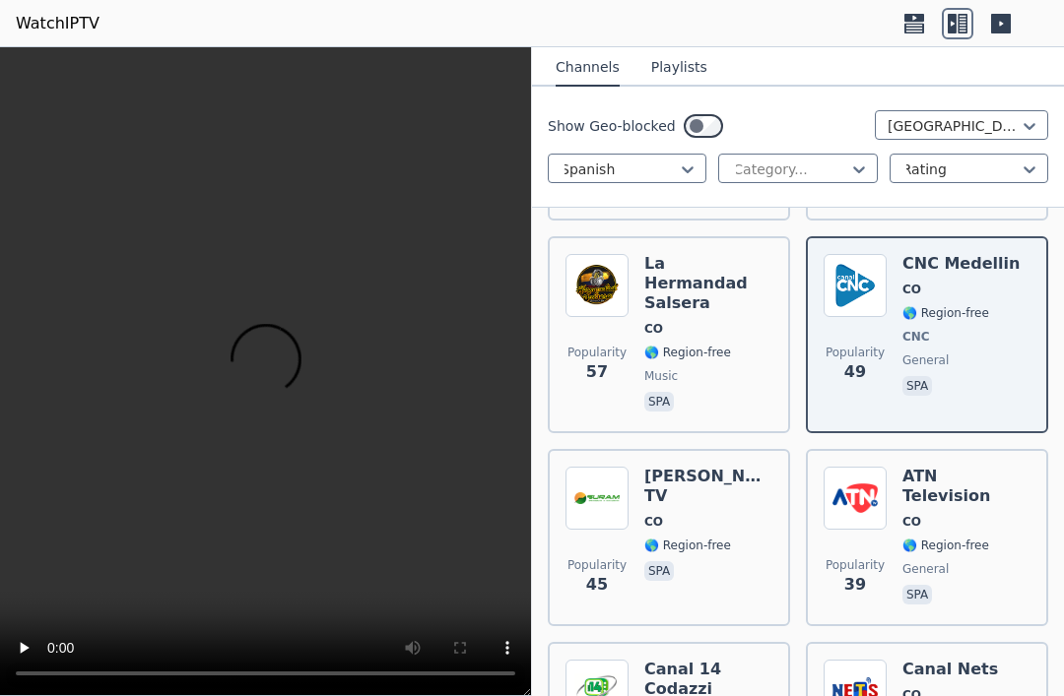
click at [982, 562] on span "general" at bounding box center [966, 570] width 128 height 16
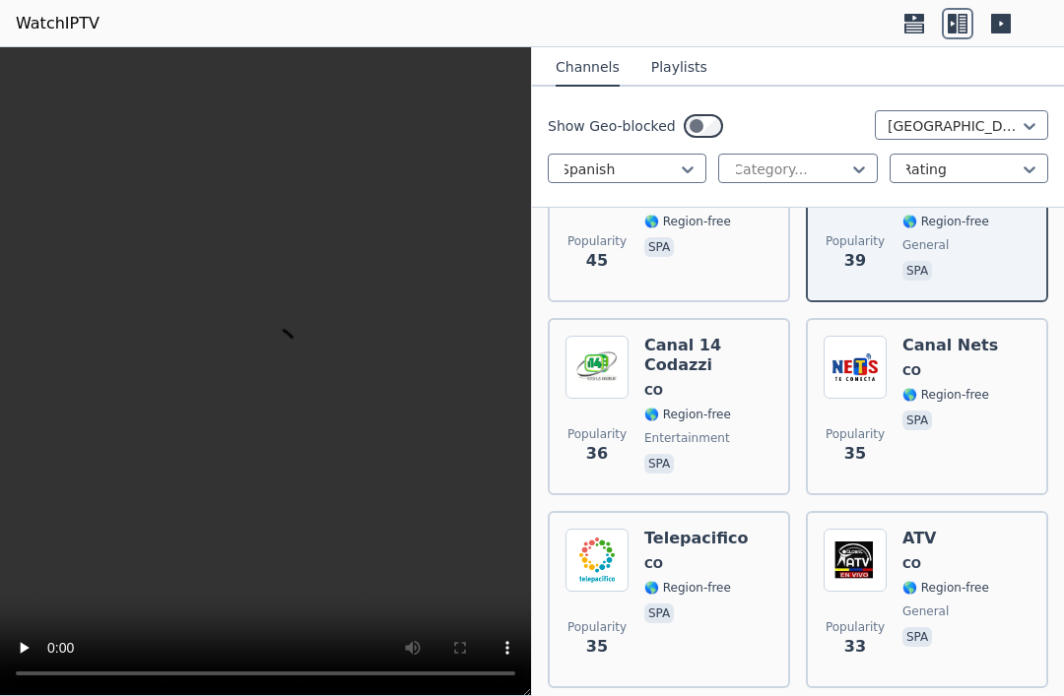
scroll to position [1512, 0]
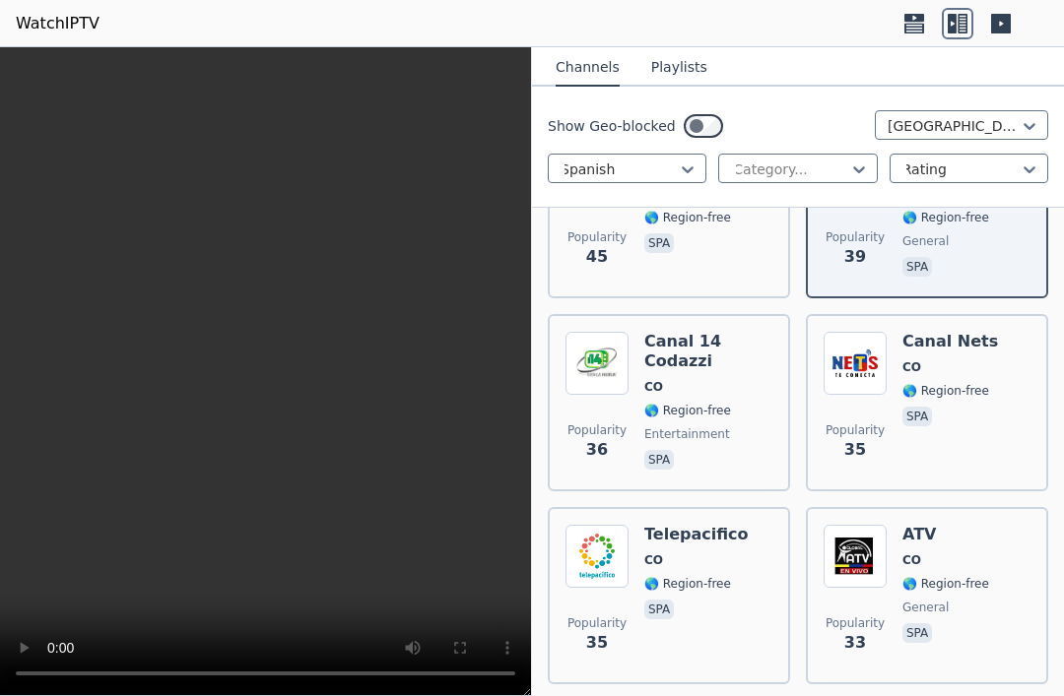
click at [728, 403] on span "🌎 Region-free" at bounding box center [687, 411] width 87 height 16
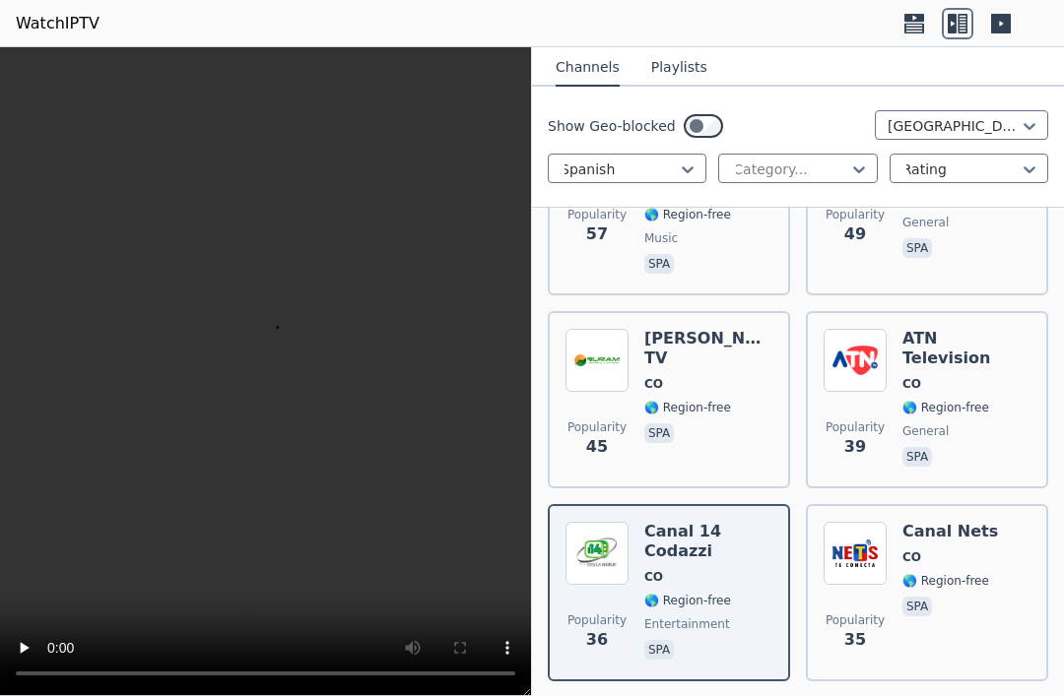
scroll to position [1316, 0]
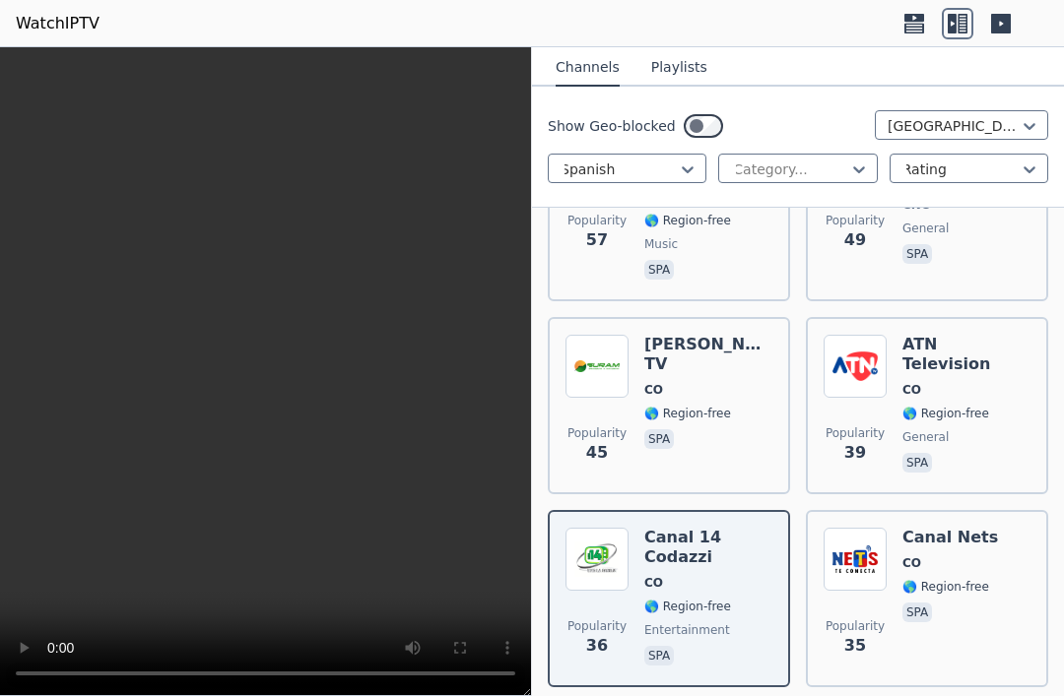
click at [710, 430] on span "spa" at bounding box center [708, 442] width 128 height 24
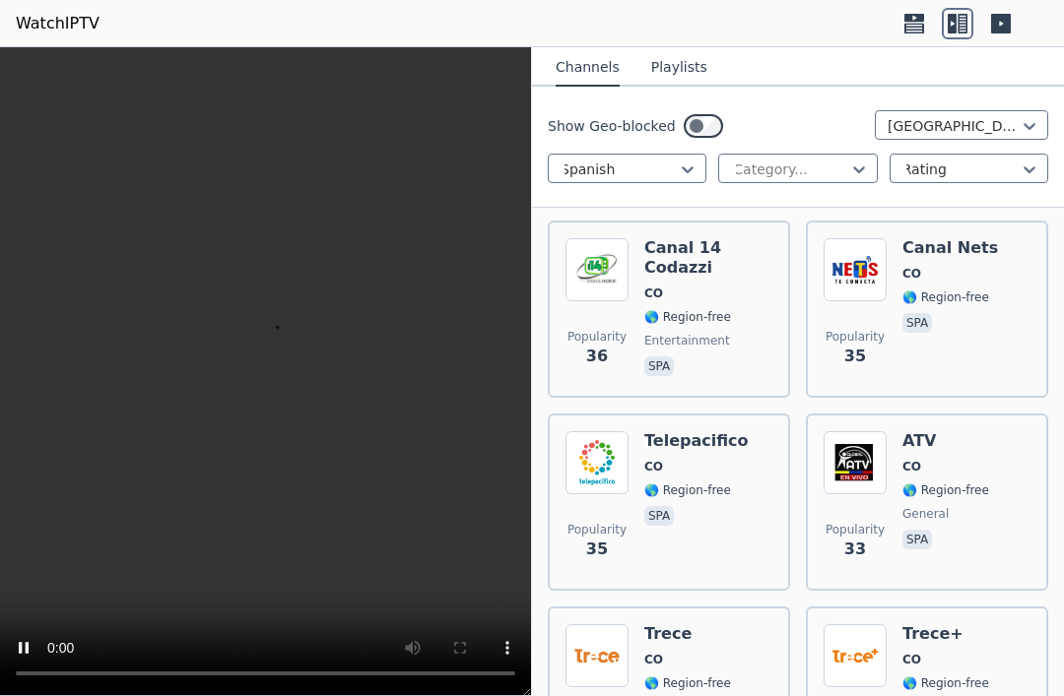
scroll to position [1607, 0]
click at [1005, 440] on div "Popularity 33 ATV CO 🌎 Region-free general spa" at bounding box center [927, 502] width 207 height 142
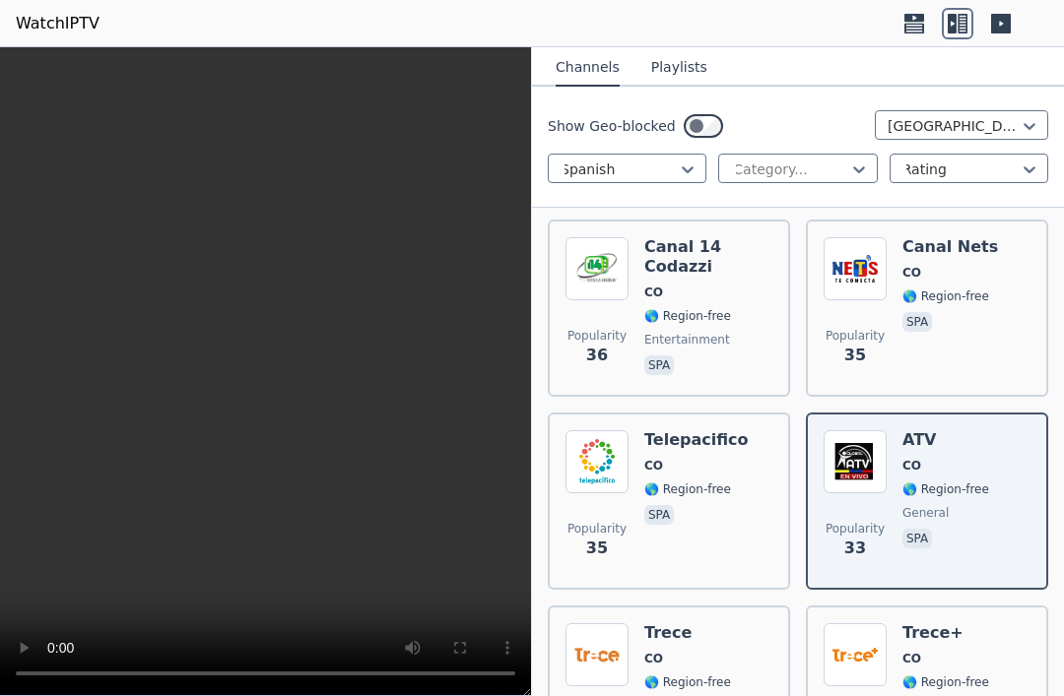
click at [741, 480] on div "Popularity 35 Telepacifico CO 🌎 Region-free spa" at bounding box center [668, 502] width 207 height 142
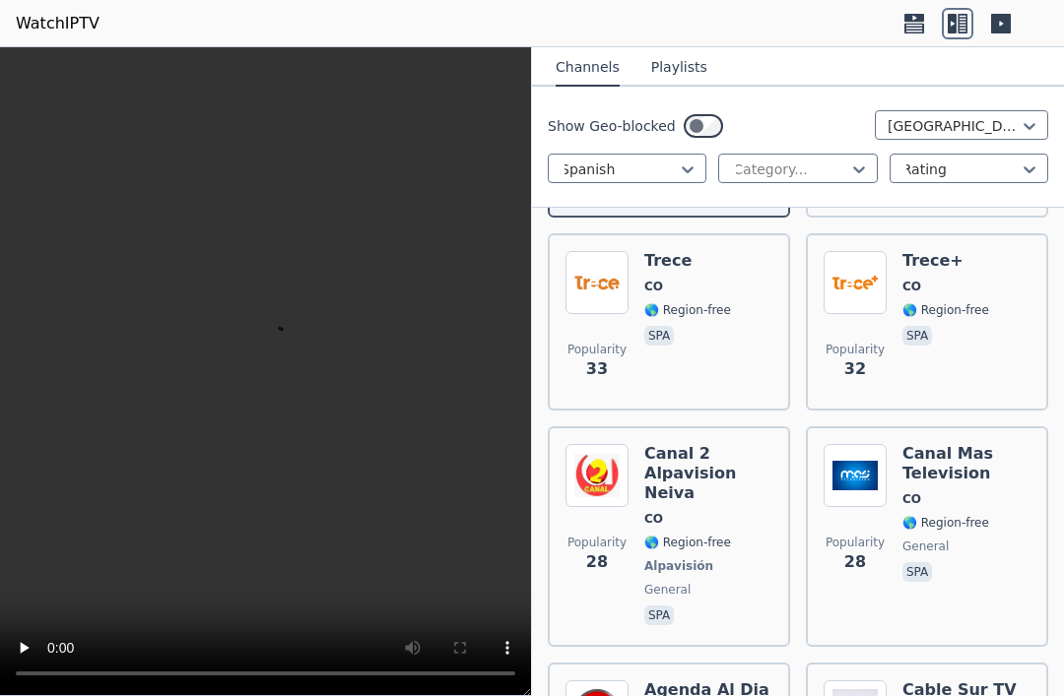
scroll to position [1978, 0]
click at [732, 305] on div "Popularity 33 Trece CO 🌎 Region-free spa" at bounding box center [668, 323] width 207 height 142
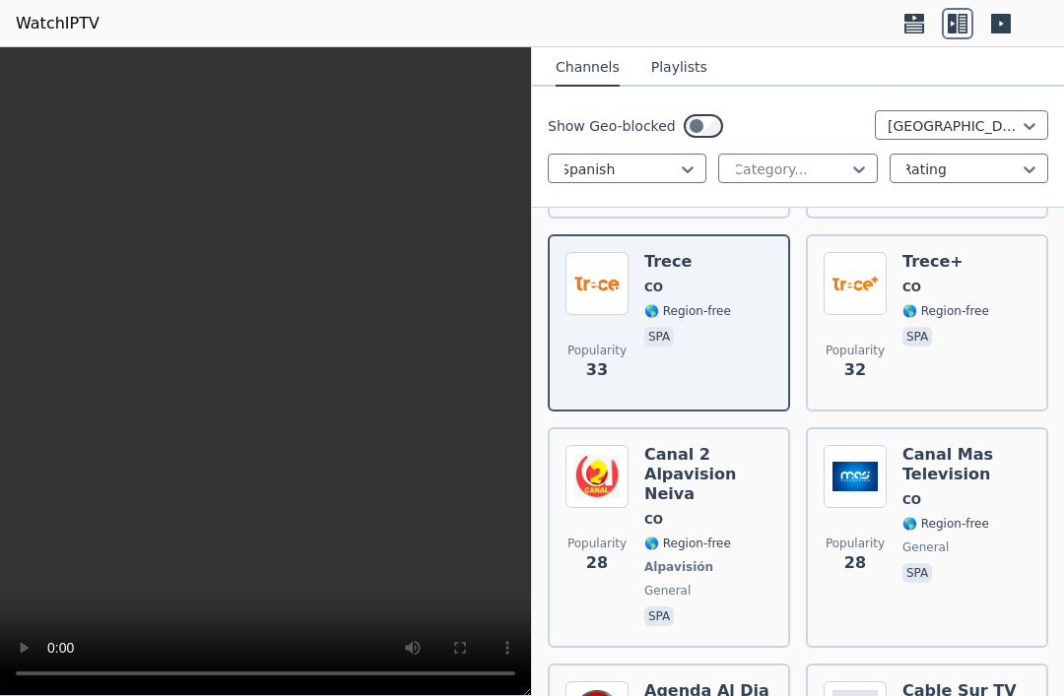
click at [994, 280] on div "Popularity 32 Trece+ CO 🌎 Region-free spa" at bounding box center [927, 323] width 207 height 142
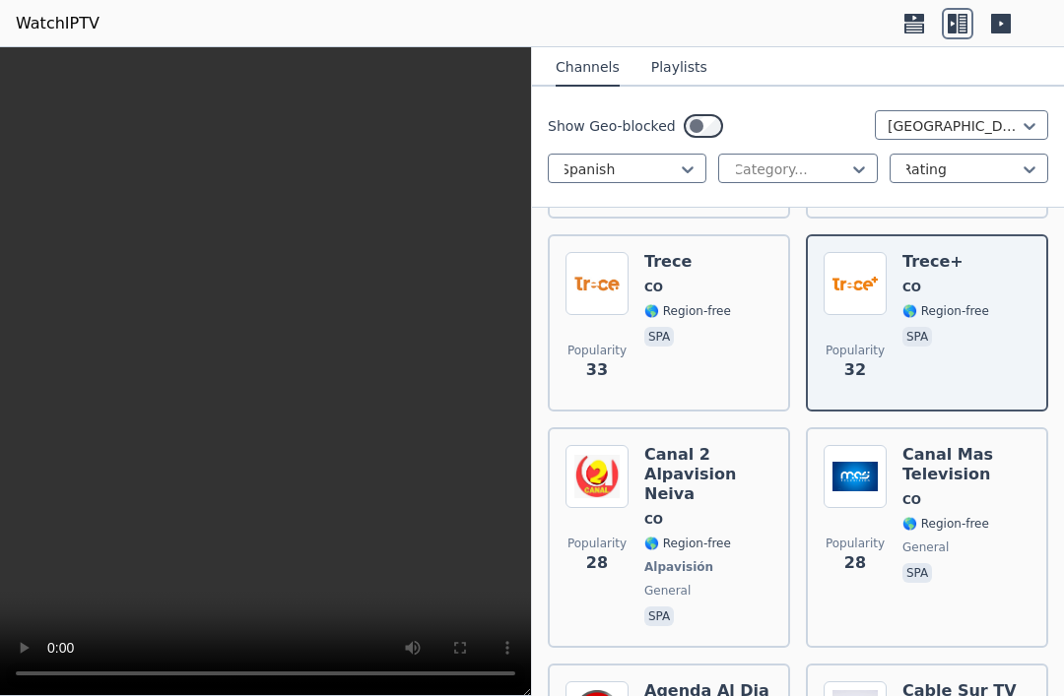
click at [996, 484] on div "Canal Mas Television CO 🌎 Region-free general spa" at bounding box center [966, 537] width 128 height 185
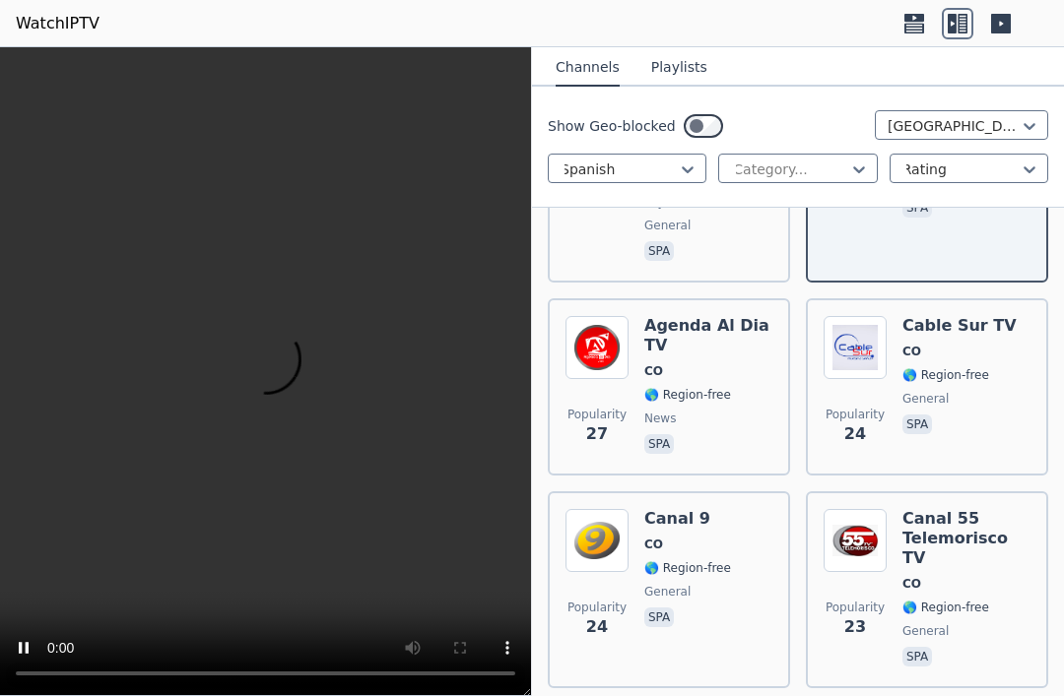
scroll to position [2328, 0]
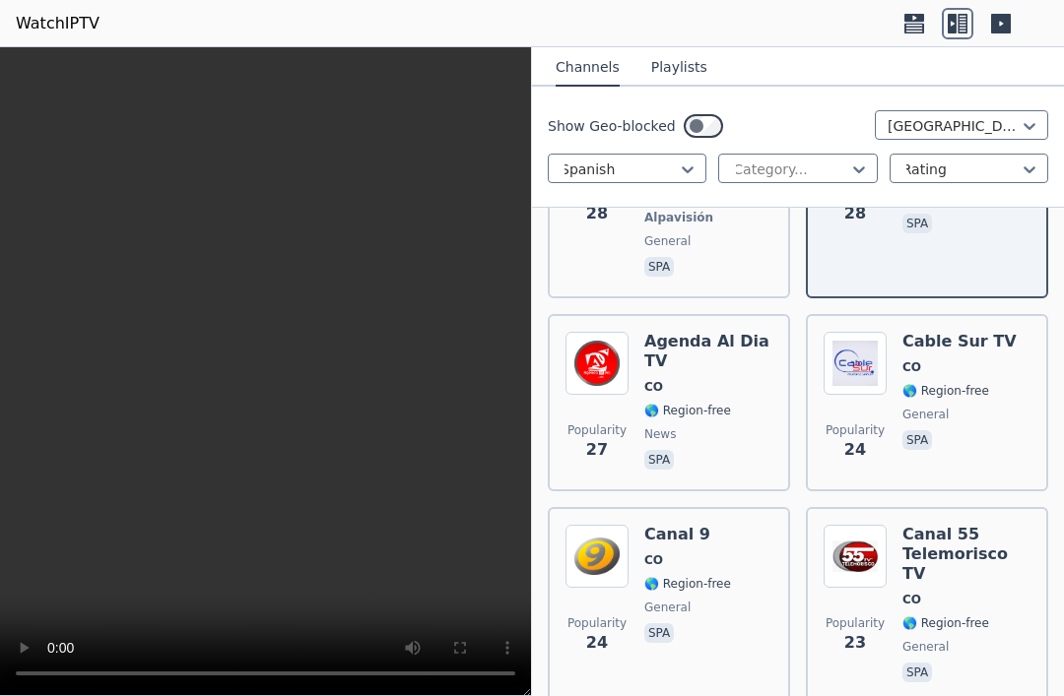
click at [974, 616] on span "🌎 Region-free" at bounding box center [945, 624] width 87 height 16
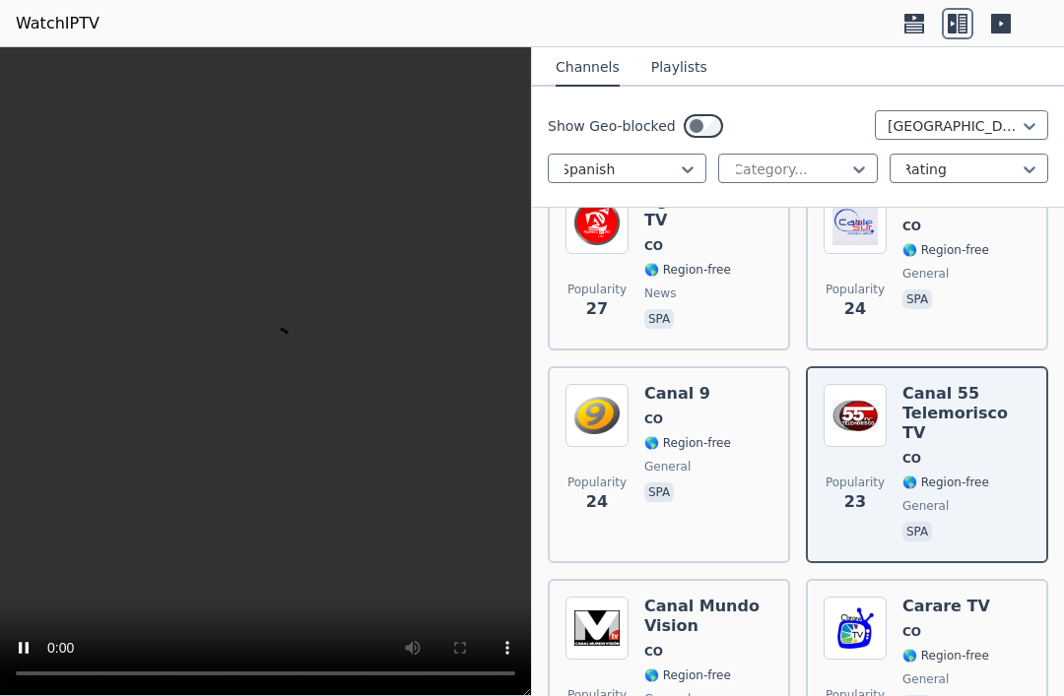
scroll to position [2486, 0]
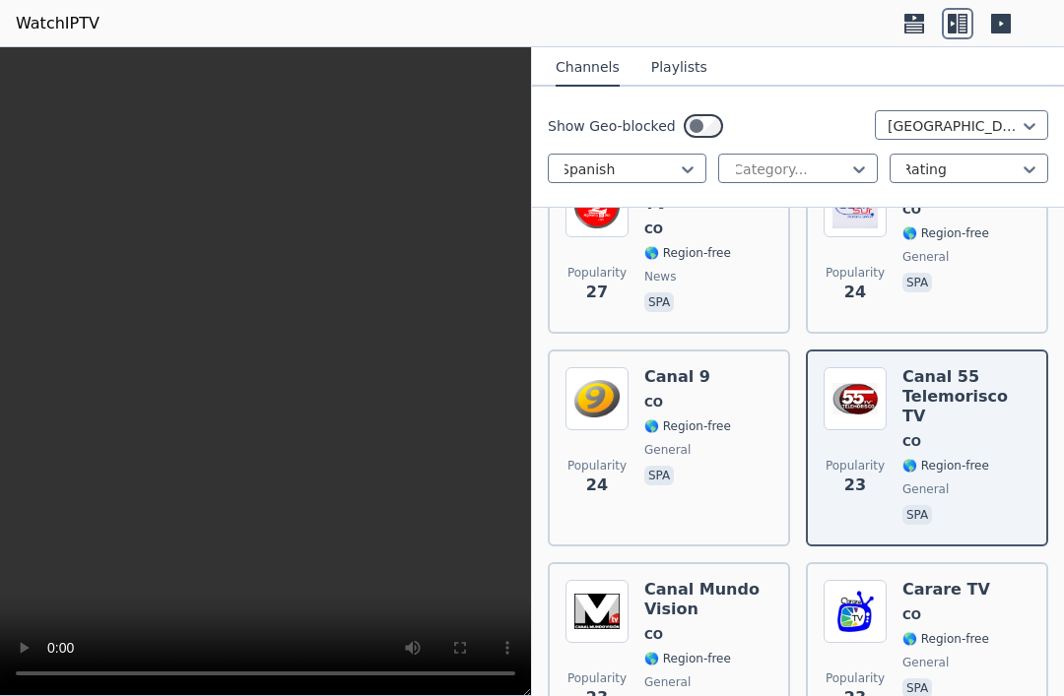
click at [991, 580] on div "Popularity 23 Carare TV CO 🌎 Region-free general spa" at bounding box center [927, 651] width 207 height 142
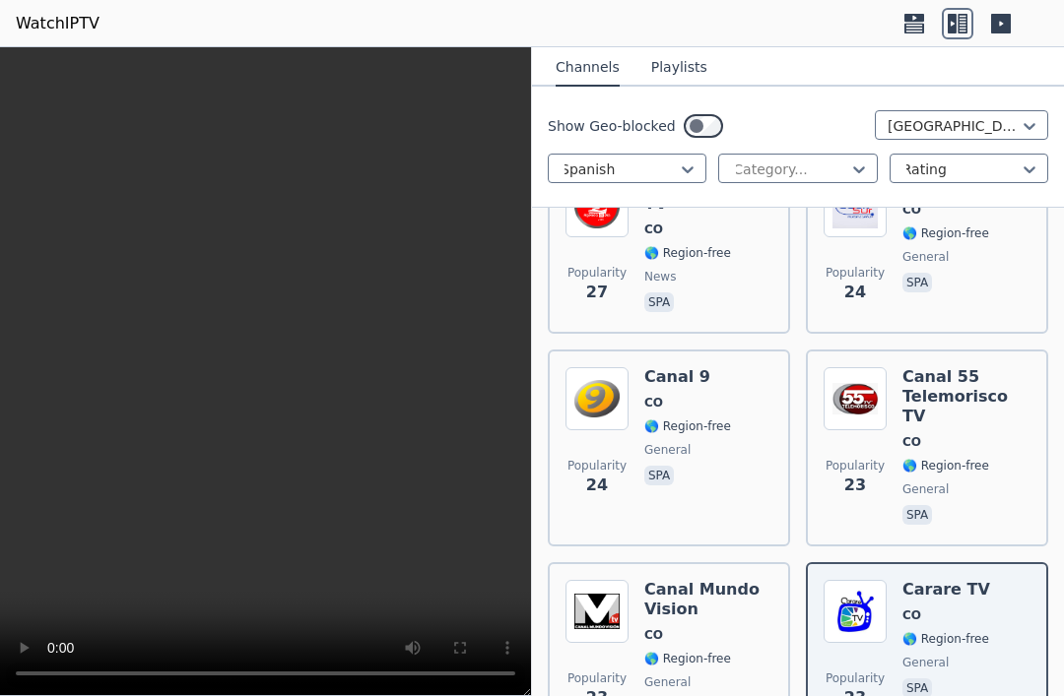
click at [724, 602] on div "Canal Mundo Vision CO 🌎 Region-free general spa" at bounding box center [708, 651] width 128 height 142
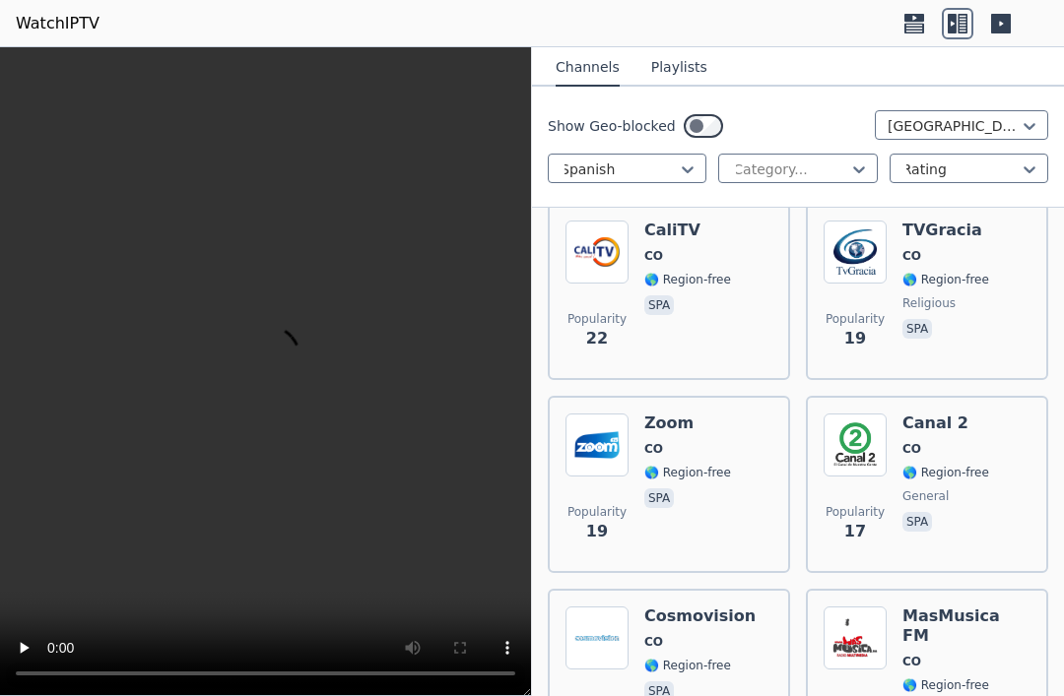
scroll to position [3022, 0]
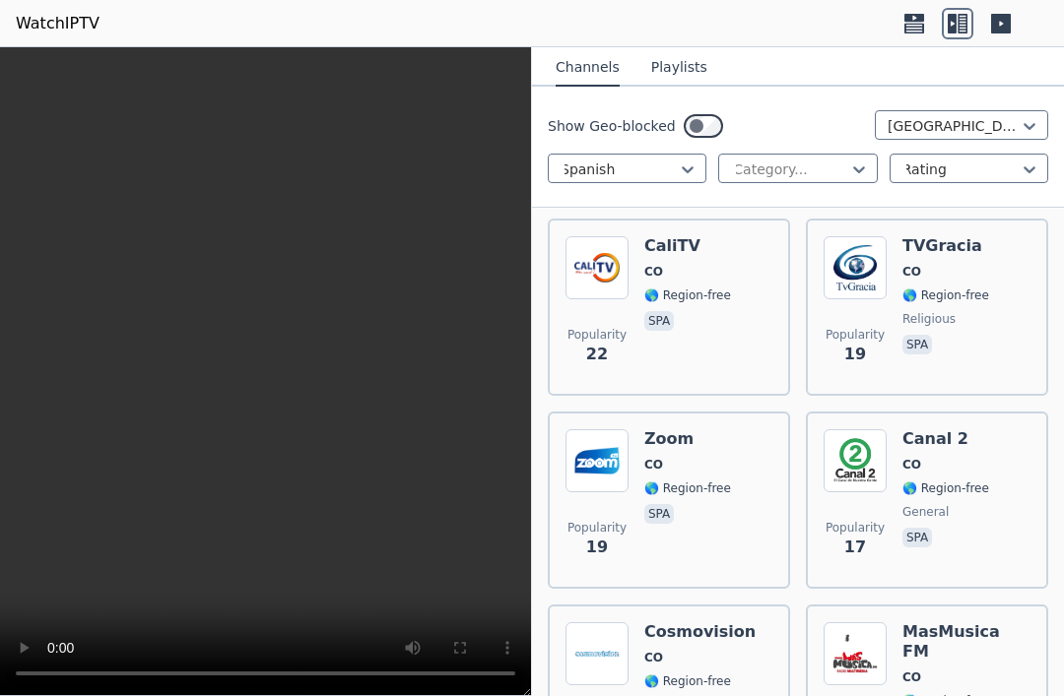
click at [741, 439] on div "Popularity 19 Zoom CO 🌎 Region-free spa" at bounding box center [668, 501] width 207 height 142
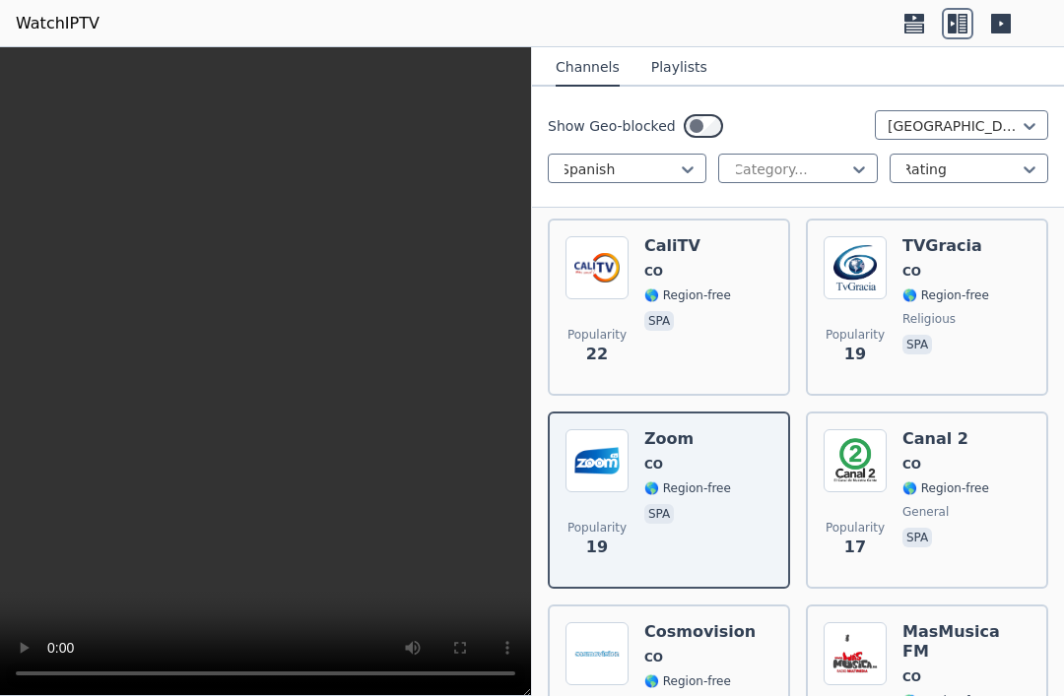
click at [709, 623] on div "Cosmovision CO 🌎 Region-free spa" at bounding box center [699, 694] width 111 height 142
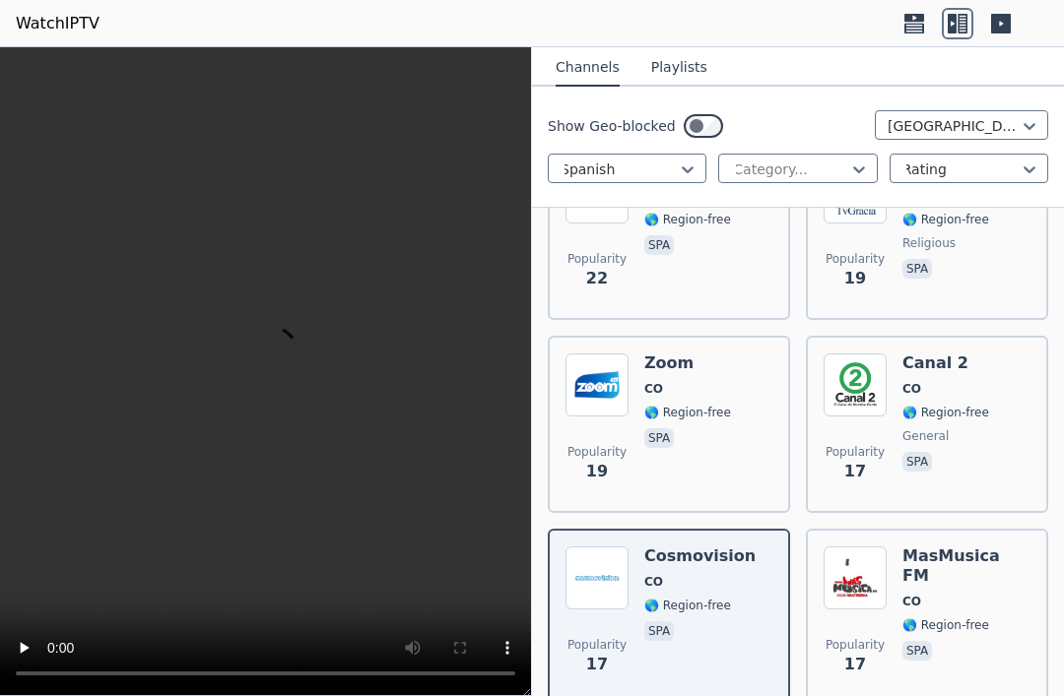
scroll to position [3100, 0]
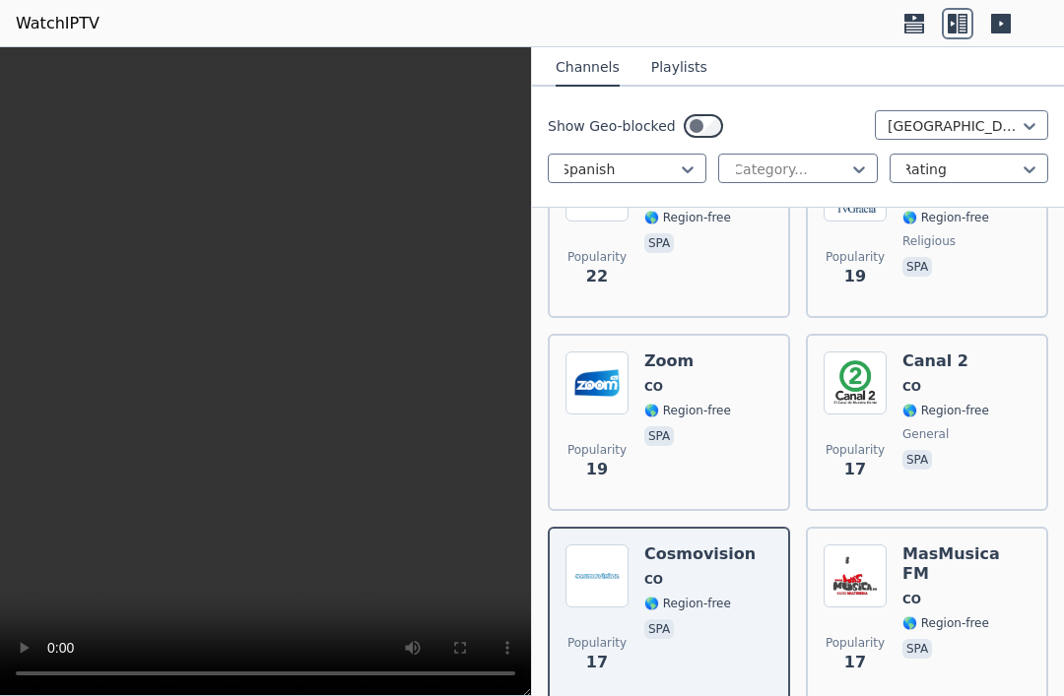
click at [512, 679] on video at bounding box center [265, 371] width 531 height 649
click at [937, 616] on span "🌎 Region-free" at bounding box center [945, 624] width 87 height 16
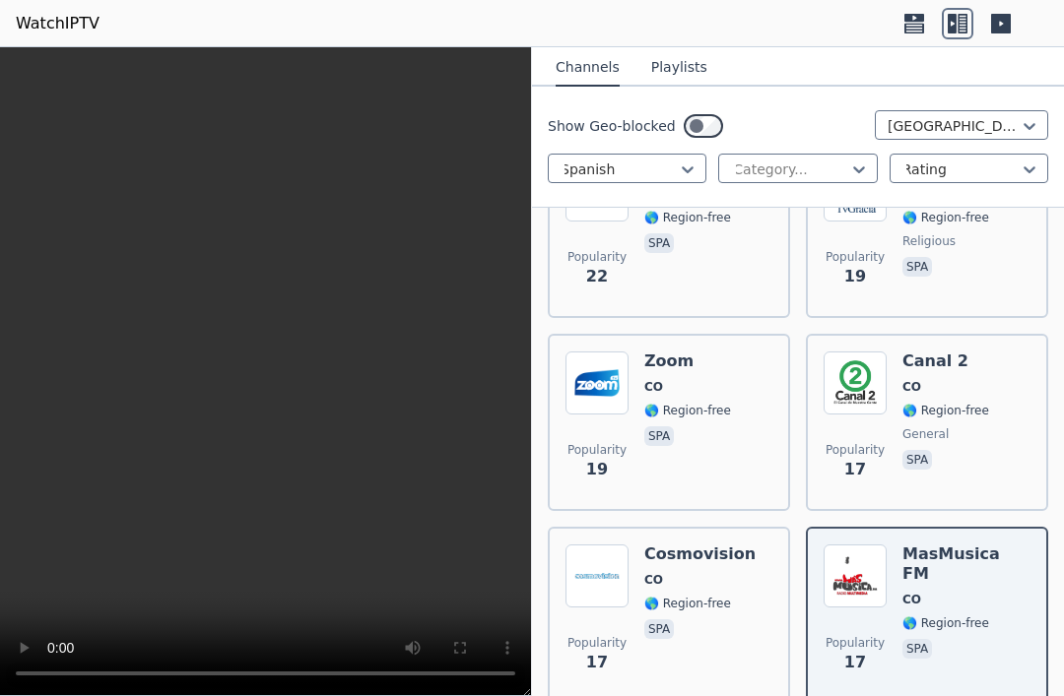
click at [690, 352] on div "Zoom CO 🌎 Region-free spa" at bounding box center [687, 423] width 87 height 142
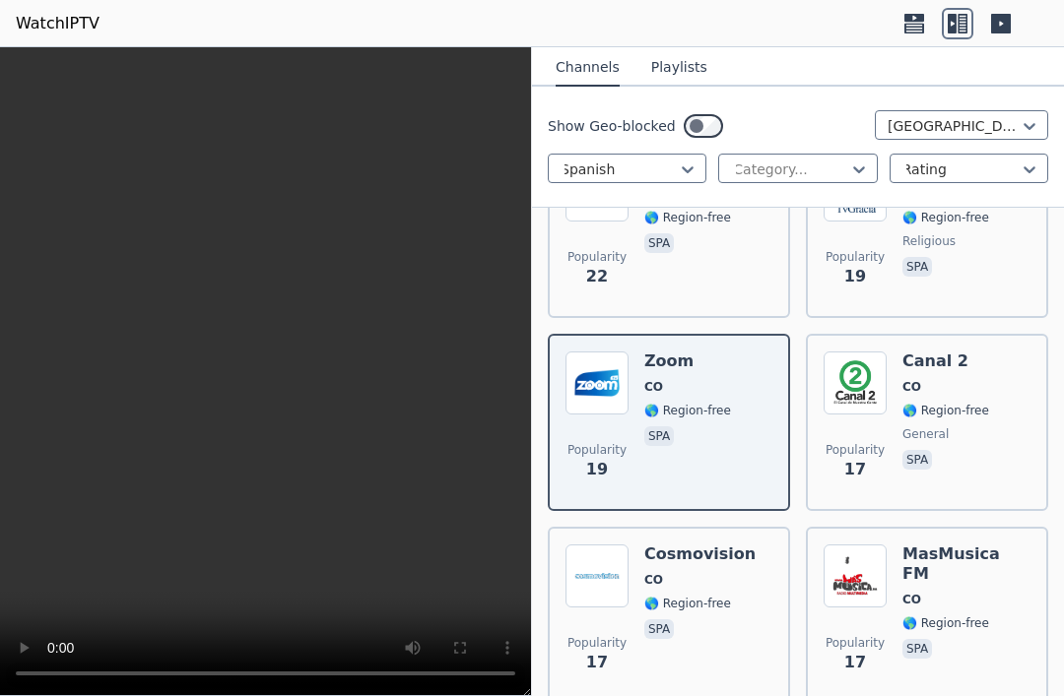
click at [961, 352] on div "Canal 2 CO 🌎 Region-free general spa" at bounding box center [945, 423] width 87 height 142
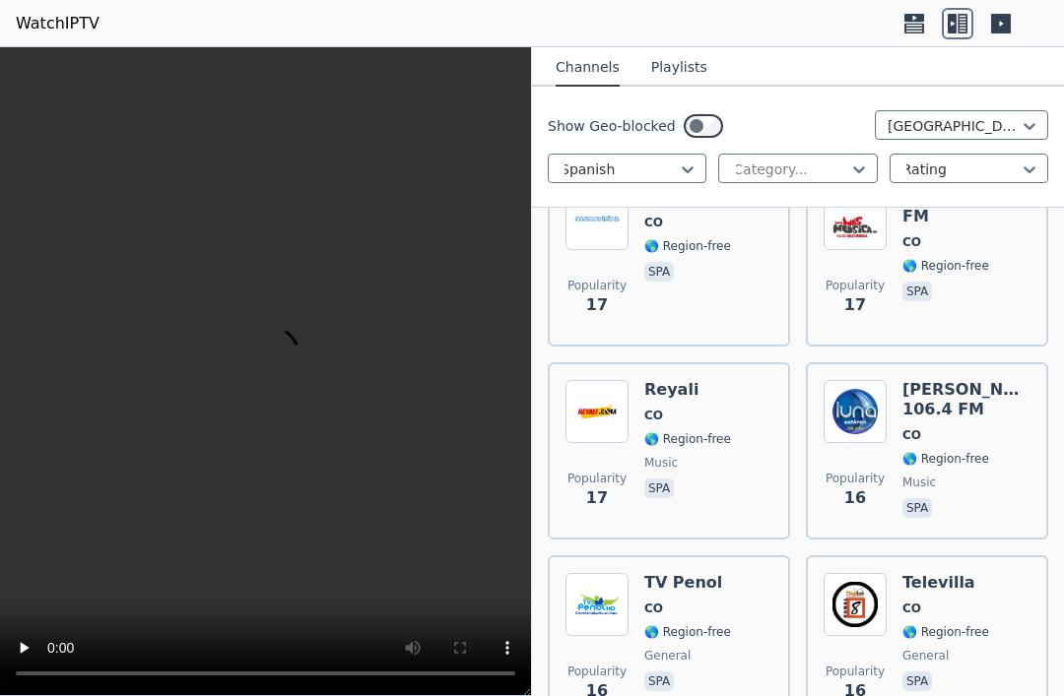
scroll to position [3445, 0]
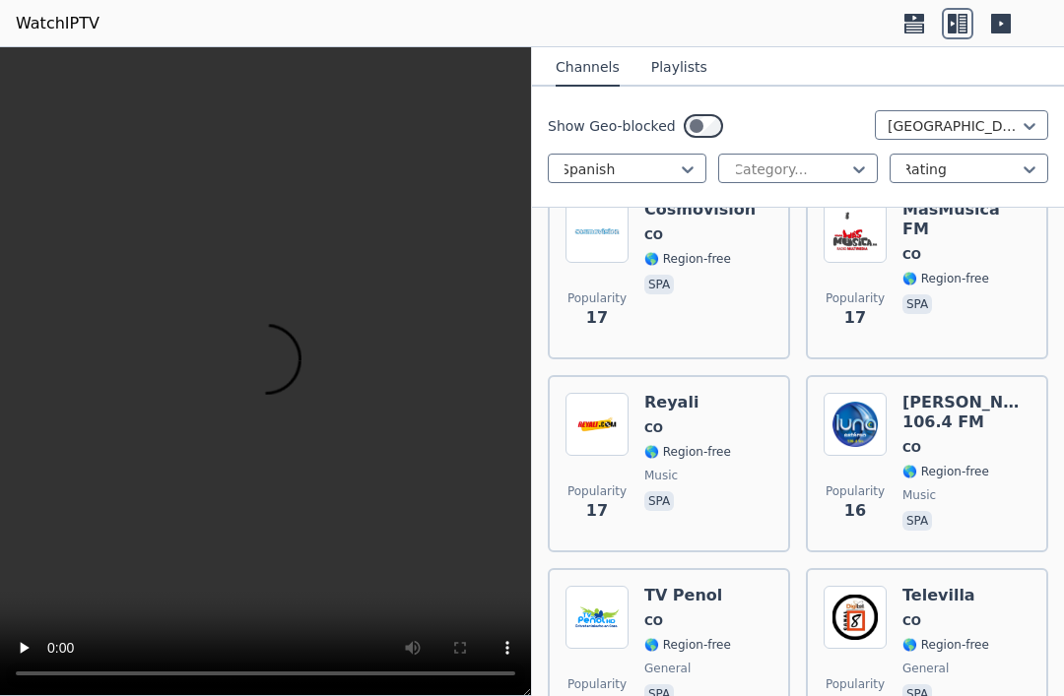
click at [734, 586] on div "Popularity 16 TV Penol CO 🌎 Region-free general spa" at bounding box center [668, 657] width 207 height 142
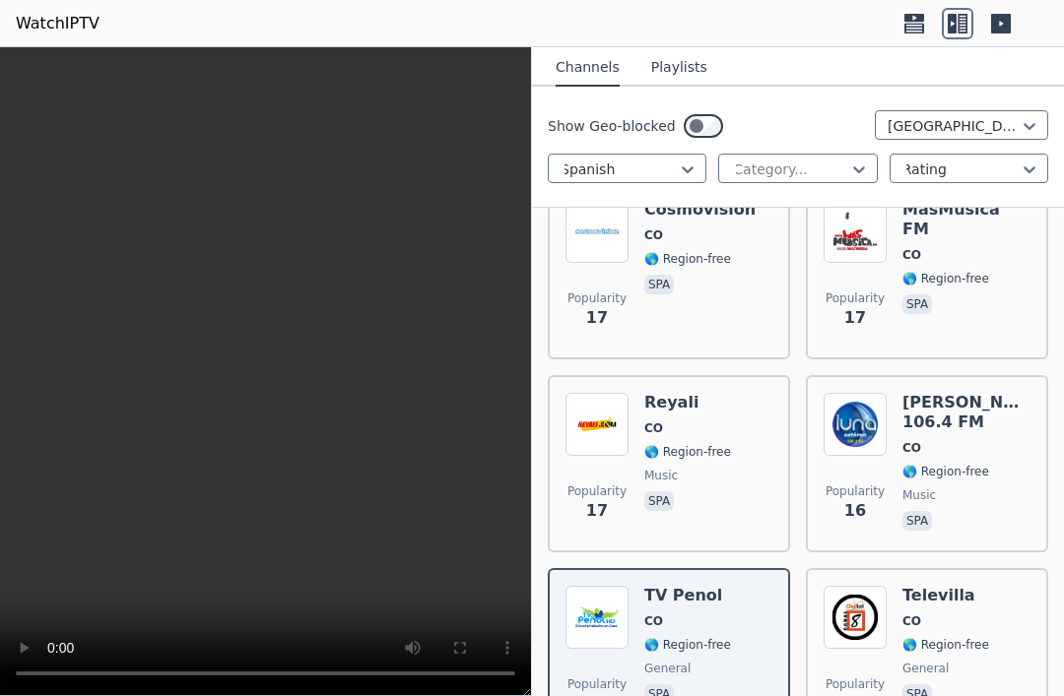
click at [979, 586] on div "Televilla CO 🌎 Region-free general spa" at bounding box center [945, 657] width 87 height 142
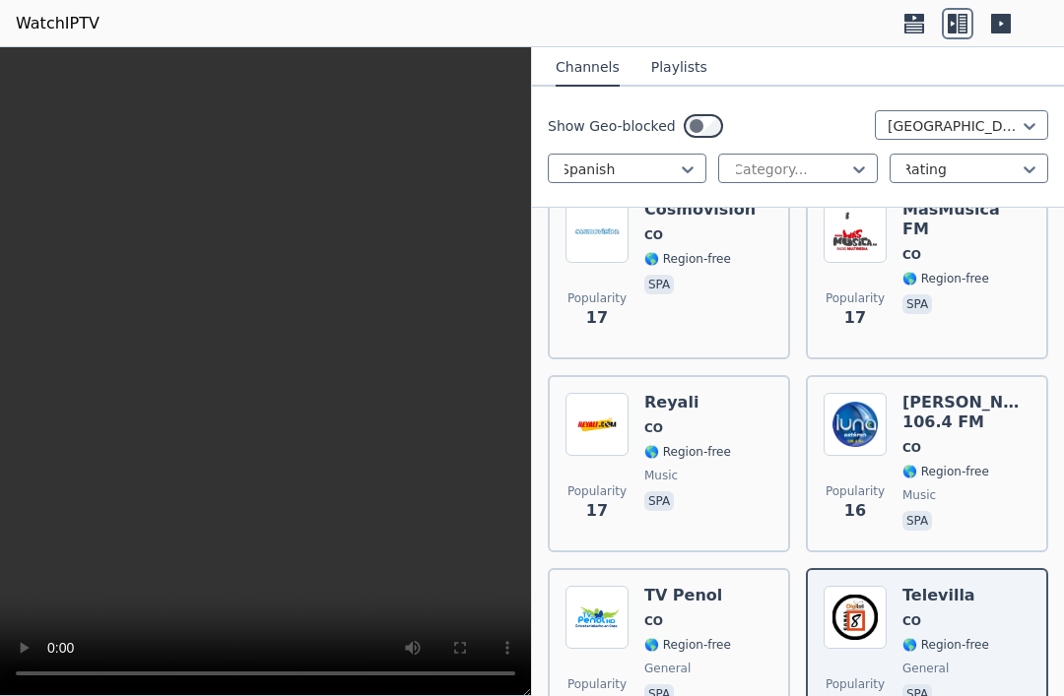
click at [980, 393] on div "[PERSON_NAME] Estereo 106.4 FM CO 🌎 Region-free music spa" at bounding box center [966, 464] width 128 height 142
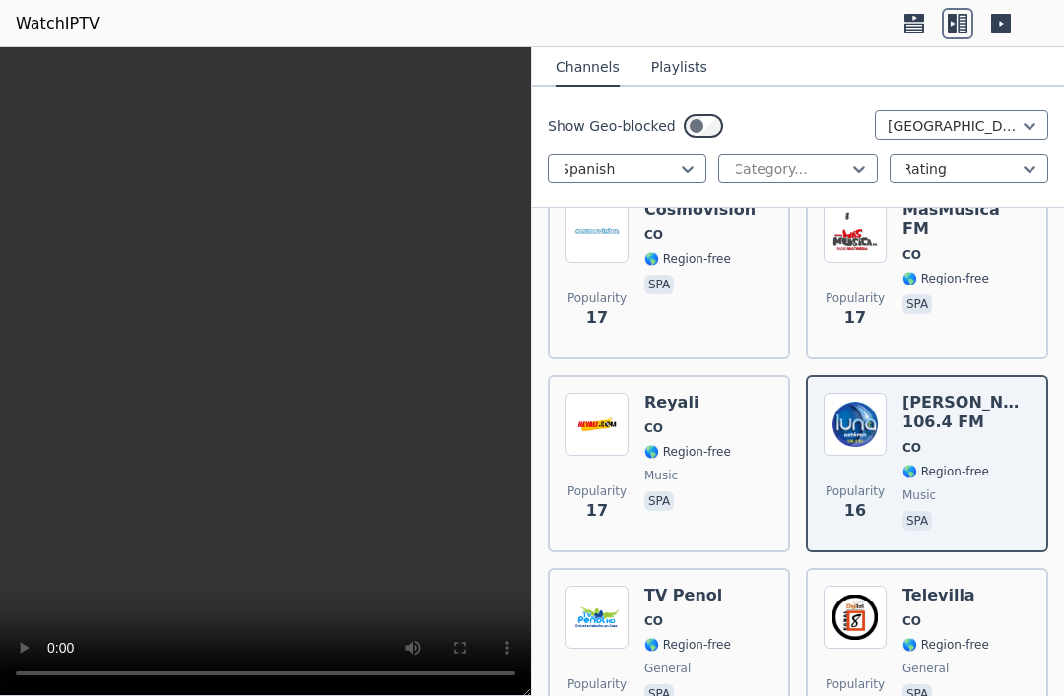
click at [693, 418] on div "Reyali CO 🌎 Region-free music spa" at bounding box center [687, 464] width 87 height 142
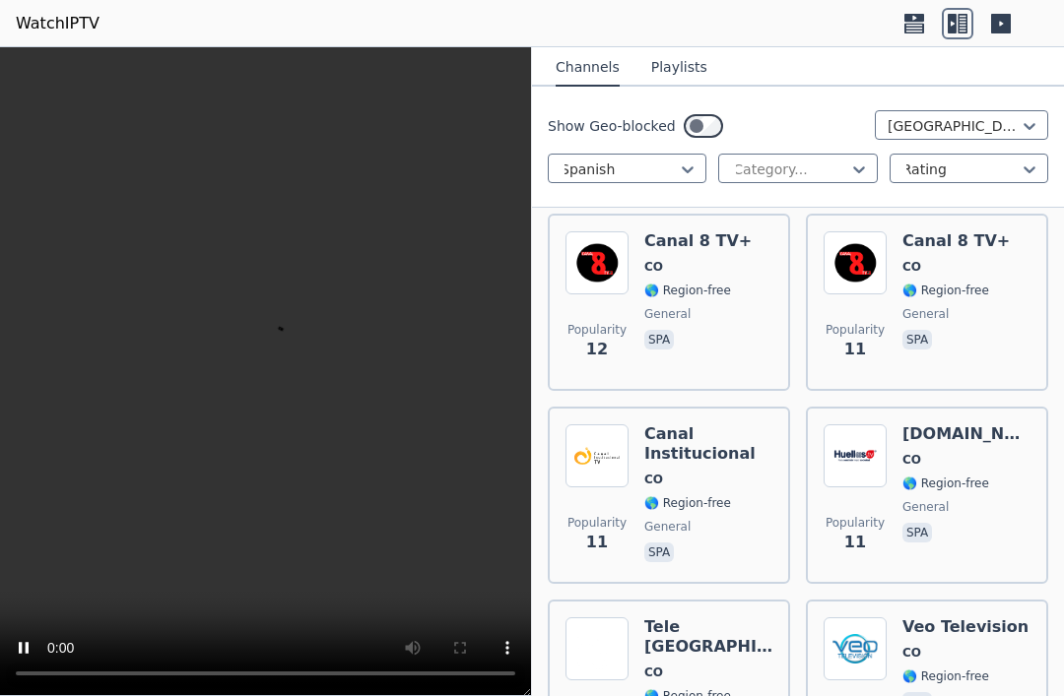
scroll to position [4576, 0]
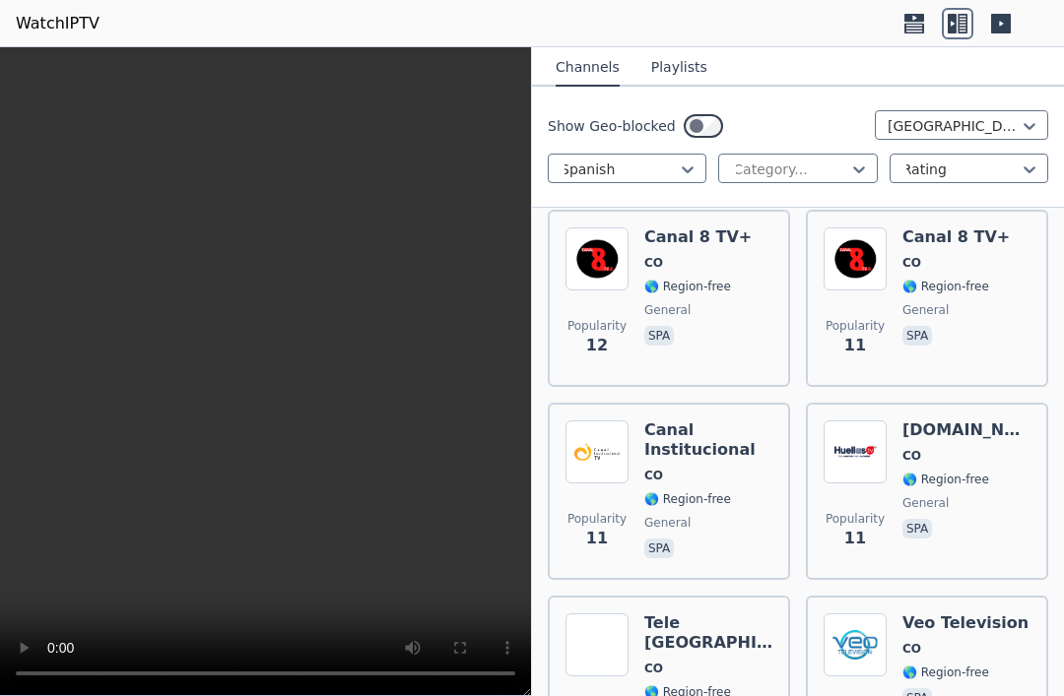
click at [997, 641] on span "CO" at bounding box center [965, 649] width 126 height 16
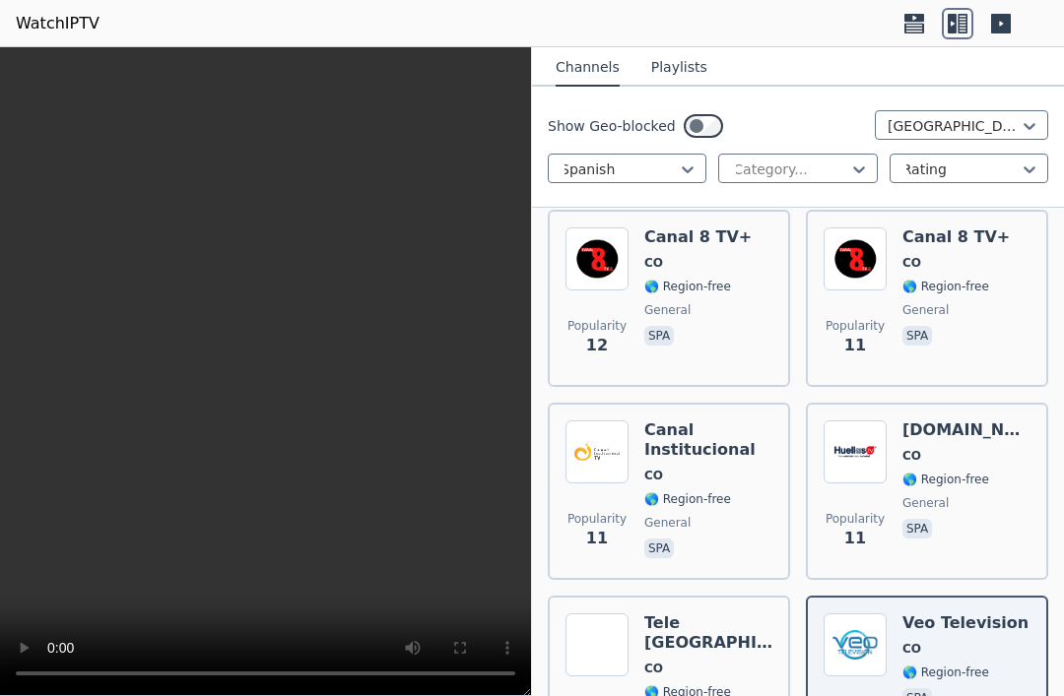
click at [709, 442] on div "Canal Institucional CO 🌎 Region-free general spa" at bounding box center [708, 492] width 128 height 142
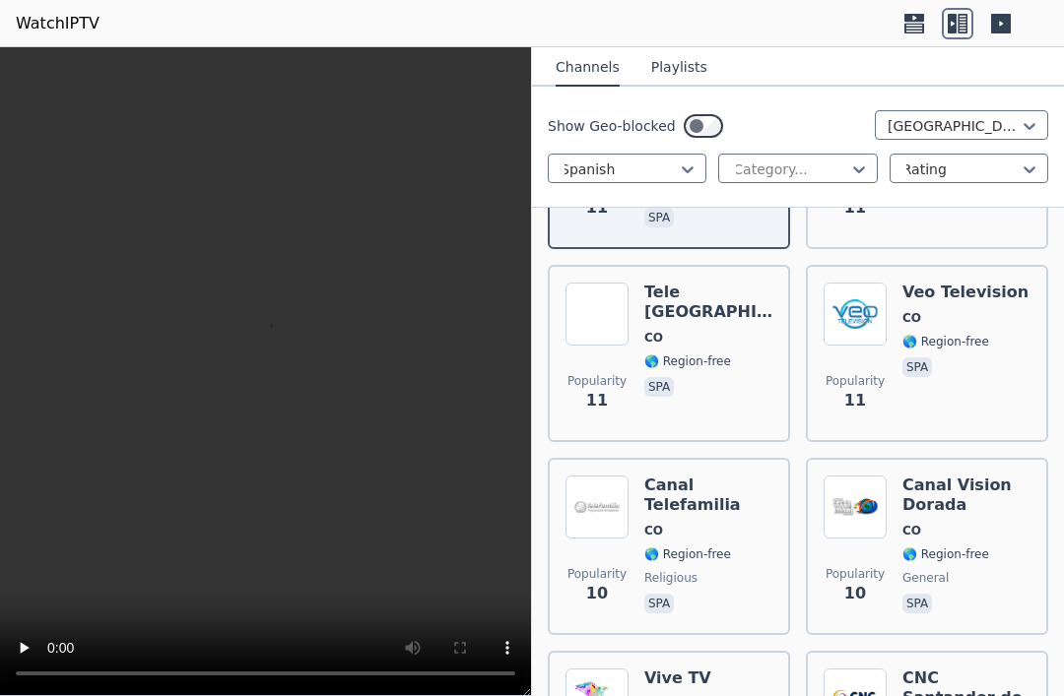
scroll to position [4909, 0]
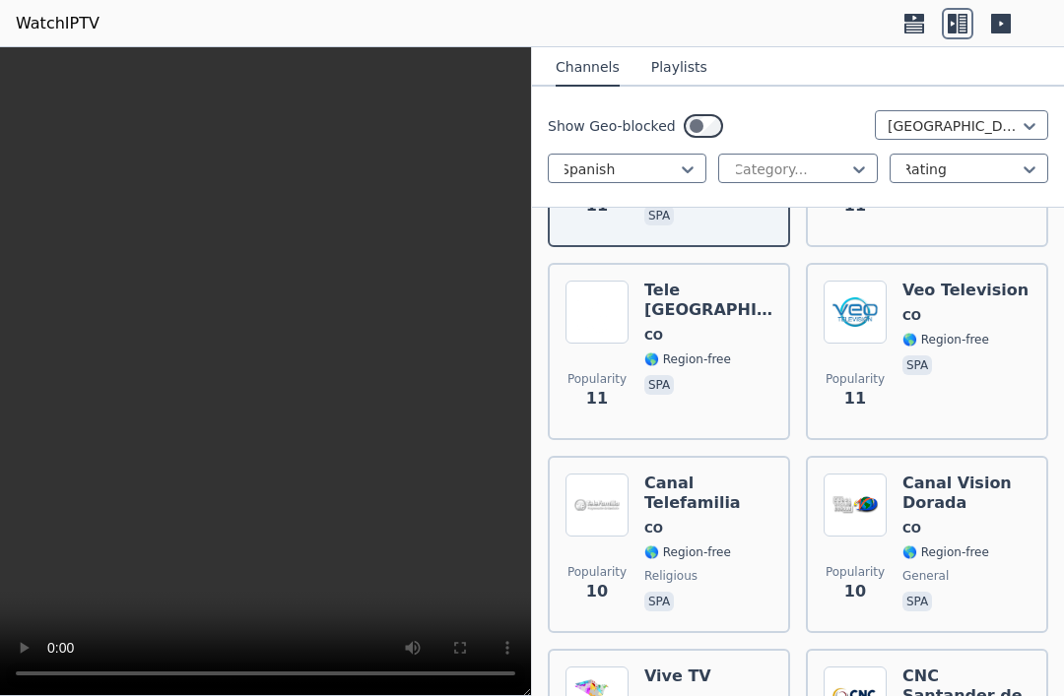
click at [994, 474] on h6 "Canal Vision Dorada" at bounding box center [966, 493] width 128 height 39
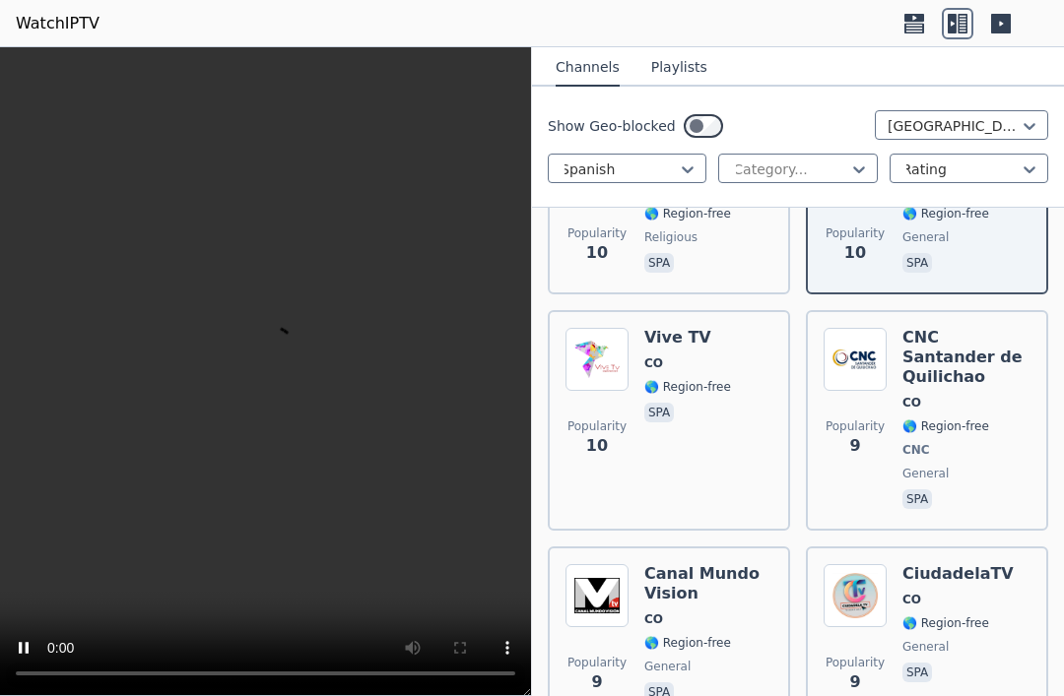
scroll to position [5249, 0]
click at [711, 564] on h6 "Canal Mundo Vision" at bounding box center [708, 583] width 128 height 39
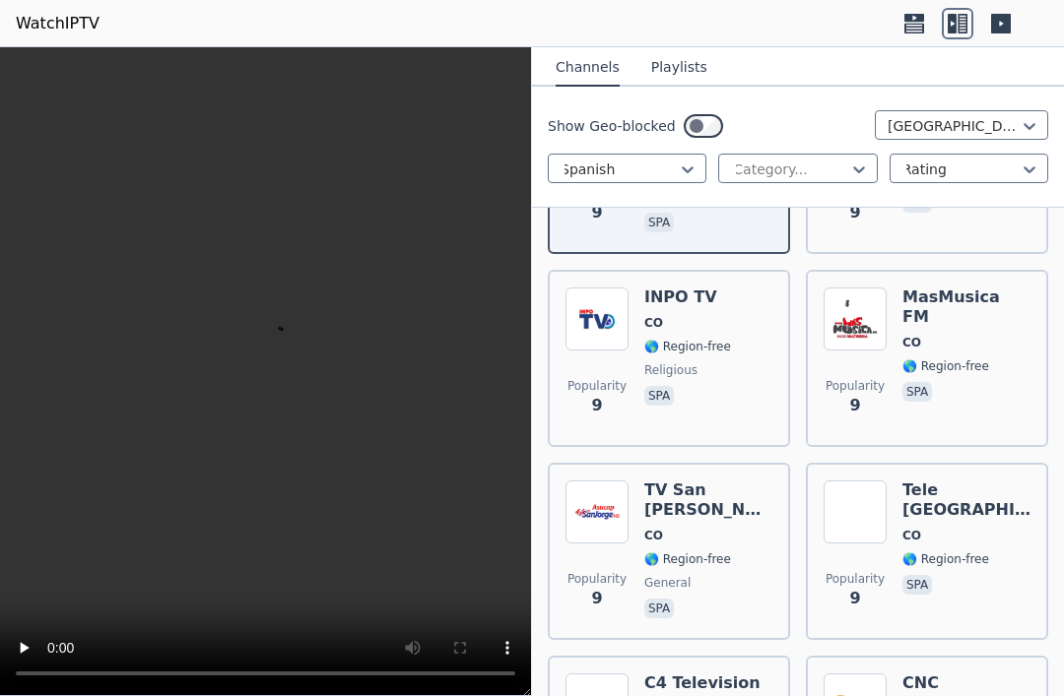
scroll to position [5717, 0]
click at [979, 360] on span "🌎 Region-free" at bounding box center [945, 368] width 87 height 16
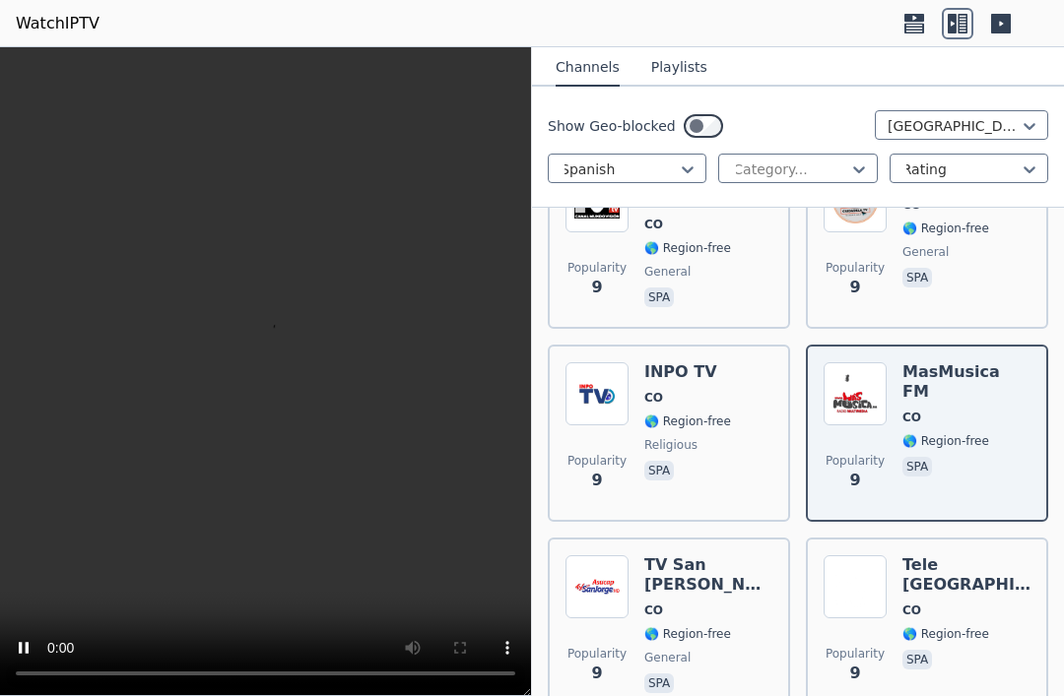
scroll to position [5636, 0]
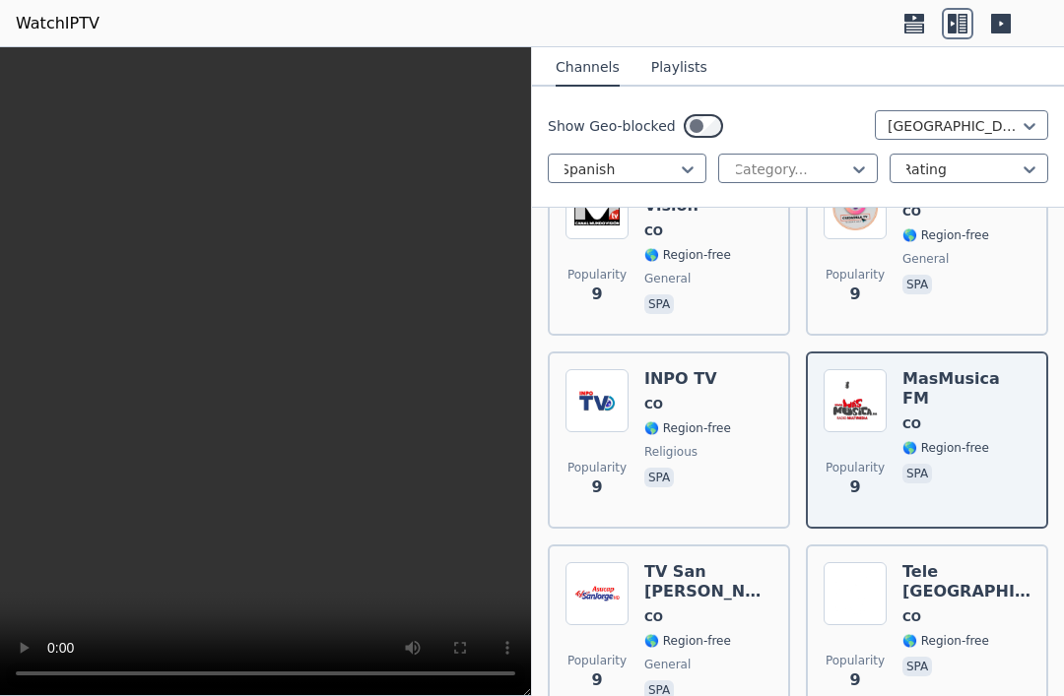
click at [730, 369] on div "Popularity 9 INPO TV CO 🌎 Region-free religious spa" at bounding box center [668, 440] width 207 height 142
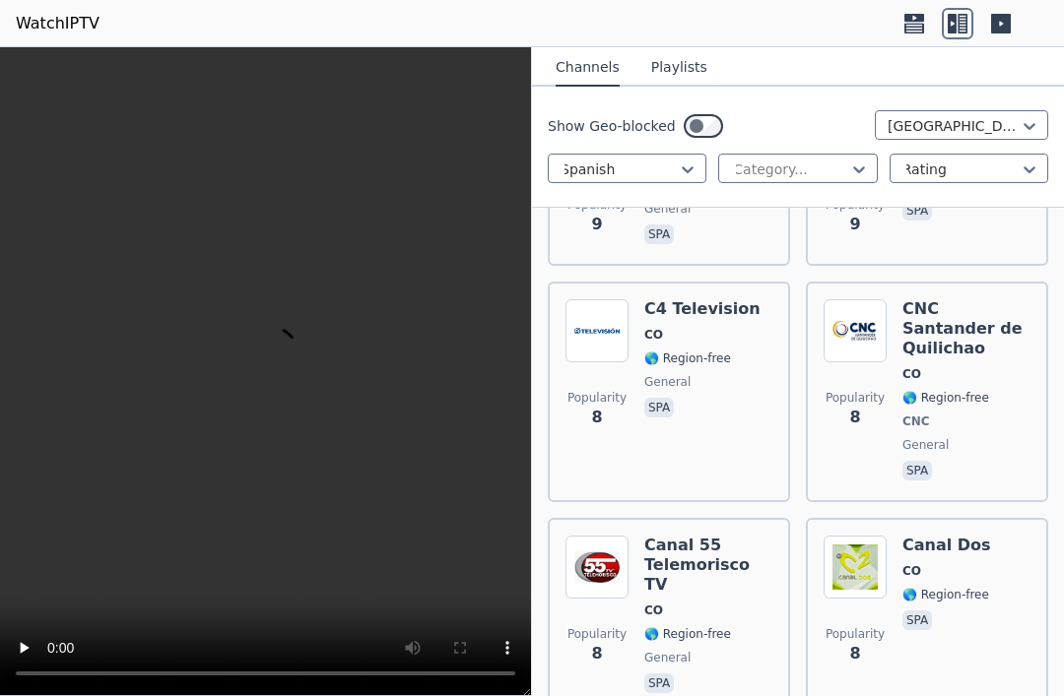
scroll to position [6259, 0]
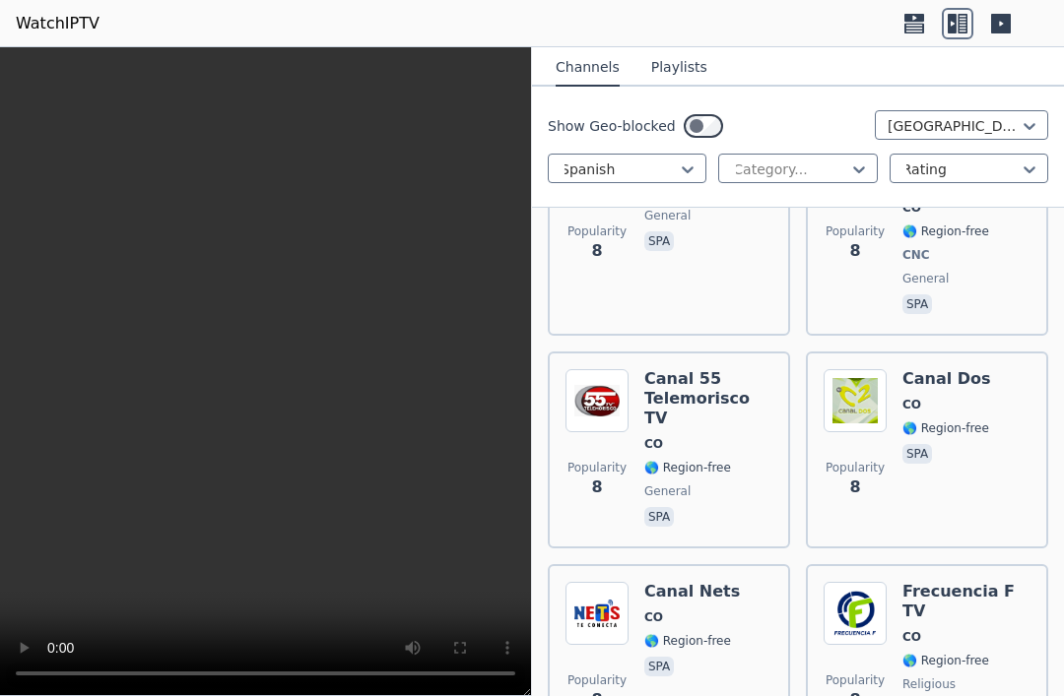
click at [963, 369] on div "Canal Dos CO 🌎 Region-free spa" at bounding box center [946, 450] width 89 height 162
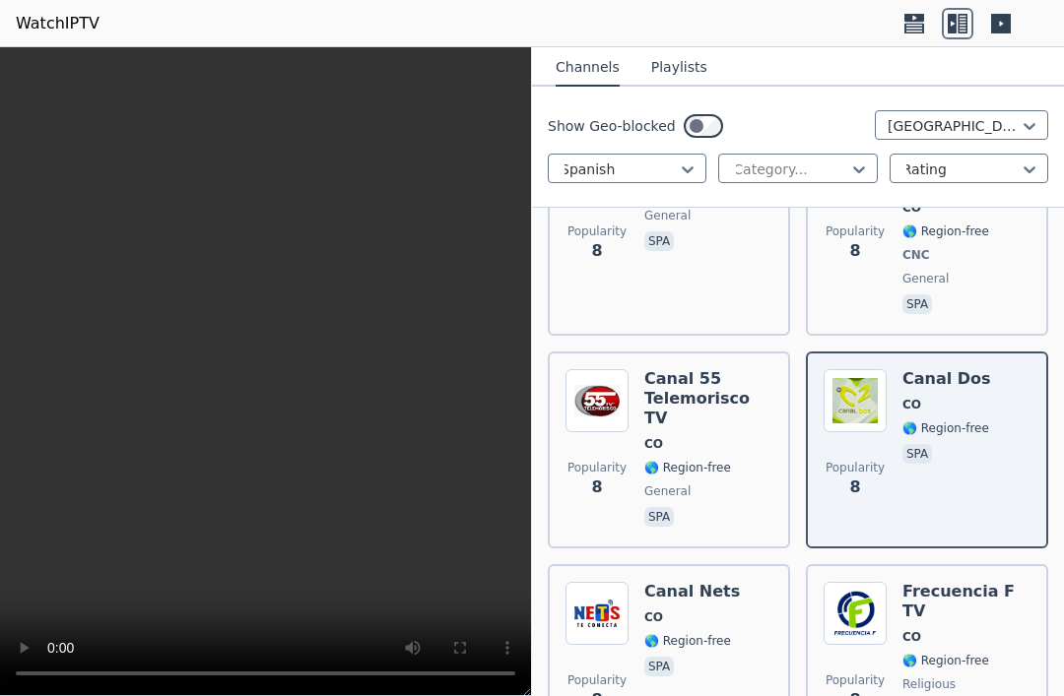
click at [723, 460] on span "🌎 Region-free" at bounding box center [687, 468] width 87 height 16
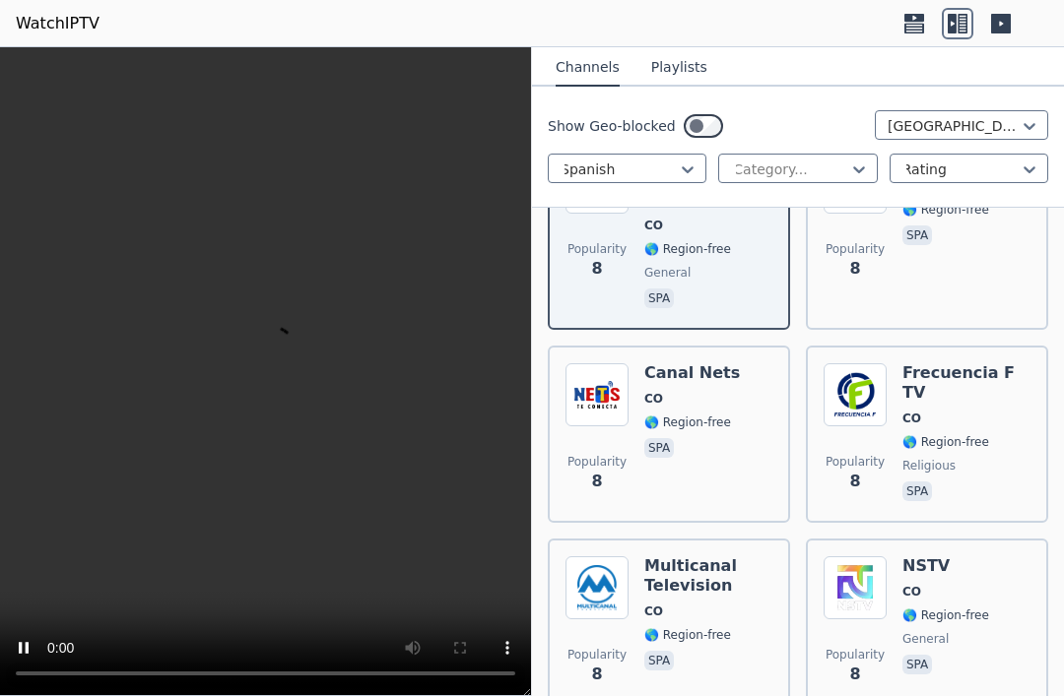
scroll to position [6484, 0]
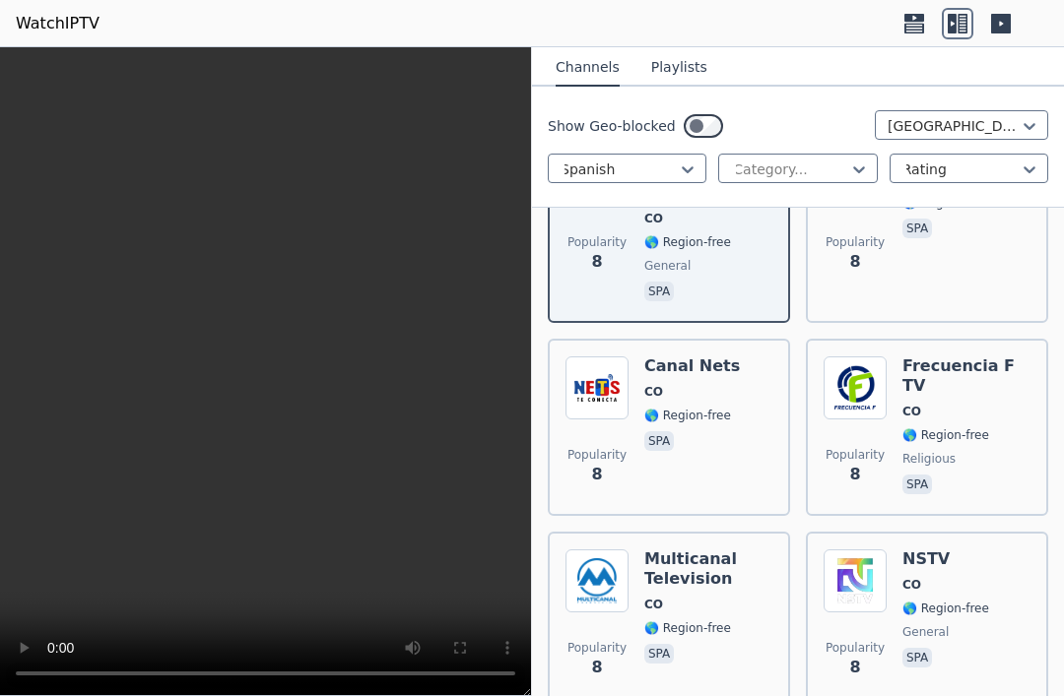
click at [705, 550] on h6 "Multicanal Television" at bounding box center [708, 569] width 128 height 39
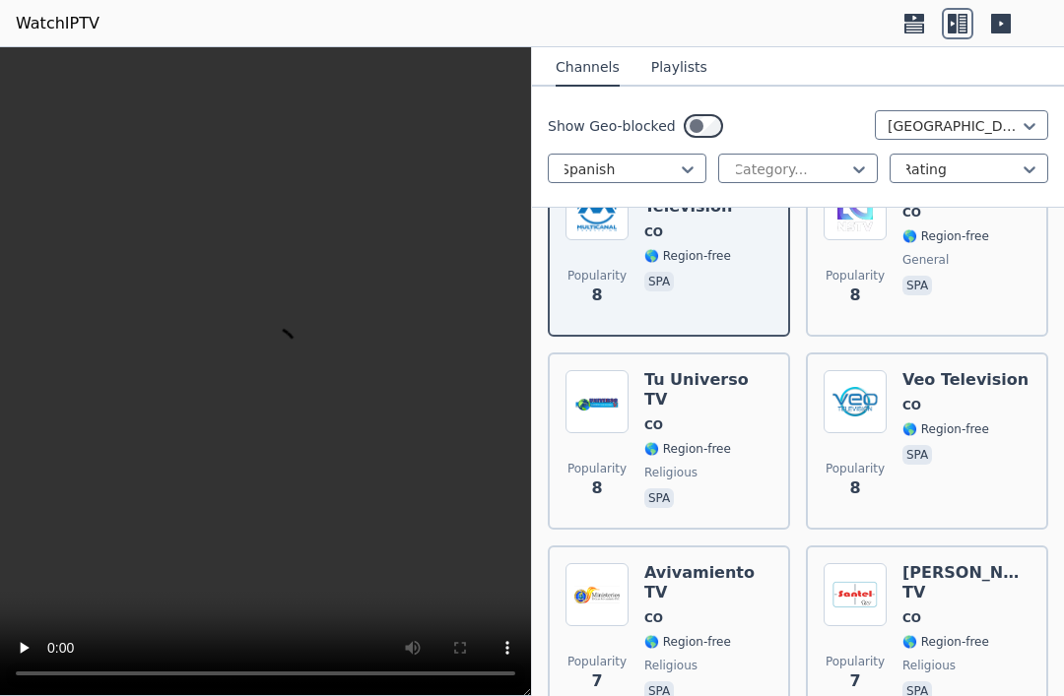
scroll to position [6856, 0]
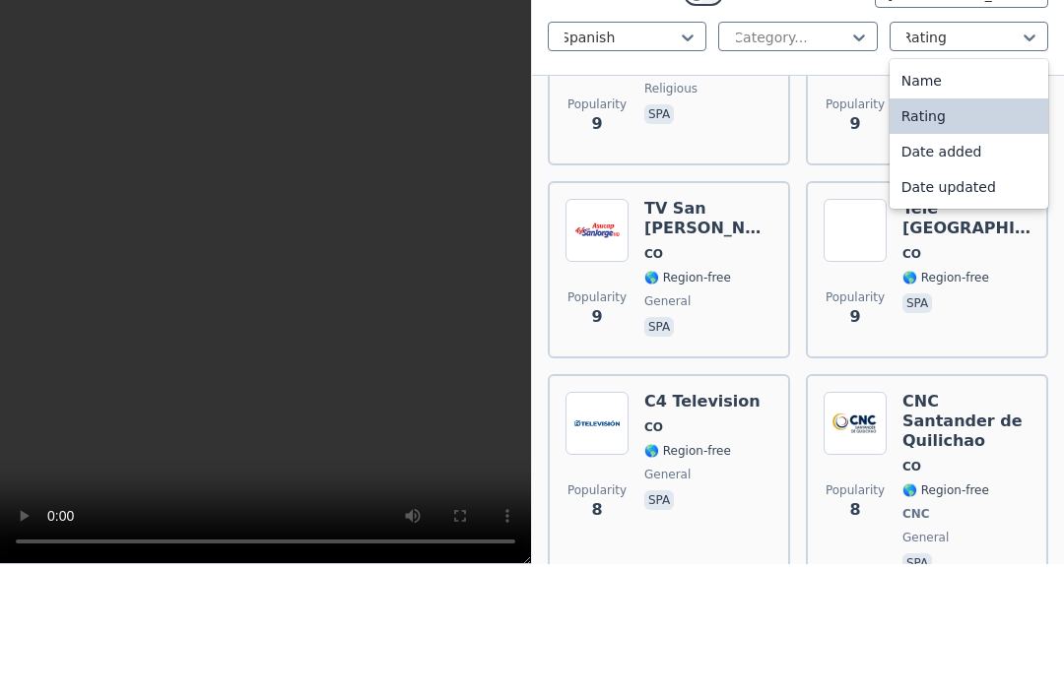
scroll to position [5788, 0]
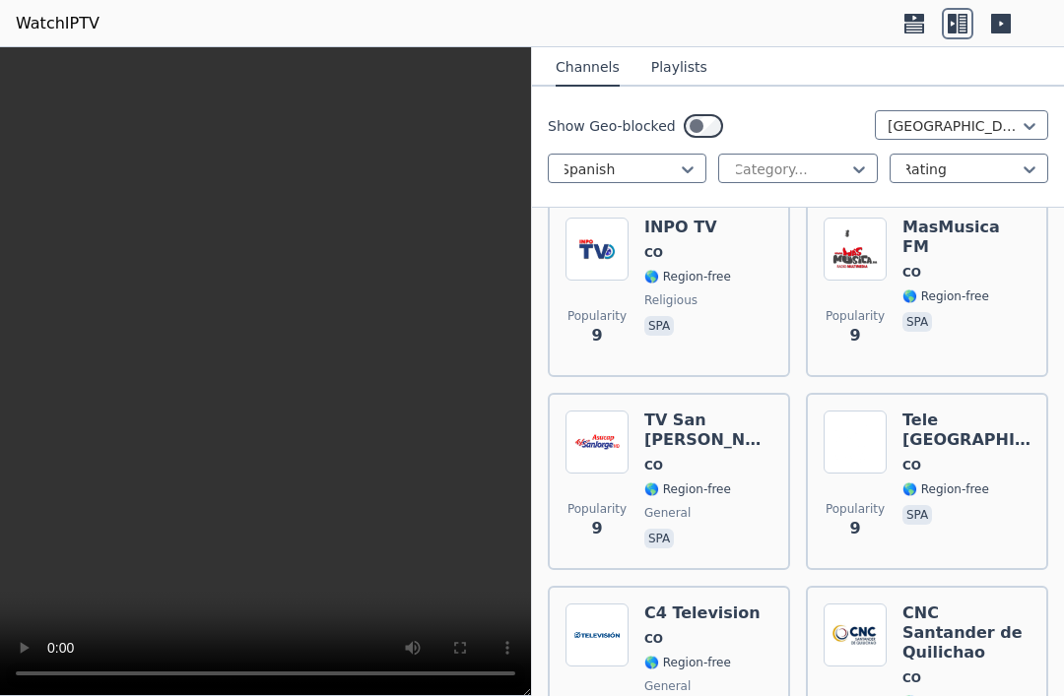
click at [433, 307] on video at bounding box center [265, 371] width 531 height 649
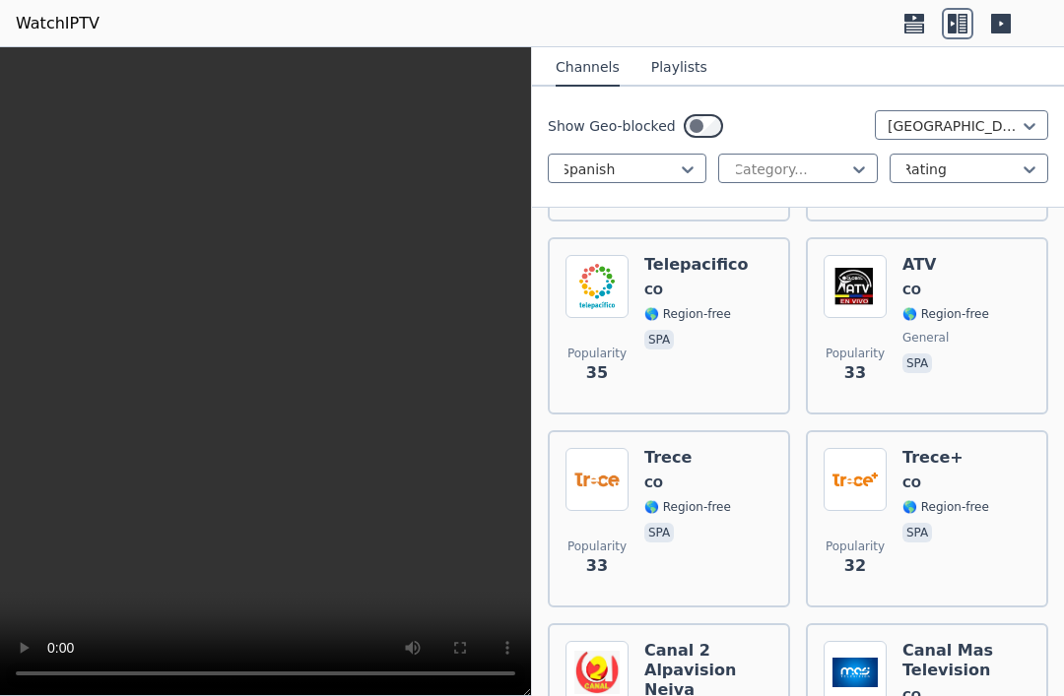
scroll to position [1714, 0]
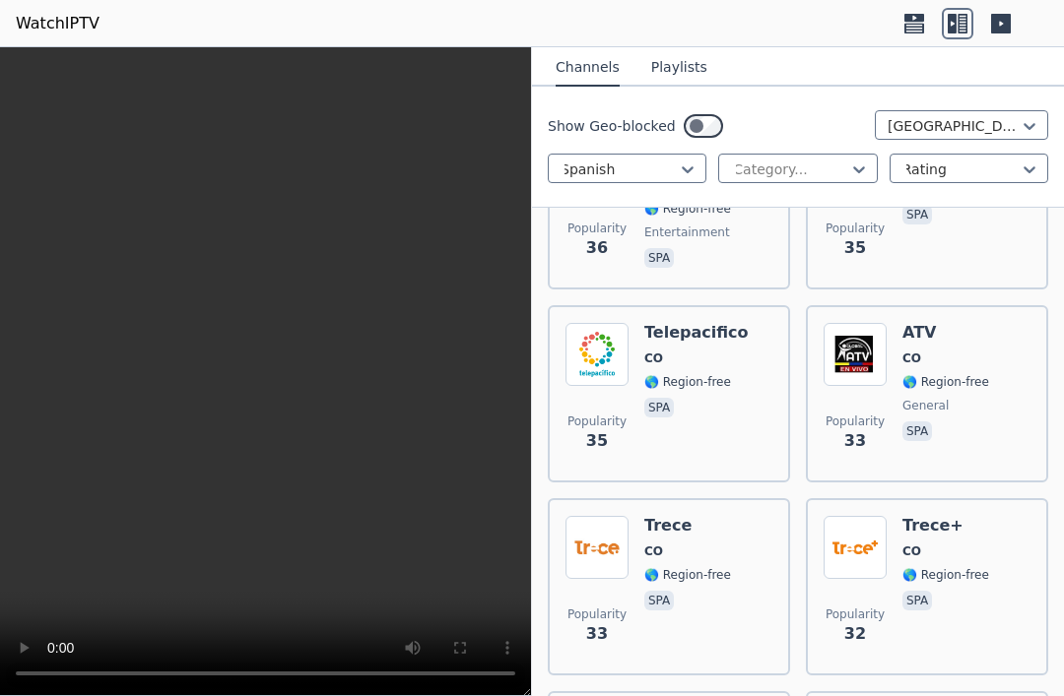
click at [678, 69] on button "Playlists" at bounding box center [679, 67] width 56 height 37
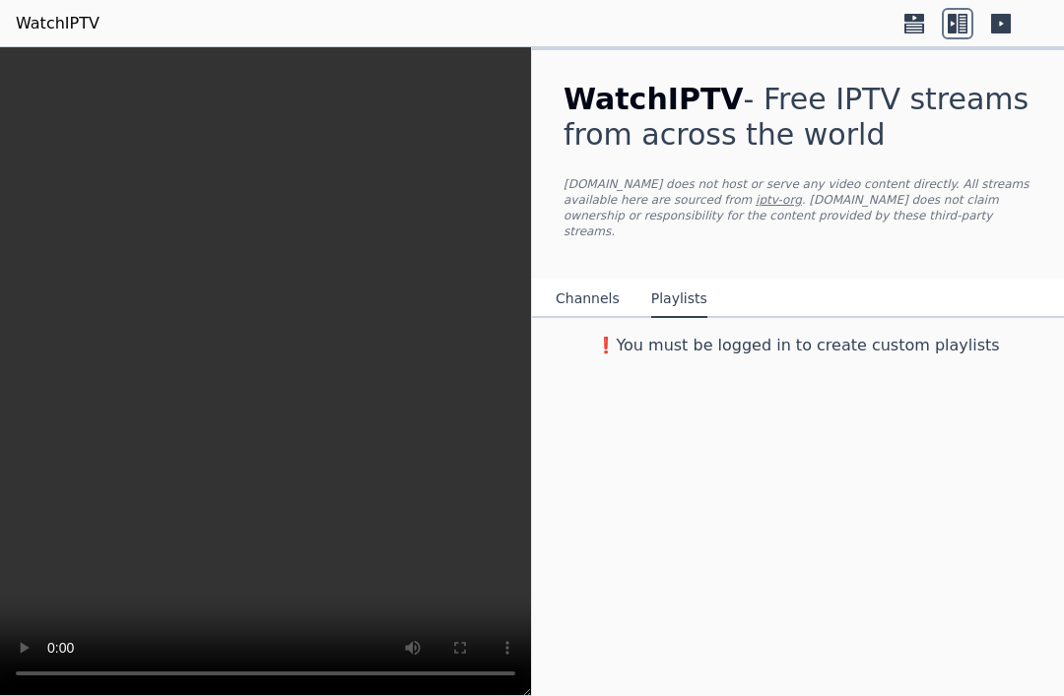
scroll to position [0, 0]
click at [775, 204] on link "iptv-org" at bounding box center [779, 200] width 46 height 14
